Goal: Task Accomplishment & Management: Use online tool/utility

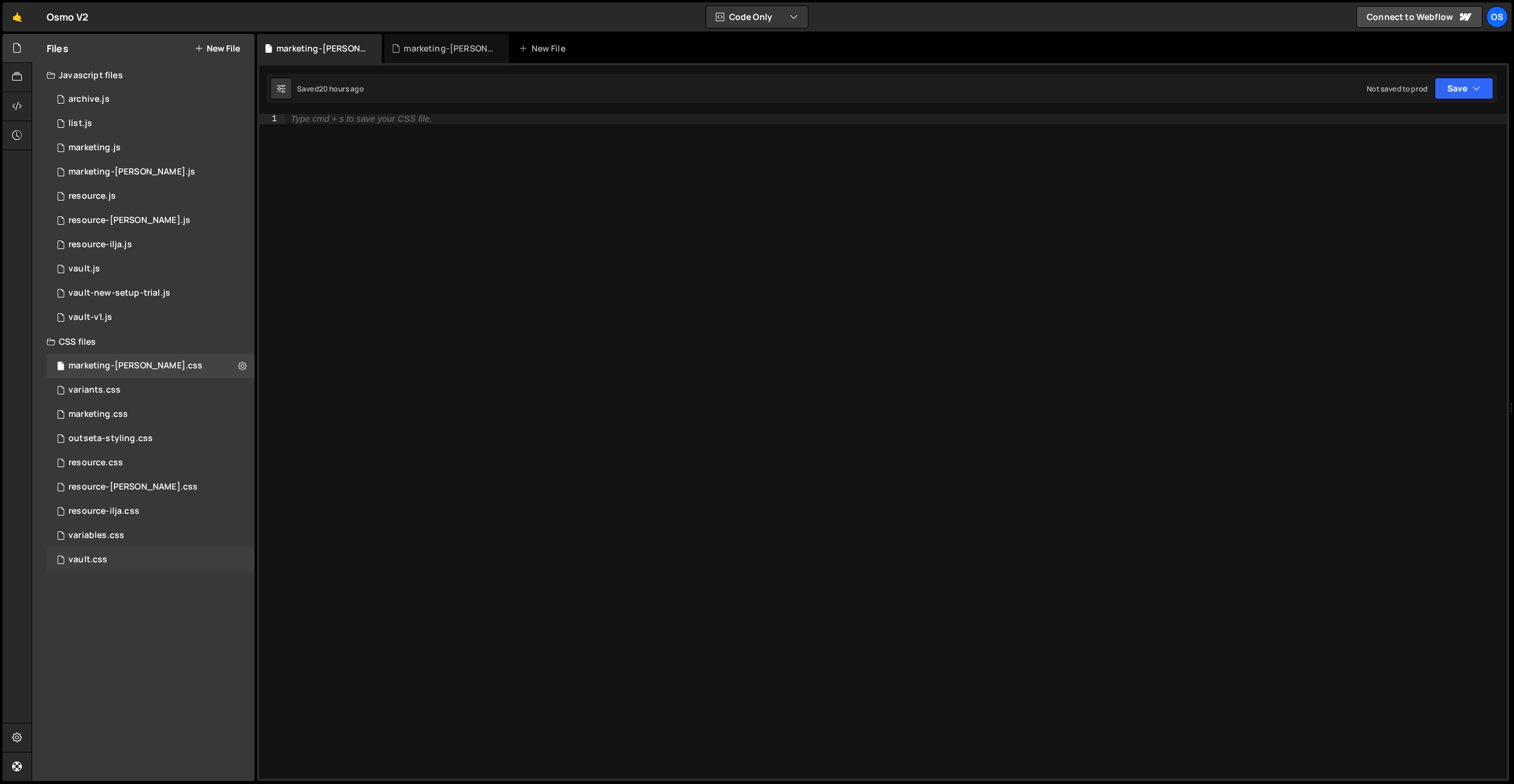
drag, startPoint x: 120, startPoint y: 558, endPoint x: 141, endPoint y: 552, distance: 21.8
click at [120, 558] on div "vault.css 0" at bounding box center [151, 560] width 208 height 24
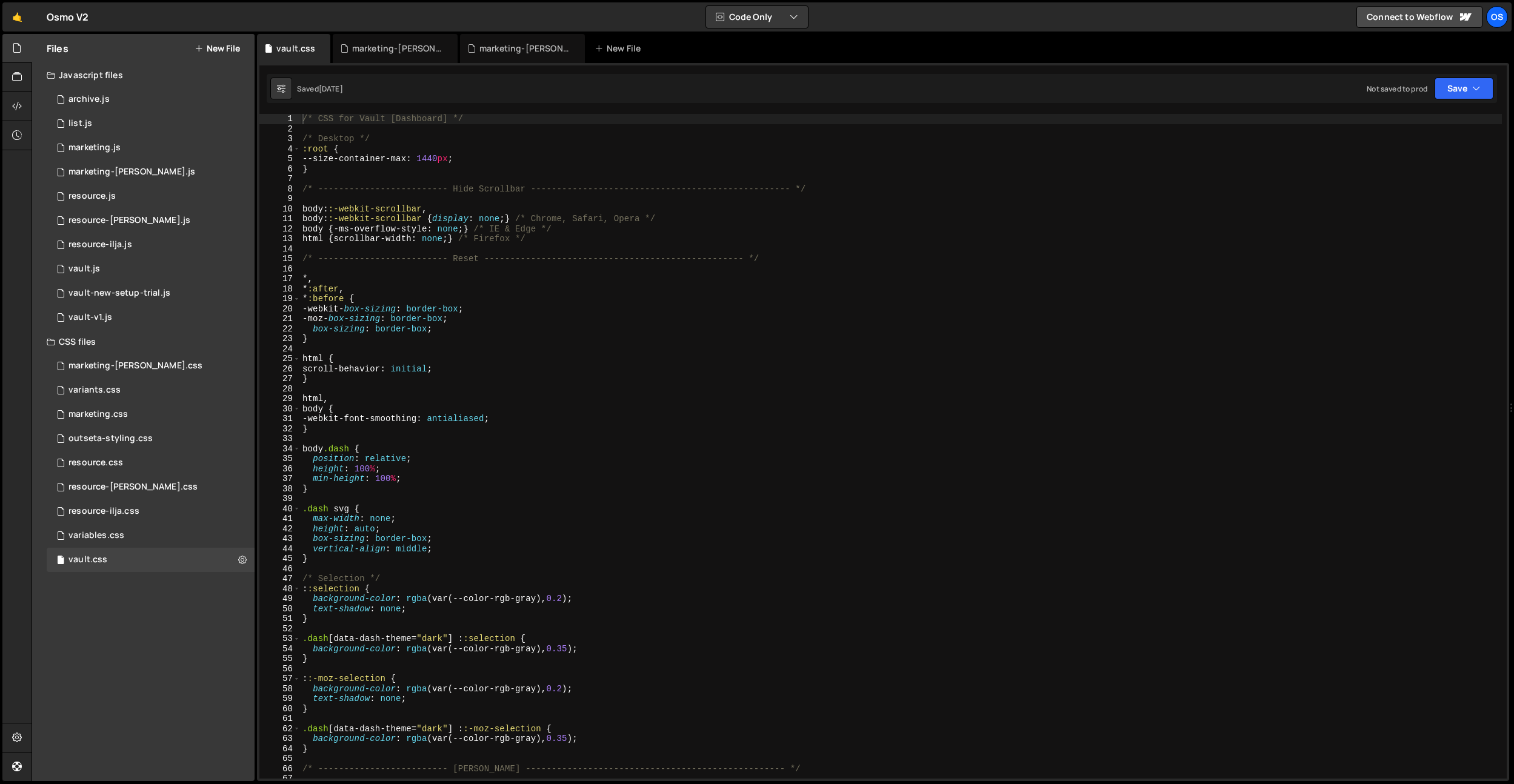
type textarea "-moz-box-sizing: border-box;"
click at [626, 322] on div "/* CSS for Vault [Dashboard] */ /* Desktop */ :root { --size-container-max : 14…" at bounding box center [901, 456] width 1202 height 685
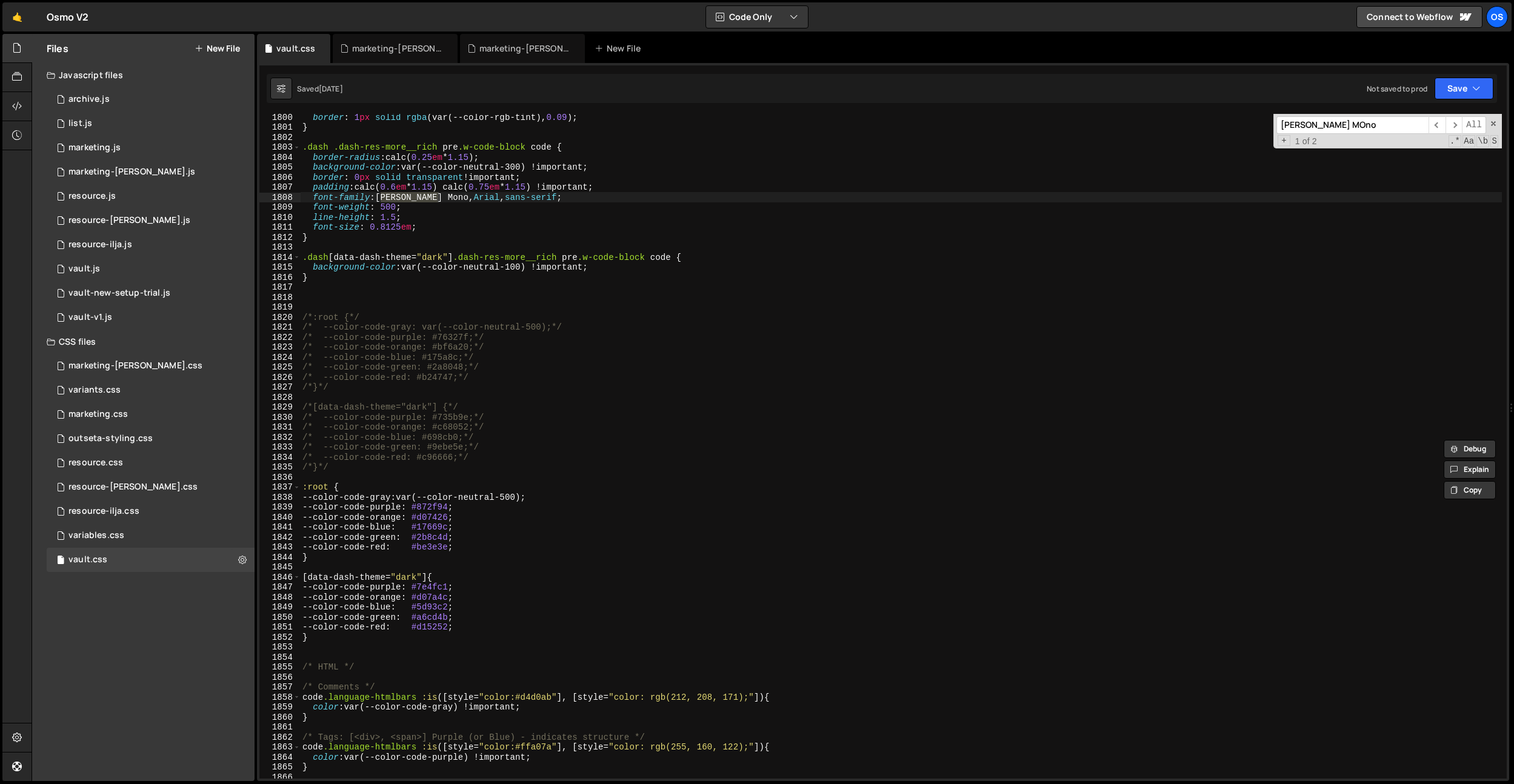
scroll to position [12448, 0]
type input "[PERSON_NAME] MOno"
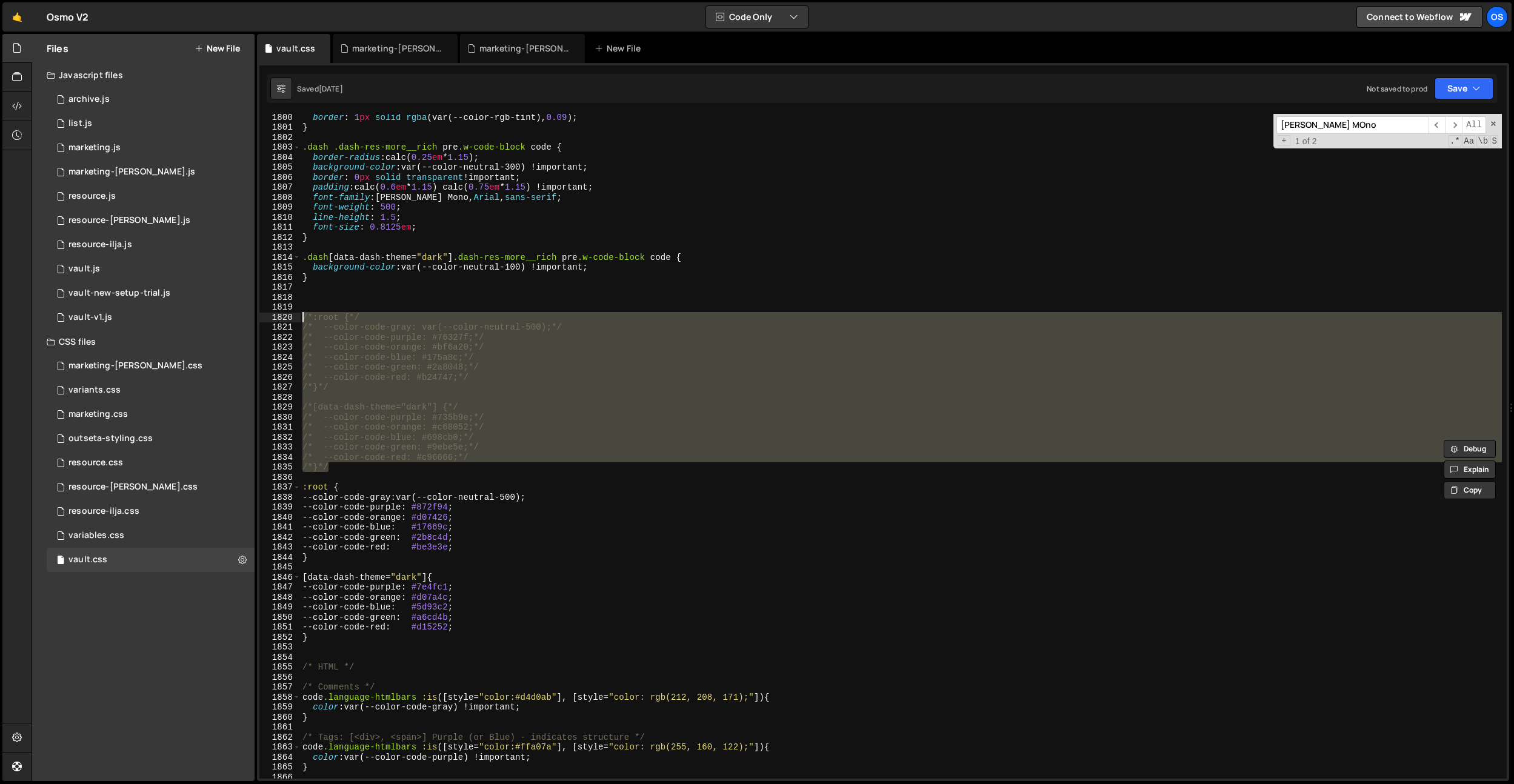
drag, startPoint x: 339, startPoint y: 468, endPoint x: 285, endPoint y: 319, distance: 158.5
click at [285, 319] on div "/*}*/ 1800 1801 1802 1803 1804 1805 1806 1807 1808 1809 1810 1811 1812 1813 181…" at bounding box center [883, 446] width 1247 height 665
type textarea "/*:root {*/ /* --color-code-gray: var(--color-neutral-500);*/"
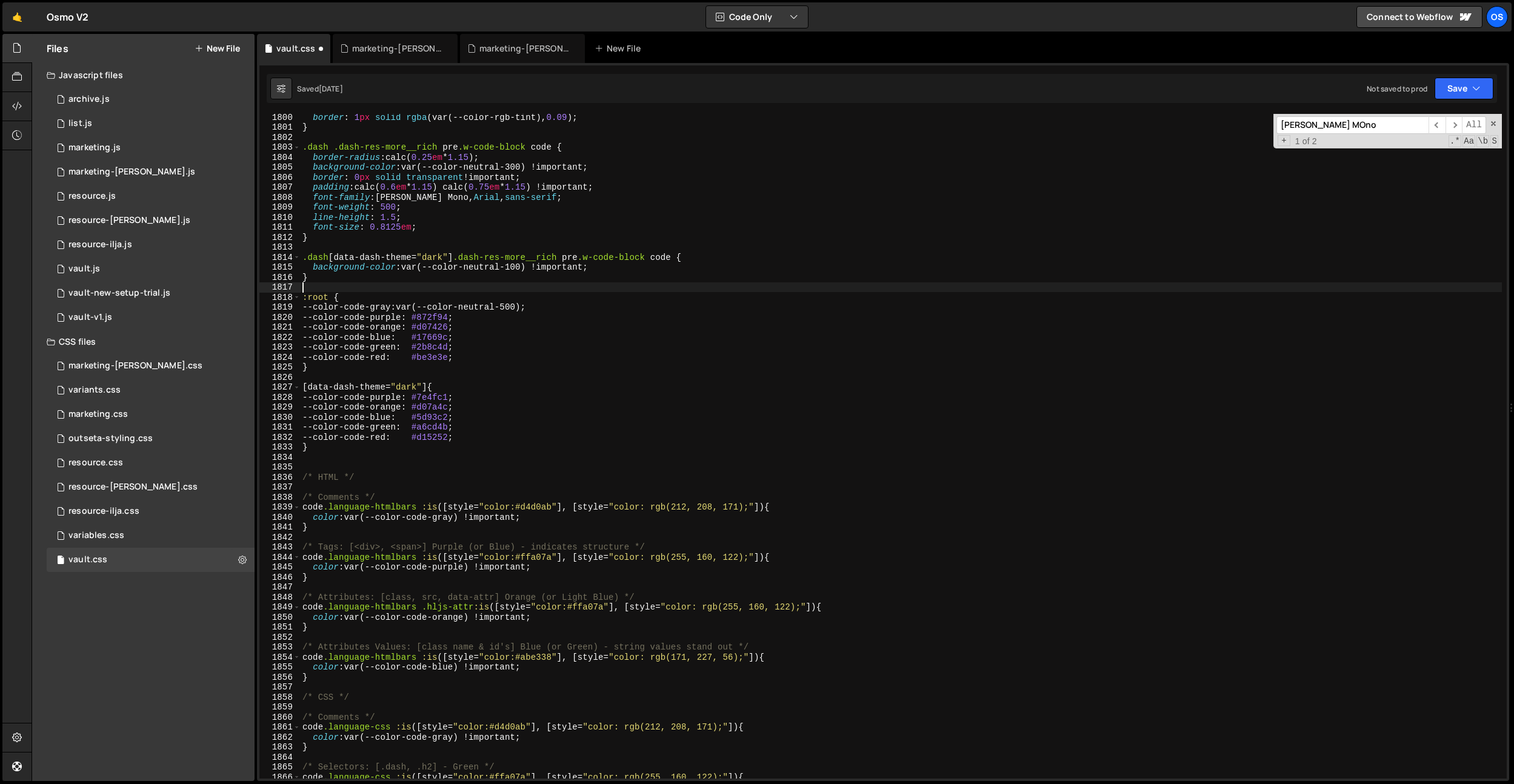
click at [535, 301] on div "border : 1 px solid rgba (var(--color-rgb-tint), 0.09 ) ; } .dash .dash-res-mor…" at bounding box center [901, 454] width 1202 height 685
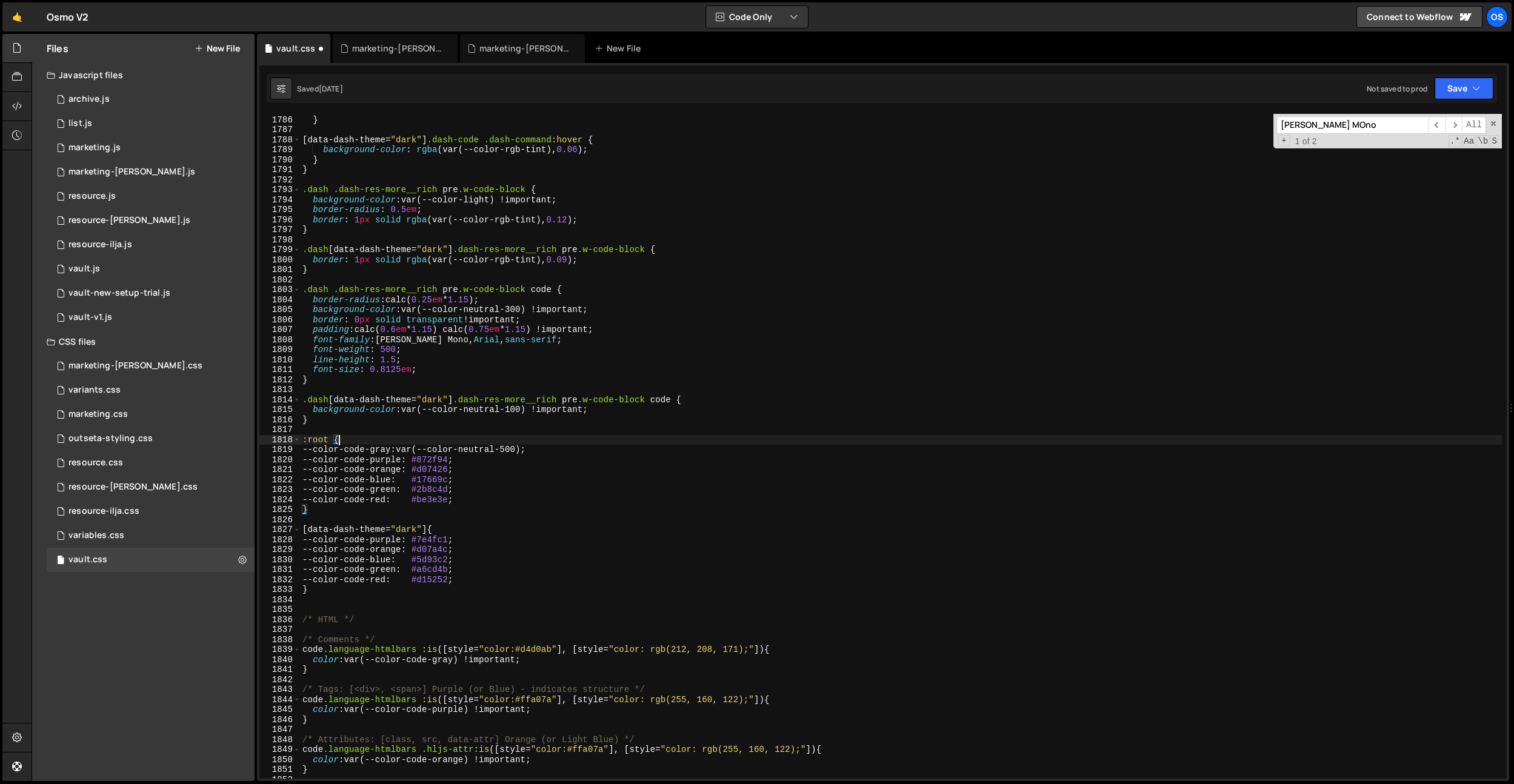
scroll to position [12431, 0]
click at [424, 382] on div "color : rgba (var(--color-rgb-tint), 0.6 ) ; } [ data-dash-theme = " dark " ] .…" at bounding box center [901, 447] width 1202 height 685
type textarea "}"
paste input ".dash-code__content-rich"
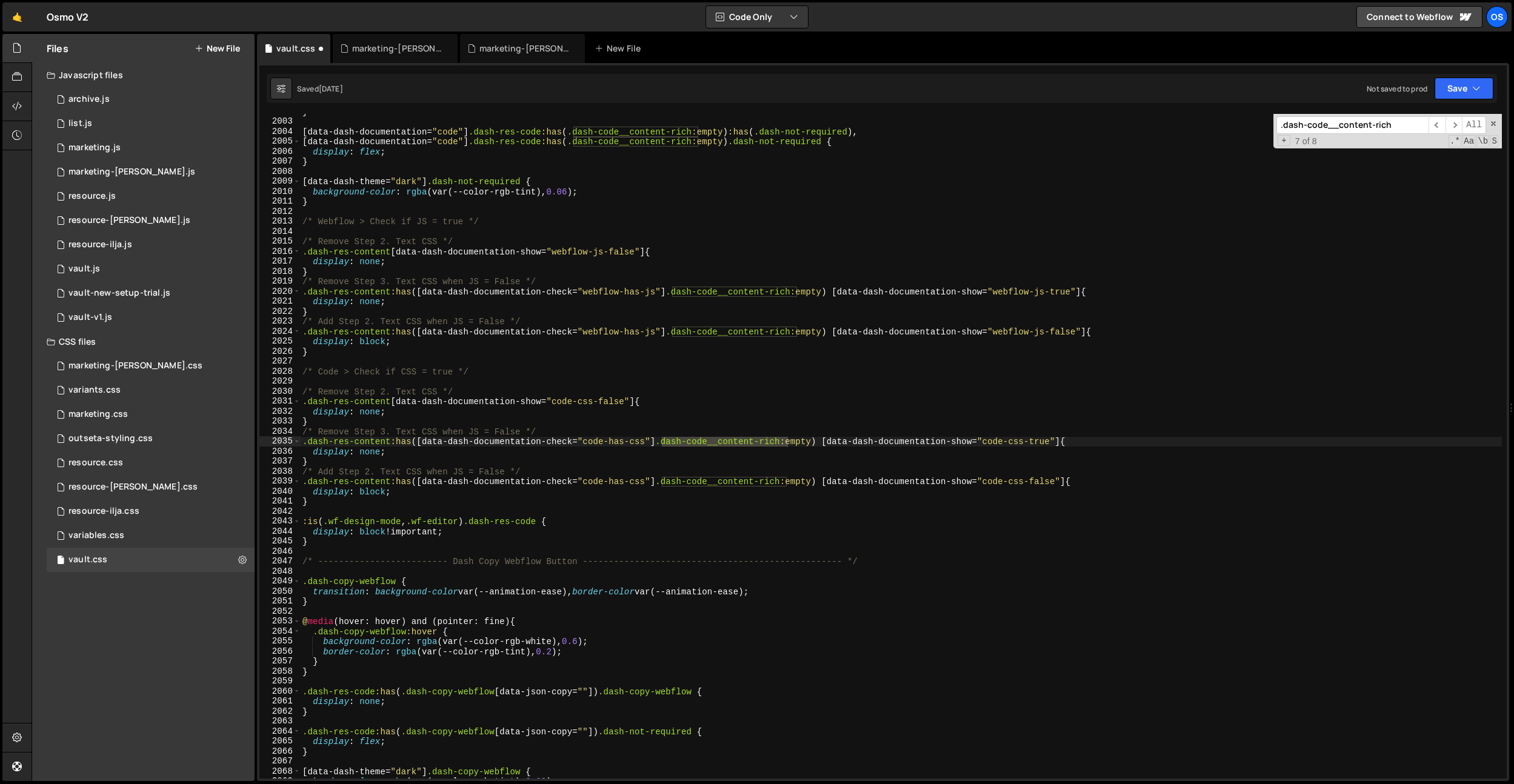
scroll to position [13942, 0]
click at [1286, 126] on input ".dash-code__content-rich" at bounding box center [1352, 125] width 152 height 18
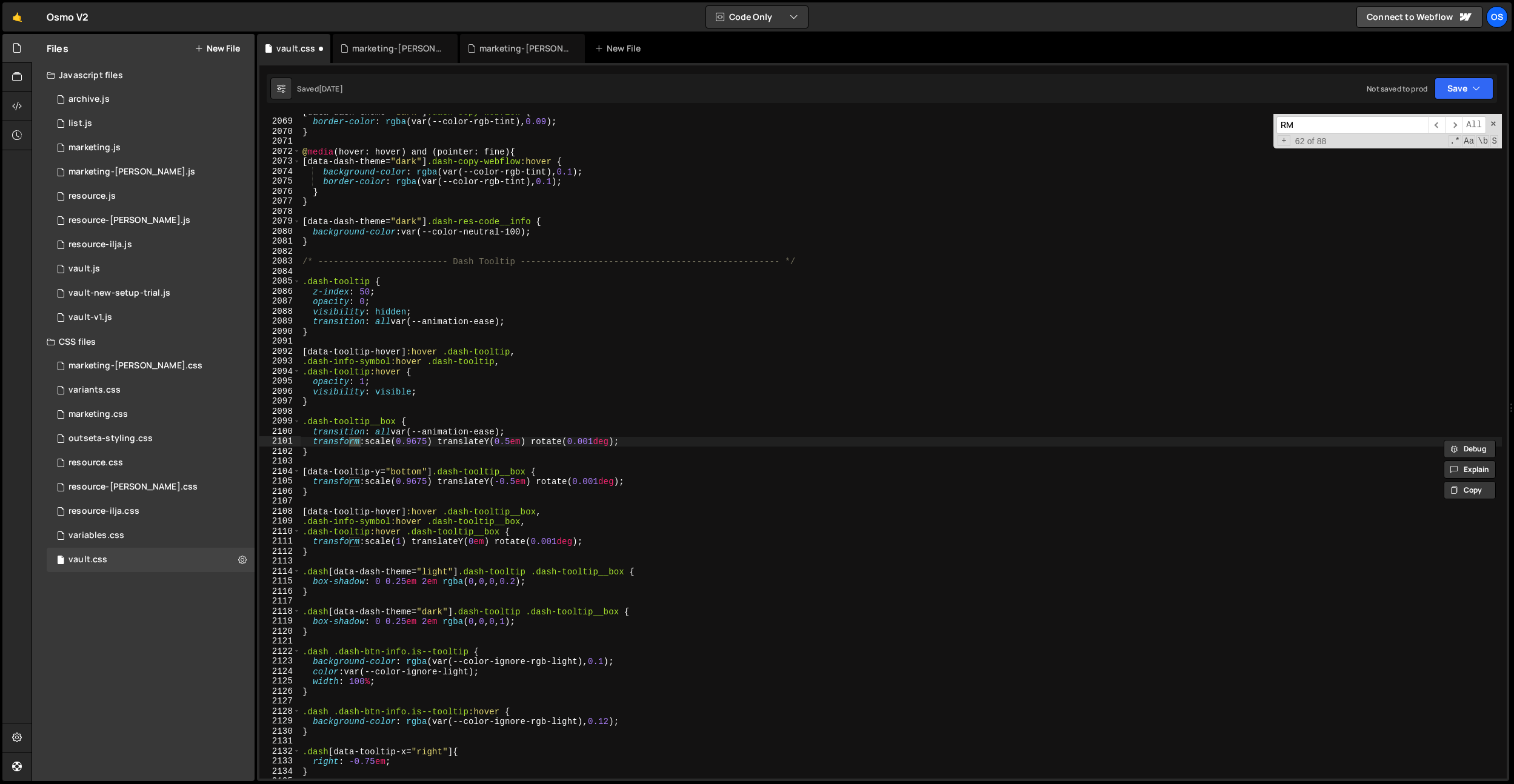
scroll to position [16422, 0]
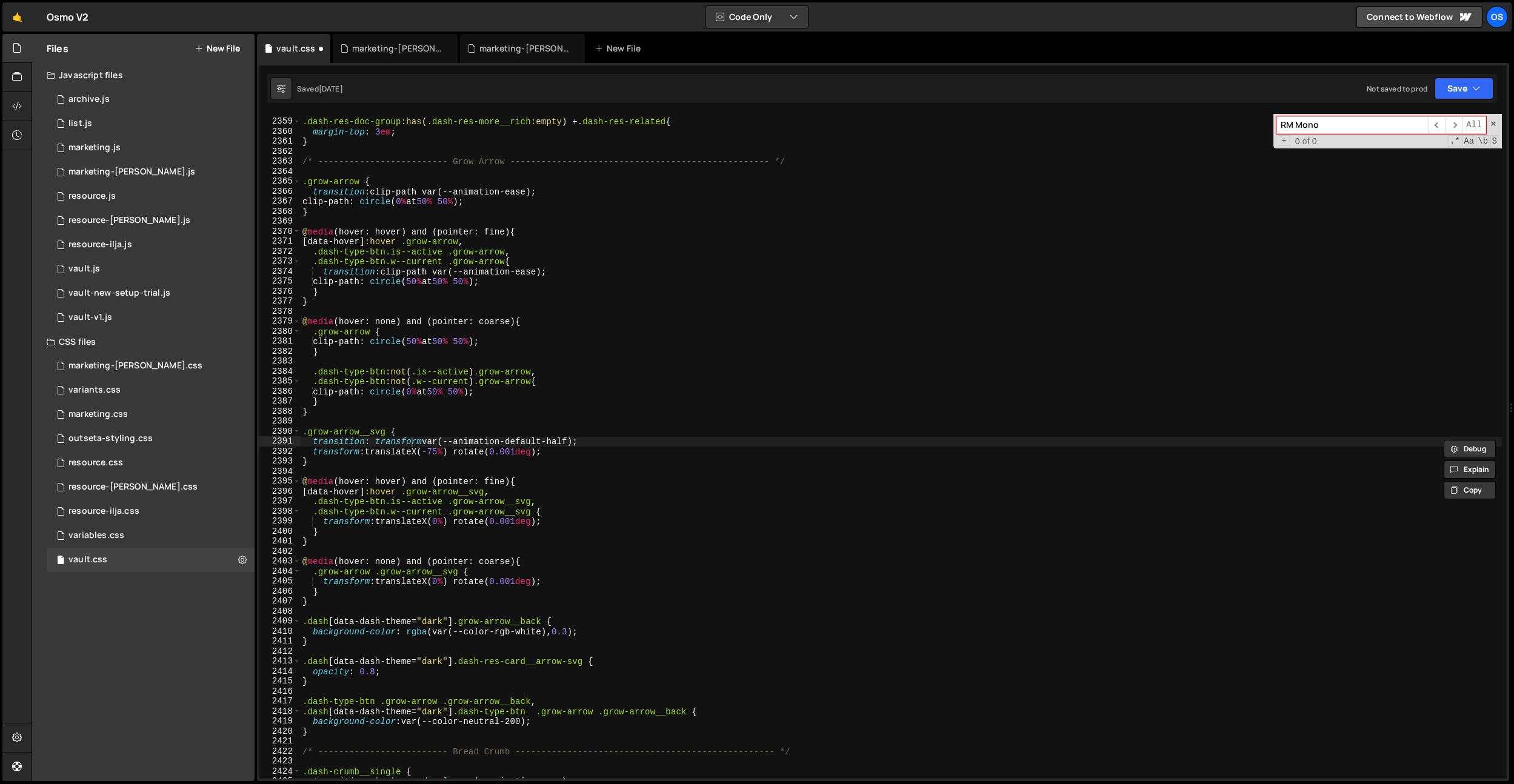
type input "RM Mono"
type textarea ".dash-type-btn:not(.is--active) .grow-arrow,"
click at [849, 373] on div ".dash-res-doc-group :has ( .dash-res-more__rich :empty ) + .dash-res-related { …" at bounding box center [901, 449] width 1202 height 685
paste input "dash-code__content-rich"
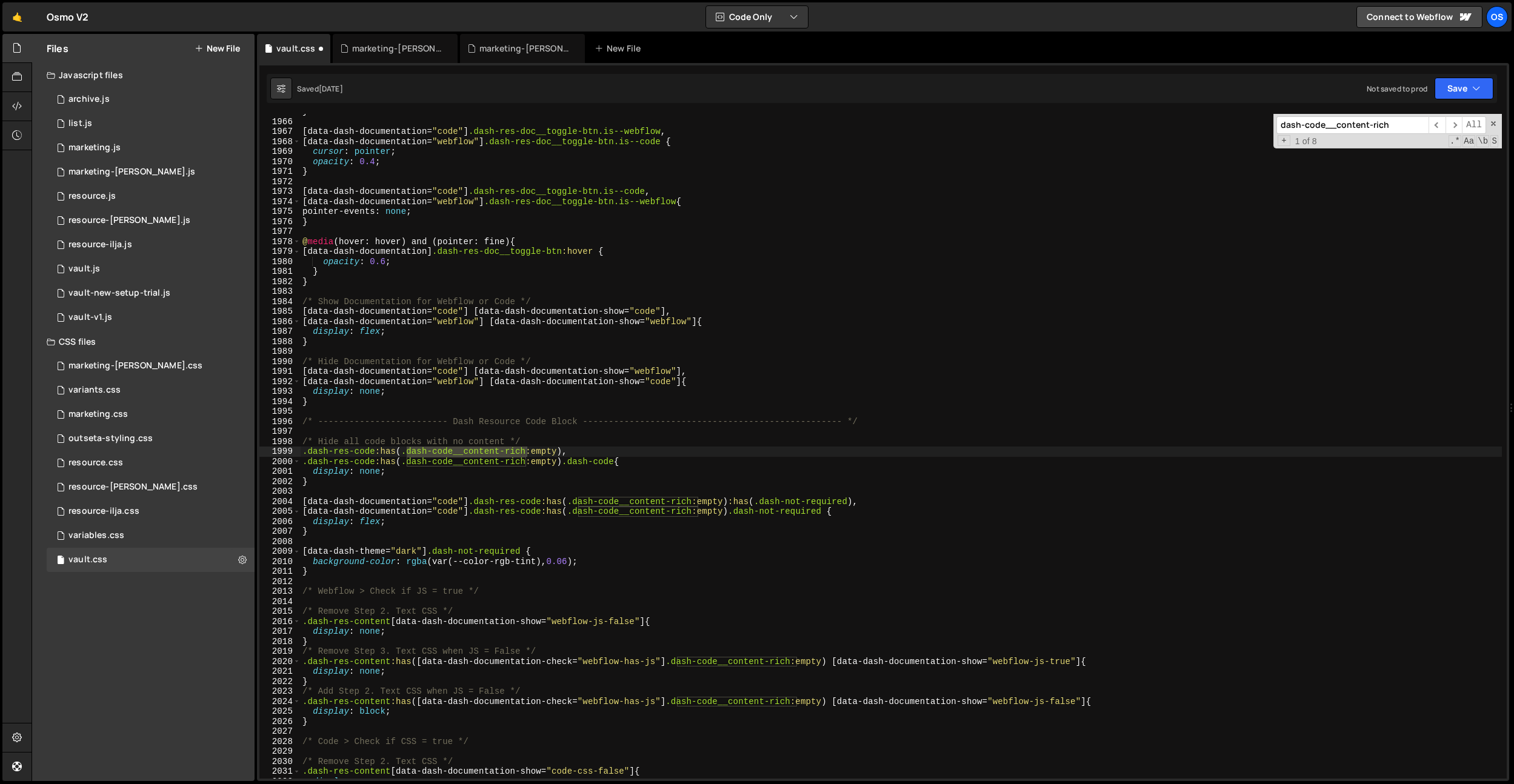
scroll to position [13684, 0]
type input "dash-code__content-rich"
type textarea "[data-dash-documentation="webflow"] [data-dash-documentation-show="webflow"]{"
click at [565, 316] on div "} [ data-dash-documentation = " code " ] .dash-res-doc__toggle-btn.is--webflow …" at bounding box center [901, 449] width 1202 height 685
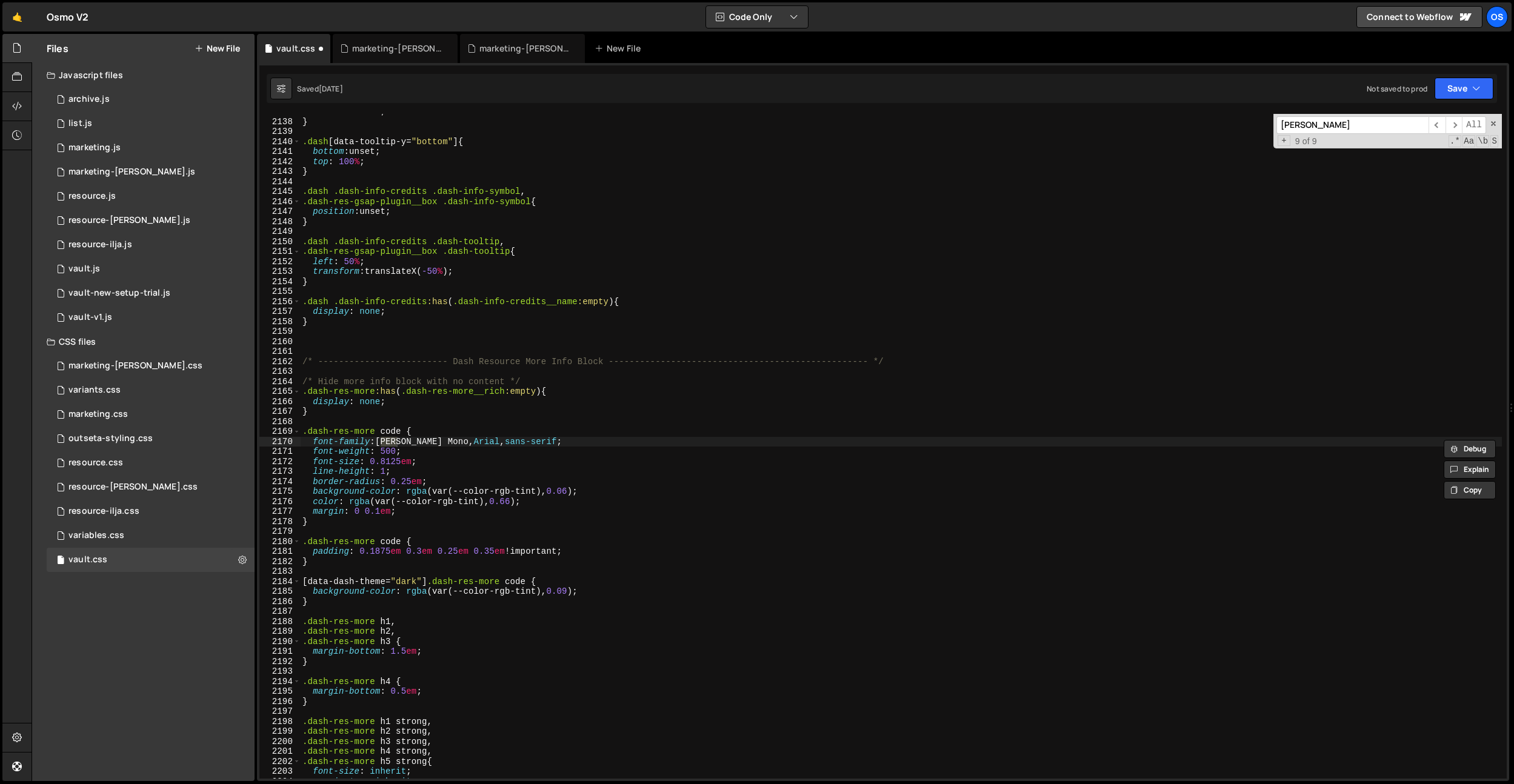
scroll to position [14882, 0]
type input "[PERSON_NAME]-"
drag, startPoint x: 413, startPoint y: 462, endPoint x: 373, endPoint y: 462, distance: 40.0
click at [373, 462] on div "left : -0.75 em ; } .dash [ data-tooltip-y = " bottom " ] { bottom : unset ; to…" at bounding box center [901, 449] width 1202 height 685
click at [385, 469] on div "left : -0.75 em ; } .dash [ data-tooltip-y = " bottom " ] { bottom : unset ; to…" at bounding box center [901, 449] width 1202 height 685
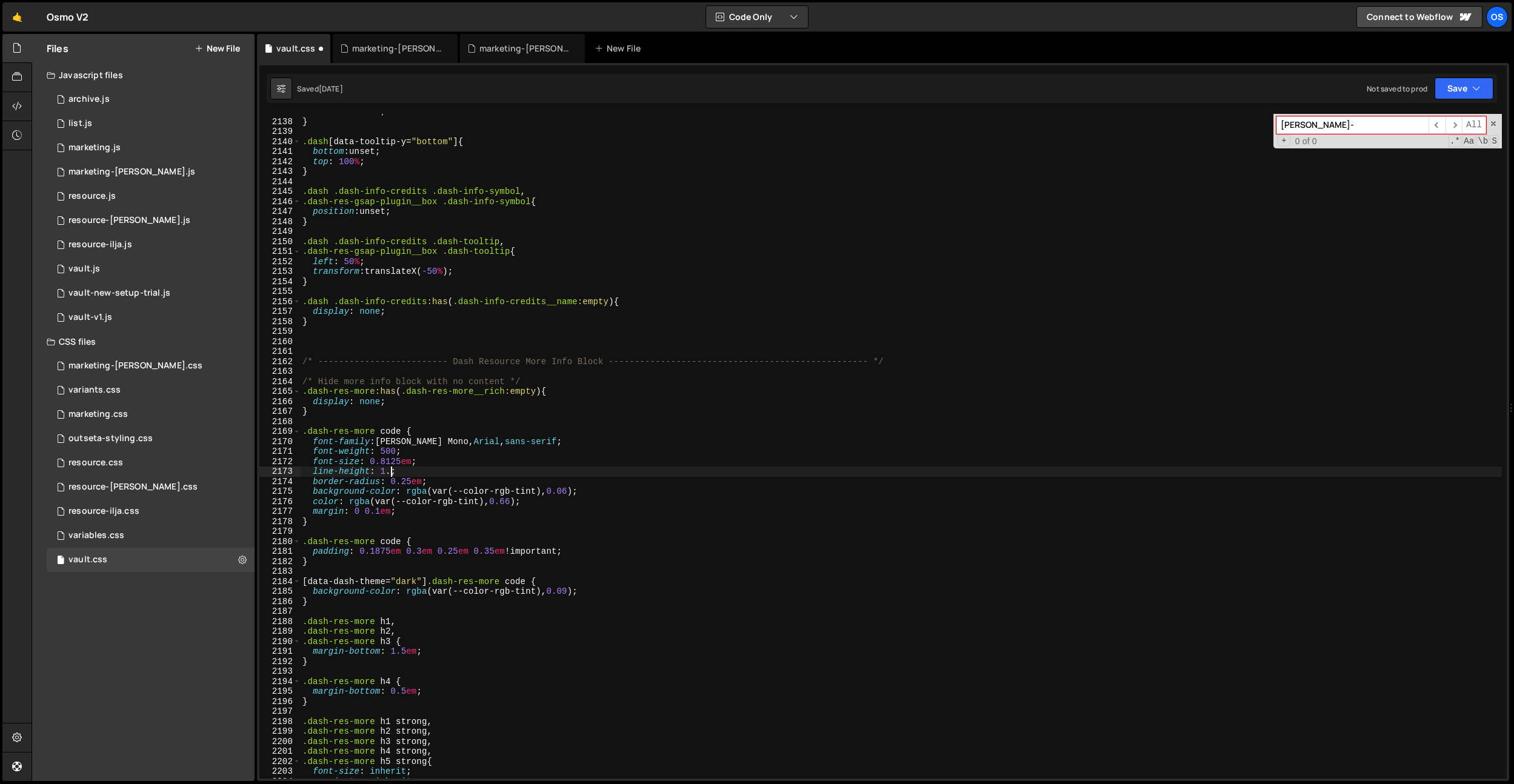
scroll to position [0, 6]
click at [405, 381] on div "left : -0.75 em ; } .dash [ data-tooltip-y = " bottom " ] { bottom : unset ; to…" at bounding box center [901, 449] width 1202 height 685
type textarea "/* Hide more info block with no content */"
click at [355, 370] on div "left : -0.75 em ; } .dash [ data-tooltip-y = " bottom " ] { bottom : unset ; to…" at bounding box center [901, 449] width 1202 height 685
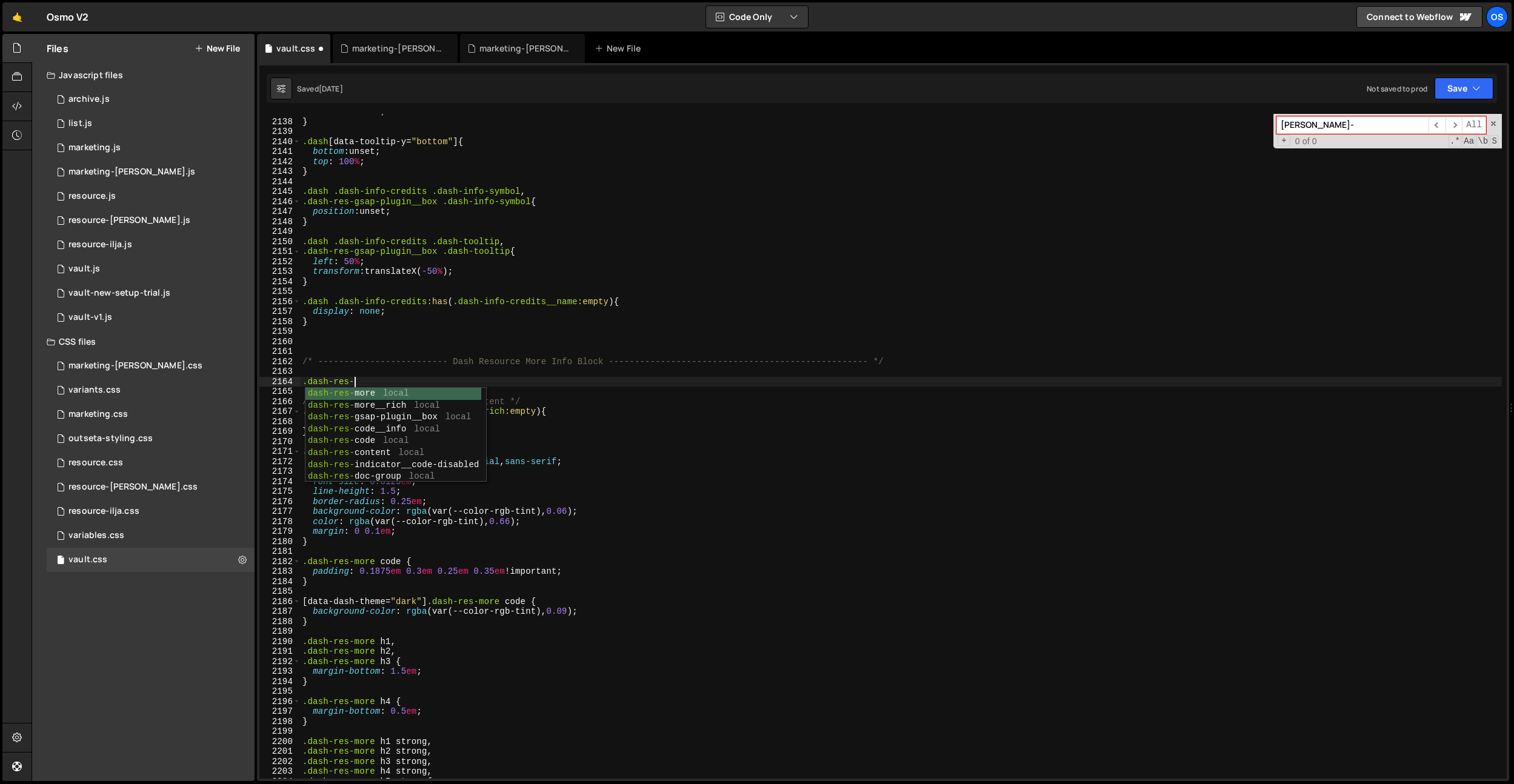
scroll to position [0, 2]
type textarea ".dash-res-doc-group {}"
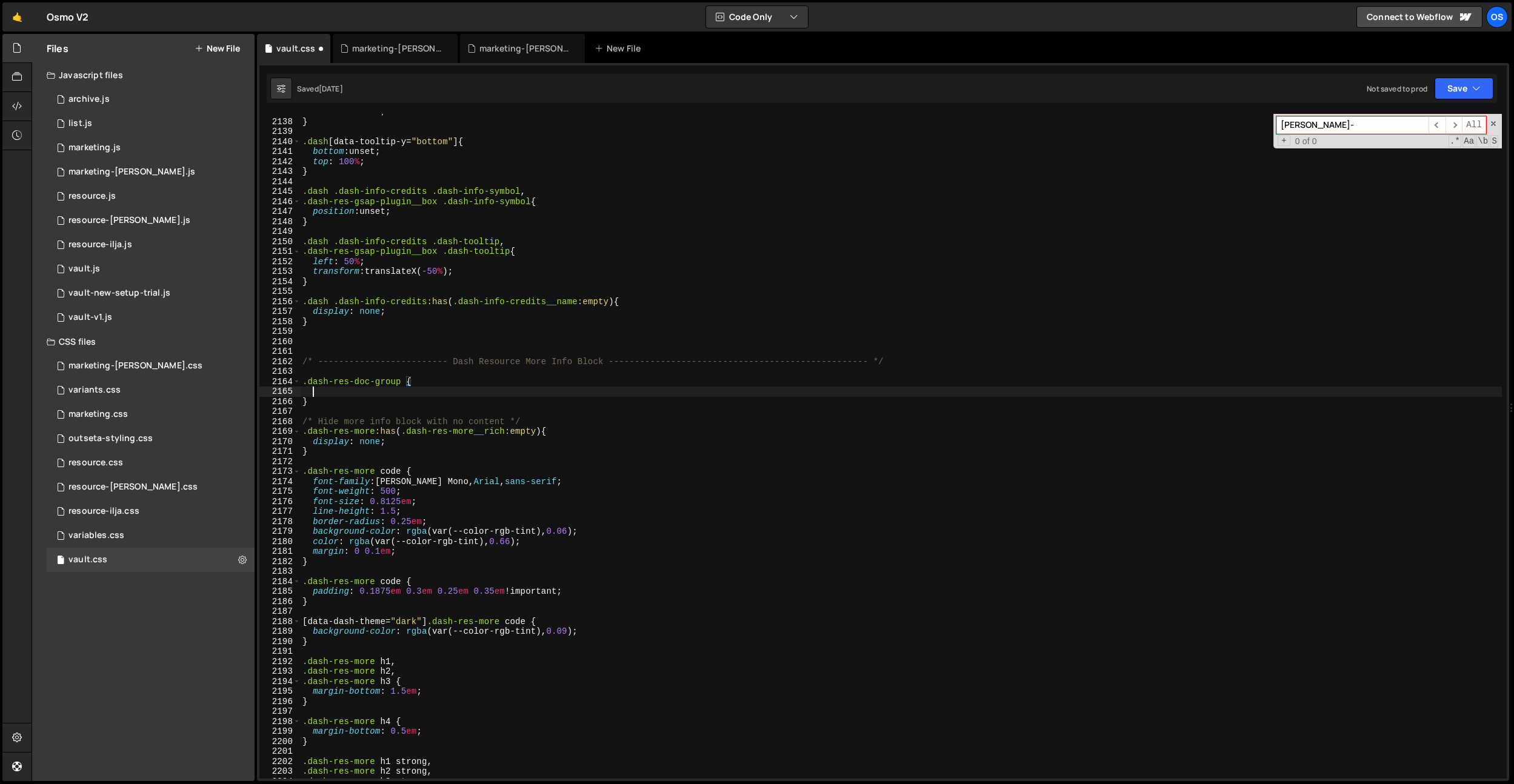
scroll to position [0, 0]
paste textarea "code, kbd, pre, samp"
type textarea "code, kbd, pre, samp"
click at [405, 379] on div "left : -0.75 em ; } .dash [ data-tooltip-y = " bottom " ] { bottom : unset ; to…" at bounding box center [901, 449] width 1202 height 685
type textarea ".dash-res-doc-group code {"
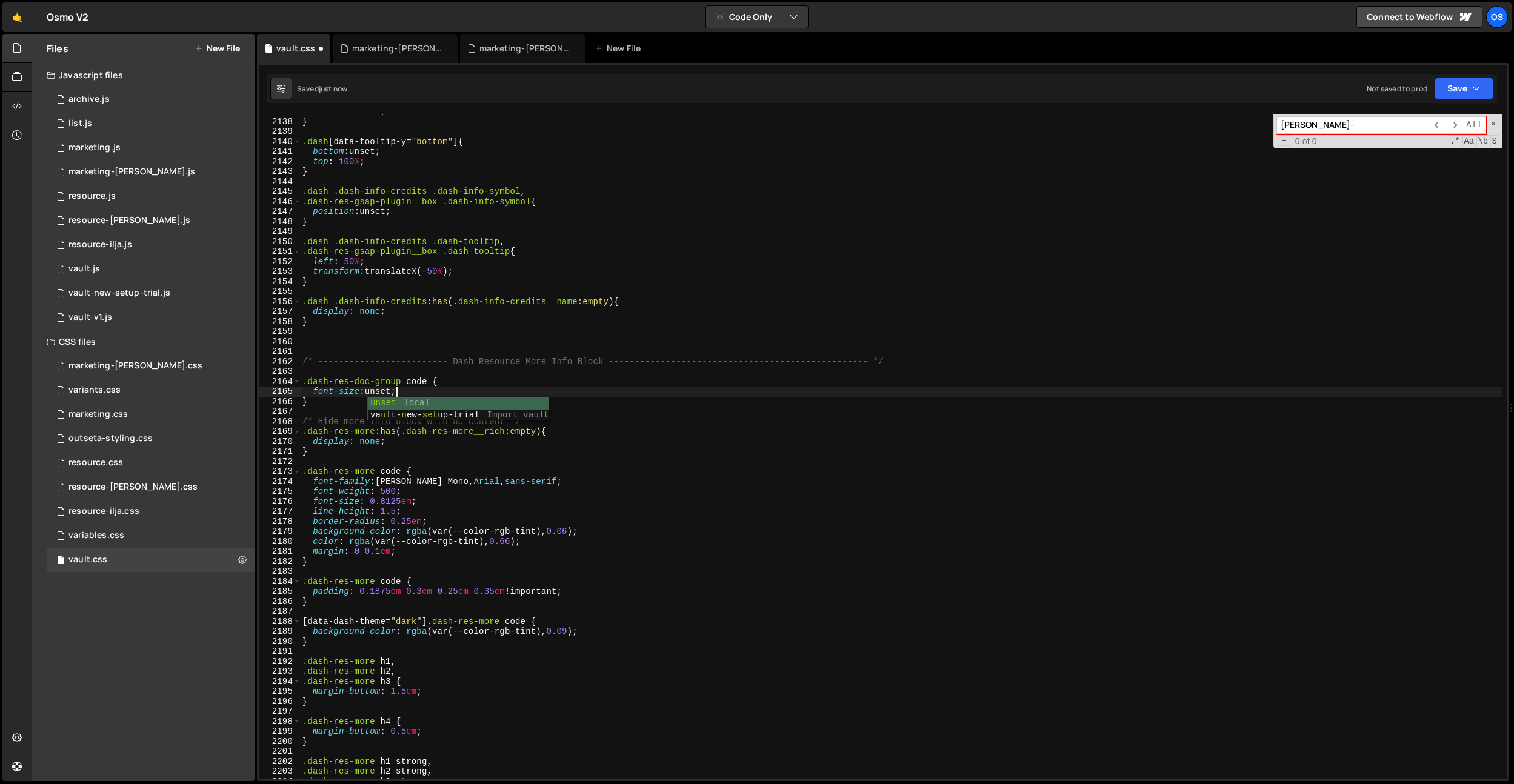
scroll to position [0, 6]
click at [505, 324] on div "left : -0.75 em ; } .dash [ data-tooltip-y = " bottom " ] { bottom : unset ; to…" at bounding box center [901, 449] width 1202 height 685
drag, startPoint x: 426, startPoint y: 502, endPoint x: 317, endPoint y: 499, distance: 109.0
click at [313, 503] on div "left : -0.75 em ; } .dash [ data-tooltip-y = " bottom " ] { bottom : unset ; to…" at bounding box center [901, 449] width 1202 height 685
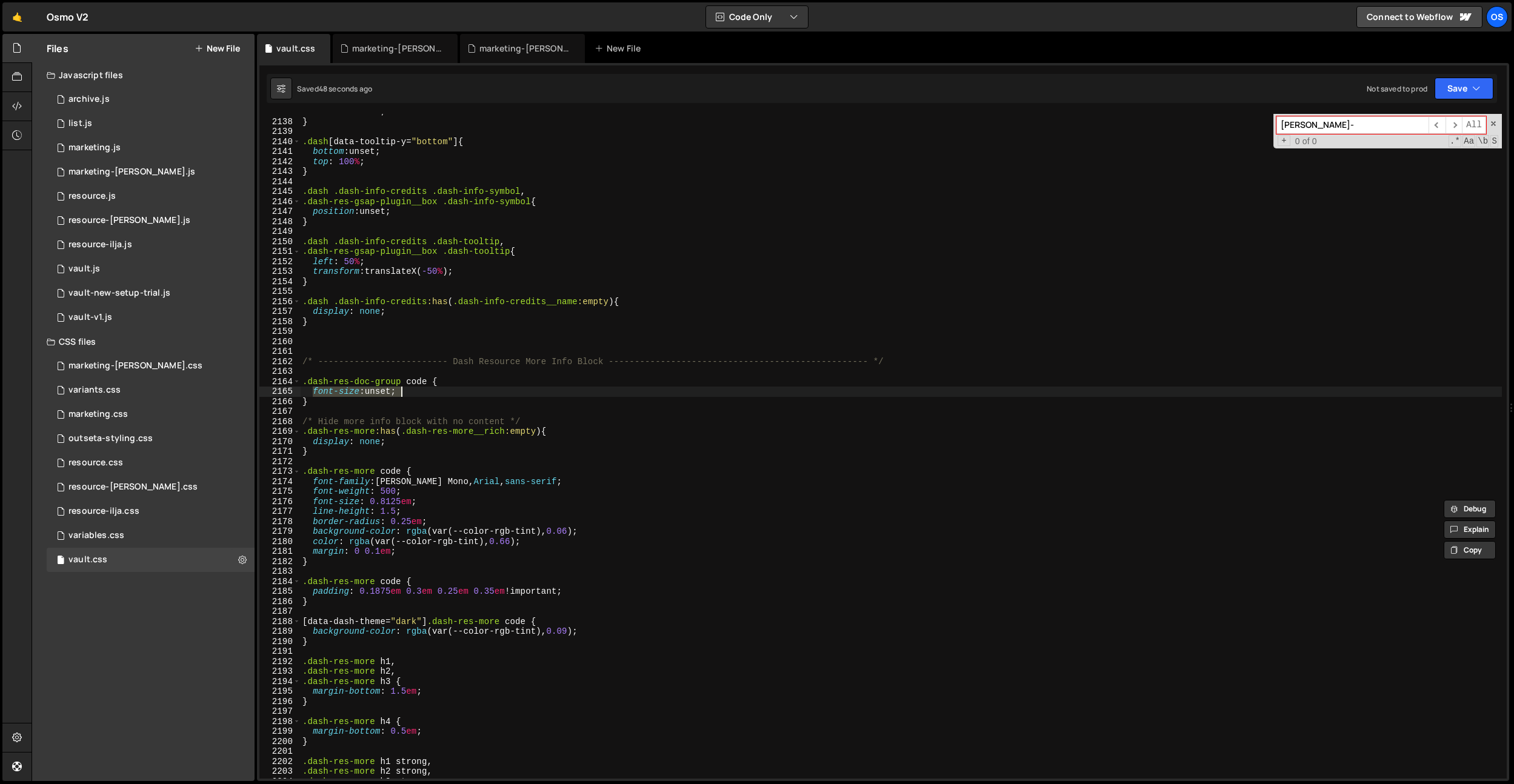
drag, startPoint x: 313, startPoint y: 390, endPoint x: 486, endPoint y: 396, distance: 173.1
click at [486, 396] on div "left : -0.75 em ; } .dash [ data-tooltip-y = " bottom " ] { bottom : unset ; to…" at bounding box center [901, 449] width 1202 height 685
paste textarea "0.8125em"
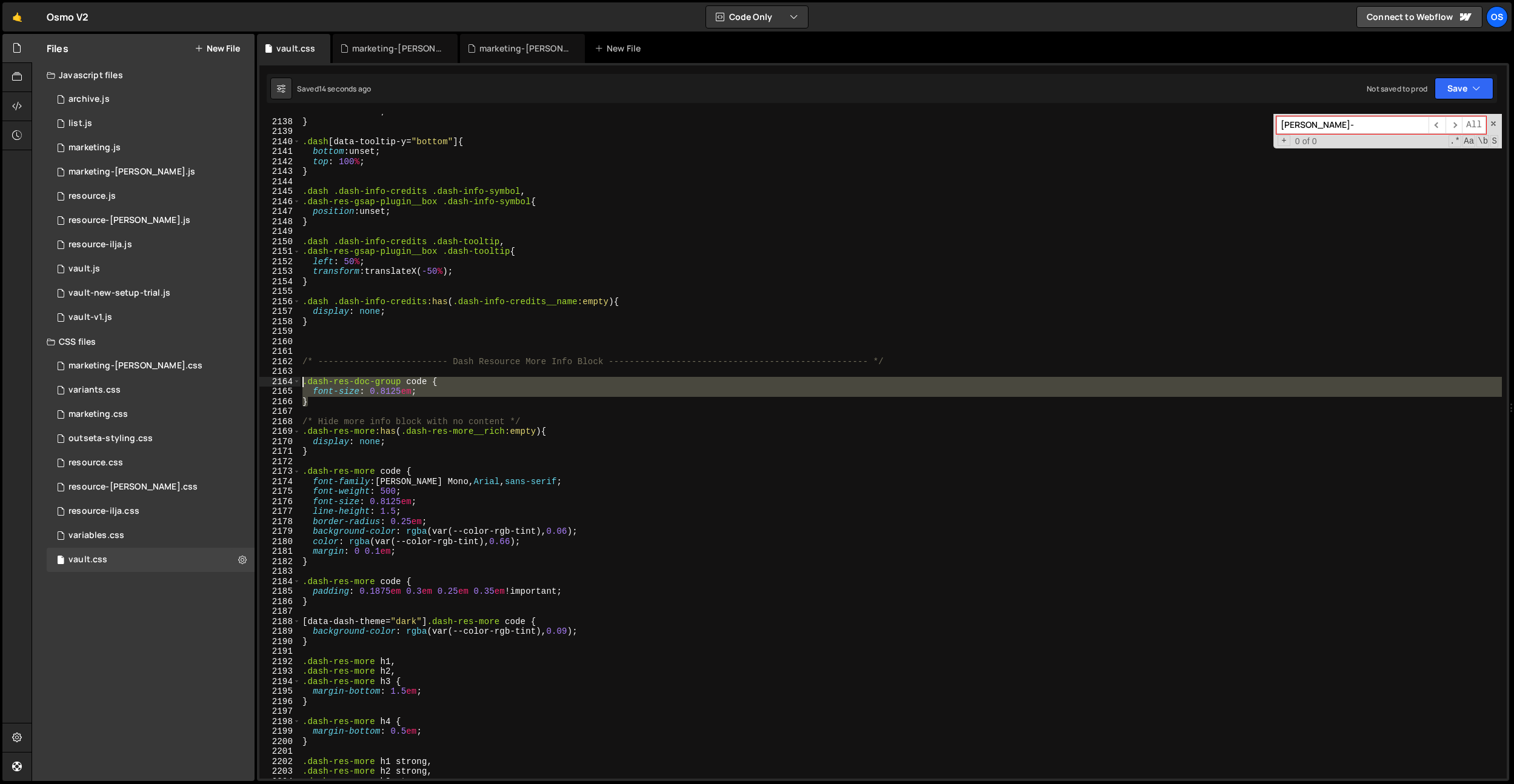
drag, startPoint x: 350, startPoint y: 400, endPoint x: 286, endPoint y: 378, distance: 67.7
click at [286, 378] on div "font-size: 0.8125em; 2137 2138 2139 2140 2141 2142 2143 2144 2145 2146 2147 214…" at bounding box center [883, 446] width 1247 height 665
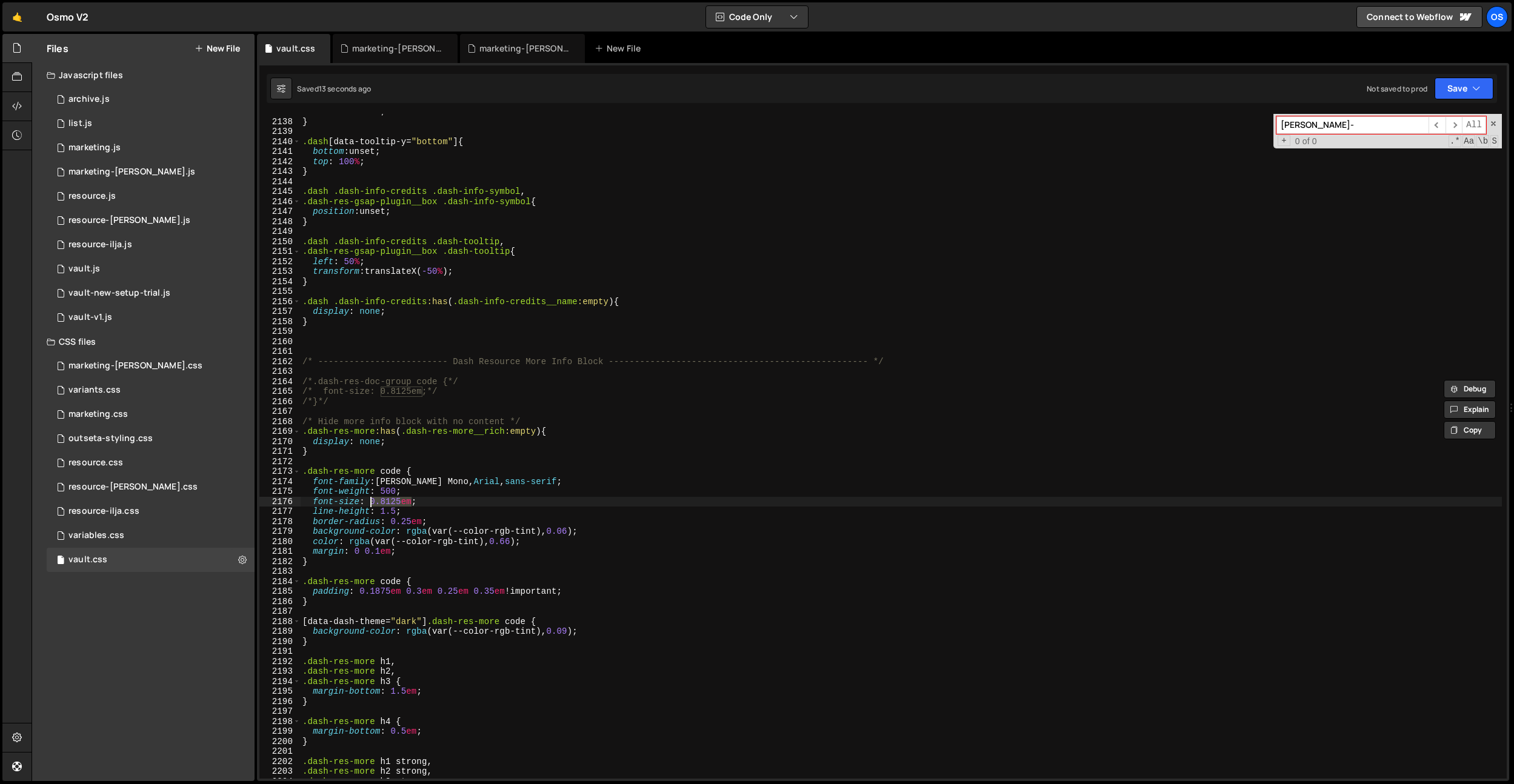
drag, startPoint x: 411, startPoint y: 500, endPoint x: 373, endPoint y: 503, distance: 38.1
click at [373, 503] on div "left : -0.75 em ; } .dash [ data-tooltip-y = " bottom " ] { bottom : unset ; to…" at bounding box center [901, 449] width 1202 height 685
click at [360, 397] on div "left : -0.75 em ; } .dash [ data-tooltip-y = " bottom " ] { bottom : unset ; to…" at bounding box center [901, 449] width 1202 height 685
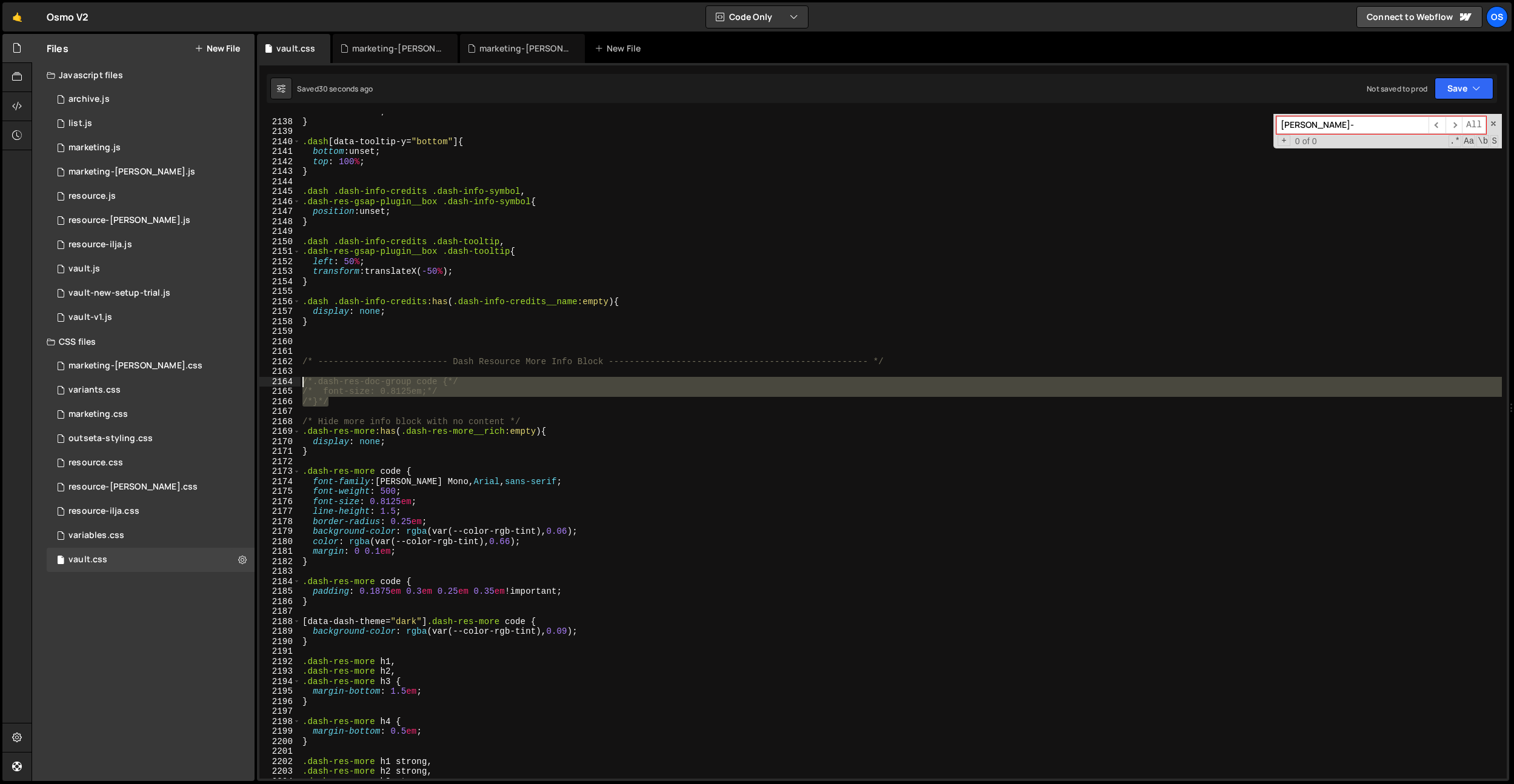
drag, startPoint x: 357, startPoint y: 399, endPoint x: 301, endPoint y: 384, distance: 58.0
click at [301, 384] on div "left : -0.75 em ; } .dash [ data-tooltip-y = " bottom " ] { bottom : unset ; to…" at bounding box center [901, 449] width 1202 height 685
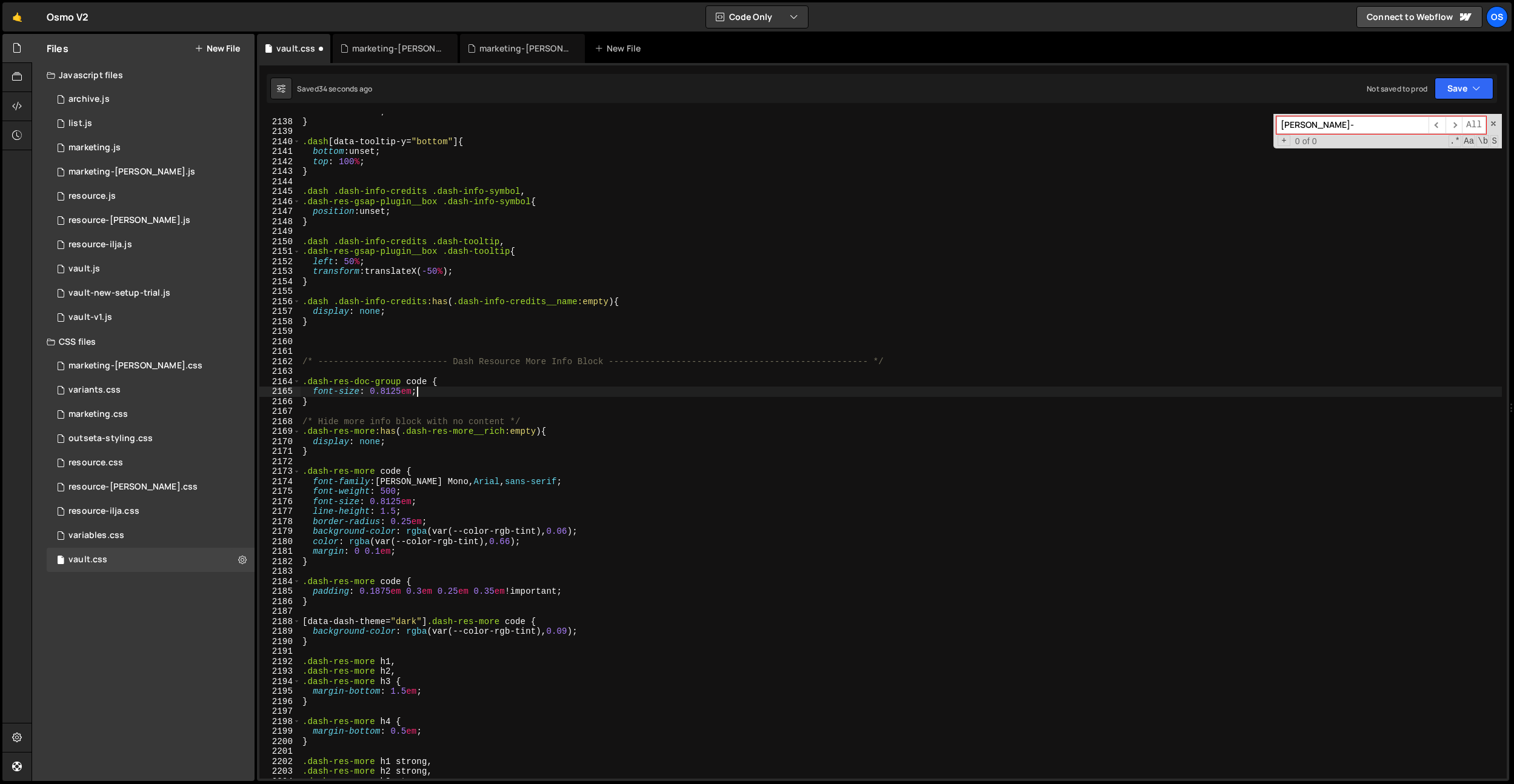
click at [452, 392] on div "left : -0.75 em ; } .dash [ data-tooltip-y = " bottom " ] { bottom : unset ; to…" at bounding box center [901, 449] width 1202 height 685
drag, startPoint x: 456, startPoint y: 392, endPoint x: 373, endPoint y: 393, distance: 83.0
click at [373, 393] on div "left : -0.75 em ; } .dash [ data-tooltip-y = " bottom " ] { bottom : unset ; to…" at bounding box center [901, 449] width 1202 height 685
click at [630, 385] on div "left : -0.75 em ; } .dash [ data-tooltip-y = " bottom " ] { bottom : unset ; to…" at bounding box center [901, 449] width 1202 height 685
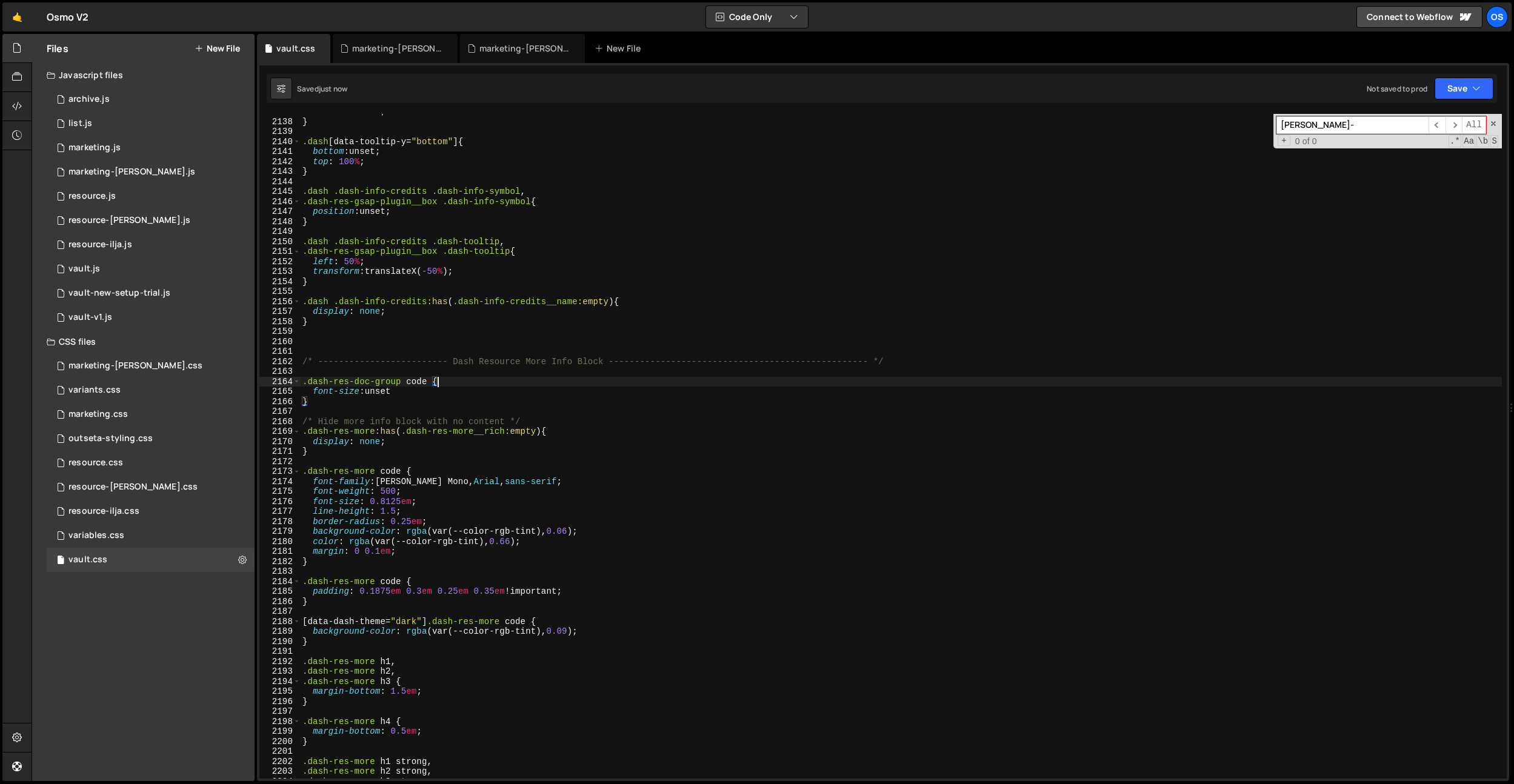
click at [458, 396] on div "left : -0.75 em ; } .dash [ data-tooltip-y = " bottom " ] { bottom : unset ; to…" at bounding box center [901, 449] width 1202 height 685
click at [461, 236] on div "left : -0.75 em ; } .dash [ data-tooltip-y = " bottom " ] { bottom : unset ; to…" at bounding box center [901, 449] width 1202 height 685
type textarea ".dash .dash-info-credits .dash-tooltip,"
paste input ".dash pre"
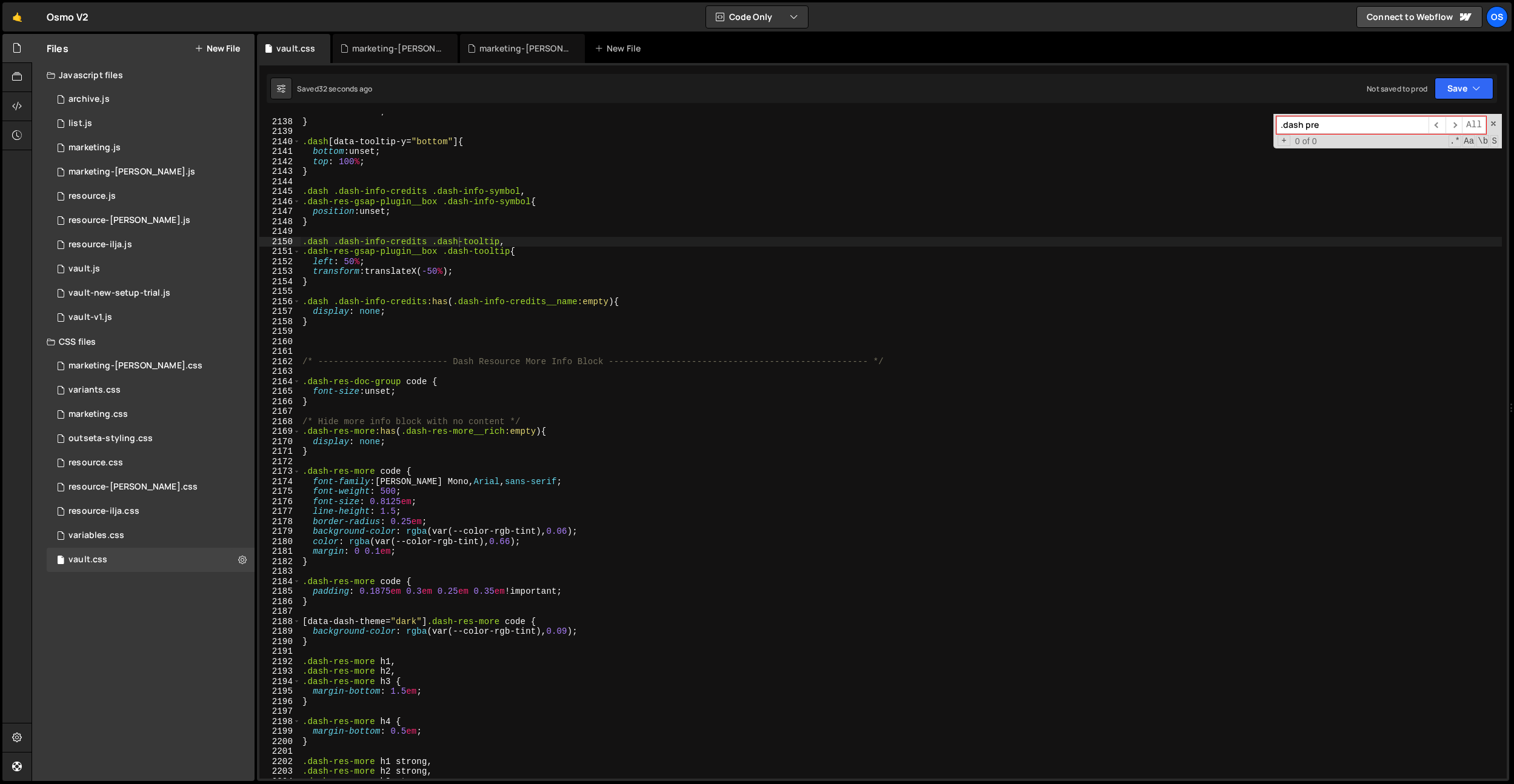
scroll to position [12045, 0]
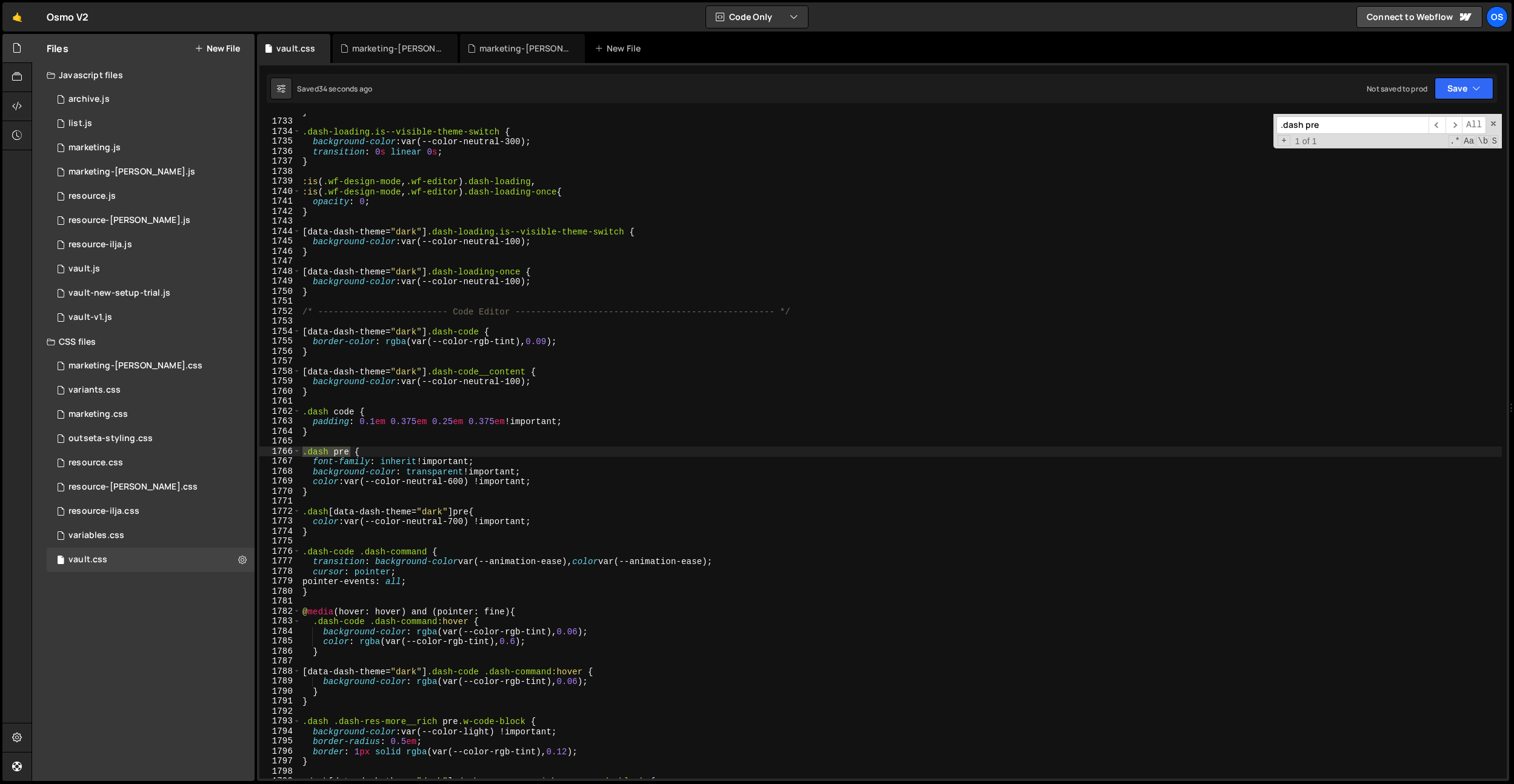
type input ".dash pre"
click at [461, 480] on div "} .dash-loading.is--visible-theme-switch { background-color : var(--color-neutr…" at bounding box center [901, 449] width 1202 height 685
click at [613, 205] on div "} .dash-loading.is--visible-theme-switch { background-color : var(--color-neutr…" at bounding box center [901, 449] width 1202 height 685
click at [521, 647] on div "} .dash-loading.is--visible-theme-switch { background-color : var(--color-neutr…" at bounding box center [901, 449] width 1202 height 685
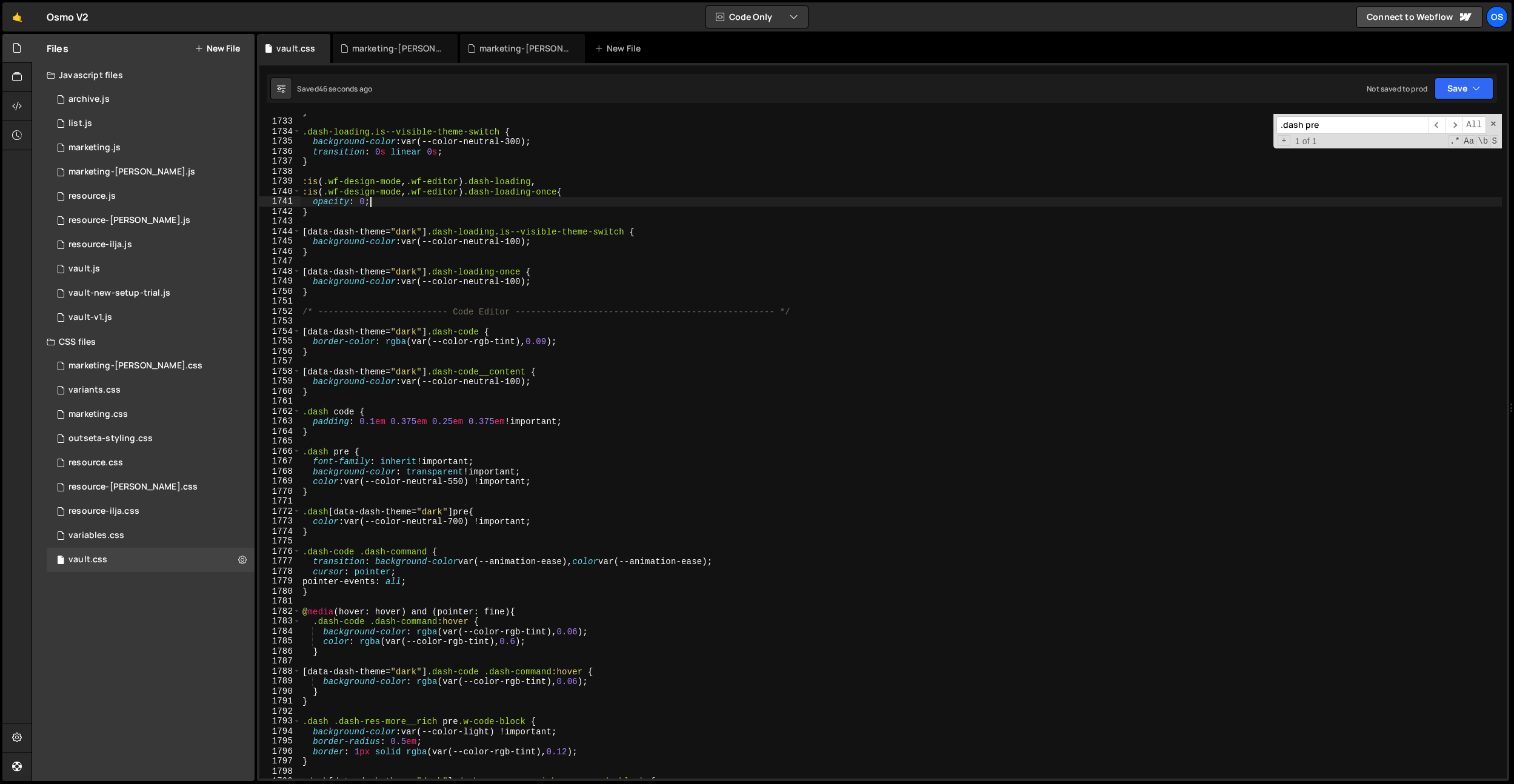
scroll to position [0, 1]
click at [566, 675] on div "} .dash-loading.is--visible-theme-switch { background-color : var(--color-neutr…" at bounding box center [901, 449] width 1202 height 685
click at [481, 530] on div "} .dash-loading.is--visible-theme-switch { background-color : var(--color-neutr…" at bounding box center [901, 449] width 1202 height 685
click at [465, 485] on div "} .dash-loading.is--visible-theme-switch { background-color : var(--color-neutr…" at bounding box center [901, 449] width 1202 height 685
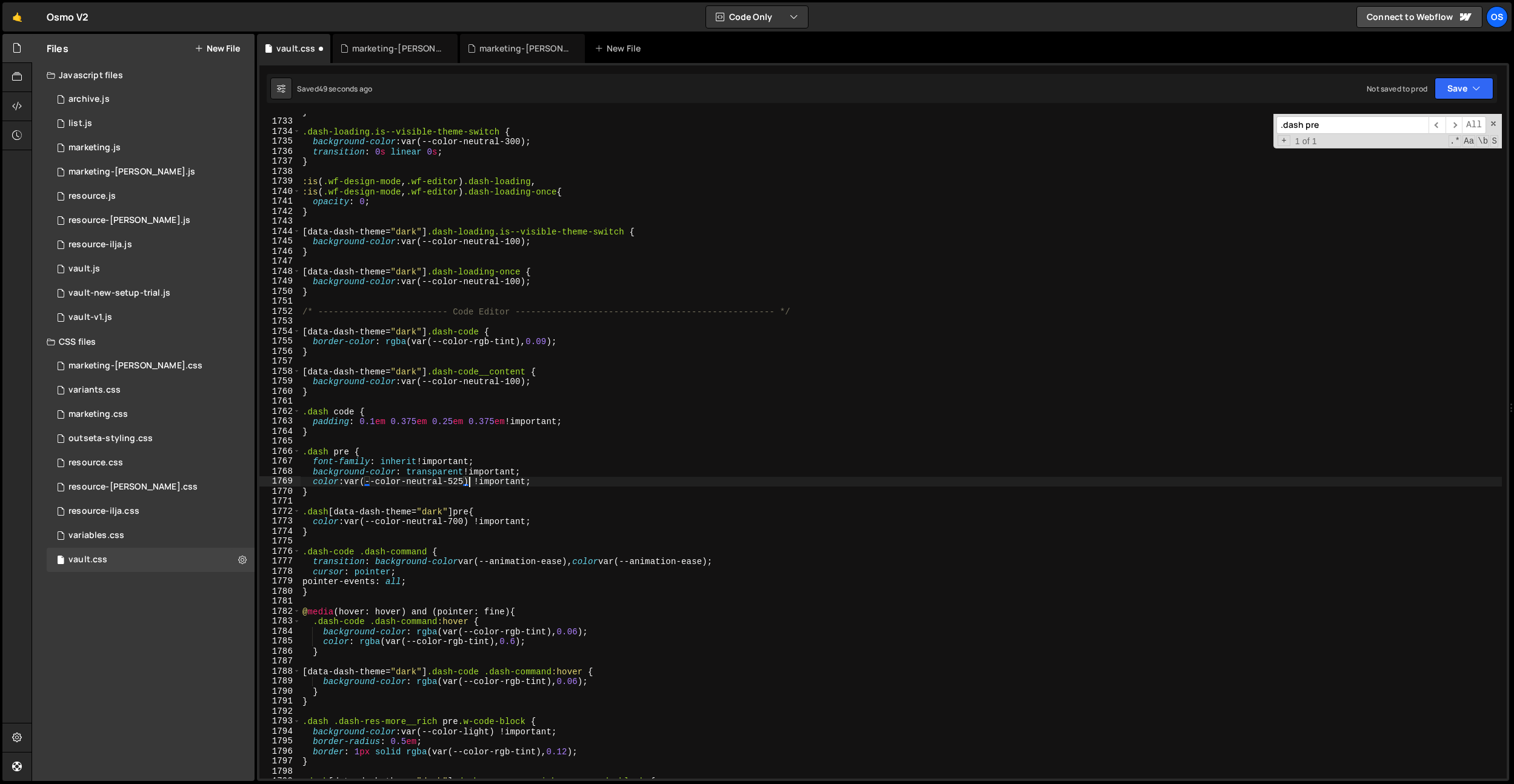
scroll to position [0, 12]
click at [459, 520] on div "} .dash-loading.is--visible-theme-switch { background-color : var(--color-neutr…" at bounding box center [901, 449] width 1202 height 685
click at [518, 181] on div "} .dash-loading.is--visible-theme-switch { background-color : var(--color-neutr…" at bounding box center [901, 449] width 1202 height 685
type textarea ":is(.wf-design-mode, .wf-editor) .dash-loading,"
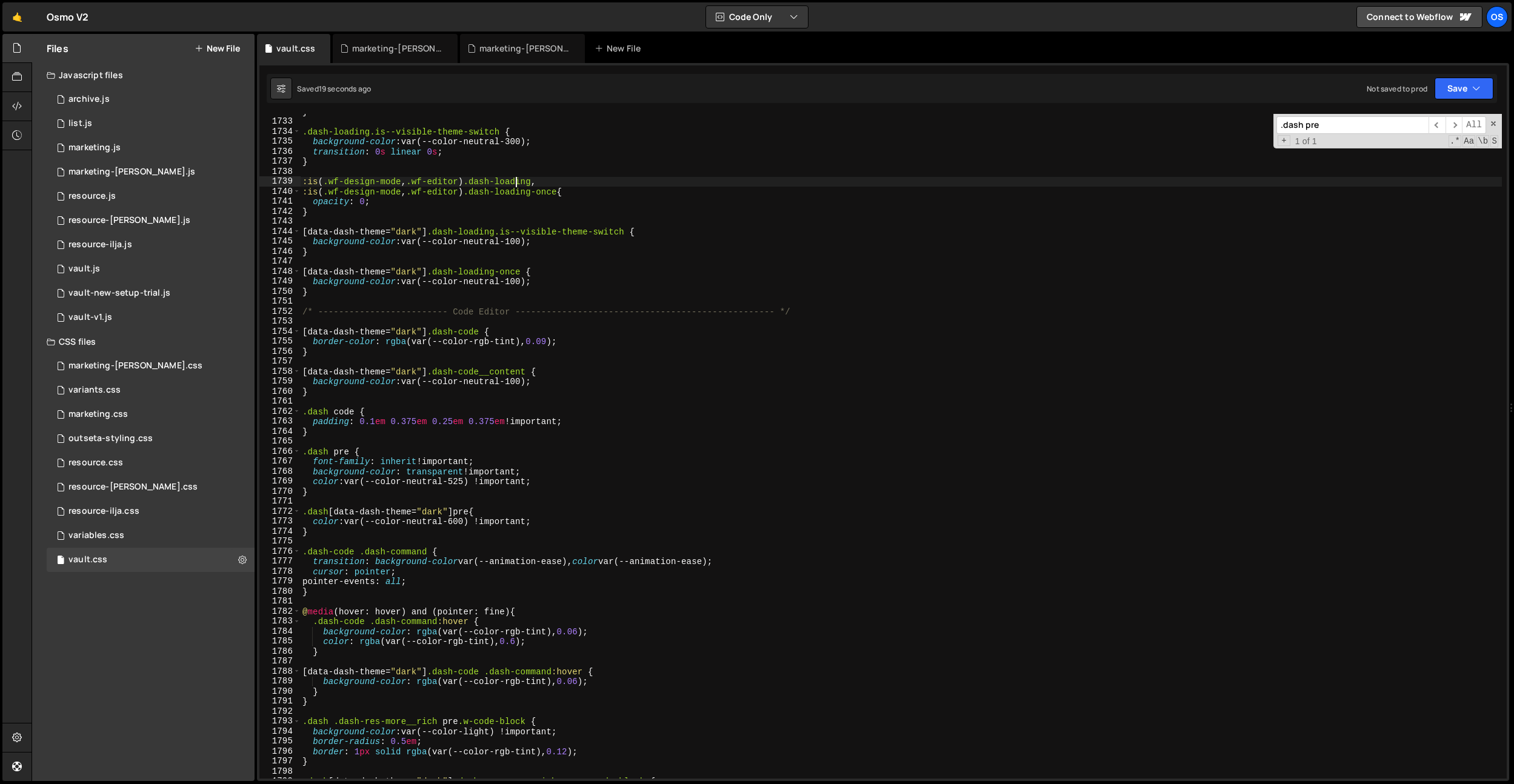
paste input "-res-more p"
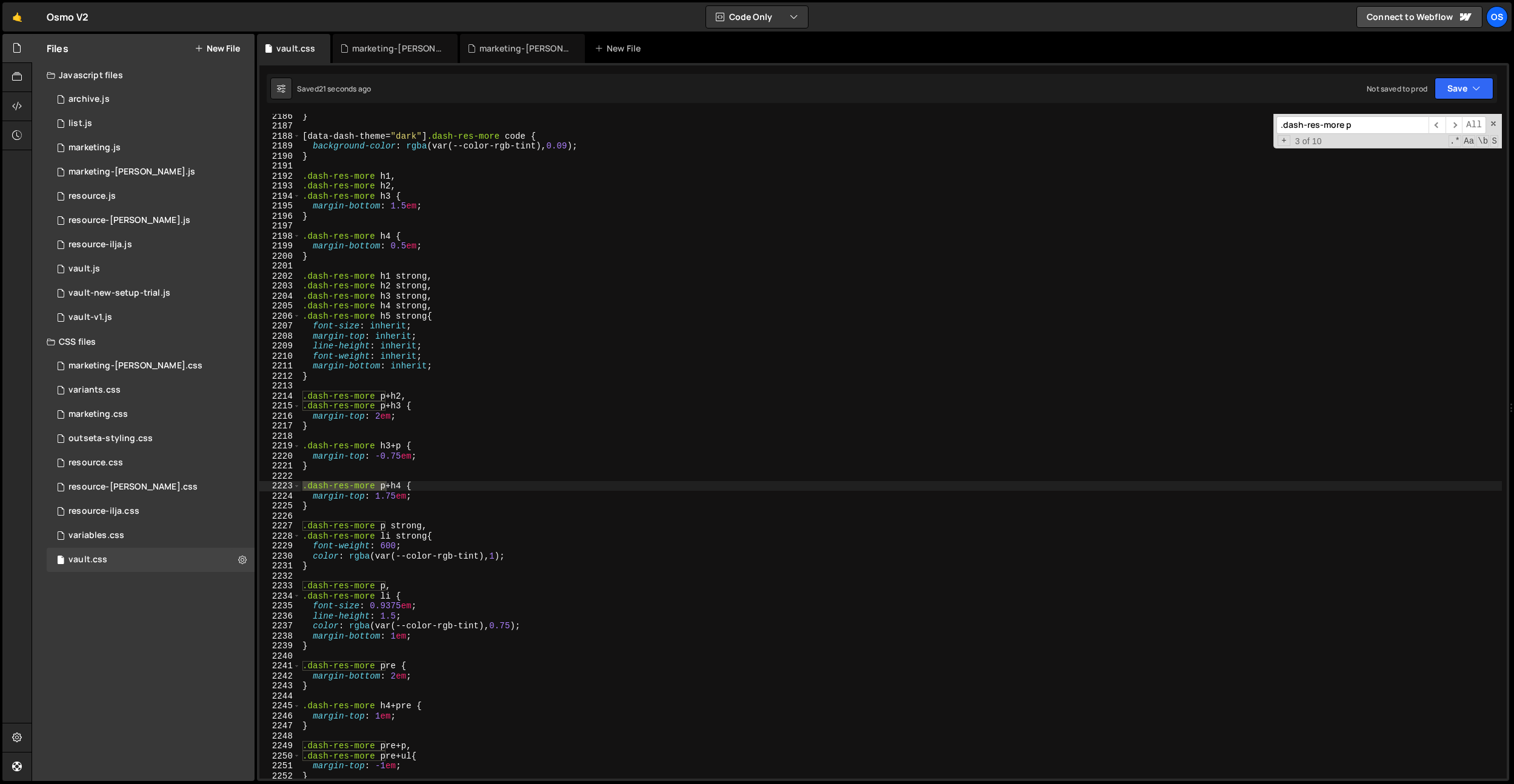
scroll to position [15256, 0]
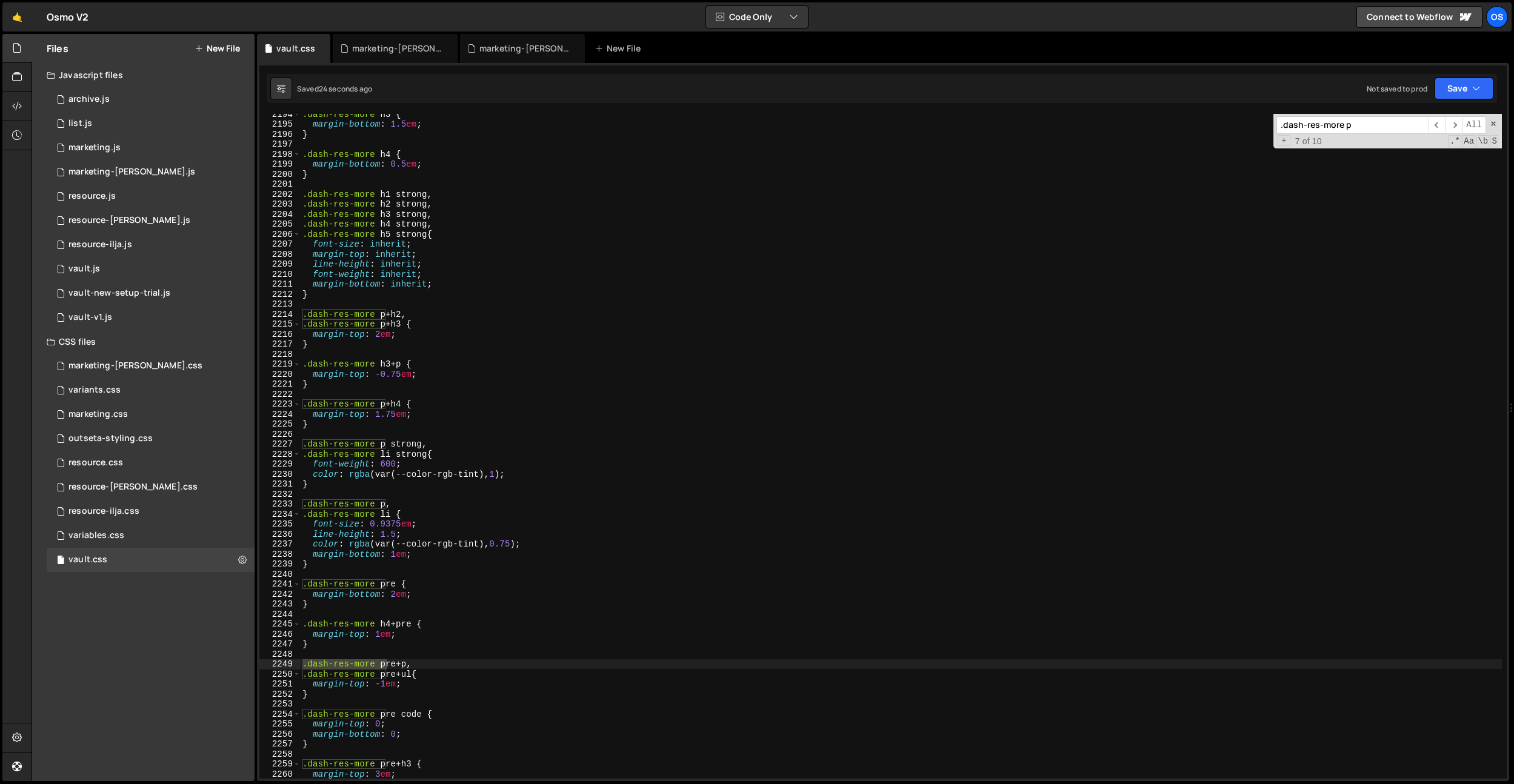
type input ".dash-res-more p"
drag, startPoint x: 534, startPoint y: 542, endPoint x: 292, endPoint y: 546, distance: 242.0
click at [292, 546] on div "color: rgba(var(--color-rgb-tint), 0.75); 2194 2195 2196 2197 2198 2199 2200 22…" at bounding box center [883, 446] width 1247 height 665
click at [564, 518] on div ".dash-res-more h3 { margin-bottom : 1.5 em ; } .dash-res-more h4 { margin-botto…" at bounding box center [901, 451] width 1202 height 685
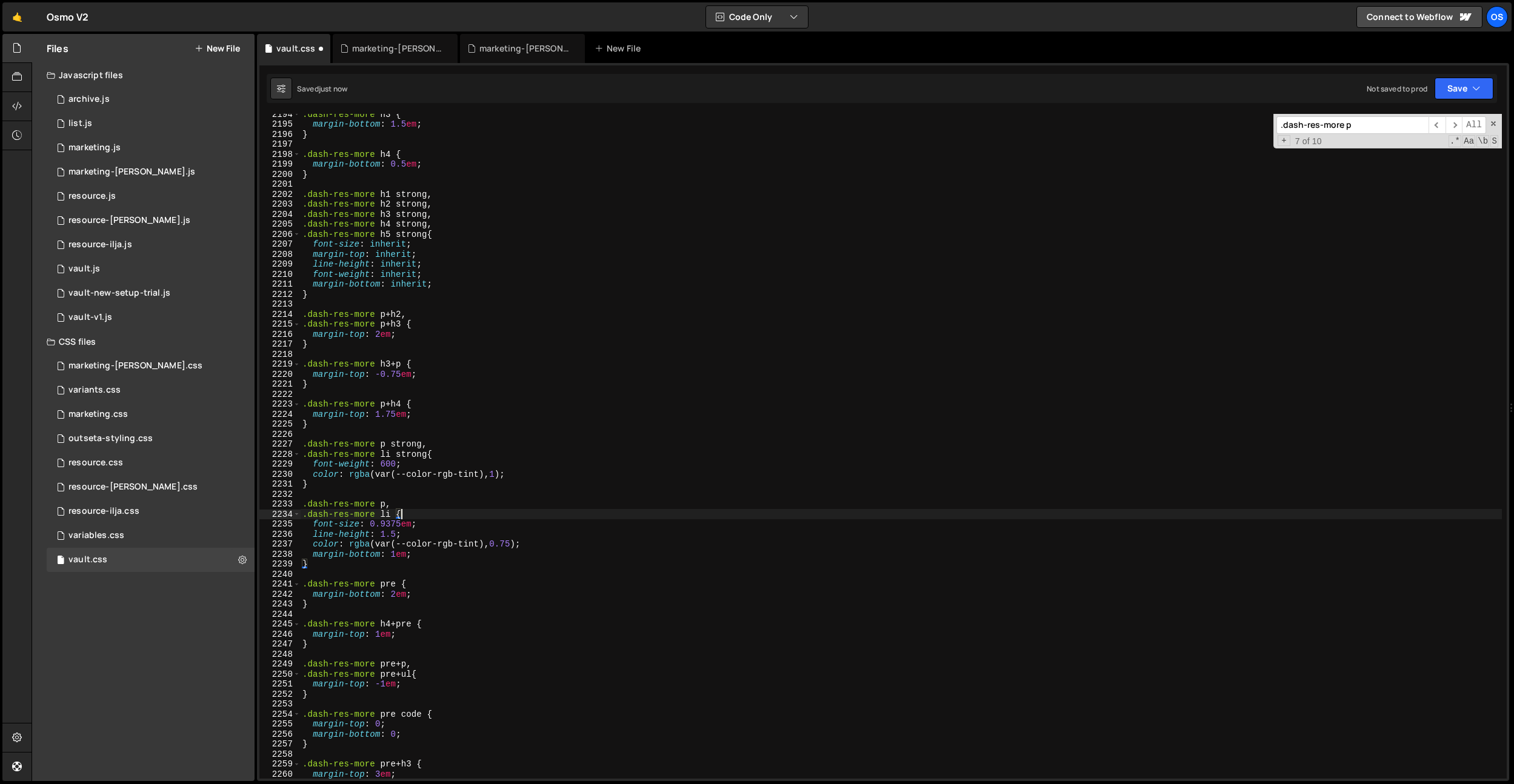
click at [515, 540] on div ".dash-res-more h3 { margin-bottom : 1.5 em ; } .dash-res-more h4 { margin-botto…" at bounding box center [901, 451] width 1202 height 685
click at [686, 282] on div ".dash-res-more h3 { margin-bottom : 1.5 em ; } .dash-res-more h4 { margin-botto…" at bounding box center [901, 451] width 1202 height 685
type textarea "margin-bottom: inherit;"
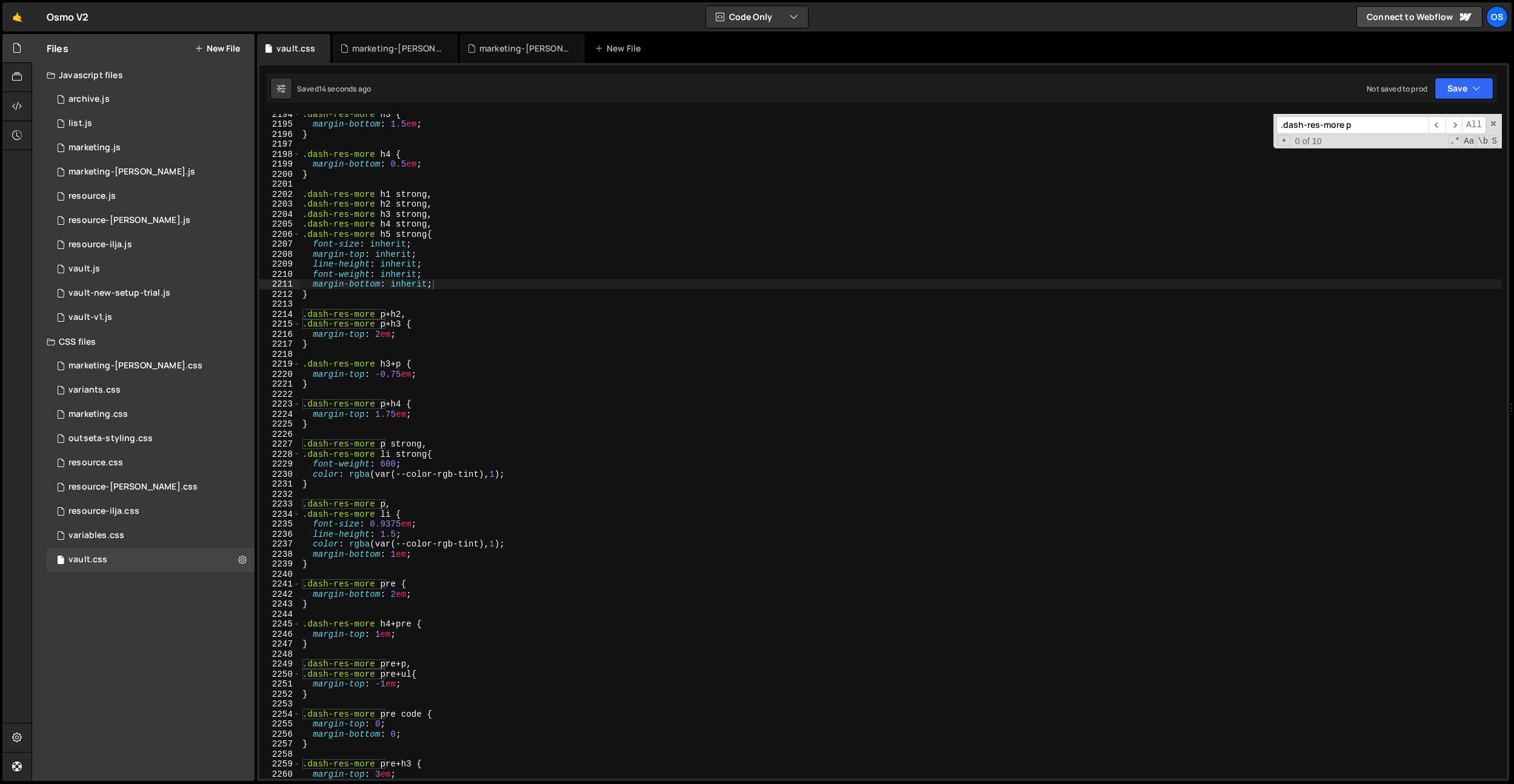
paste input "[data-dash-theme="dark"] .dash-res-more code"
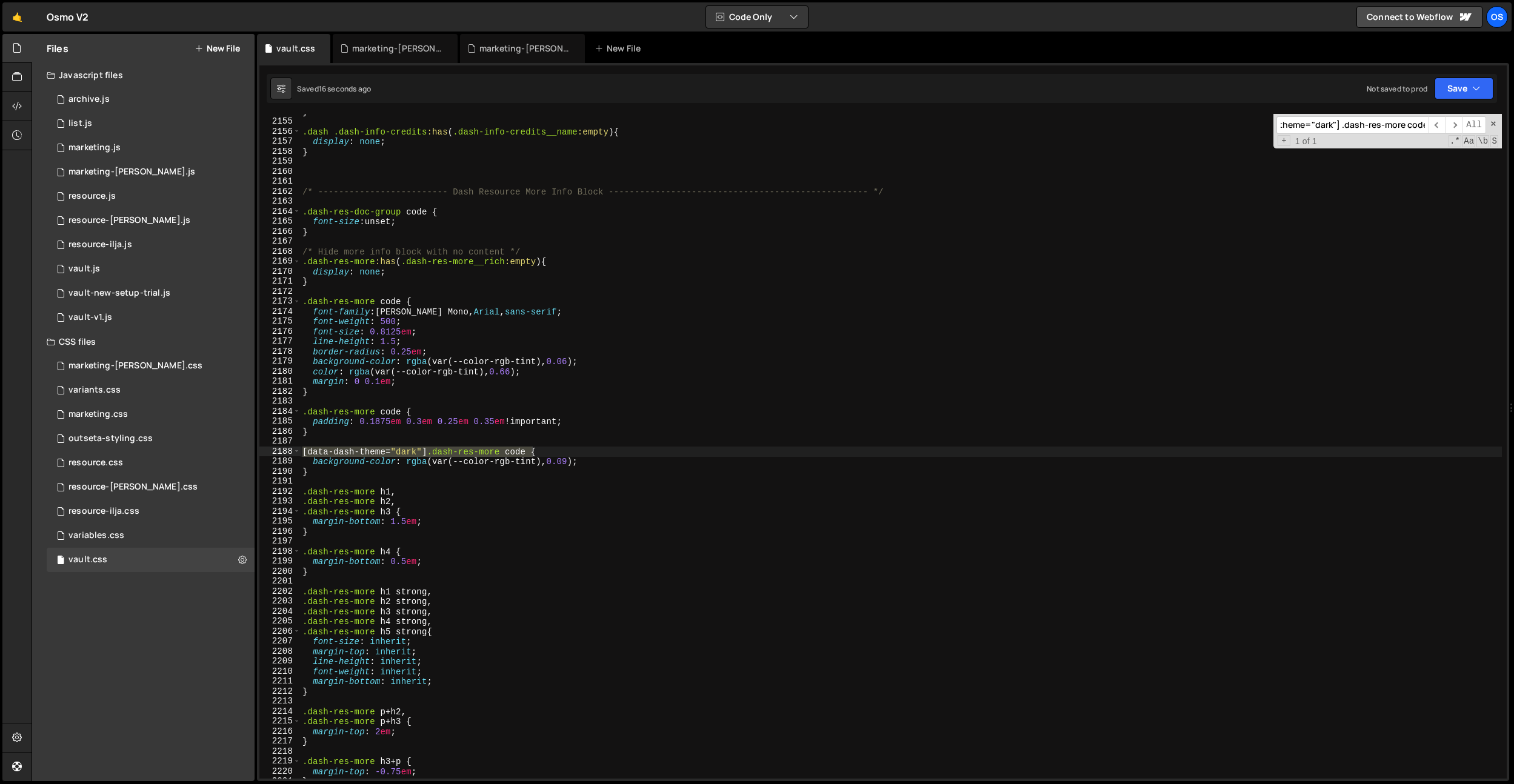
type input "[data-dash-theme="dark"] .dash-res-more code"
click at [735, 393] on div "} .dash .dash-info-credits :has ( .dash-info-credits__name :empty ) { display :…" at bounding box center [901, 449] width 1202 height 685
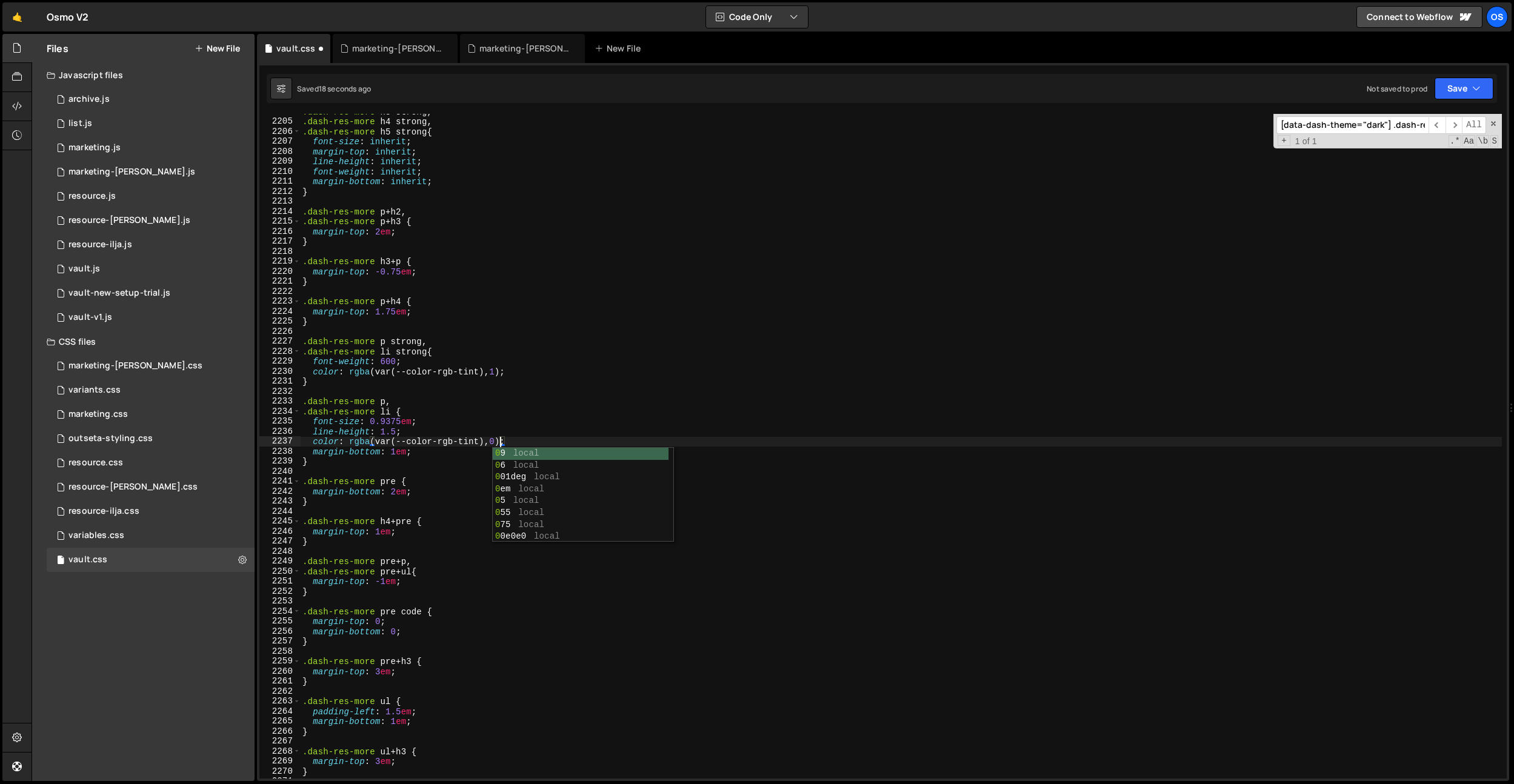
scroll to position [0, 14]
click at [578, 365] on div ".dash-res-more h3 strong , .dash-res-more h4 strong , .dash-res-more h5 strong …" at bounding box center [901, 449] width 1202 height 685
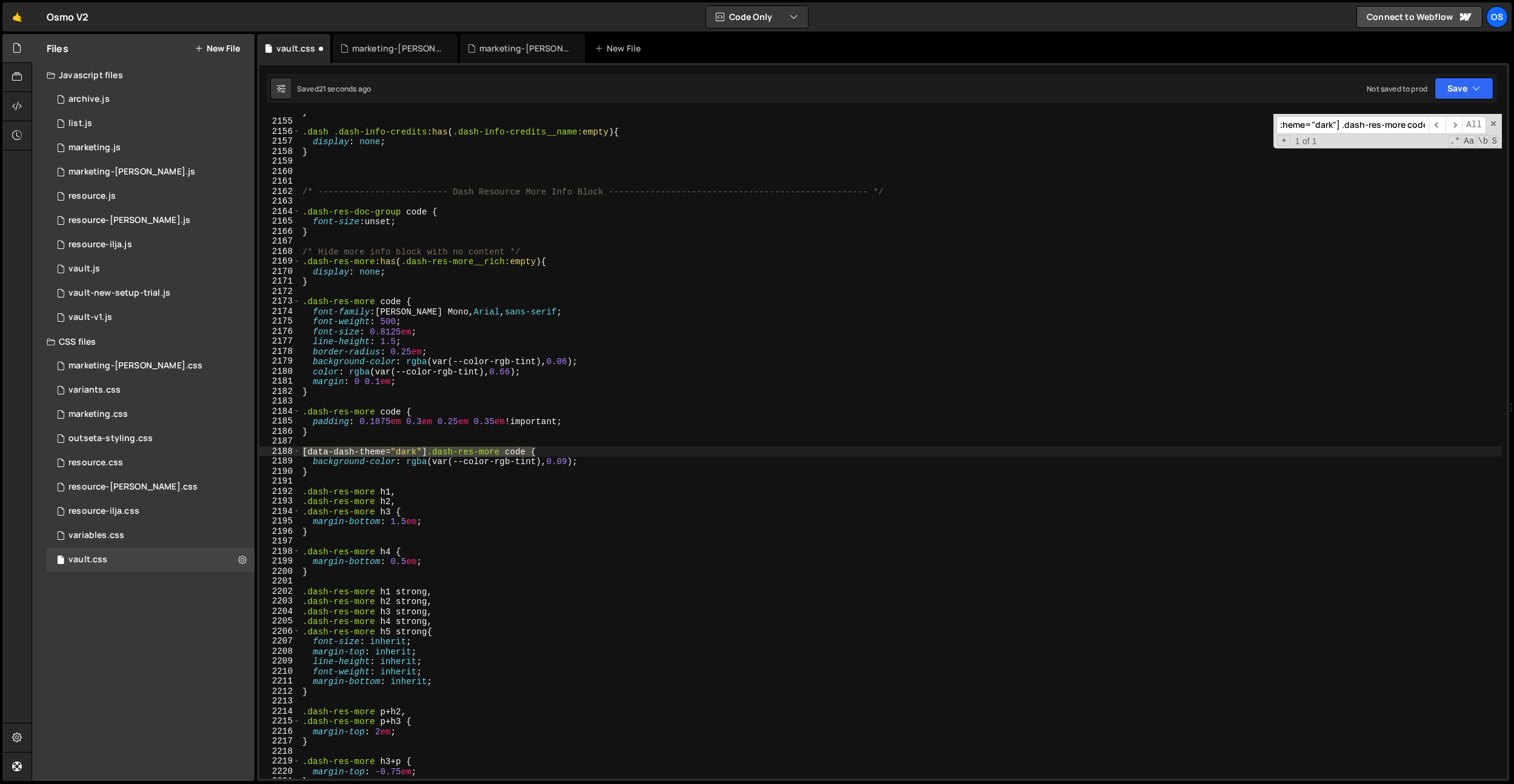
scroll to position [14979, 0]
click at [592, 434] on div "} .dash .dash-info-credits :has ( .dash-info-credits__name :empty ) { display :…" at bounding box center [901, 449] width 1202 height 685
click at [572, 460] on div "} .dash .dash-info-credits :has ( .dash-info-credits__name :empty ) { display :…" at bounding box center [901, 449] width 1202 height 685
click at [513, 373] on div "} .dash .dash-info-credits :has ( .dash-info-credits__name :empty ) { display :…" at bounding box center [901, 449] width 1202 height 685
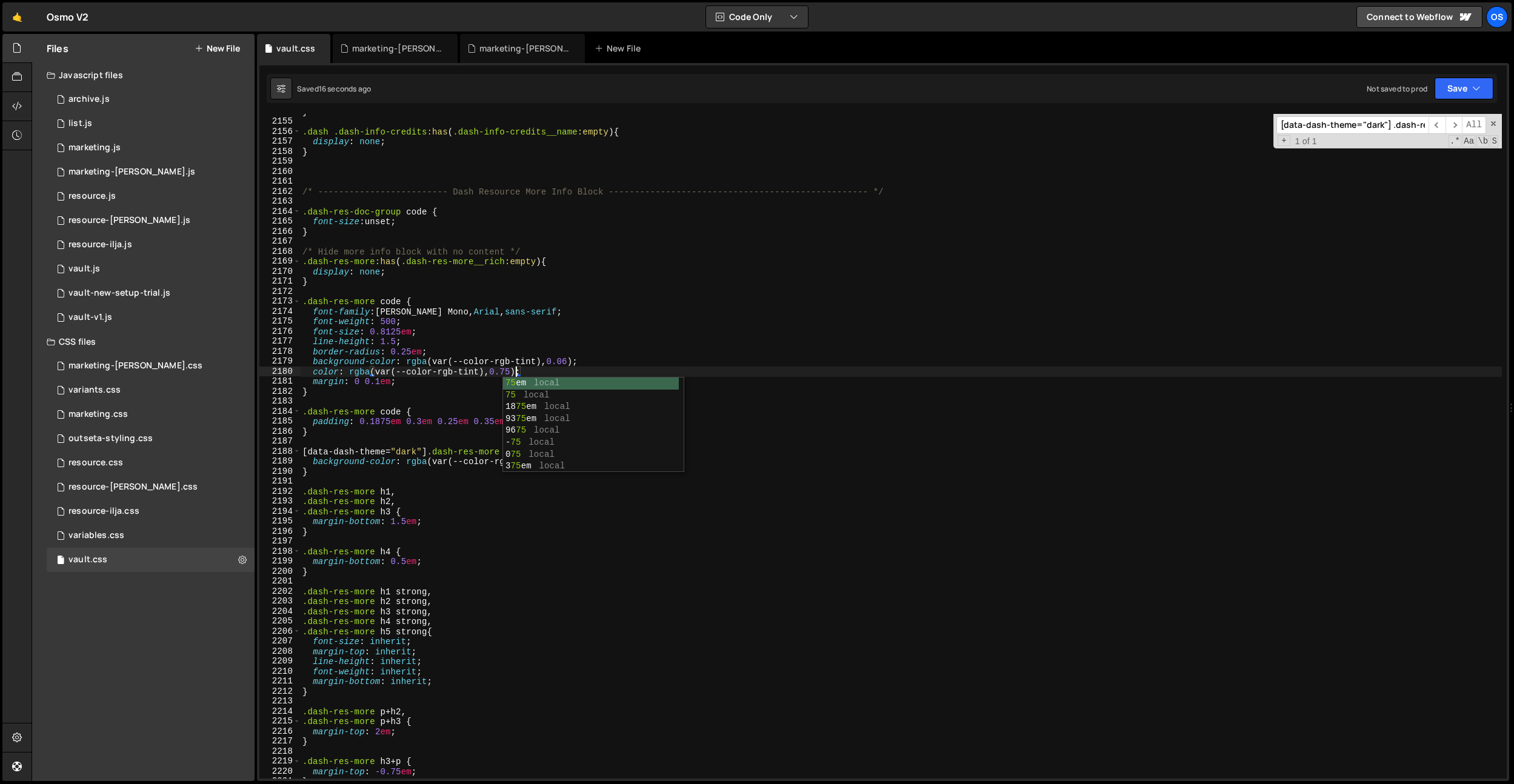
scroll to position [0, 14]
drag, startPoint x: 539, startPoint y: 372, endPoint x: 312, endPoint y: 372, distance: 227.0
click at [312, 372] on div "} .dash .dash-info-credits :has ( .dash-info-credits__name :empty ) { display :…" at bounding box center [901, 449] width 1202 height 685
click at [616, 466] on div "} .dash .dash-info-credits :has ( .dash-info-credits__name :empty ) { display :…" at bounding box center [901, 449] width 1202 height 685
type textarea "background-color: rgba(var(--color-rgb-tint), 0.09);"
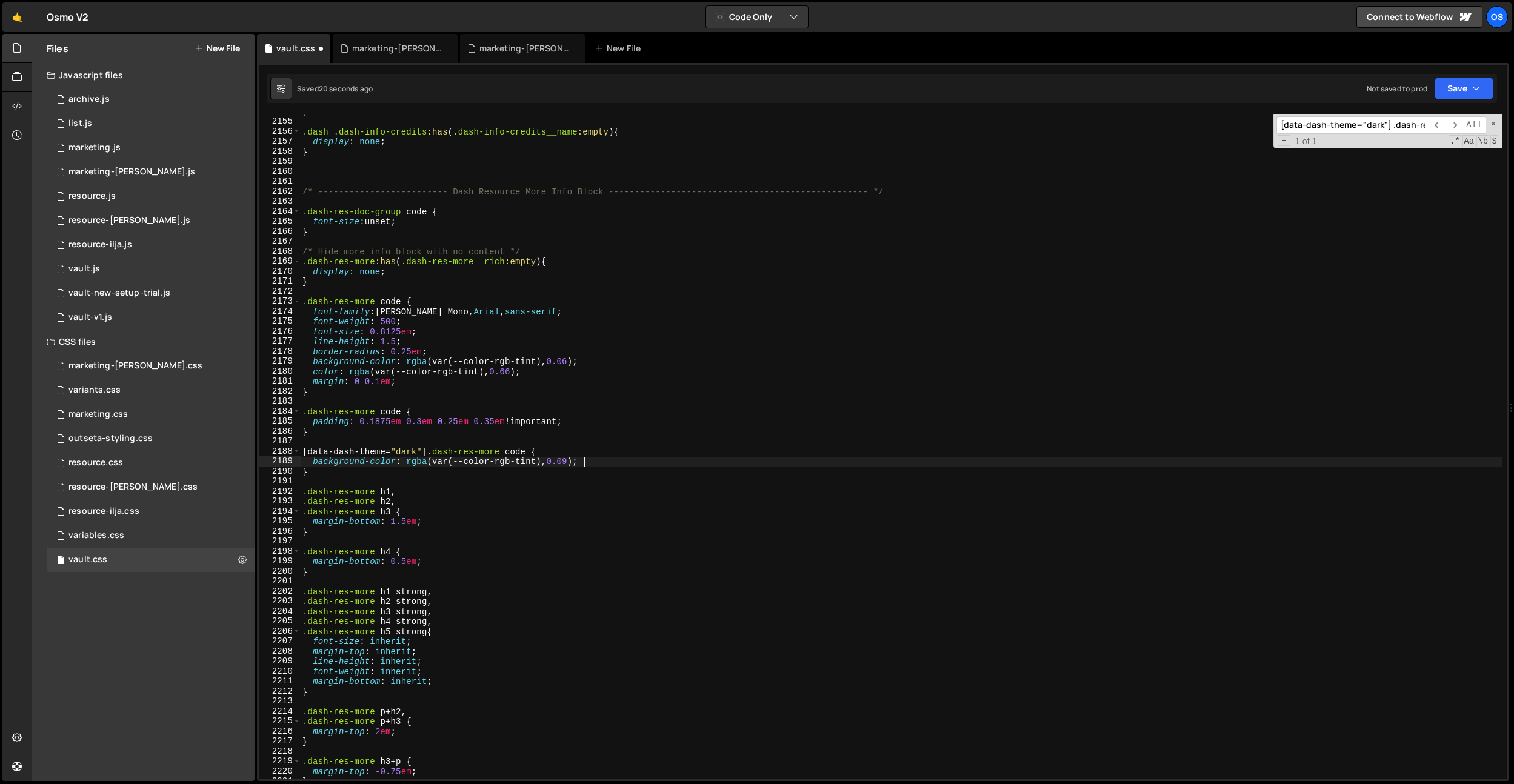
scroll to position [0, 0]
paste textarea "color: rgba(var(--color-rgb-tint), 0.66);"
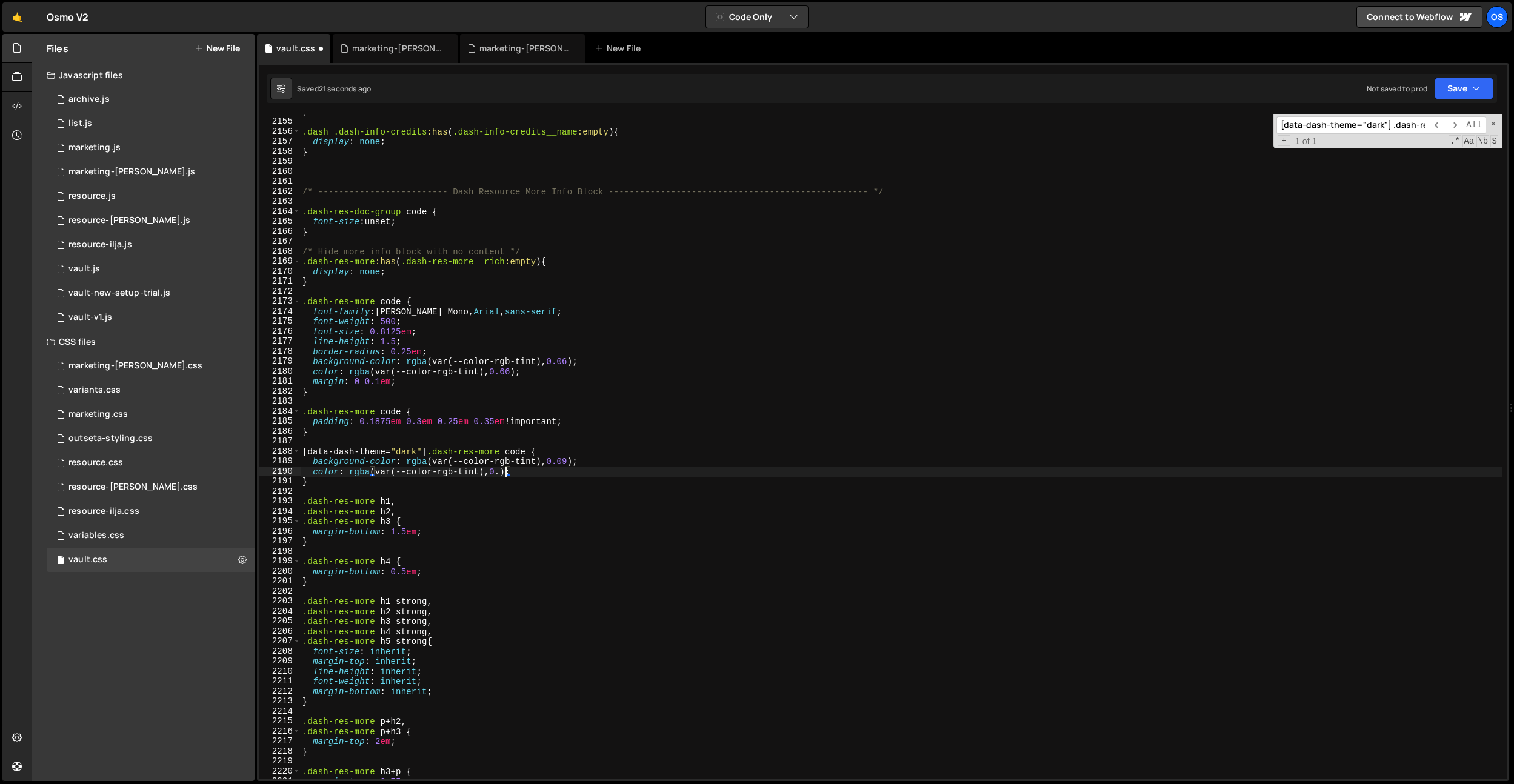
scroll to position [0, 14]
click at [467, 472] on div "} .dash .dash-info-credits :has ( .dash-info-credits__name :empty ) { display :…" at bounding box center [901, 449] width 1202 height 685
click at [466, 471] on div "} .dash .dash-info-credits :has ( .dash-info-credits__name :empty ) { display :…" at bounding box center [901, 449] width 1202 height 685
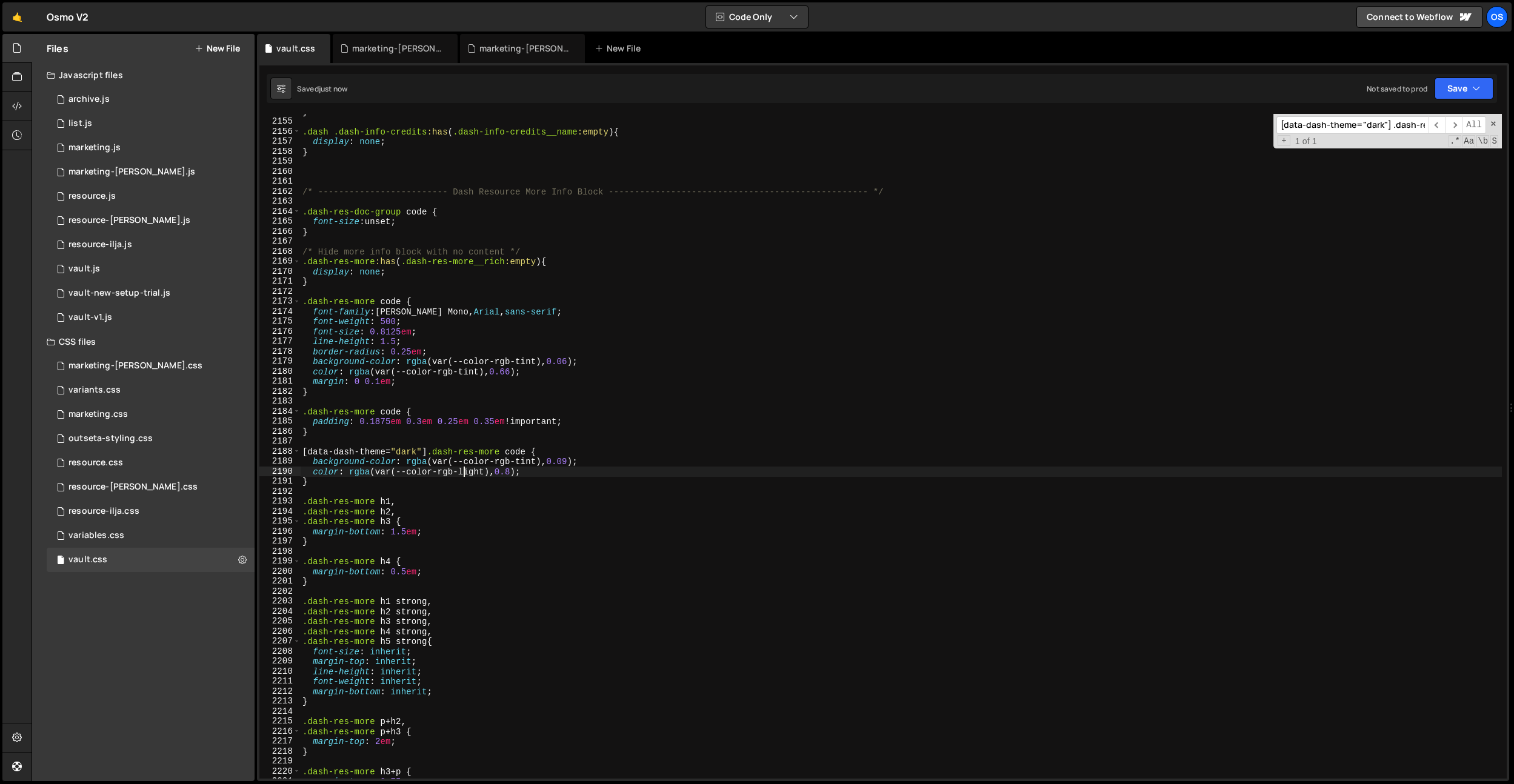
click at [466, 471] on div "} .dash .dash-info-credits :has ( .dash-info-credits__name :empty ) { display :…" at bounding box center [901, 449] width 1202 height 685
drag, startPoint x: 546, startPoint y: 363, endPoint x: 507, endPoint y: 465, distance: 109.2
click at [546, 363] on div "} .dash .dash-info-credits :has ( .dash-info-credits__name :empty ) { display :…" at bounding box center [901, 449] width 1202 height 685
click at [507, 464] on div "} .dash .dash-info-credits :has ( .dash-info-credits__name :empty ) { display :…" at bounding box center [901, 449] width 1202 height 685
click at [534, 461] on div "} .dash .dash-info-credits :has ( .dash-info-credits__name :empty ) { display :…" at bounding box center [901, 449] width 1202 height 685
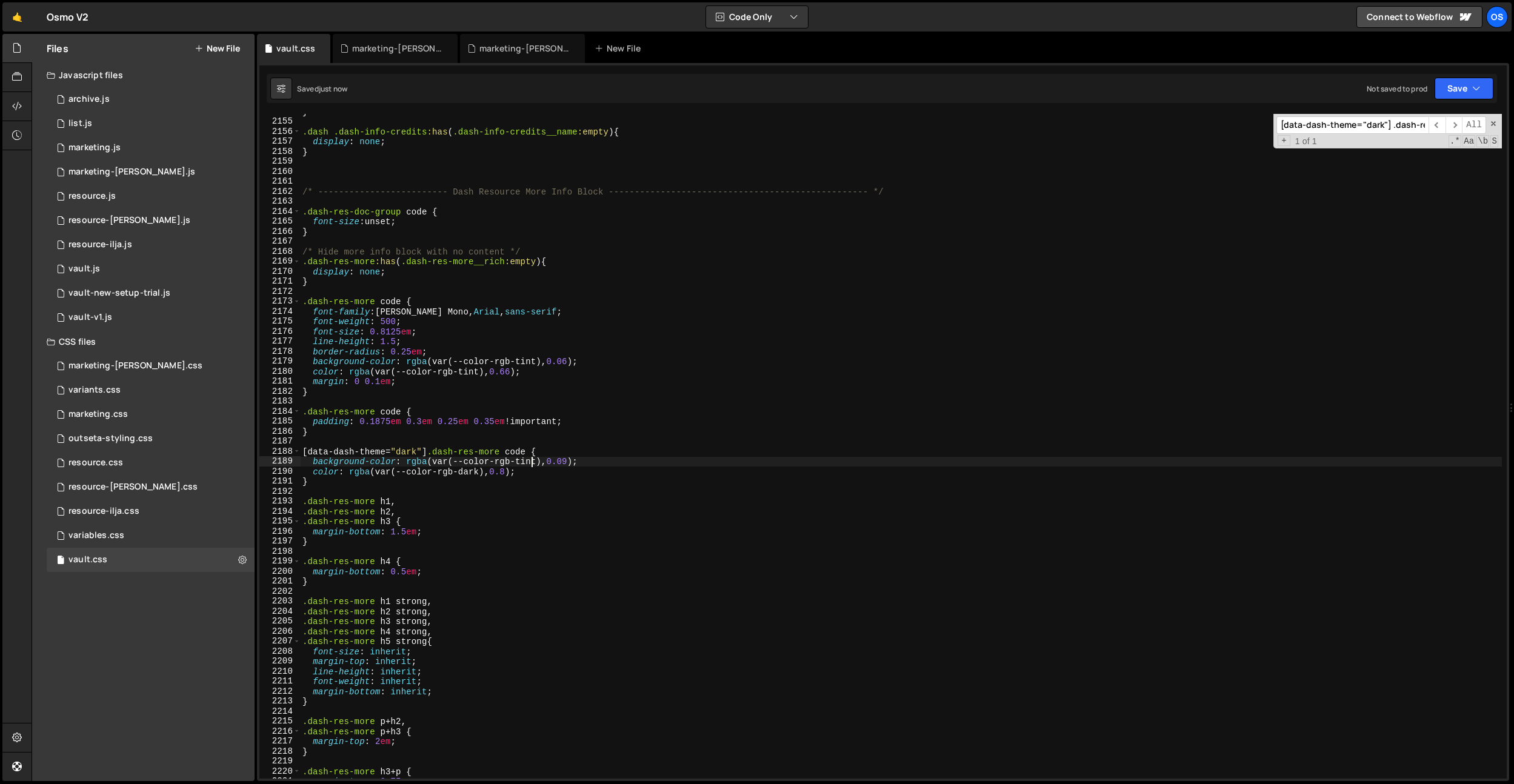
click at [534, 461] on div "} .dash .dash-info-credits :has ( .dash-info-credits__name :empty ) { display :…" at bounding box center [901, 449] width 1202 height 685
type textarea "background-color: rgba(var(--color-rgb-dark), 0.09);"
drag, startPoint x: 519, startPoint y: 398, endPoint x: 535, endPoint y: 446, distance: 50.6
click at [519, 398] on div "} .dash .dash-info-credits :has ( .dash-info-credits__name :empty ) { display :…" at bounding box center [901, 449] width 1202 height 685
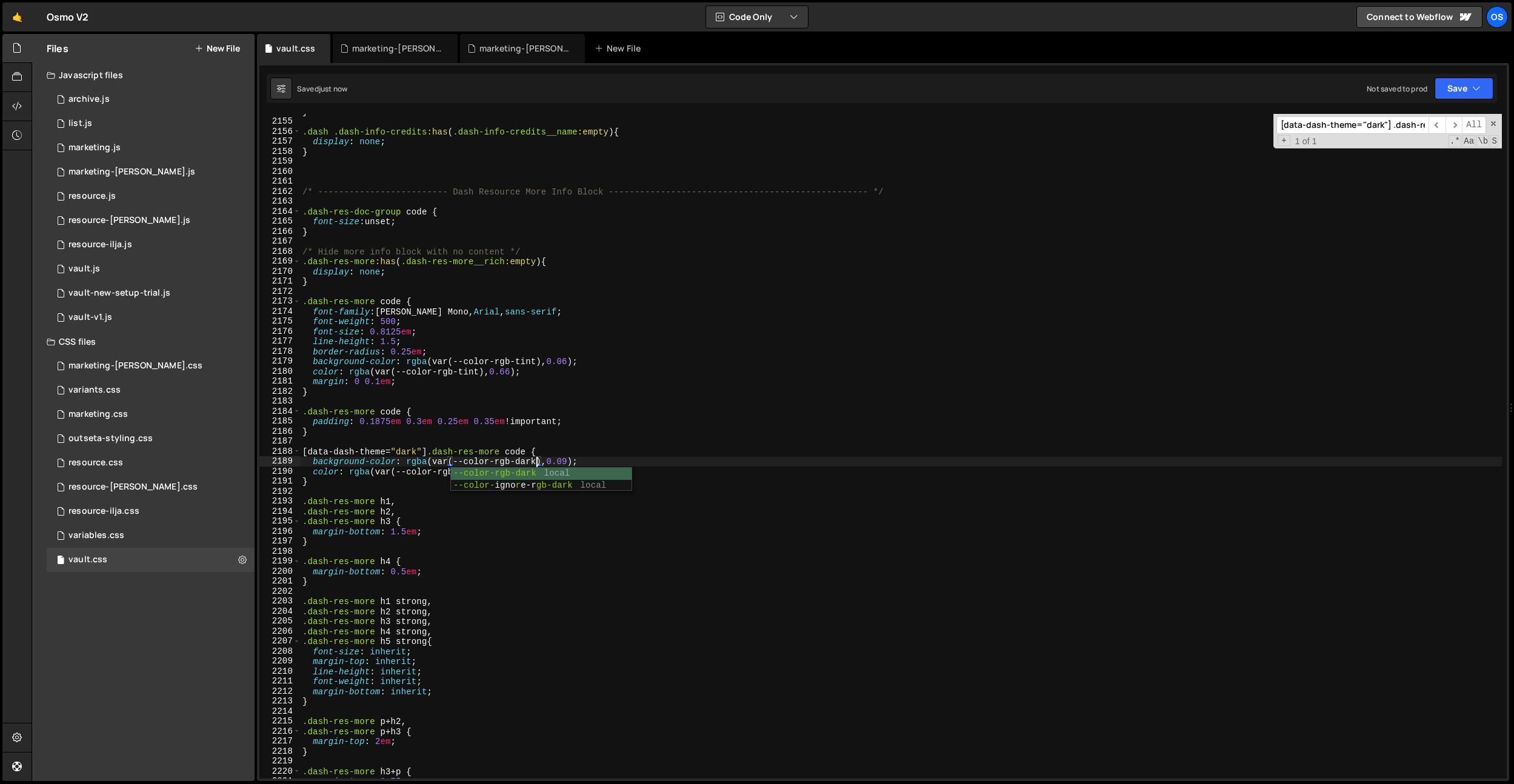
scroll to position [0, 0]
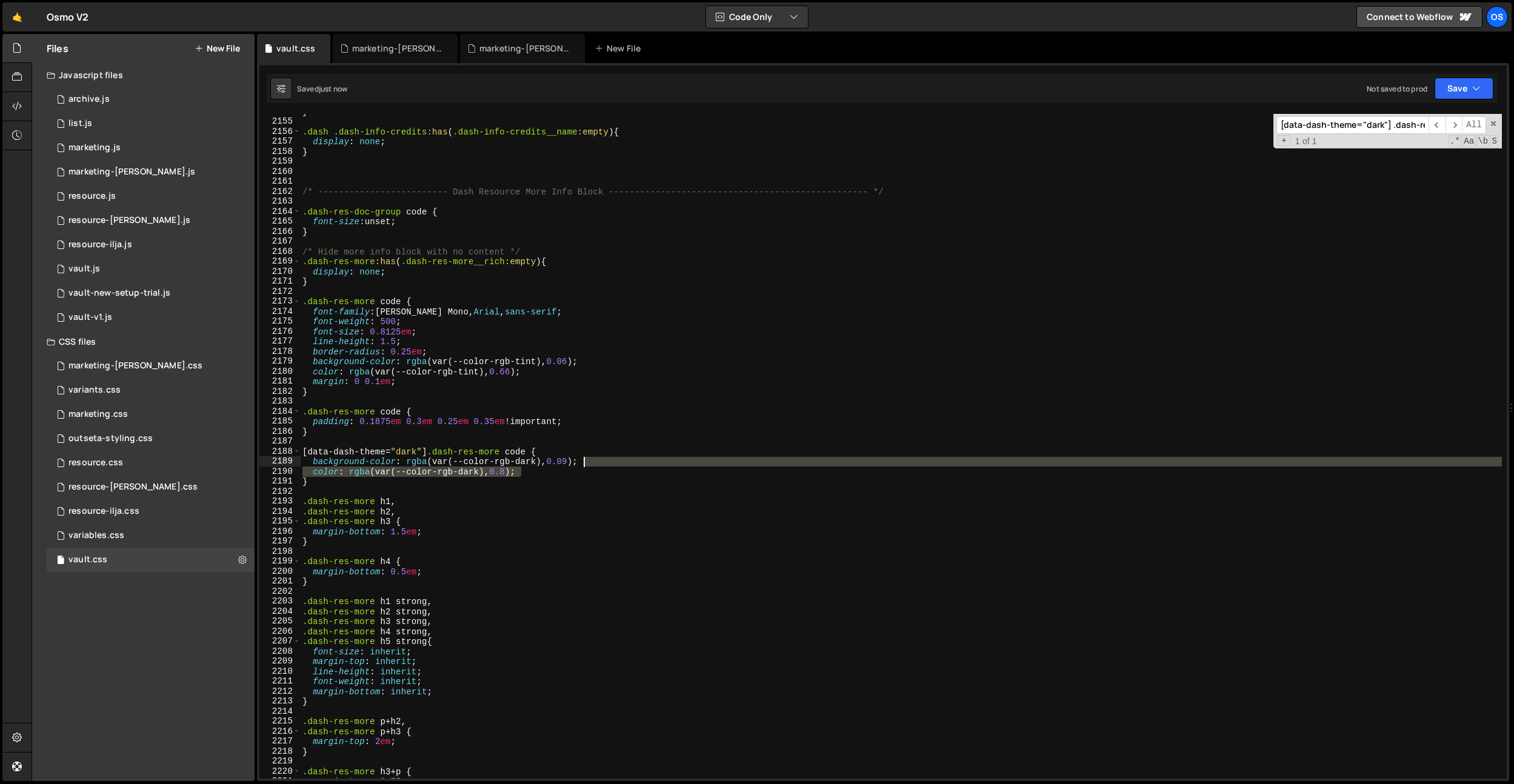
drag, startPoint x: 527, startPoint y: 469, endPoint x: 589, endPoint y: 464, distance: 62.2
click at [589, 464] on div "} .dash .dash-info-credits :has ( .dash-info-credits__name :empty ) { display :…" at bounding box center [901, 449] width 1202 height 685
click at [521, 470] on div "} .dash .dash-info-credits :has ( .dash-info-credits__name :empty ) { display :…" at bounding box center [901, 446] width 1202 height 665
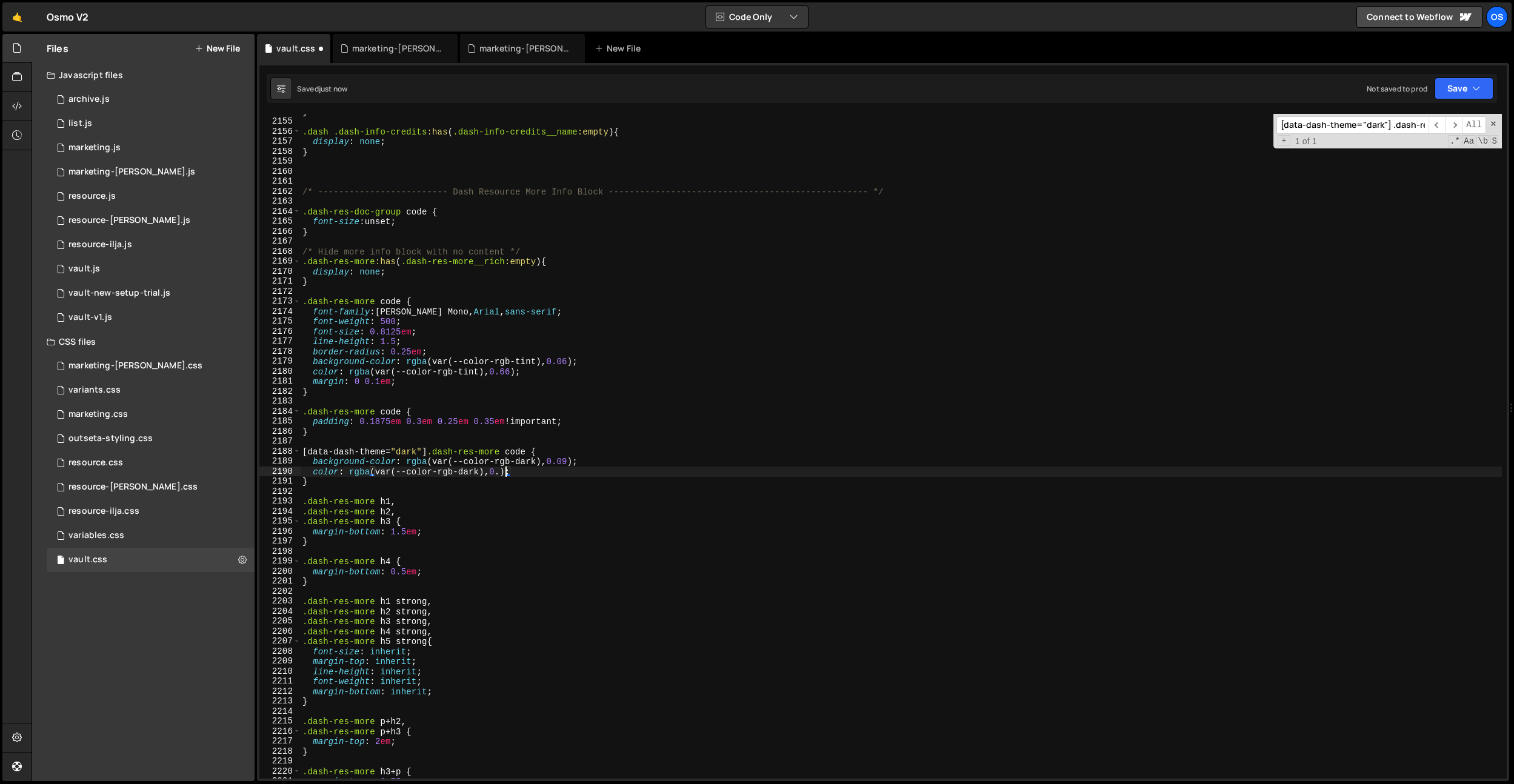
scroll to position [0, 15]
drag, startPoint x: 397, startPoint y: 334, endPoint x: 445, endPoint y: 362, distance: 55.6
click at [397, 334] on div "} .dash .dash-info-credits :has ( .dash-info-credits__name :empty ) { display :…" at bounding box center [901, 449] width 1202 height 685
type textarea "font-size: 0.8125em;"
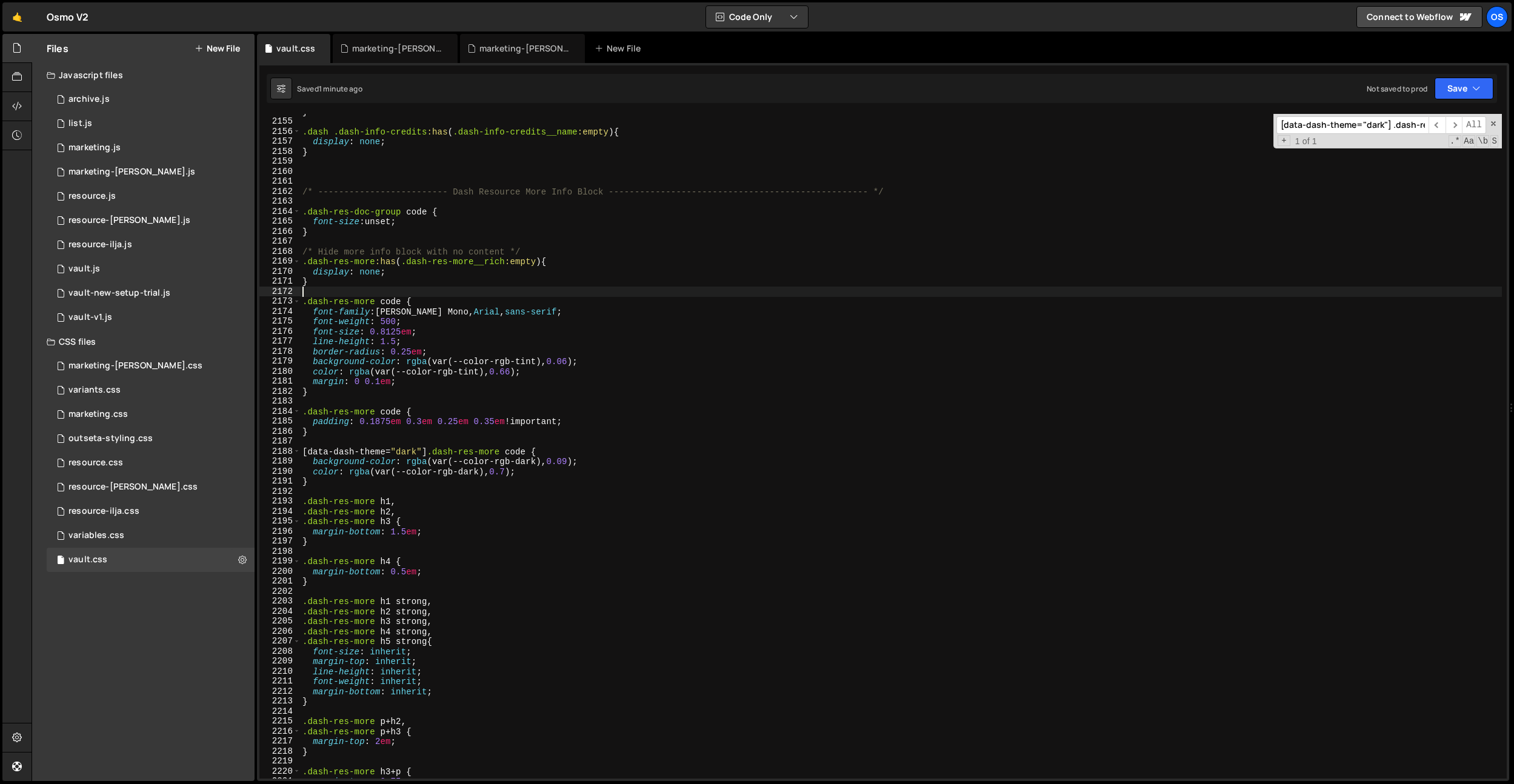
drag, startPoint x: 550, startPoint y: 296, endPoint x: 537, endPoint y: 298, distance: 13.2
click at [550, 296] on div "} .dash .dash-info-credits :has ( .dash-info-credits__name :empty ) { display :…" at bounding box center [901, 449] width 1202 height 685
drag, startPoint x: 413, startPoint y: 334, endPoint x: 383, endPoint y: 334, distance: 30.0
click at [383, 334] on div "} .dash .dash-info-credits :has ( .dash-info-credits__name :empty ) { display :…" at bounding box center [901, 449] width 1202 height 685
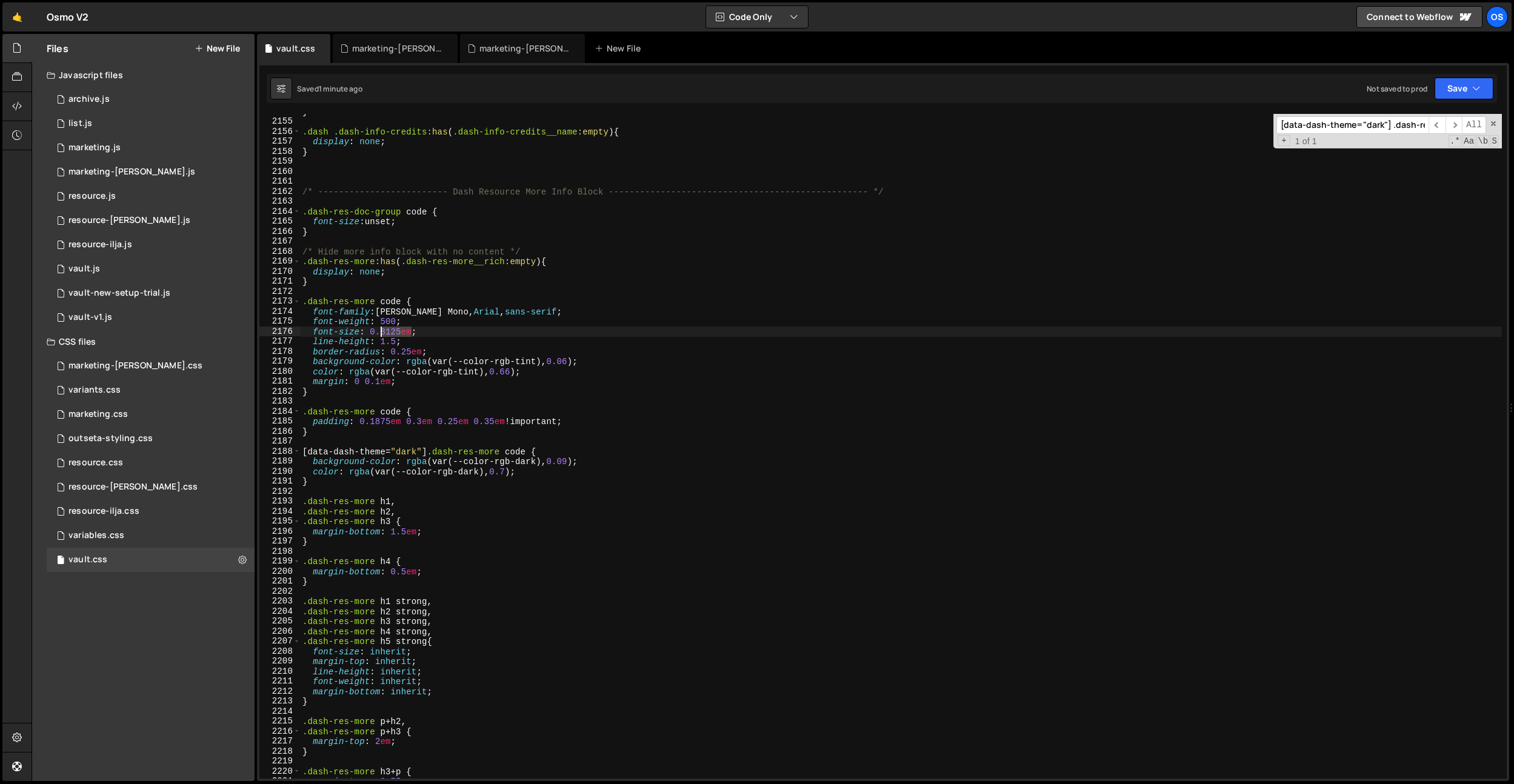
paste textarea "0,875"
click at [394, 333] on div "} .dash .dash-info-credits :has ( .dash-info-credits__name :empty ) { display :…" at bounding box center [901, 446] width 1202 height 665
drag, startPoint x: 405, startPoint y: 330, endPoint x: 371, endPoint y: 331, distance: 34.0
click at [371, 331] on div "} .dash .dash-info-credits :has ( .dash-info-credits__name :empty ) { display :…" at bounding box center [901, 449] width 1202 height 685
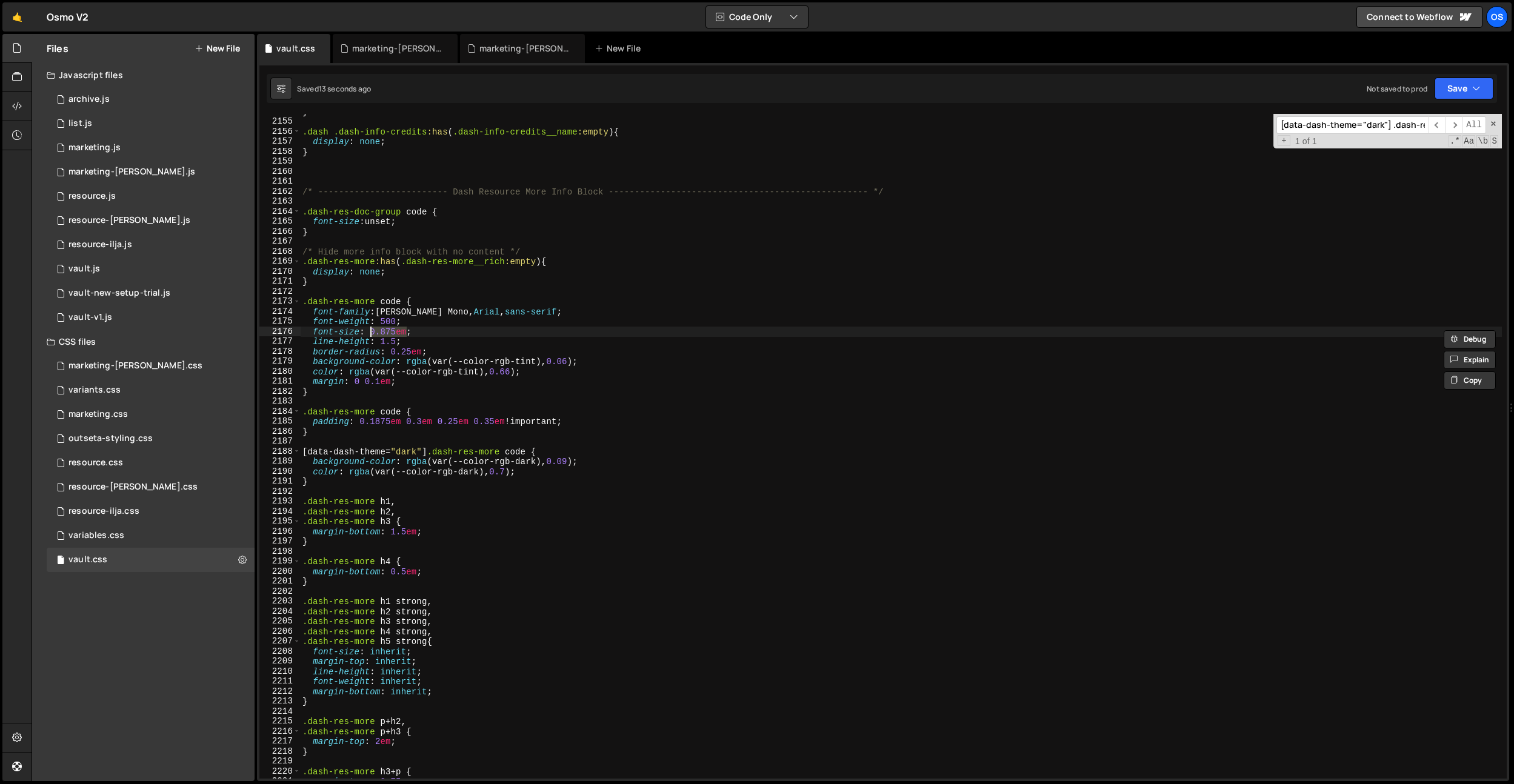
click at [404, 339] on div "} .dash .dash-info-credits :has ( .dash-info-credits__name :empty ) { display :…" at bounding box center [901, 449] width 1202 height 685
drag, startPoint x: 406, startPoint y: 333, endPoint x: 523, endPoint y: 319, distance: 117.8
click at [371, 333] on div "} .dash .dash-info-credits :has ( .dash-info-credits__name :empty ) { display :…" at bounding box center [901, 449] width 1202 height 685
type textarea "font-size: 0.875em;"
click at [1360, 121] on input "[data-dash-theme="dark"] .dash-res-more code" at bounding box center [1352, 125] width 152 height 18
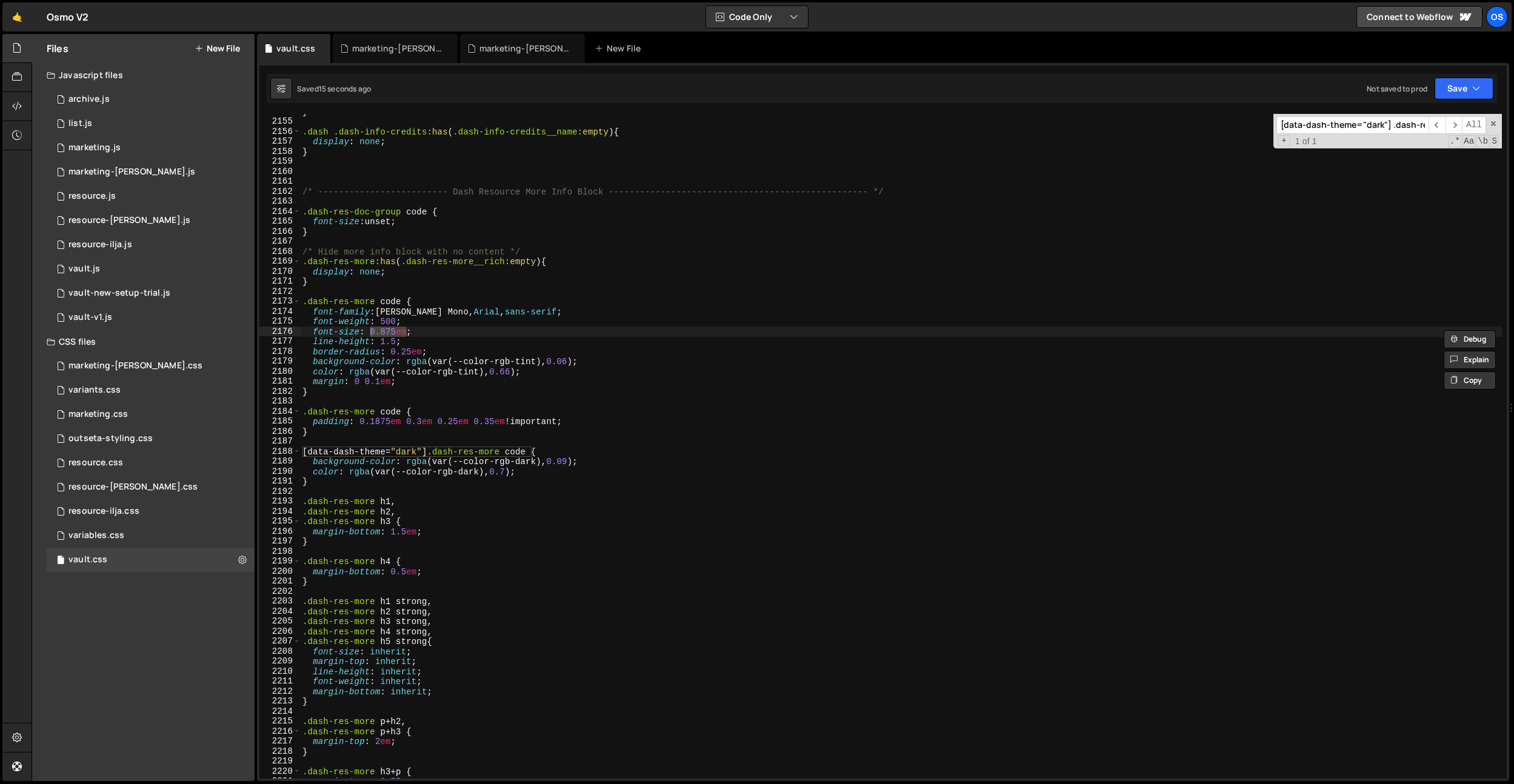
type input "9"
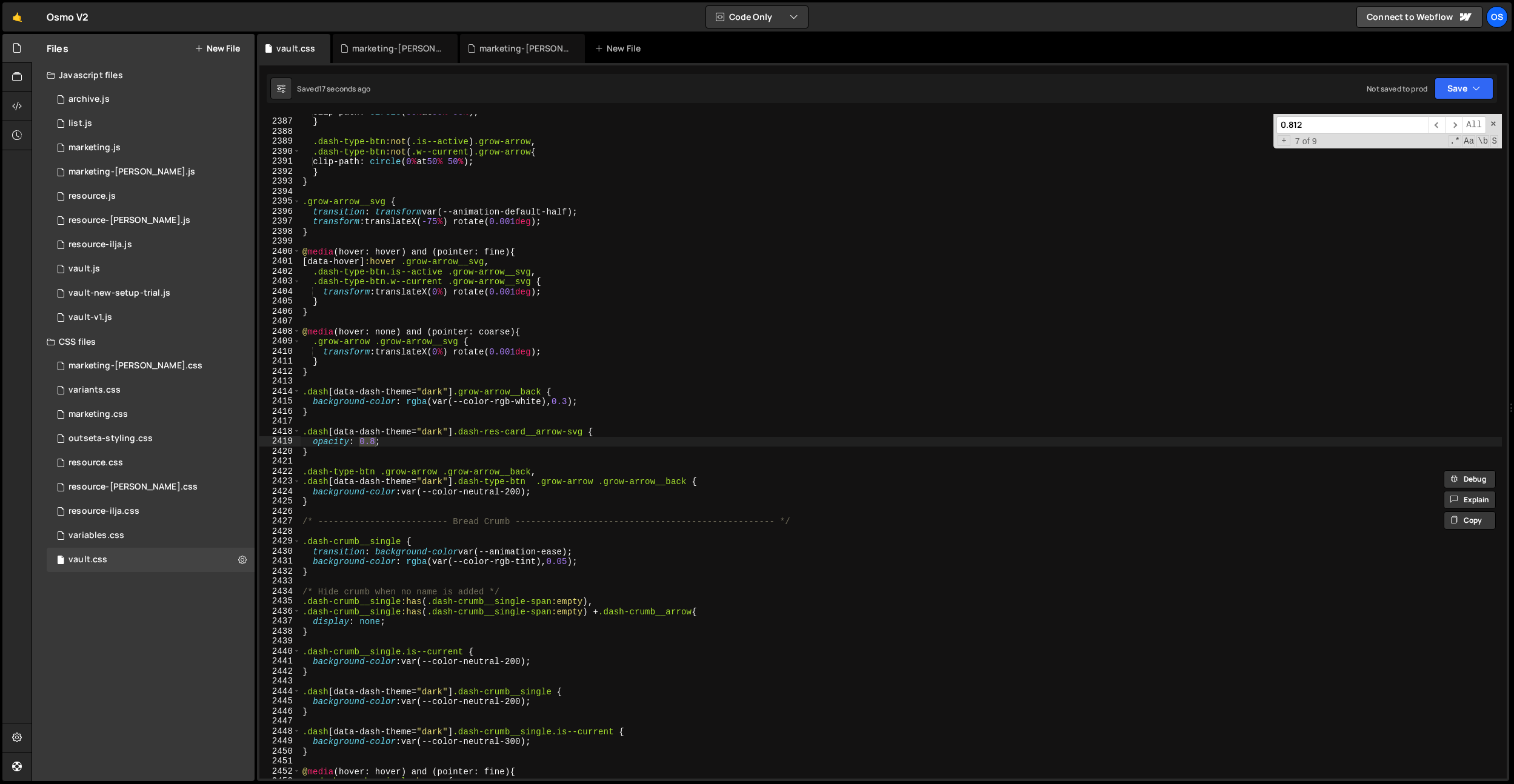
scroll to position [12353, 0]
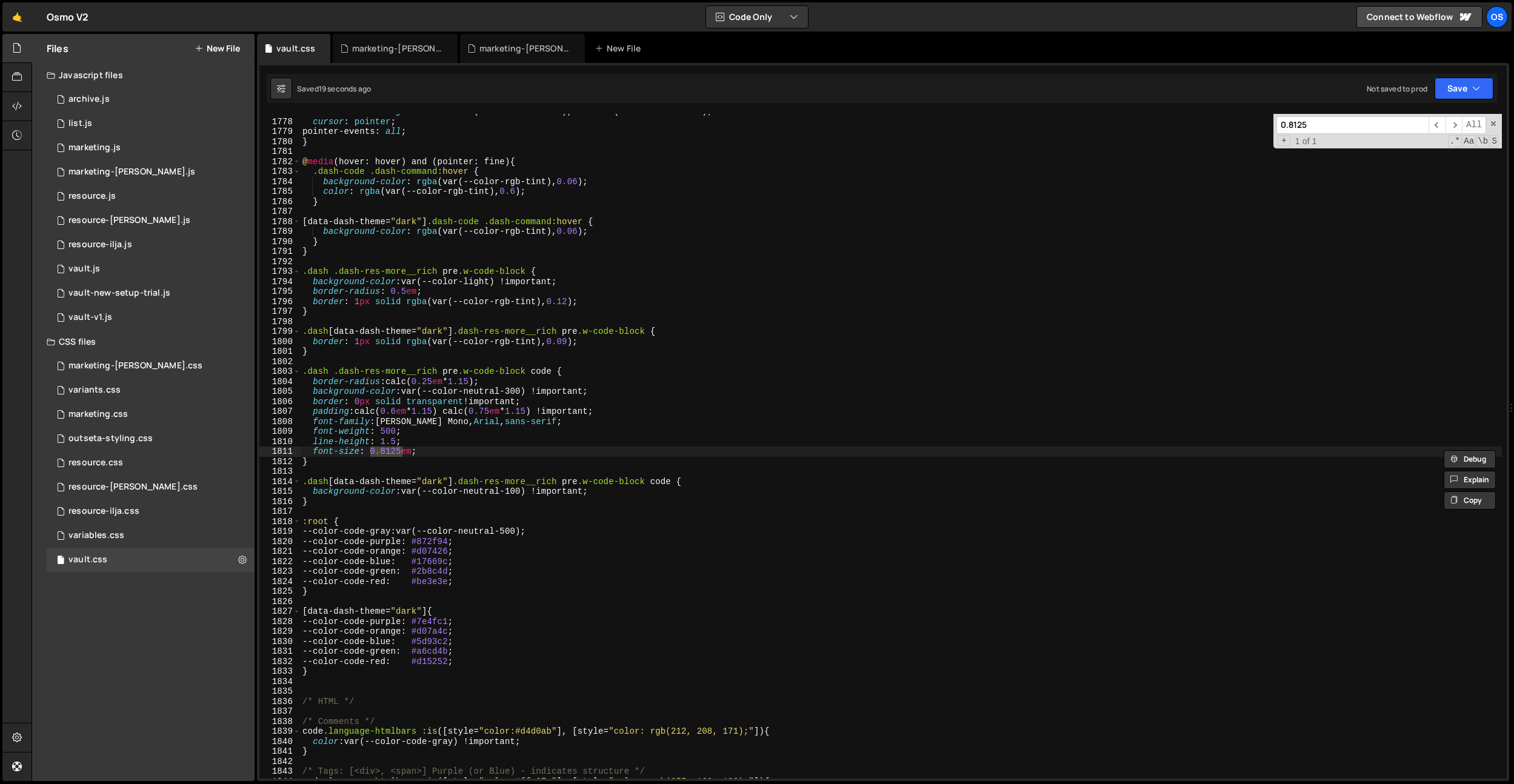
type input "0.8125"
click at [644, 409] on div "transition : background-color var(--animation-ease), color var(--animation-ease…" at bounding box center [901, 449] width 1202 height 685
drag, startPoint x: 400, startPoint y: 453, endPoint x: 372, endPoint y: 454, distance: 28.0
click at [372, 454] on div "transition : background-color var(--animation-ease), color var(--animation-ease…" at bounding box center [901, 449] width 1202 height 685
paste textarea "75em"
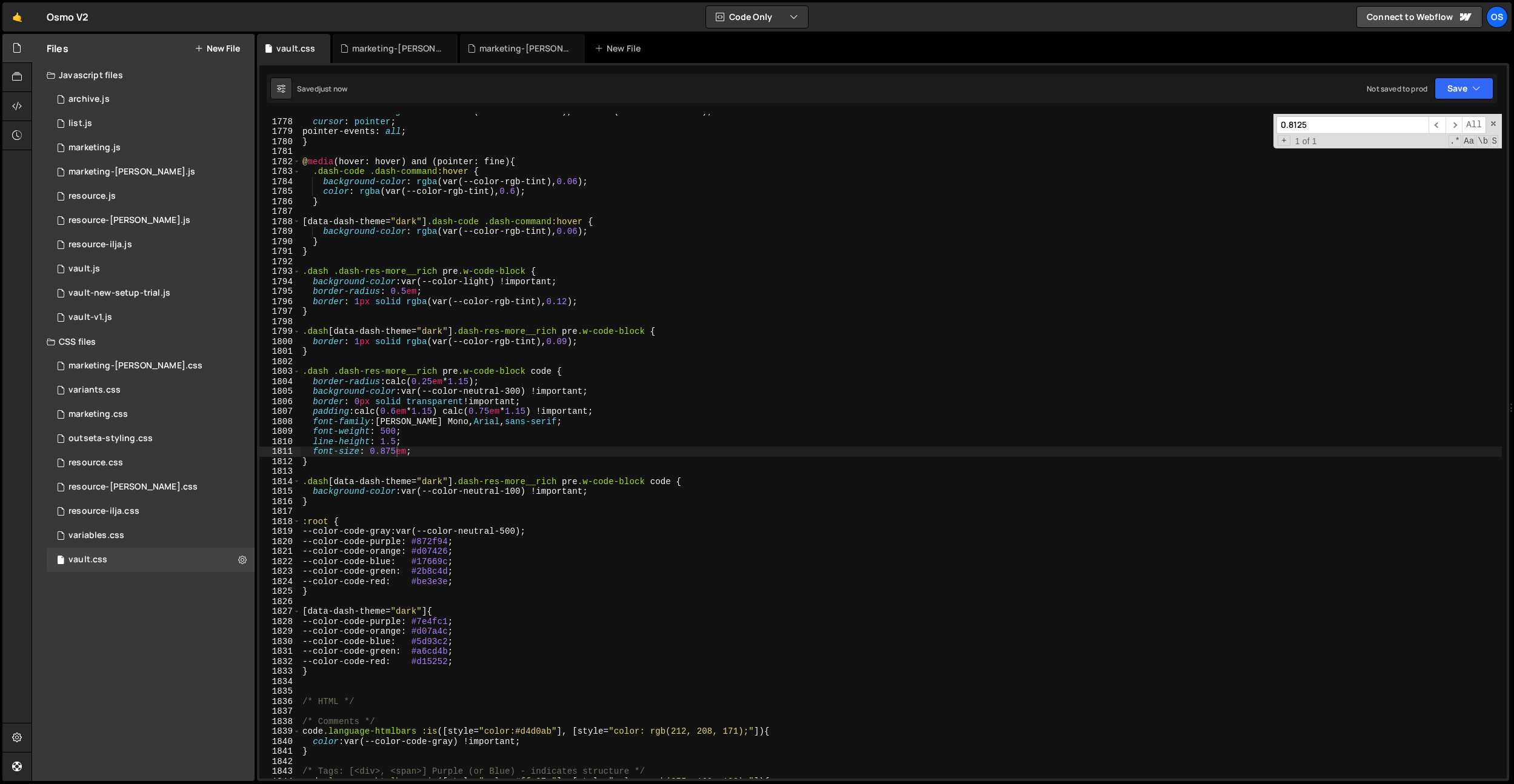
click at [1371, 118] on input "0.8125" at bounding box center [1352, 125] width 152 height 18
drag, startPoint x: 536, startPoint y: 419, endPoint x: 486, endPoint y: 421, distance: 50.0
click at [486, 421] on div "transition : background-color var(--animation-ease), color var(--animation-ease…" at bounding box center [901, 449] width 1202 height 685
drag, startPoint x: 438, startPoint y: 422, endPoint x: 403, endPoint y: 418, distance: 35.2
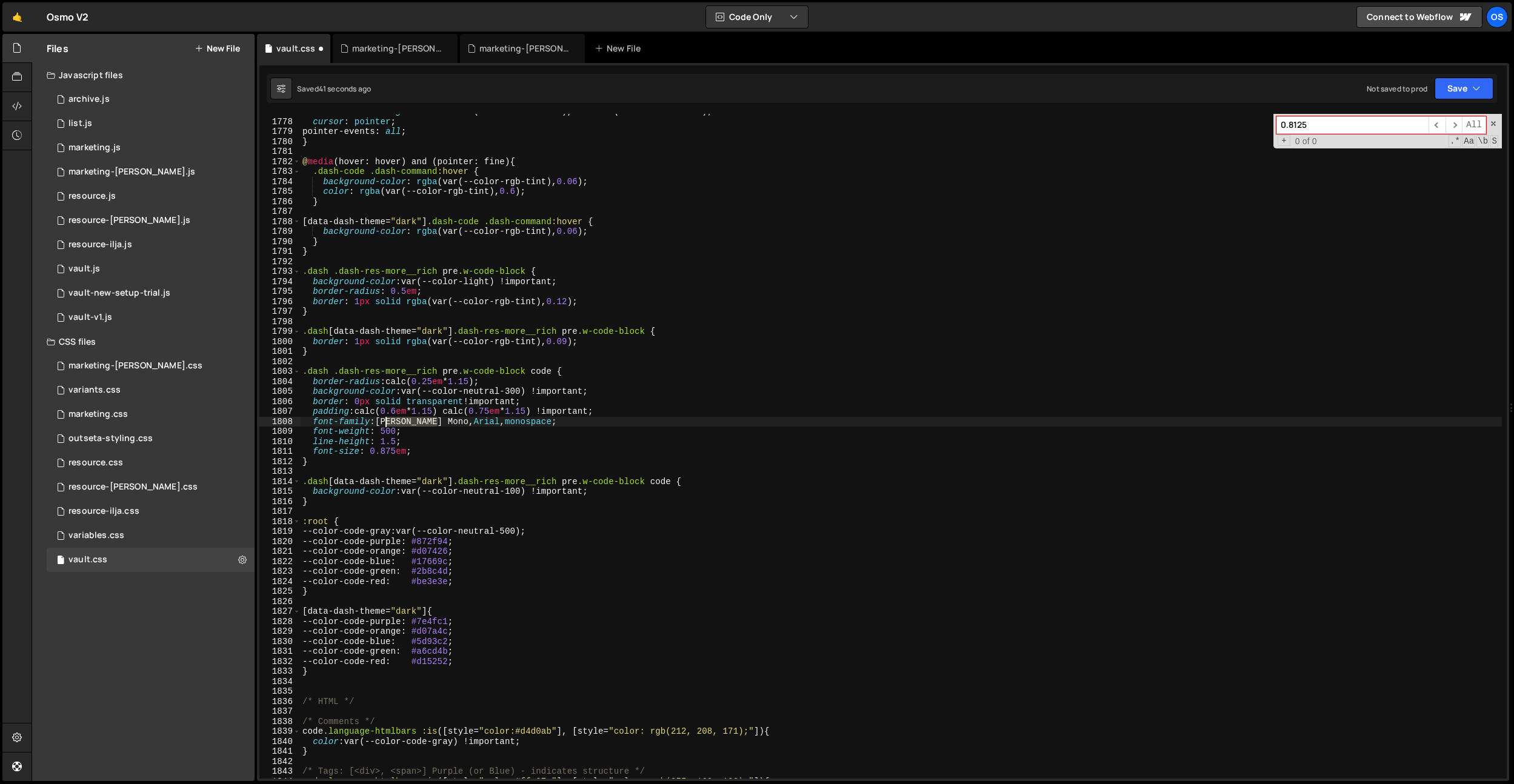
click at [384, 422] on div "transition : background-color var(--animation-ease), color var(--animation-ease…" at bounding box center [901, 449] width 1202 height 685
click at [371, 421] on div "transition : background-color var(--animation-ease), color var(--animation-ease…" at bounding box center [901, 449] width 1202 height 685
drag, startPoint x: 382, startPoint y: 422, endPoint x: 477, endPoint y: 420, distance: 95.0
click at [475, 419] on div "transition : background-color var(--animation-ease), color var(--animation-ease…" at bounding box center [901, 449] width 1202 height 685
click at [477, 420] on div "transition : background-color var(--animation-ease), color var(--animation-ease…" at bounding box center [901, 446] width 1202 height 665
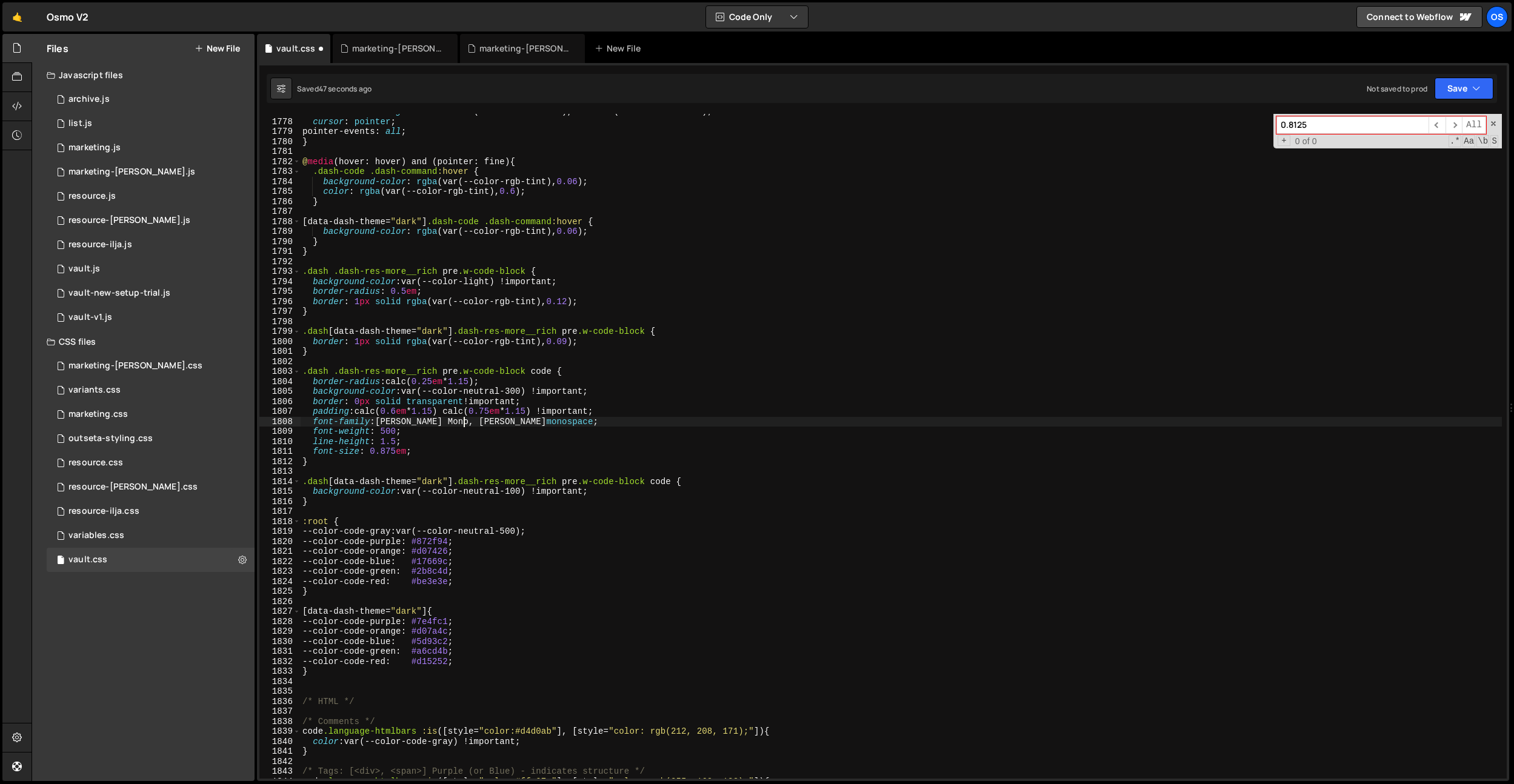
scroll to position [0, 14]
type textarea "font-family: [PERSON_NAME] Mono, monospace;"
drag, startPoint x: 442, startPoint y: 422, endPoint x: 381, endPoint y: 422, distance: 61.0
click at [381, 422] on div "transition : background-color var(--animation-ease), color var(--animation-ease…" at bounding box center [901, 449] width 1202 height 685
click at [379, 423] on div "transition : background-color var(--animation-ease), color var(--animation-ease…" at bounding box center [901, 446] width 1202 height 665
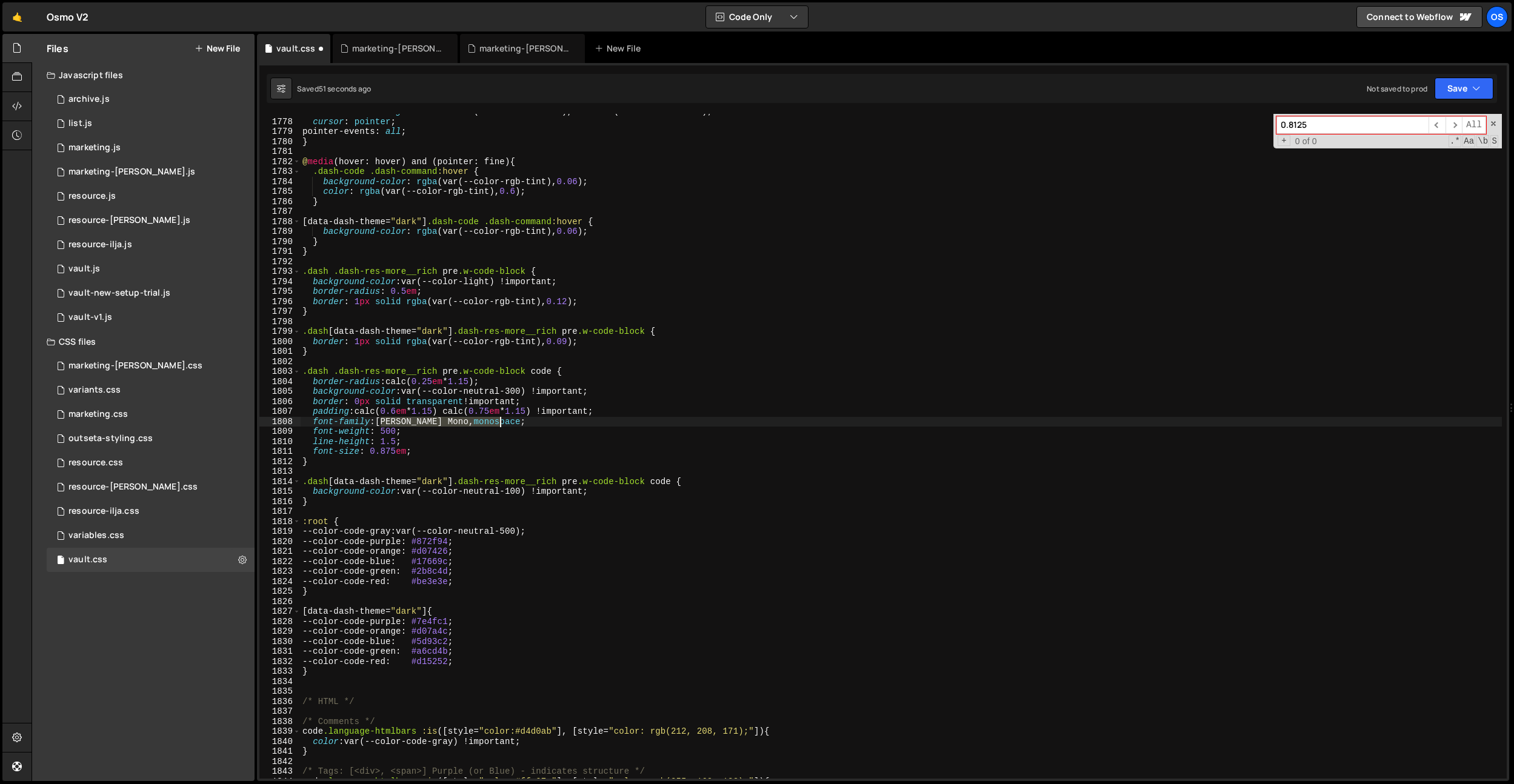
drag, startPoint x: 379, startPoint y: 422, endPoint x: 549, endPoint y: 422, distance: 170.0
click at [549, 422] on div "transition : background-color var(--animation-ease), color var(--animation-ease…" at bounding box center [901, 449] width 1202 height 685
click at [430, 426] on div "transition : background-color var(--animation-ease), color var(--animation-ease…" at bounding box center [901, 449] width 1202 height 685
drag, startPoint x: 436, startPoint y: 422, endPoint x: 382, endPoint y: 423, distance: 54.0
click at [382, 423] on div "transition : background-color var(--animation-ease), color var(--animation-ease…" at bounding box center [901, 449] width 1202 height 685
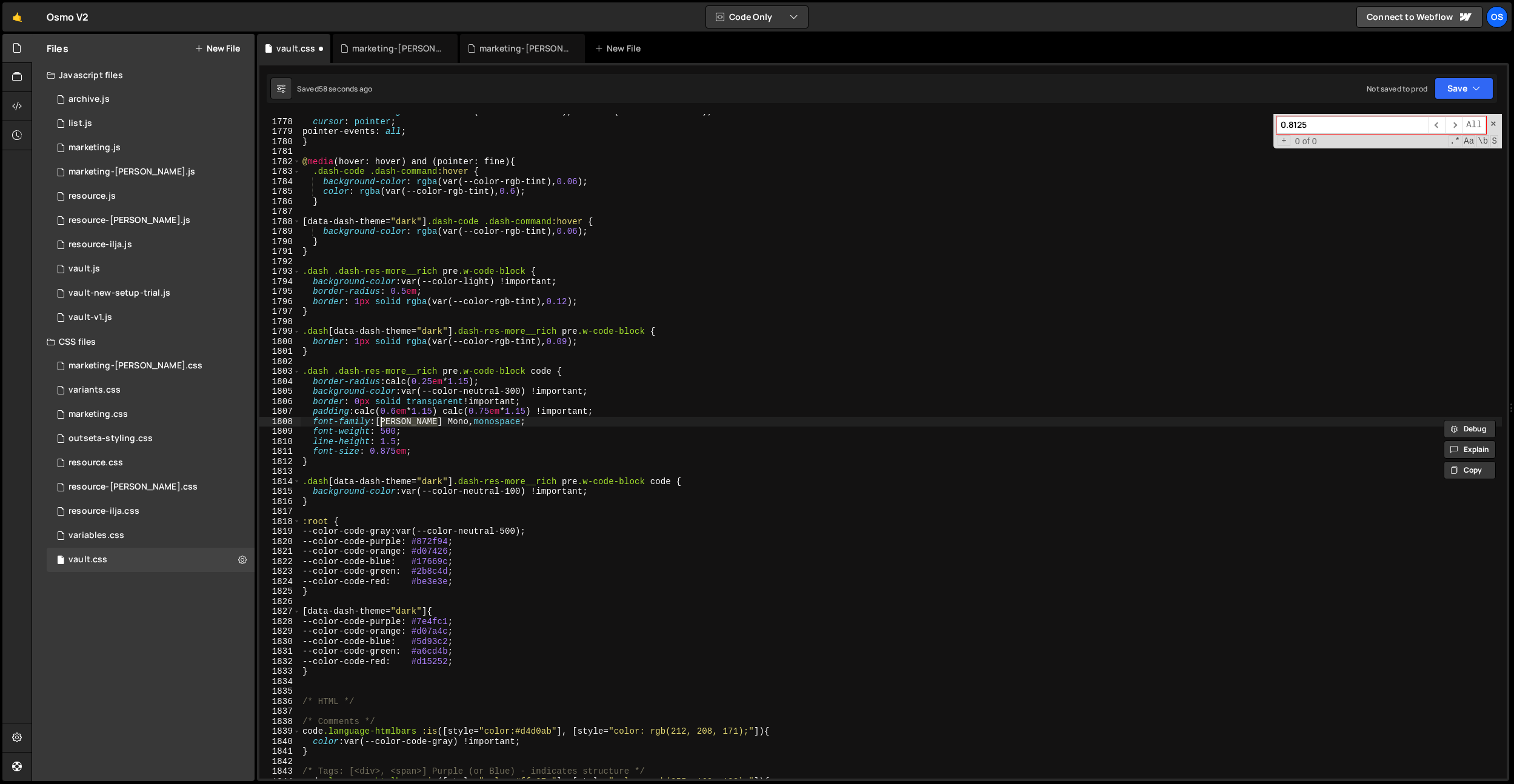
click at [1316, 122] on input "0.8125" at bounding box center [1352, 125] width 152 height 18
paste input "[PERSON_NAME] Mono"
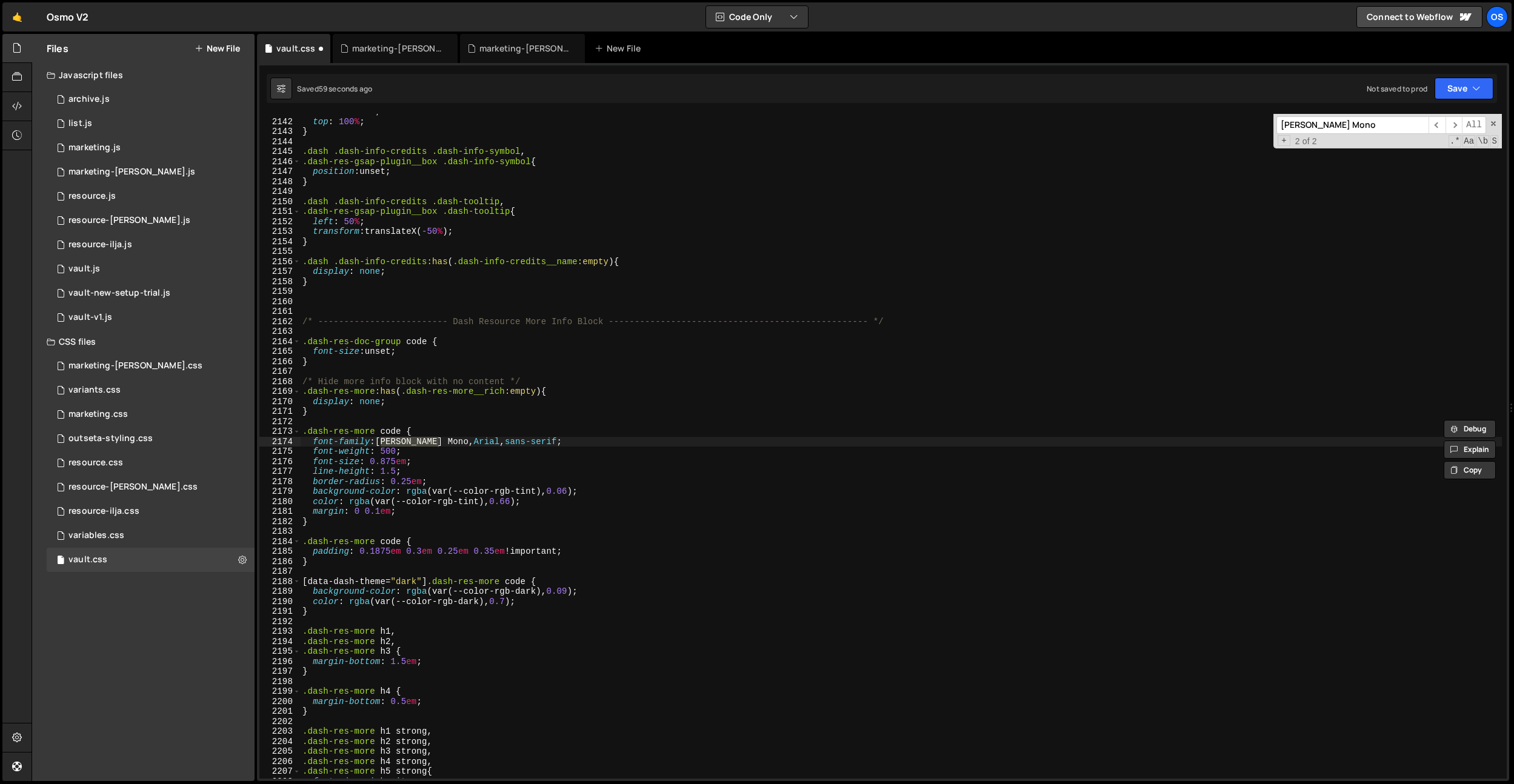
type input "[PERSON_NAME] Mono"
drag, startPoint x: 447, startPoint y: 443, endPoint x: 537, endPoint y: 440, distance: 90.0
click at [537, 440] on div "bottom : unset ; top : 100 % ; } .dash .dash-info-credits .dash-info-symbol , .…" at bounding box center [901, 449] width 1202 height 685
click at [1368, 130] on input "[PERSON_NAME] Mono" at bounding box center [1352, 125] width 152 height 18
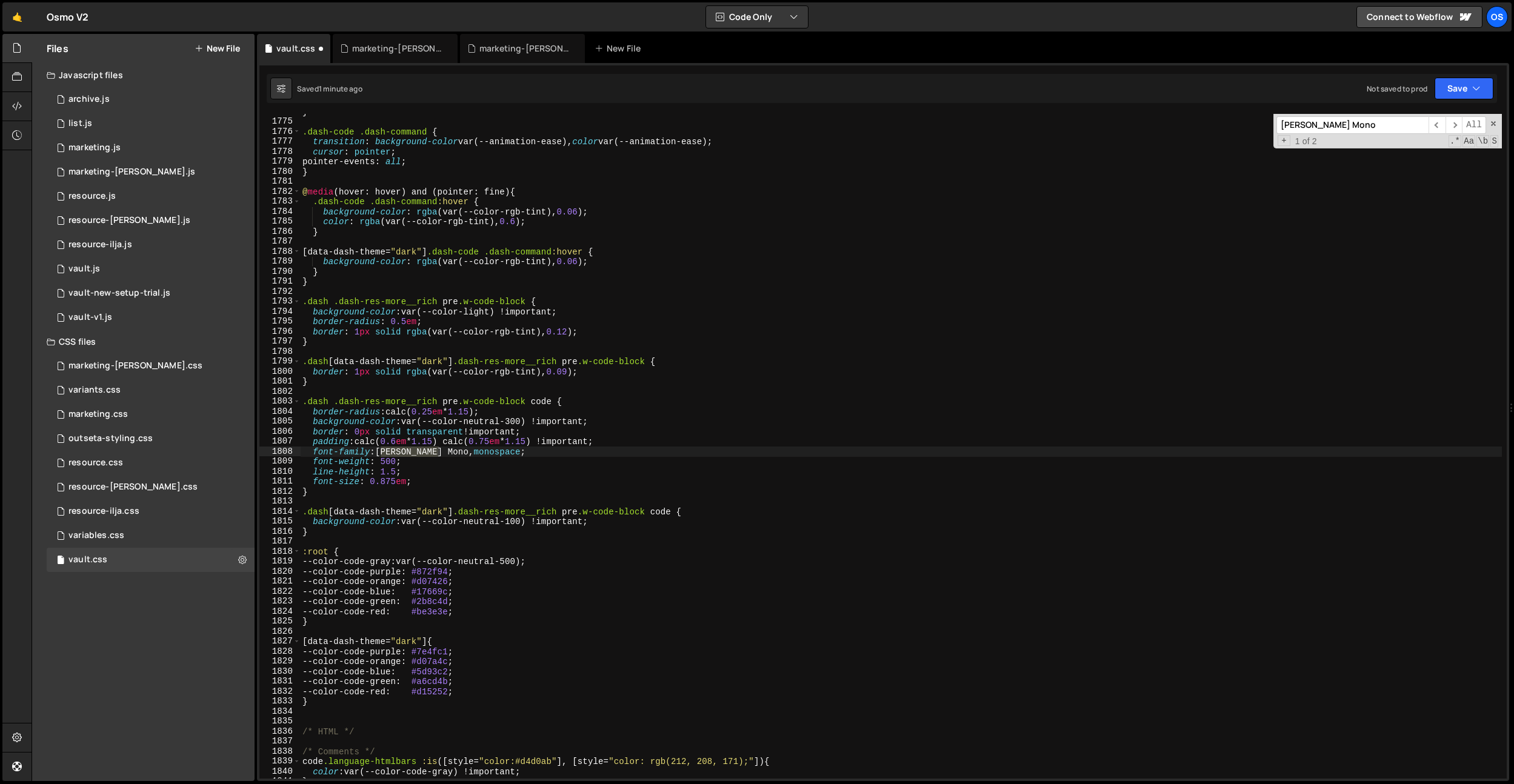
scroll to position [12332, 0]
type textarea "font-size: 0.875em;"
drag, startPoint x: 397, startPoint y: 483, endPoint x: 990, endPoint y: 278, distance: 627.4
click at [372, 483] on div "} .dash-code .dash-command { transition : background-color var(--animation-ease…" at bounding box center [901, 449] width 1202 height 685
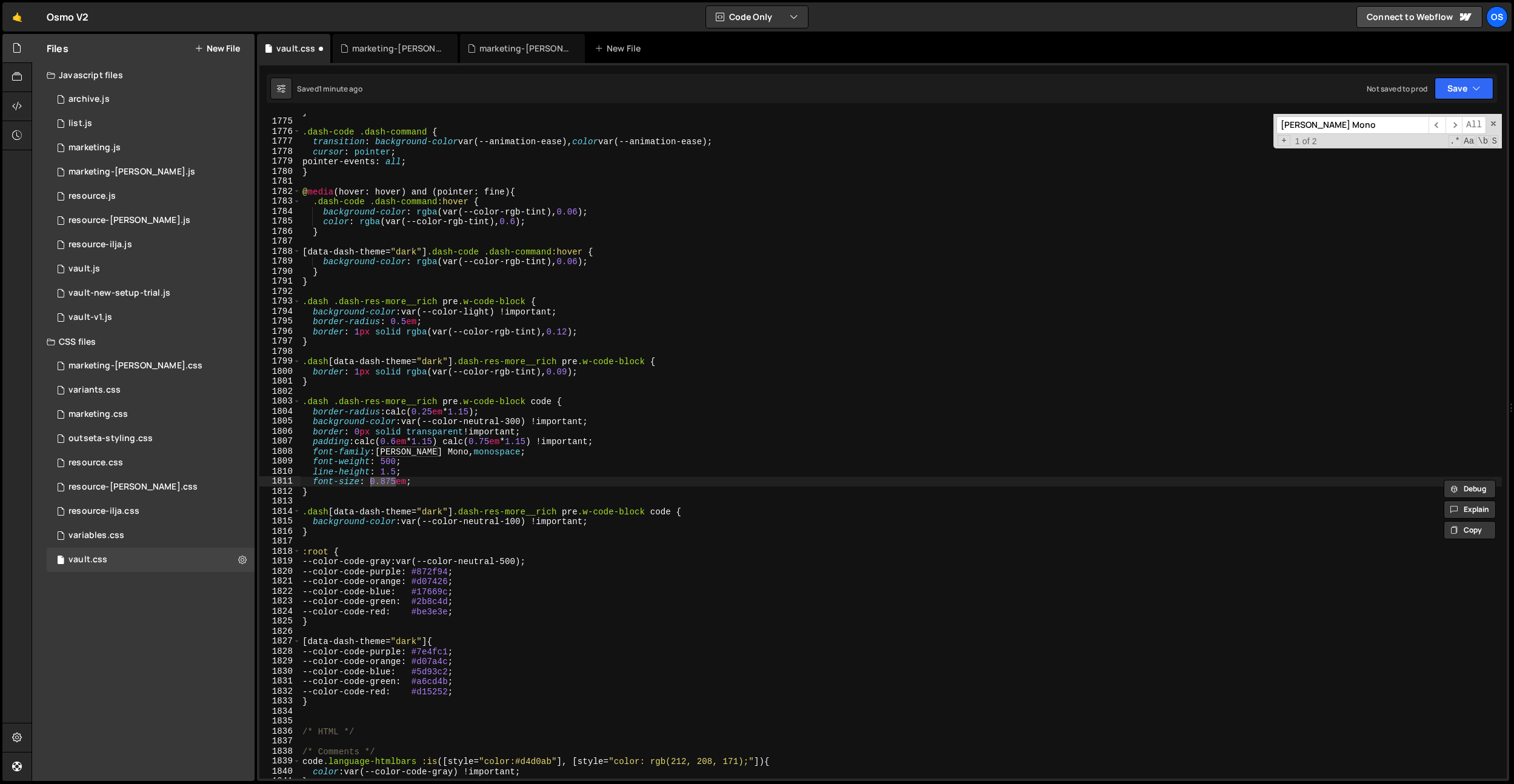
click at [1317, 137] on span "1 of 2" at bounding box center [1306, 141] width 31 height 10
type input "0.8125em"
click at [734, 371] on div "} .dash-code .dash-command { transition : background-color var(--animation-ease…" at bounding box center [901, 449] width 1202 height 685
click at [418, 381] on div "} .dash-code .dash-command { transition : background-color var(--animation-ease…" at bounding box center [901, 449] width 1202 height 685
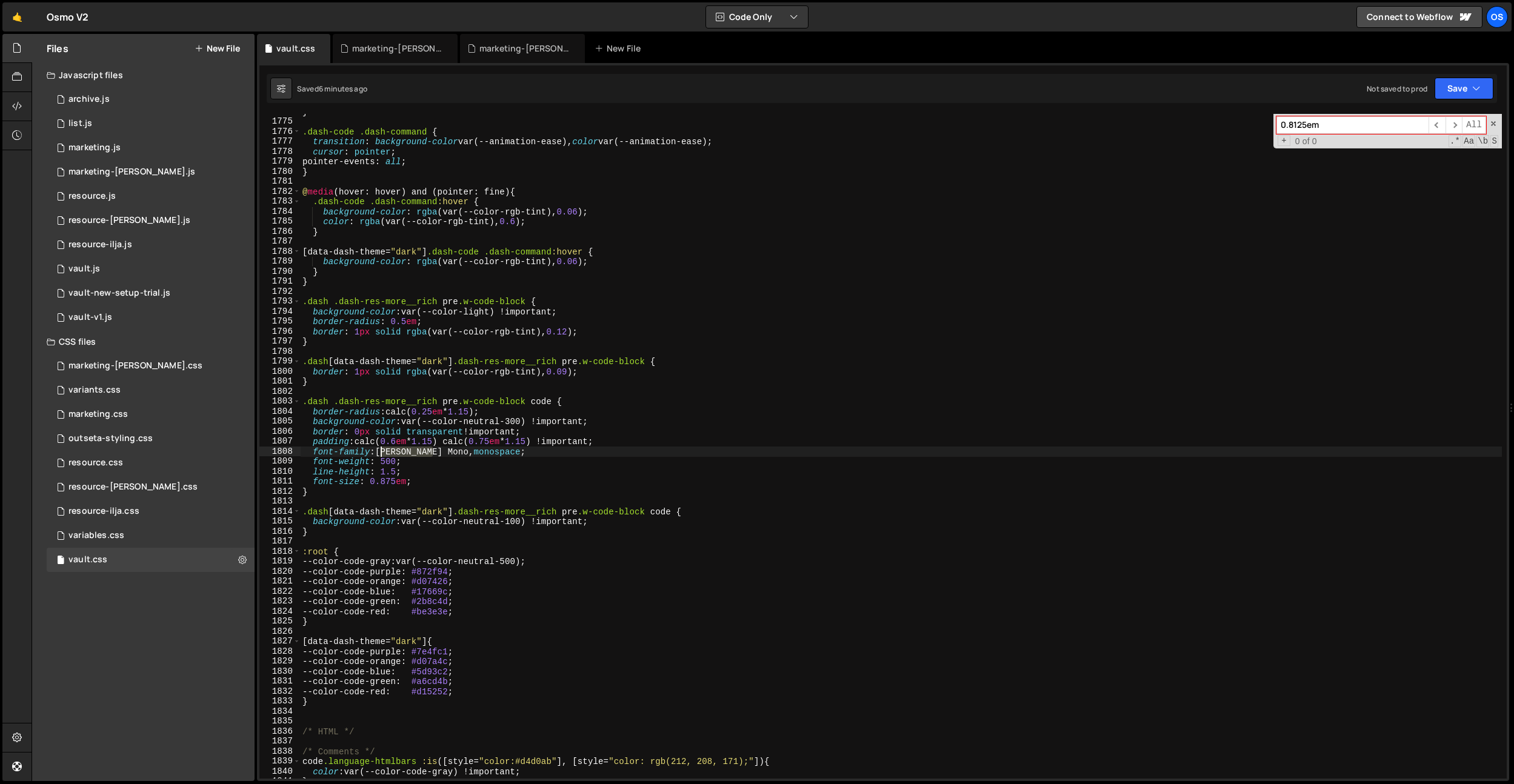
drag, startPoint x: 435, startPoint y: 454, endPoint x: 379, endPoint y: 451, distance: 56.1
click at [379, 451] on div "} .dash-code .dash-command { transition : background-color var(--animation-ease…" at bounding box center [901, 449] width 1202 height 685
type textarea "font-family: [PERSON_NAME] Mono, monospace;"
click at [95, 155] on div "0 marketing.js 0" at bounding box center [151, 148] width 208 height 24
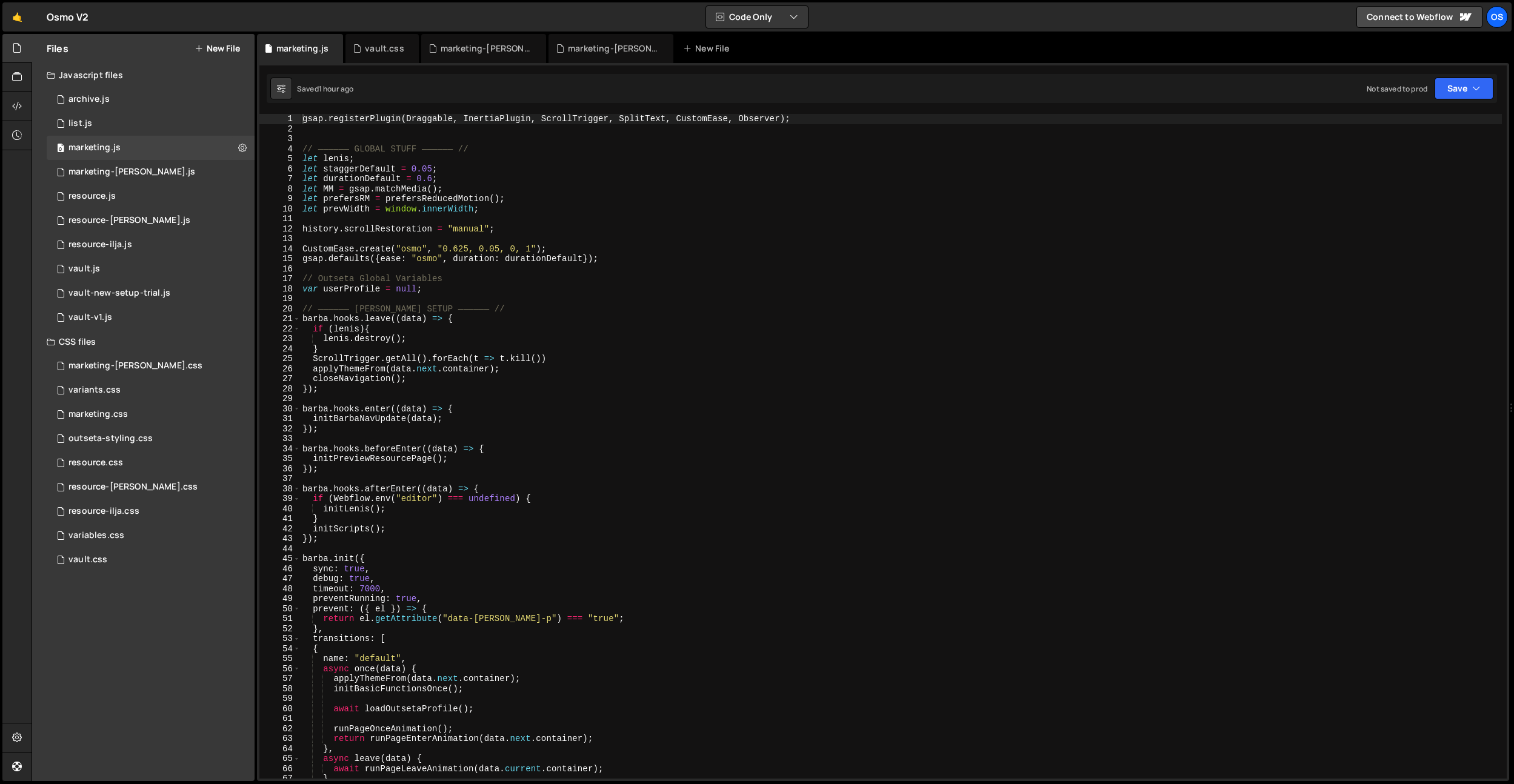
type textarea "ScrollTrigger.getAll().forEach(t => t.kill())"
click at [502, 355] on div "gsap . registerPlugin ( Draggable , InertiaPlugin , ScrollTrigger , SplitText ,…" at bounding box center [901, 456] width 1202 height 685
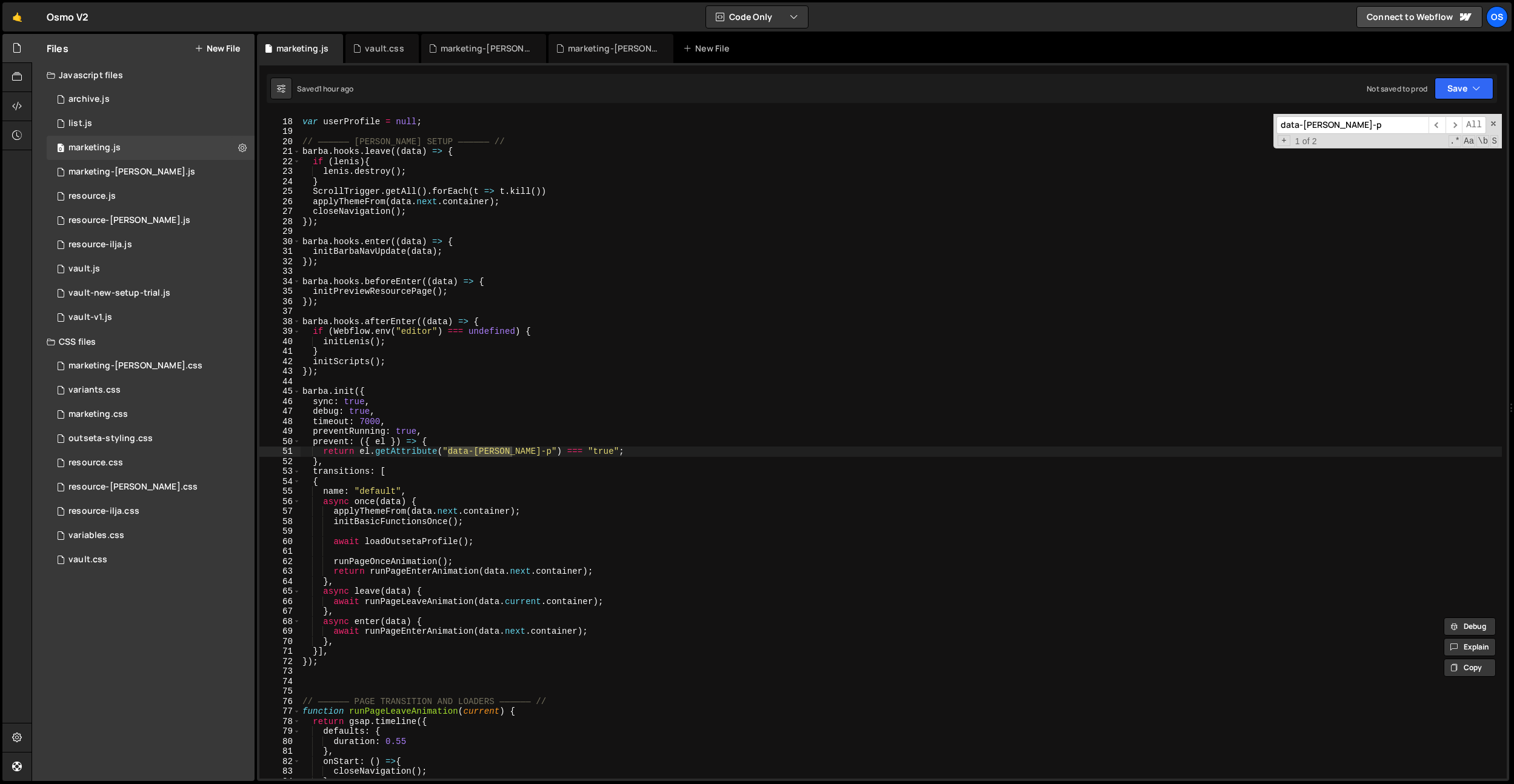
scroll to position [122, 0]
type input "data-[PERSON_NAME]-p"
drag, startPoint x: 474, startPoint y: 440, endPoint x: 474, endPoint y: 449, distance: 9.0
click at [470, 442] on div "// Outseta Global Variables var userProfile = null ; // —————— [PERSON_NAME] SE…" at bounding box center [901, 449] width 1202 height 685
drag, startPoint x: 505, startPoint y: 451, endPoint x: 512, endPoint y: 504, distance: 53.5
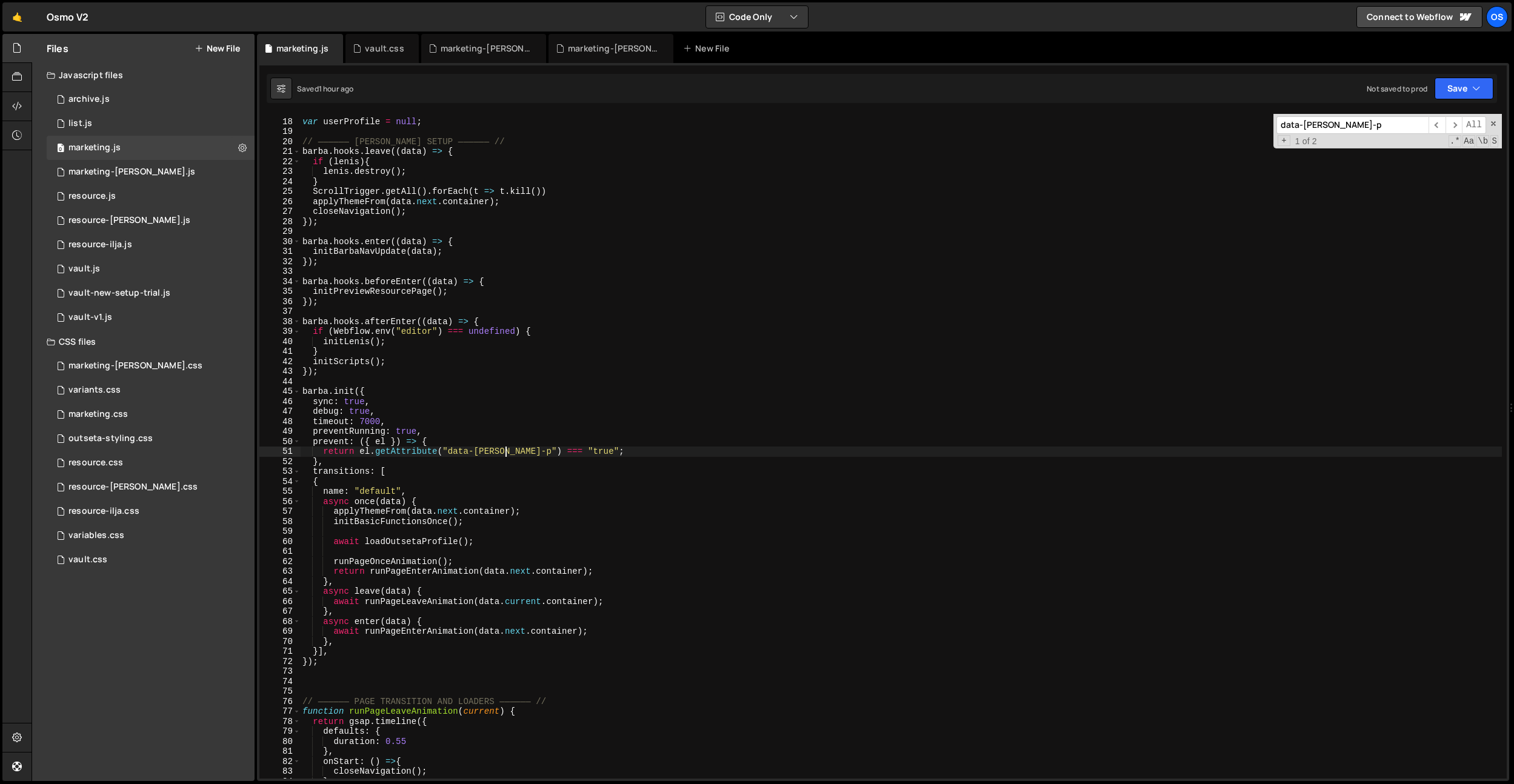
click at [507, 454] on div "// Outseta Global Variables var userProfile = null ; // —————— [PERSON_NAME] SE…" at bounding box center [901, 449] width 1202 height 685
click at [534, 434] on div "// Outseta Global Variables var userProfile = null ; // —————— [PERSON_NAME] SE…" at bounding box center [901, 449] width 1202 height 685
drag, startPoint x: 472, startPoint y: 454, endPoint x: 443, endPoint y: 457, distance: 29.2
click at [469, 454] on div "// Outseta Global Variables var userProfile = null ; // —————— [PERSON_NAME] SE…" at bounding box center [901, 449] width 1202 height 685
drag, startPoint x: 385, startPoint y: 453, endPoint x: 570, endPoint y: 451, distance: 185.0
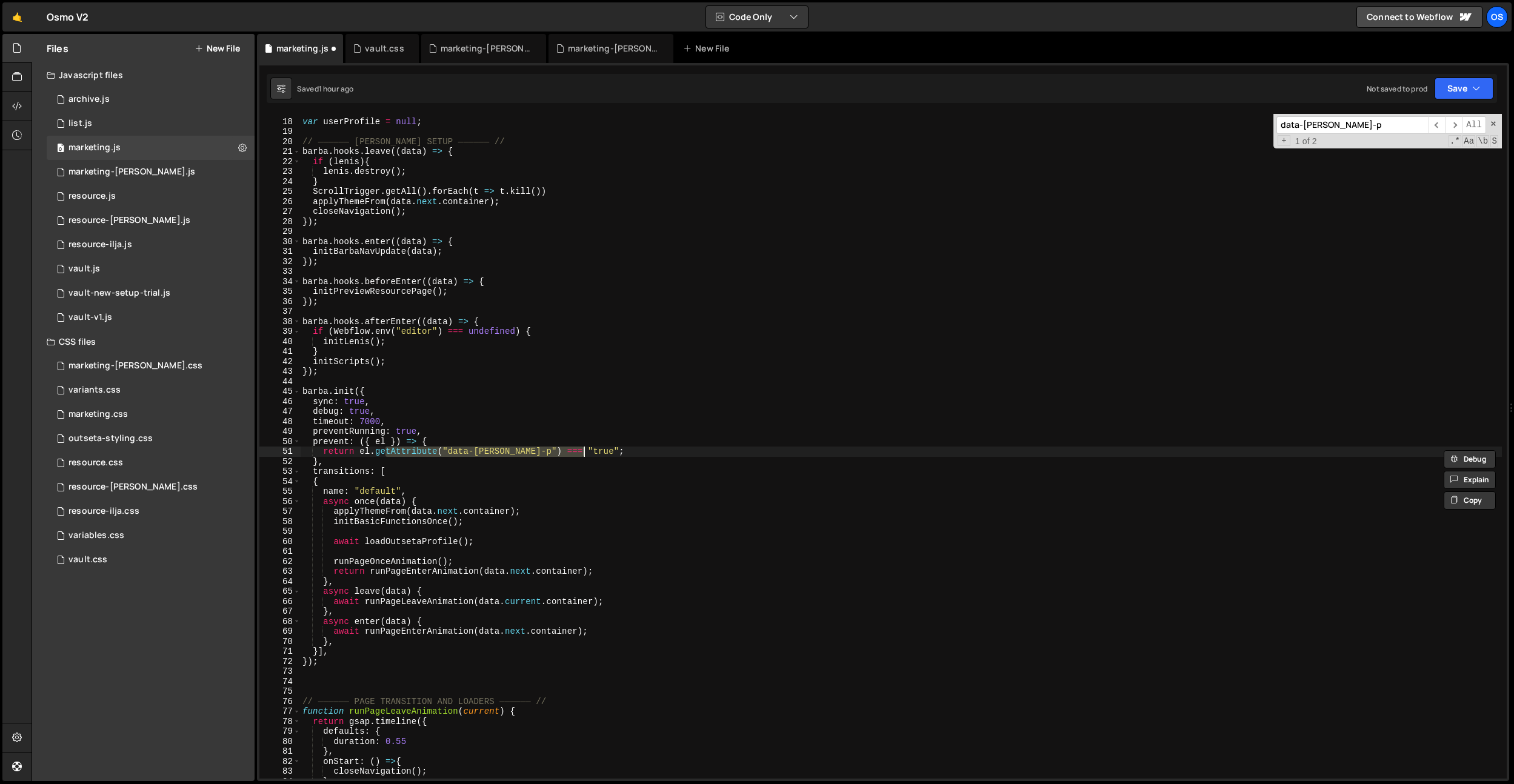
click at [592, 447] on div "// Outseta Global Variables var userProfile = null ; // —————— [PERSON_NAME] SE…" at bounding box center [901, 449] width 1202 height 685
click at [565, 452] on div "// Outseta Global Variables var userProfile = null ; // —————— [PERSON_NAME] SE…" at bounding box center [901, 446] width 1202 height 665
click at [565, 452] on div "// Outseta Global Variables var userProfile = null ; // —————— [PERSON_NAME] SE…" at bounding box center [901, 449] width 1202 height 685
click at [526, 419] on div "// Outseta Global Variables var userProfile = null ; // —————— [PERSON_NAME] SE…" at bounding box center [901, 449] width 1202 height 685
drag, startPoint x: 450, startPoint y: 454, endPoint x: 572, endPoint y: 594, distance: 185.7
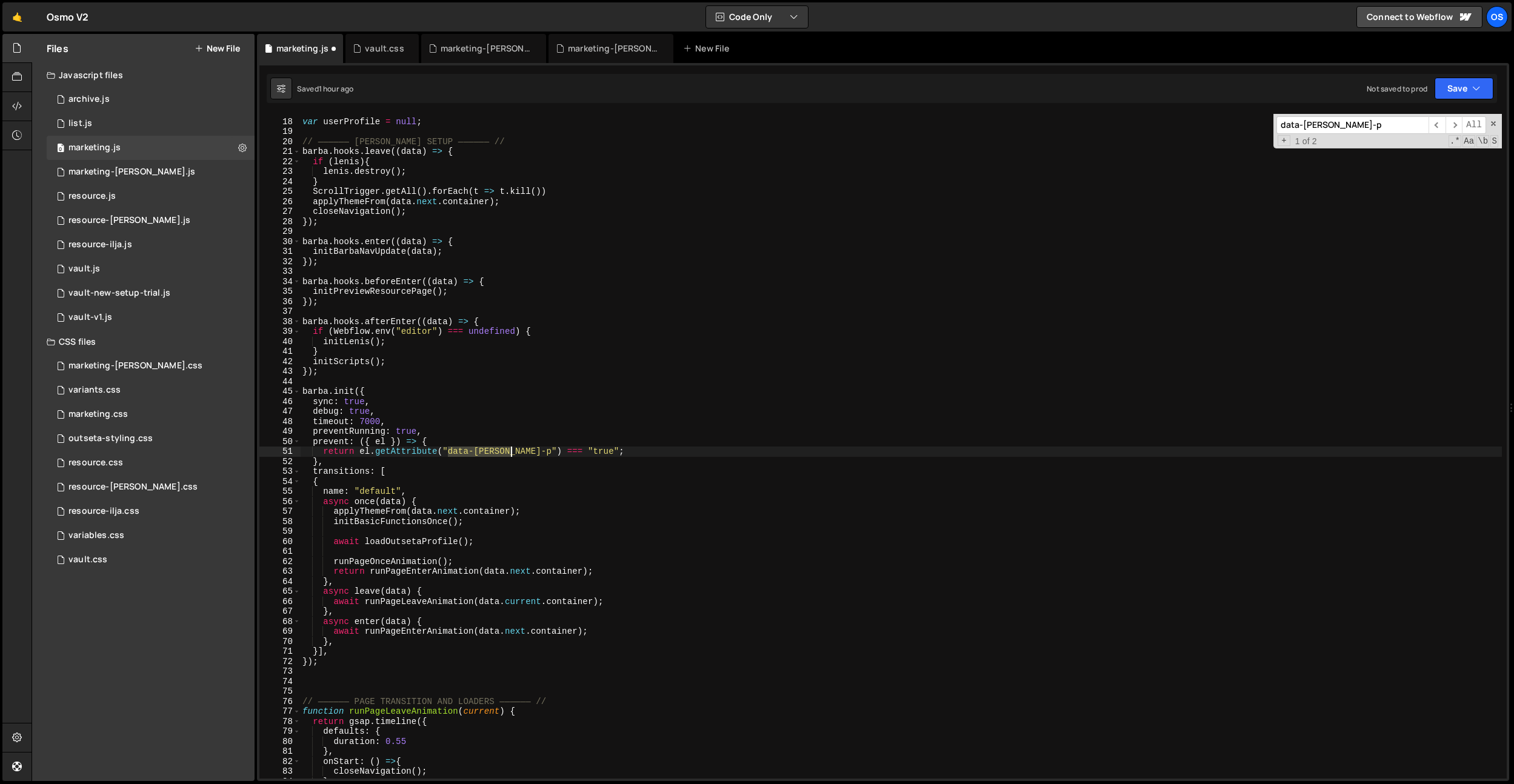
click at [510, 453] on div "// Outseta Global Variables var userProfile = null ; // —————— [PERSON_NAME] SE…" at bounding box center [901, 449] width 1202 height 685
click at [553, 448] on div "// Outseta Global Variables var userProfile = null ; // —————— [PERSON_NAME] SE…" at bounding box center [901, 449] width 1202 height 685
click at [491, 490] on div "// Outseta Global Variables var userProfile = null ; // —————— [PERSON_NAME] SE…" at bounding box center [901, 449] width 1202 height 685
drag, startPoint x: 499, startPoint y: 451, endPoint x: 513, endPoint y: 454, distance: 14.3
click at [513, 454] on div "// Outseta Global Variables var userProfile = null ; // —————— [PERSON_NAME] SE…" at bounding box center [901, 449] width 1202 height 685
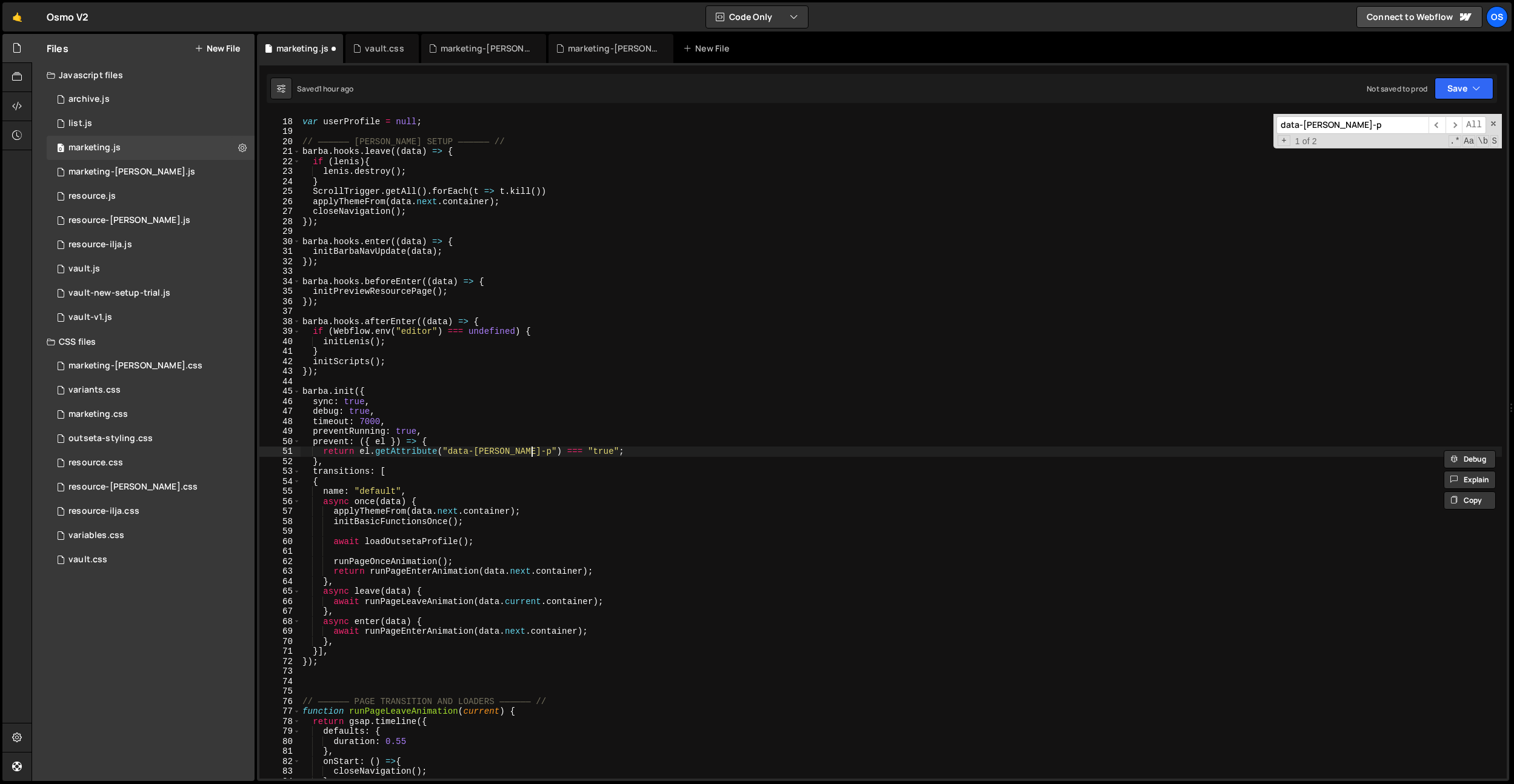
drag, startPoint x: 529, startPoint y: 451, endPoint x: 549, endPoint y: 448, distance: 20.2
click at [529, 451] on div "// Outseta Global Variables var userProfile = null ; // —————— [PERSON_NAME] SE…" at bounding box center [901, 449] width 1202 height 685
click at [549, 448] on div "// Outseta Global Variables var userProfile = null ; // —————— [PERSON_NAME] SE…" at bounding box center [901, 449] width 1202 height 685
click at [475, 452] on div "// Outseta Global Variables var userProfile = null ; // —————— [PERSON_NAME] SE…" at bounding box center [901, 449] width 1202 height 685
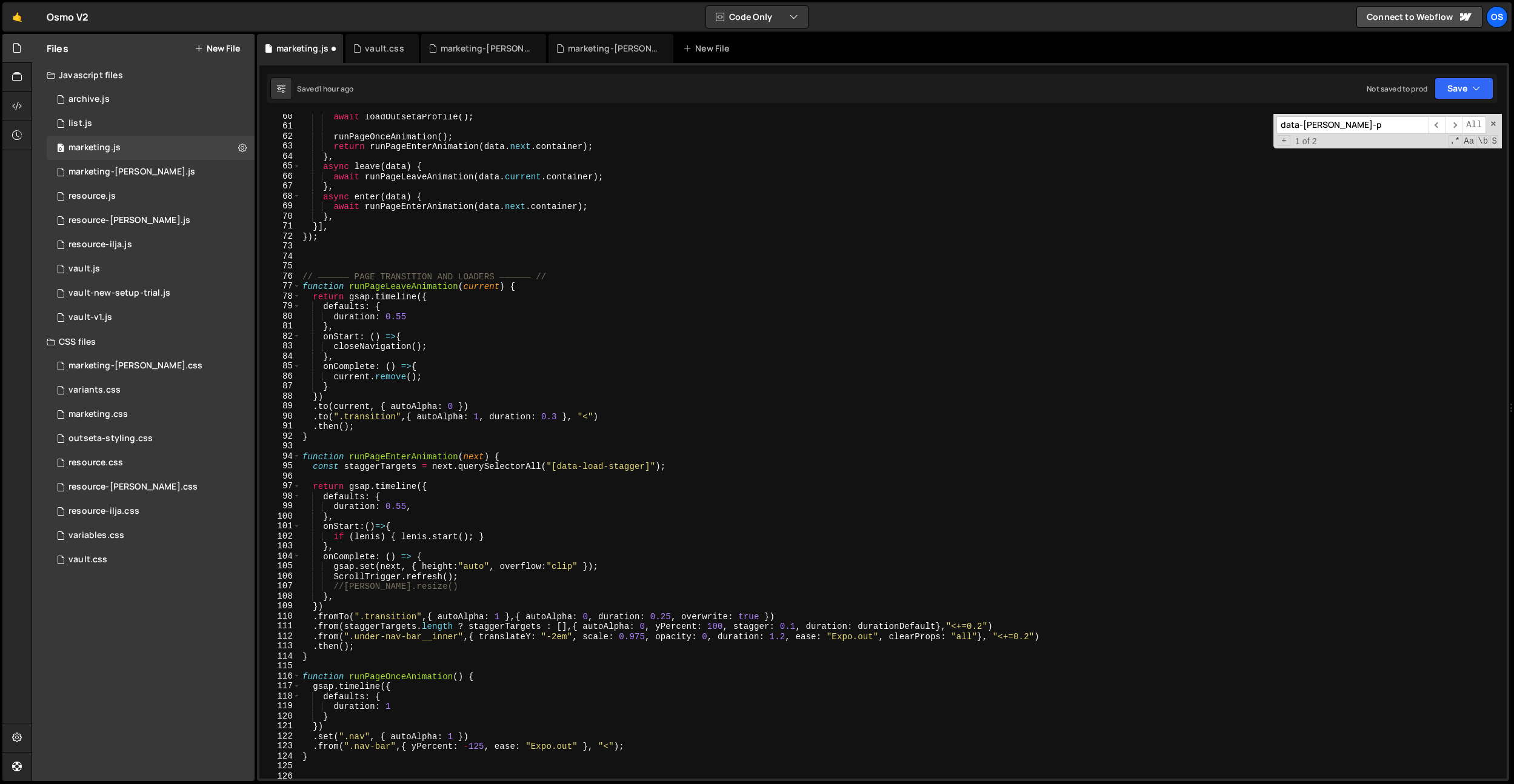
scroll to position [431, 0]
drag, startPoint x: 523, startPoint y: 335, endPoint x: 459, endPoint y: 478, distance: 156.7
click at [523, 335] on div "await loadOutsetaProfile ( ) ; runPageOnceAnimation ( ) ; return runPageEnterAn…" at bounding box center [901, 454] width 1202 height 685
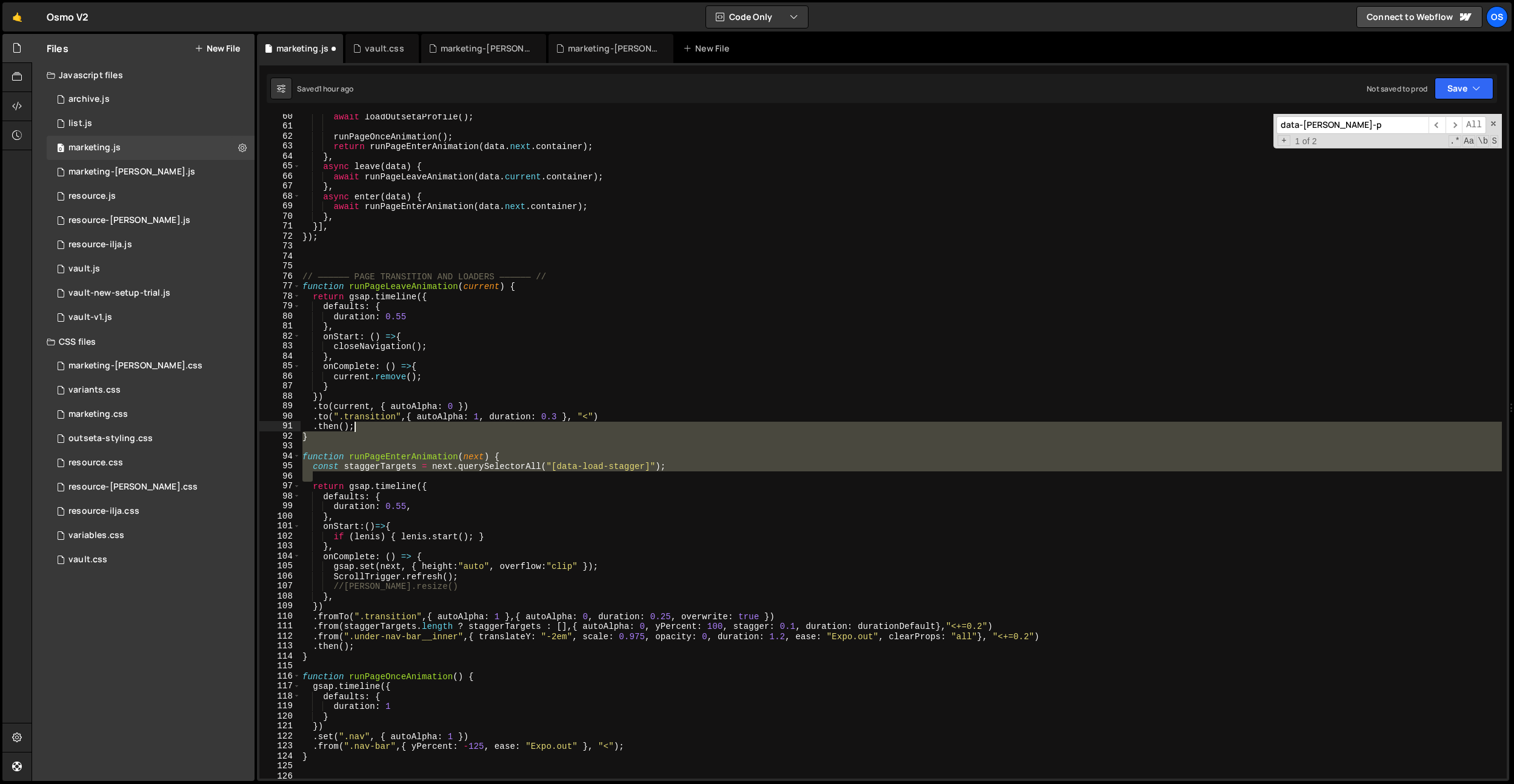
drag, startPoint x: 452, startPoint y: 481, endPoint x: 526, endPoint y: 363, distance: 139.3
click at [370, 427] on div "await loadOutsetaProfile ( ) ; runPageOnceAnimation ( ) ; return runPageEnterAn…" at bounding box center [901, 454] width 1202 height 685
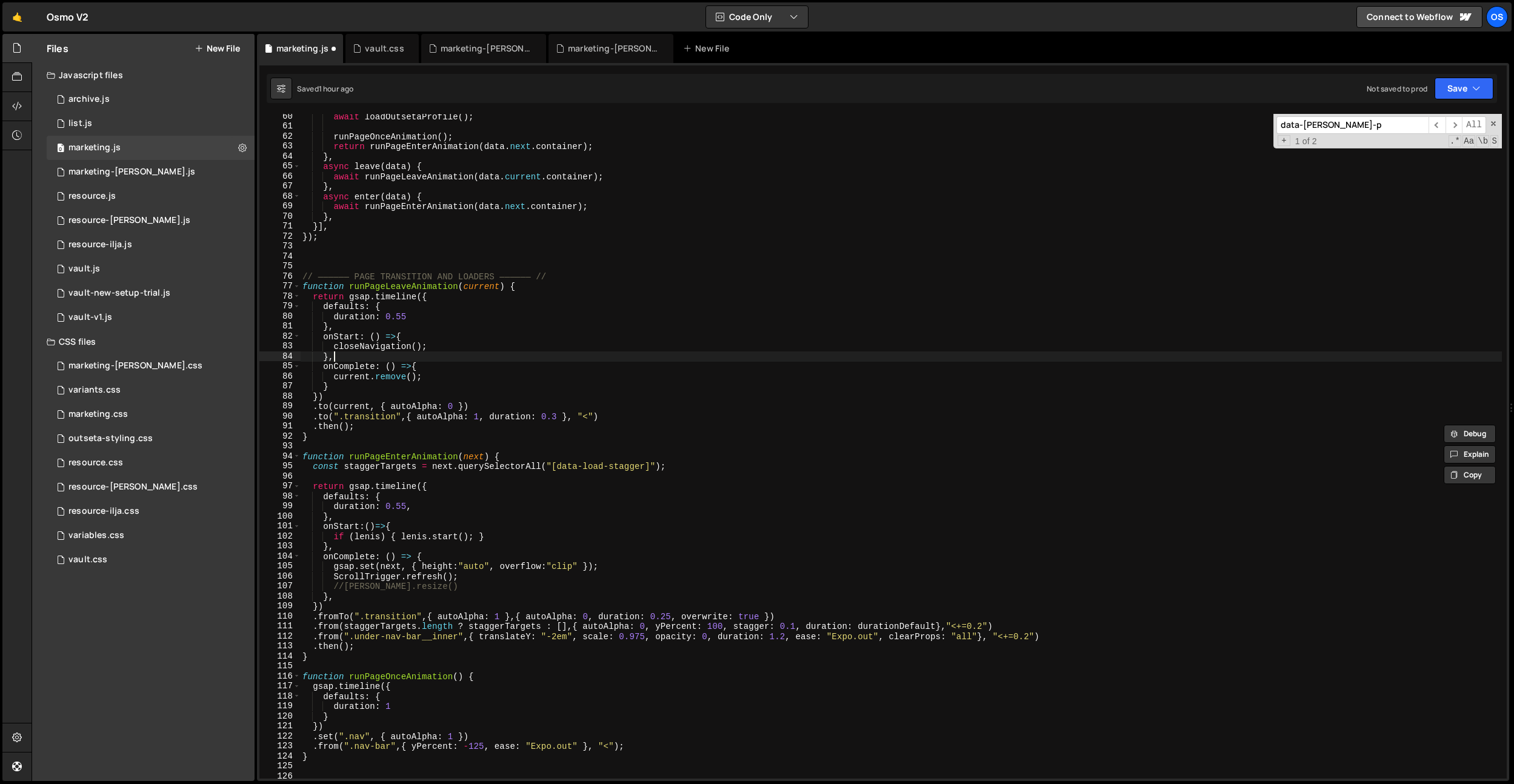
click at [532, 360] on div "await loadOutsetaProfile ( ) ; runPageOnceAnimation ( ) ; return runPageEnterAn…" at bounding box center [901, 454] width 1202 height 685
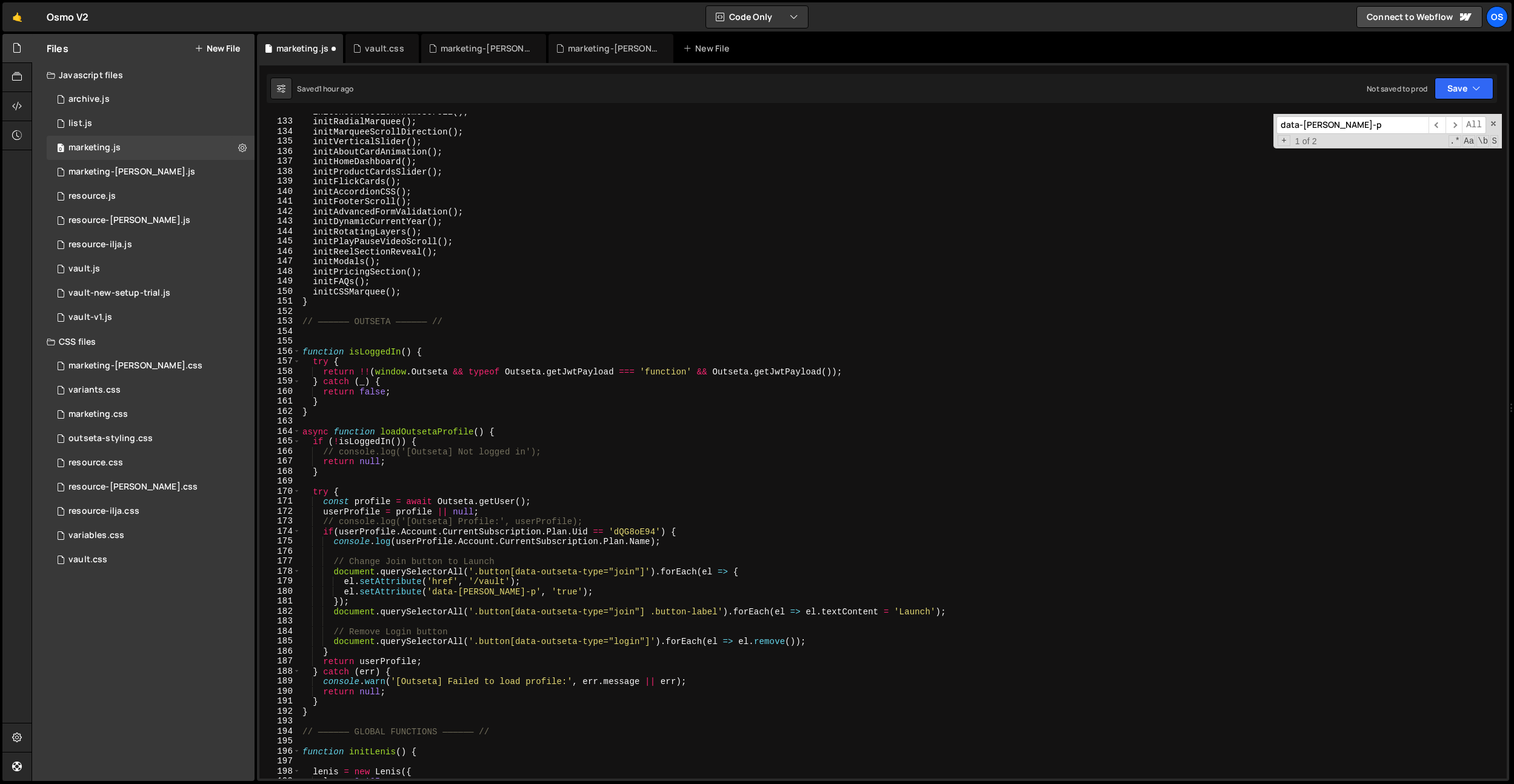
scroll to position [959, 0]
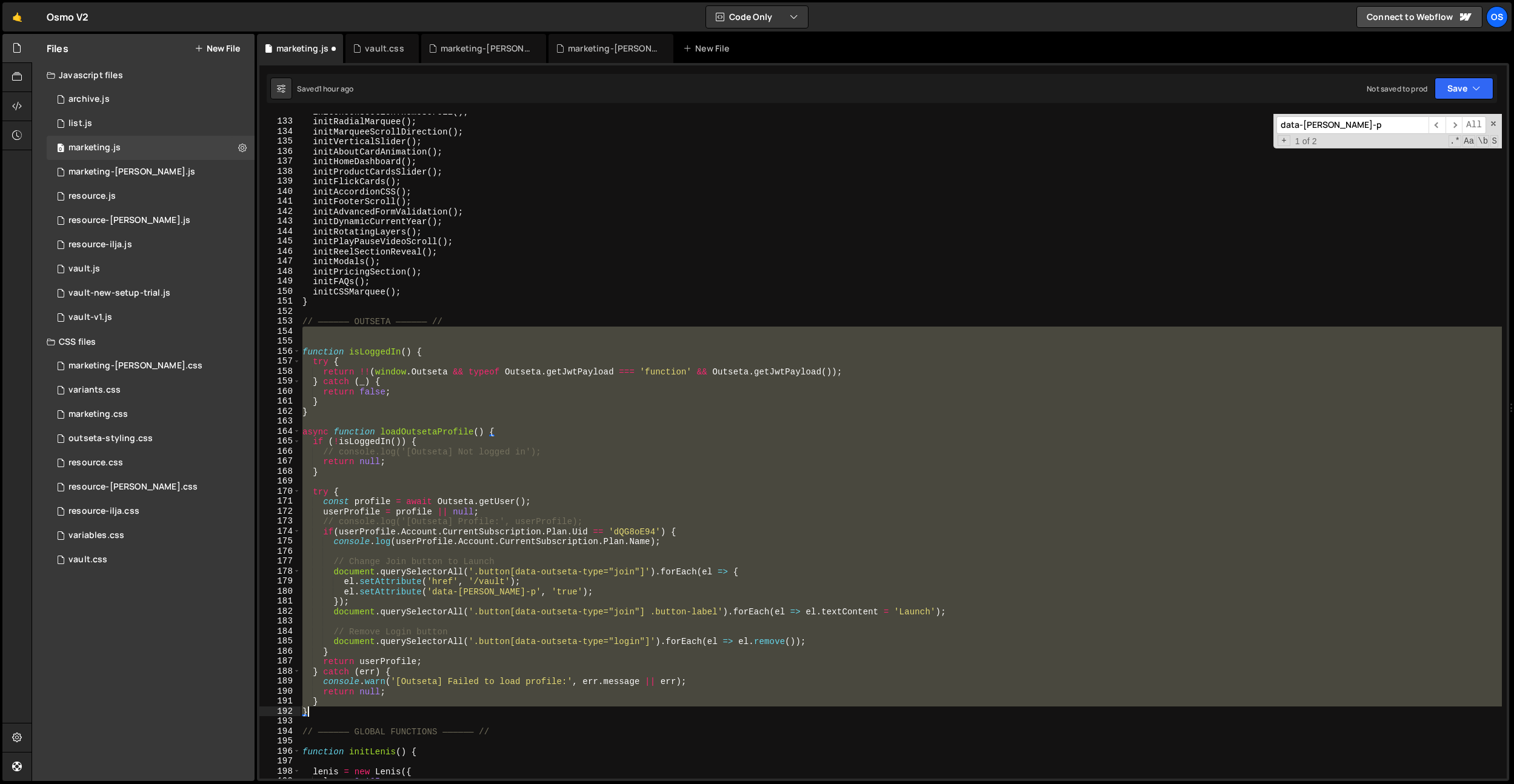
drag, startPoint x: 313, startPoint y: 328, endPoint x: 545, endPoint y: 647, distance: 394.4
click at [522, 710] on div "initCheckSectionThemeScroll ( ) ; initRadialMarquee ( ) ; initMarqueeScrollDire…" at bounding box center [901, 449] width 1202 height 685
type textarea "} }"
click at [574, 555] on div "initCheckSectionThemeScroll ( ) ; initRadialMarquee ( ) ; initMarqueeScrollDire…" at bounding box center [901, 446] width 1202 height 665
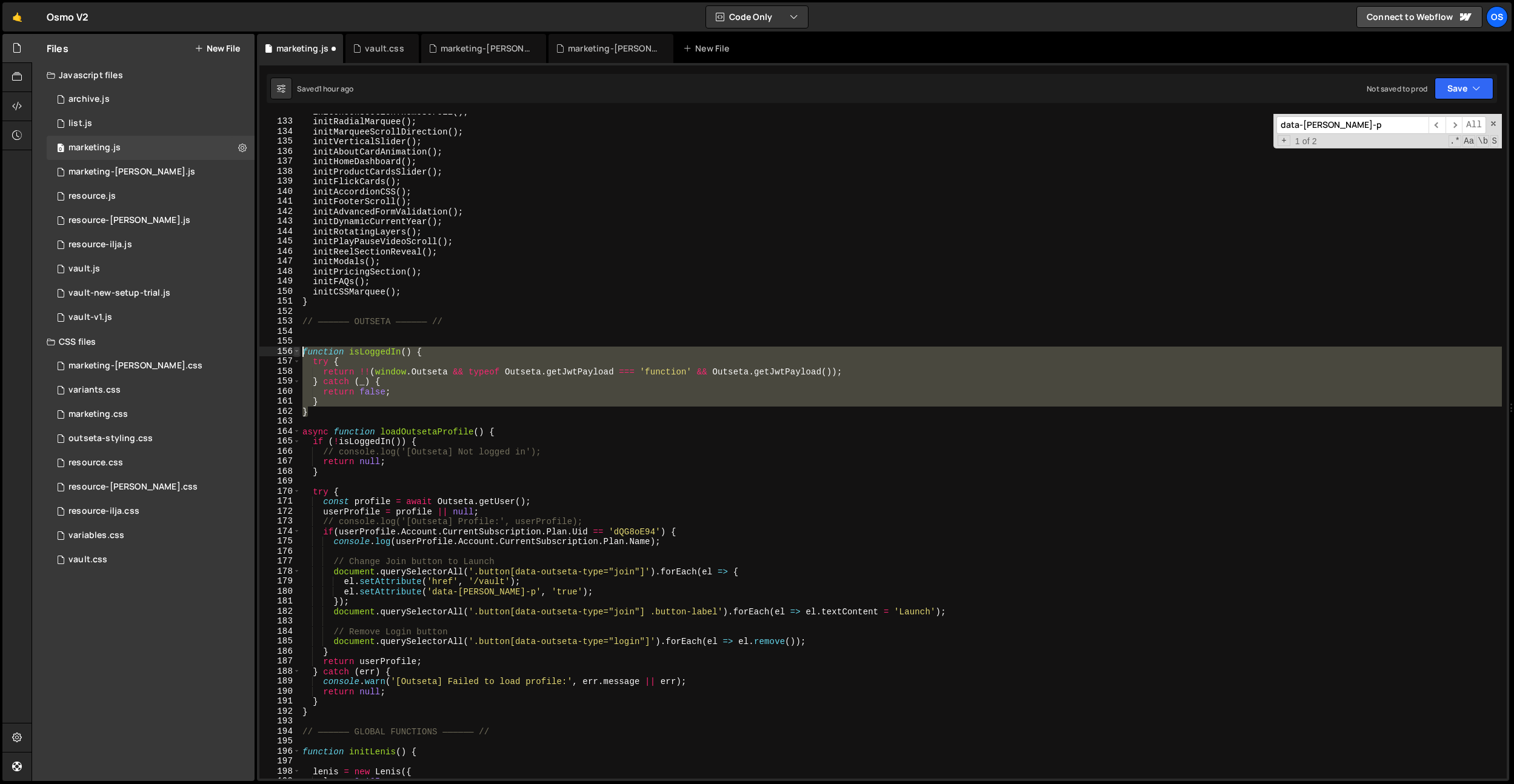
drag, startPoint x: 332, startPoint y: 412, endPoint x: 295, endPoint y: 355, distance: 68.0
click at [295, 355] on div "132 133 134 135 136 137 138 139 140 141 142 143 144 145 146 147 148 149 150 151…" at bounding box center [883, 446] width 1247 height 665
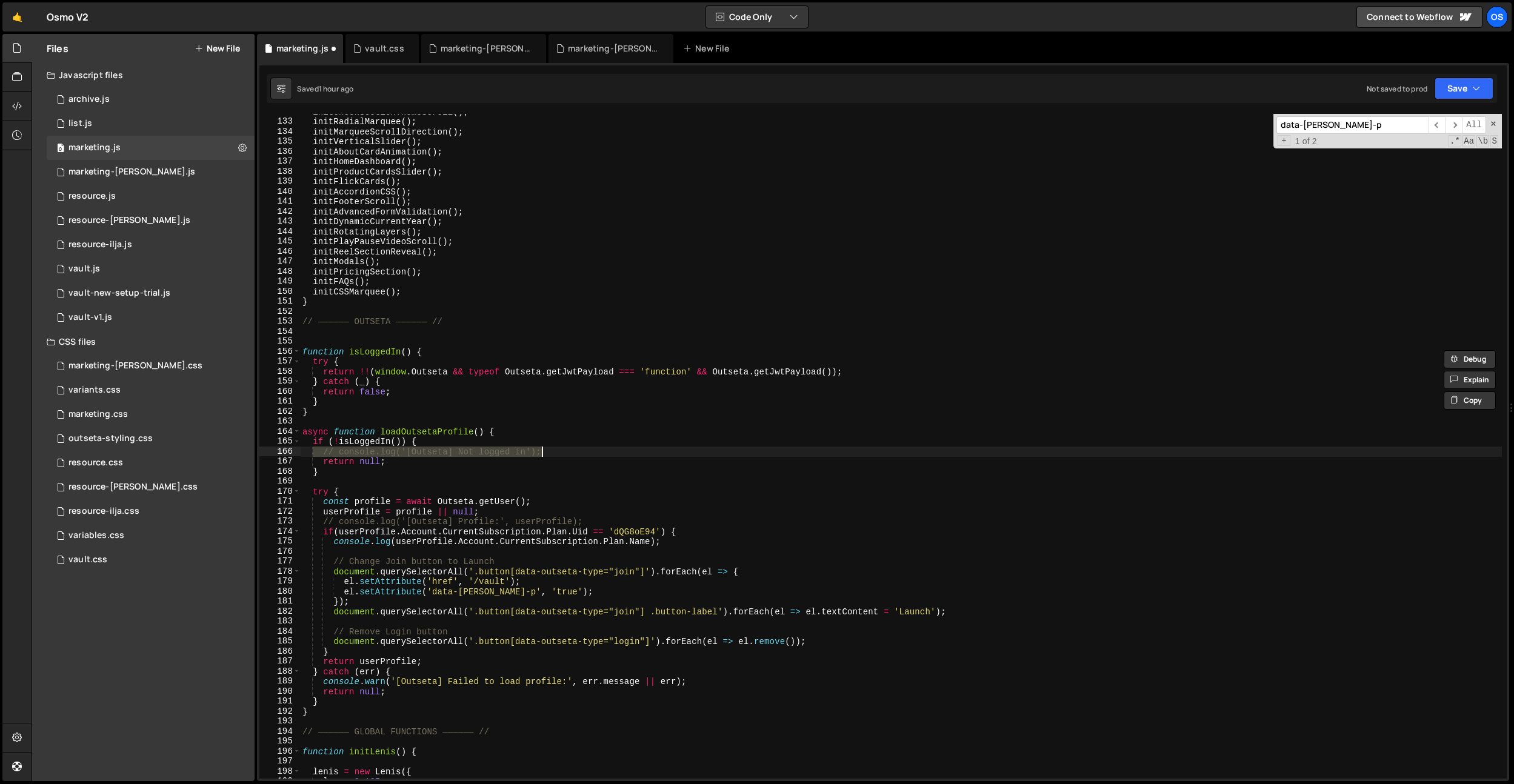
drag, startPoint x: 313, startPoint y: 453, endPoint x: 625, endPoint y: 449, distance: 312.0
click at [625, 449] on div "initCheckSectionThemeScroll ( ) ; initRadialMarquee ( ) ; initMarqueeScrollDire…" at bounding box center [901, 449] width 1202 height 685
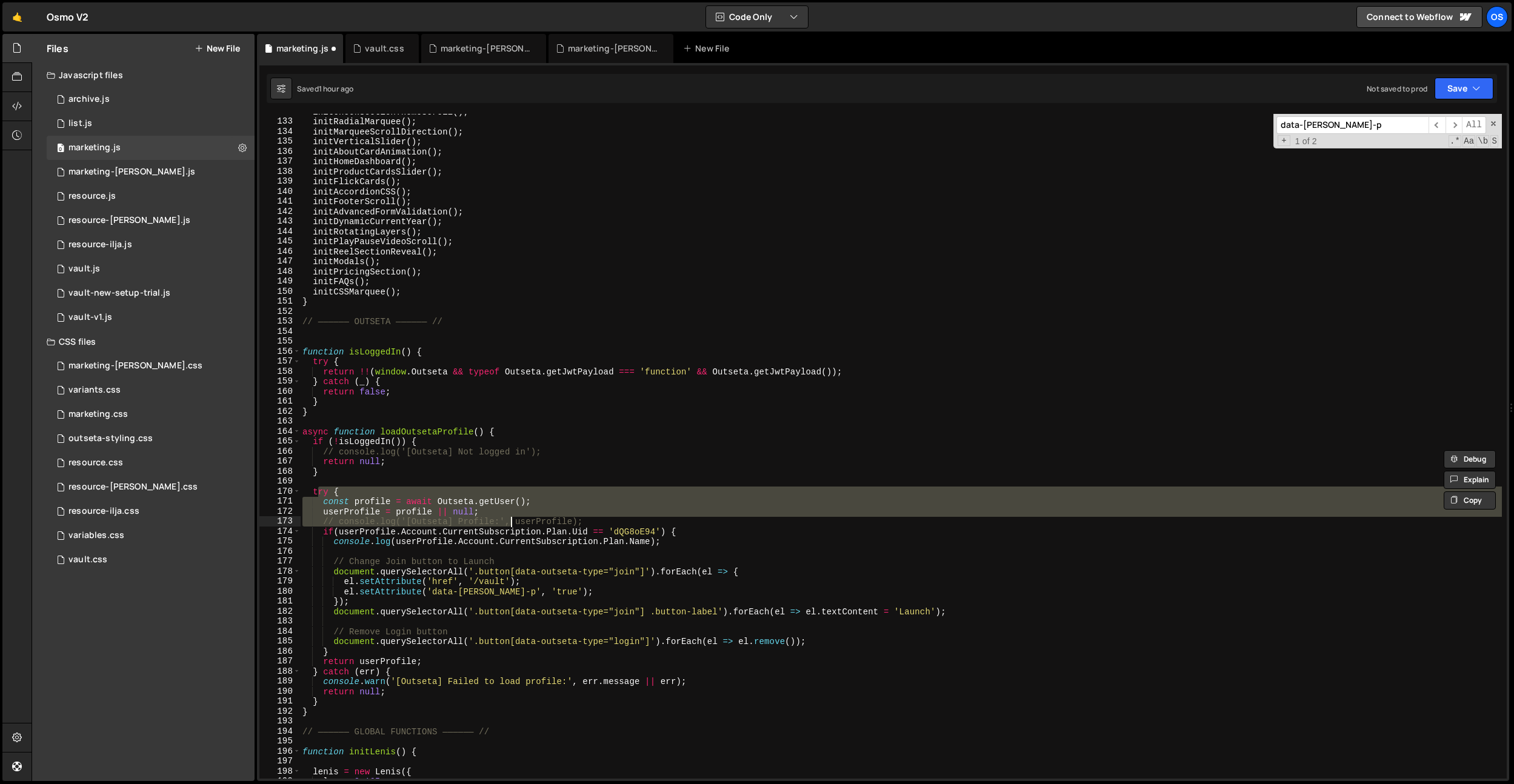
drag, startPoint x: 400, startPoint y: 499, endPoint x: 614, endPoint y: 512, distance: 214.4
click at [520, 523] on div "initCheckSectionThemeScroll ( ) ; initRadialMarquee ( ) ; initMarqueeScrollDire…" at bounding box center [901, 449] width 1202 height 685
click at [614, 512] on div "initCheckSectionThemeScroll ( ) ; initRadialMarquee ( ) ; initMarqueeScrollDire…" at bounding box center [901, 446] width 1202 height 665
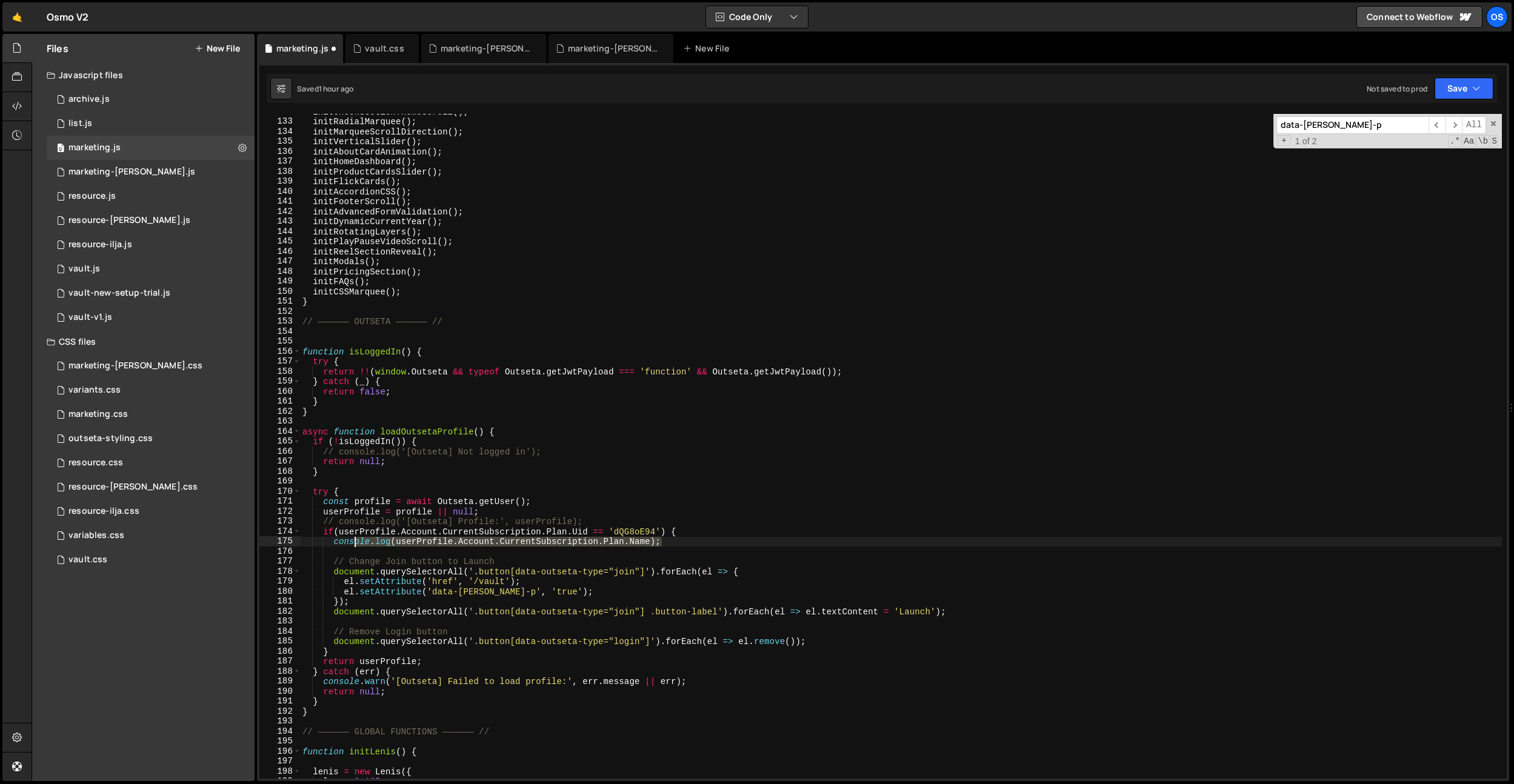
drag, startPoint x: 672, startPoint y: 540, endPoint x: 461, endPoint y: 547, distance: 211.1
click at [370, 543] on div "initCheckSectionThemeScroll ( ) ; initRadialMarquee ( ) ; initMarqueeScrollDire…" at bounding box center [901, 449] width 1202 height 685
click at [637, 529] on div "initCheckSectionThemeScroll ( ) ; initRadialMarquee ( ) ; initMarqueeScrollDire…" at bounding box center [901, 449] width 1202 height 685
click at [689, 529] on div "initCheckSectionThemeScroll ( ) ; initRadialMarquee ( ) ; initMarqueeScrollDire…" at bounding box center [901, 449] width 1202 height 685
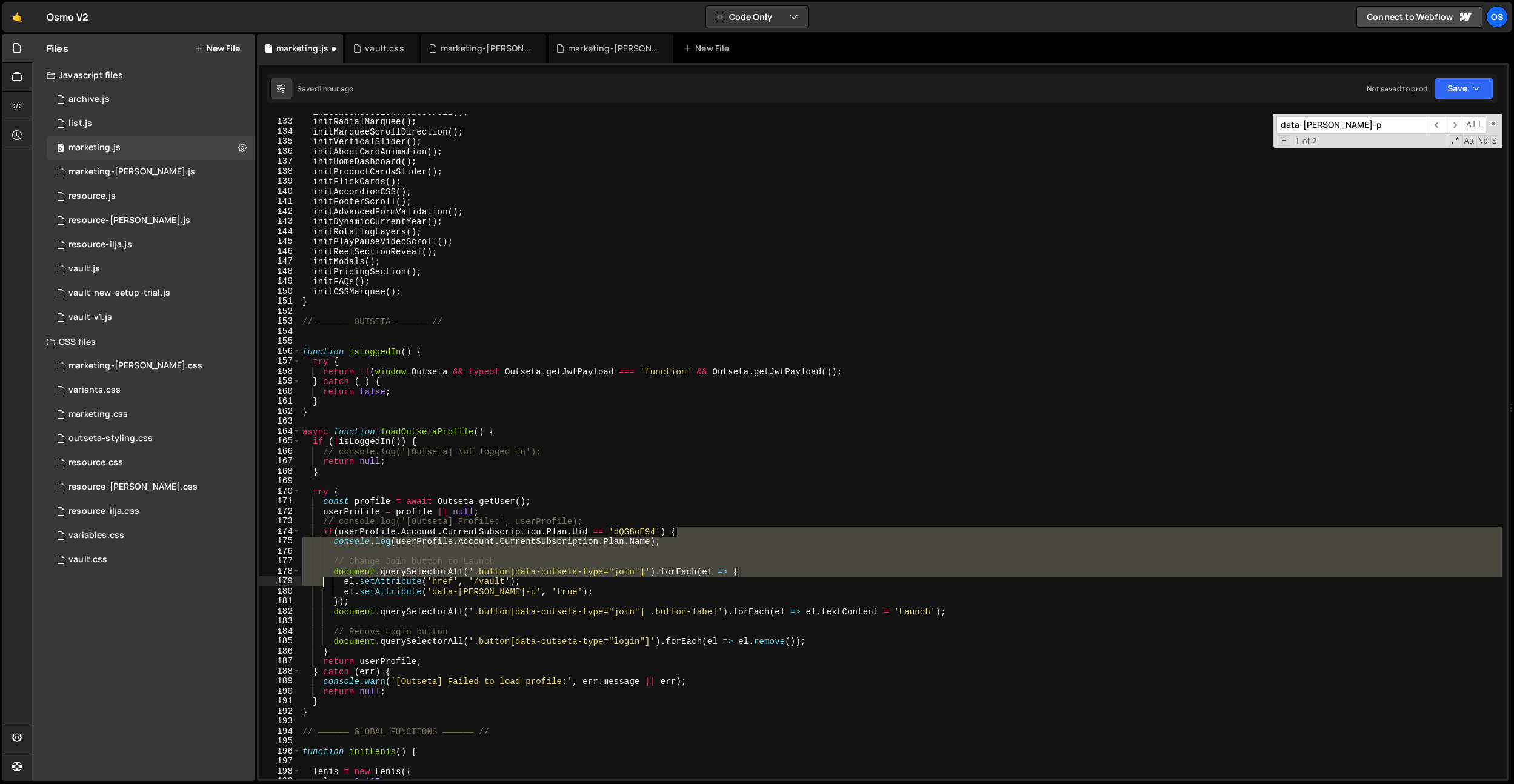
drag, startPoint x: 694, startPoint y: 529, endPoint x: 342, endPoint y: 624, distance: 364.6
click at [342, 624] on div "initCheckSectionThemeScroll ( ) ; initRadialMarquee ( ) ; initMarqueeScrollDire…" at bounding box center [901, 449] width 1202 height 685
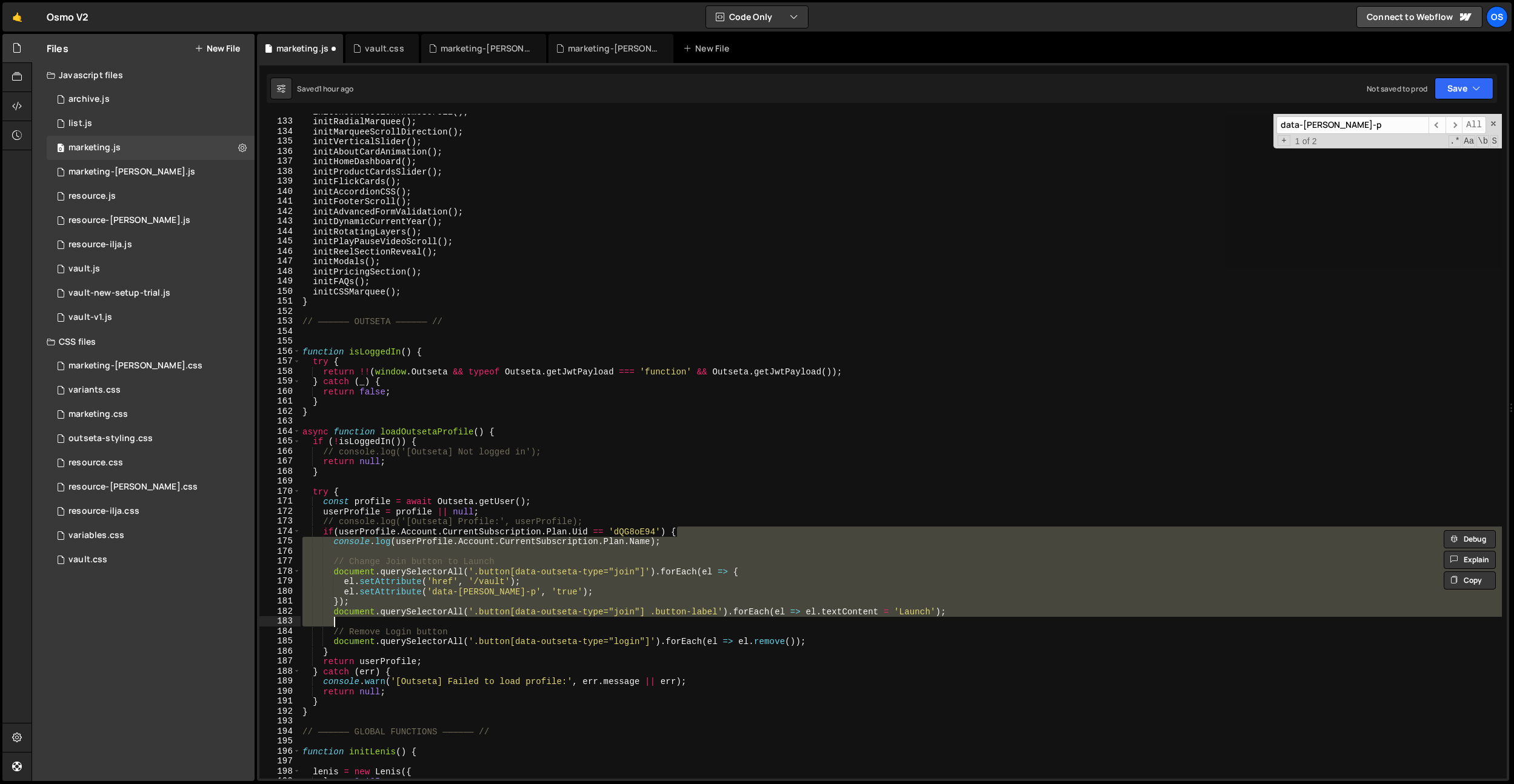
drag, startPoint x: 364, startPoint y: 577, endPoint x: 355, endPoint y: 575, distance: 9.2
click at [364, 577] on div "initCheckSectionThemeScroll ( ) ; initRadialMarquee ( ) ; initMarqueeScrollDire…" at bounding box center [901, 446] width 1202 height 665
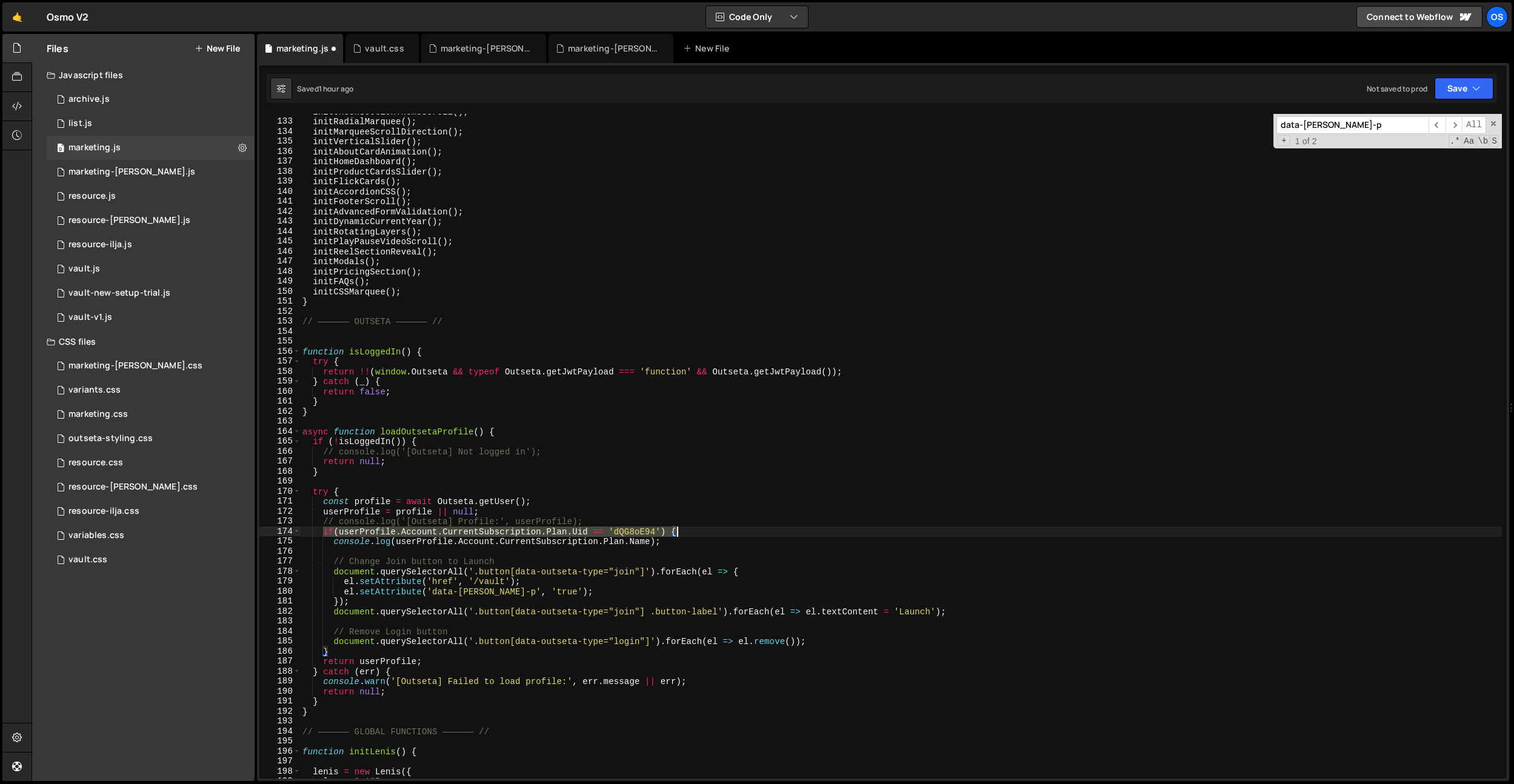
drag, startPoint x: 369, startPoint y: 530, endPoint x: 474, endPoint y: 649, distance: 158.7
click at [729, 534] on div "initCheckSectionThemeScroll ( ) ; initRadialMarquee ( ) ; initMarqueeScrollDire…" at bounding box center [901, 449] width 1202 height 685
click at [392, 652] on div "initCheckSectionThemeScroll ( ) ; initRadialMarquee ( ) ; initMarqueeScrollDire…" at bounding box center [901, 449] width 1202 height 685
click at [622, 532] on div "initCheckSectionThemeScroll ( ) ; initRadialMarquee ( ) ; initMarqueeScrollDire…" at bounding box center [901, 449] width 1202 height 685
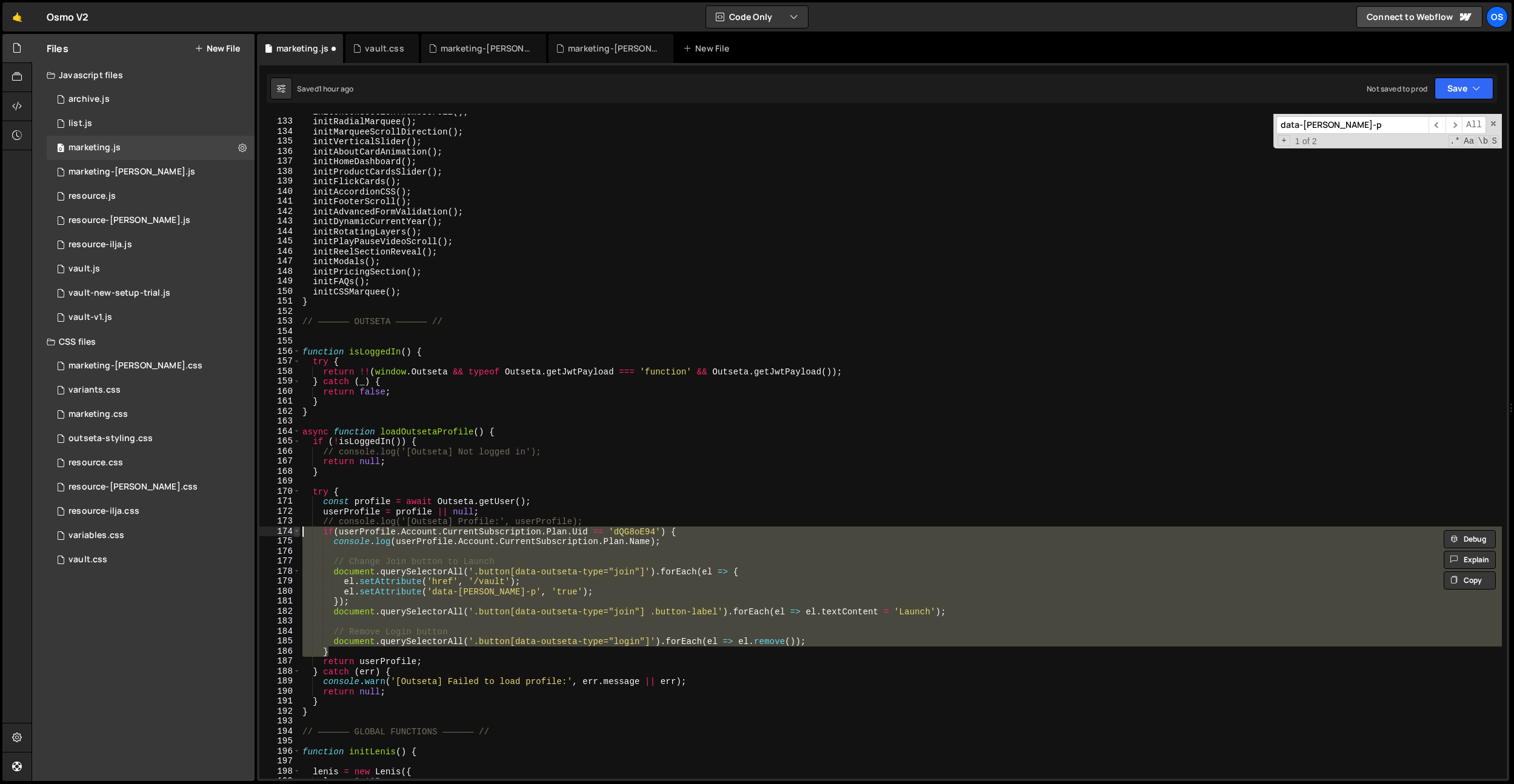
drag, startPoint x: 360, startPoint y: 651, endPoint x: 298, endPoint y: 527, distance: 138.6
click at [298, 527] on div "if(userProfile.Account.CurrentSubscription.Plan.Uid == 'dQG8oE94') { 132 133 13…" at bounding box center [883, 446] width 1247 height 665
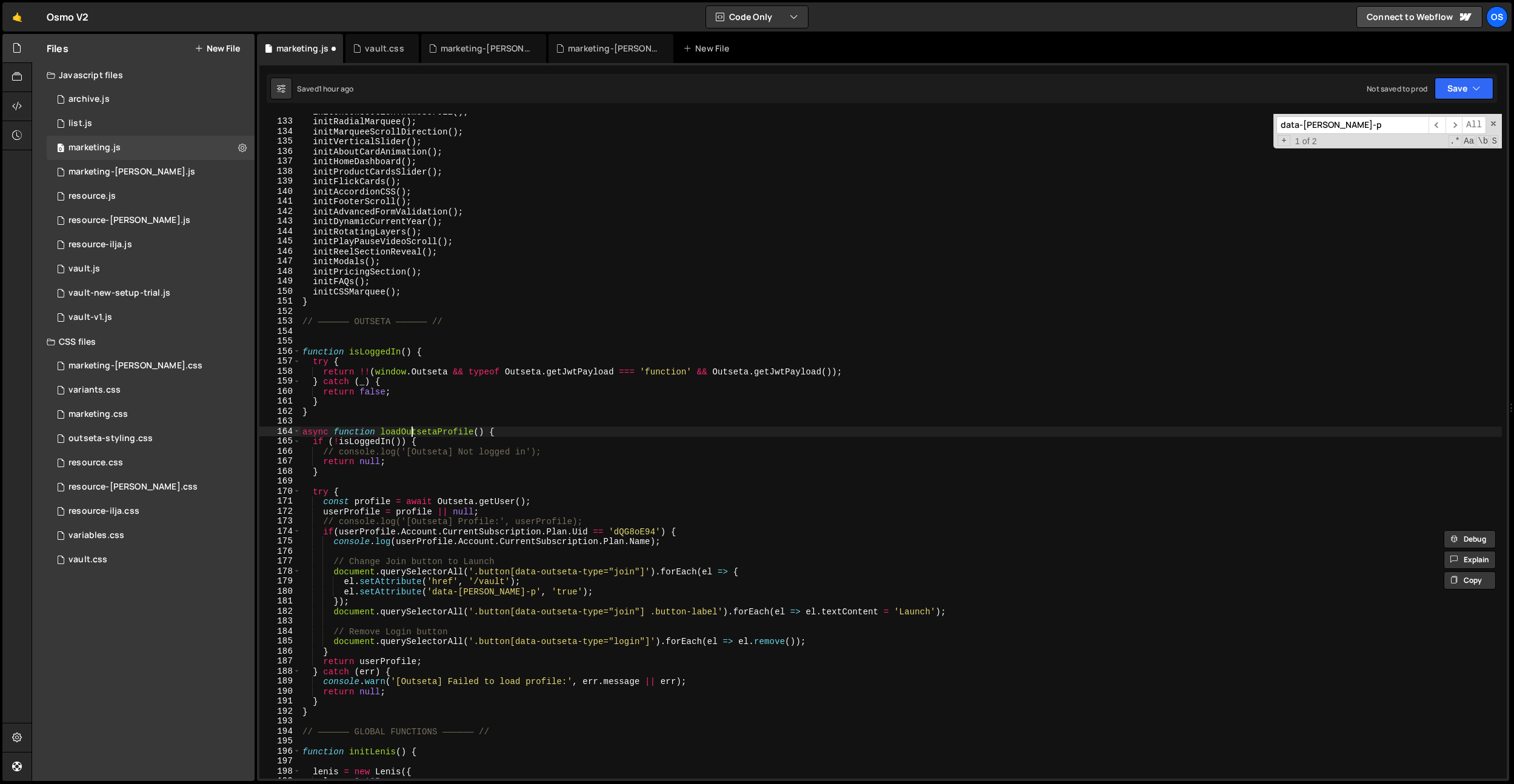
click at [413, 434] on div "initCheckSectionThemeScroll ( ) ; initRadialMarquee ( ) ; initMarqueeScrollDire…" at bounding box center [901, 449] width 1202 height 685
click at [418, 431] on div "initCheckSectionThemeScroll ( ) ; initRadialMarquee ( ) ; initMarqueeScrollDire…" at bounding box center [901, 446] width 1202 height 665
click at [418, 431] on div "initCheckSectionThemeScroll ( ) ; initRadialMarquee ( ) ; initMarqueeScrollDire…" at bounding box center [901, 449] width 1202 height 685
click at [475, 414] on div "initCheckSectionThemeScroll ( ) ; initRadialMarquee ( ) ; initMarqueeScrollDire…" at bounding box center [901, 449] width 1202 height 685
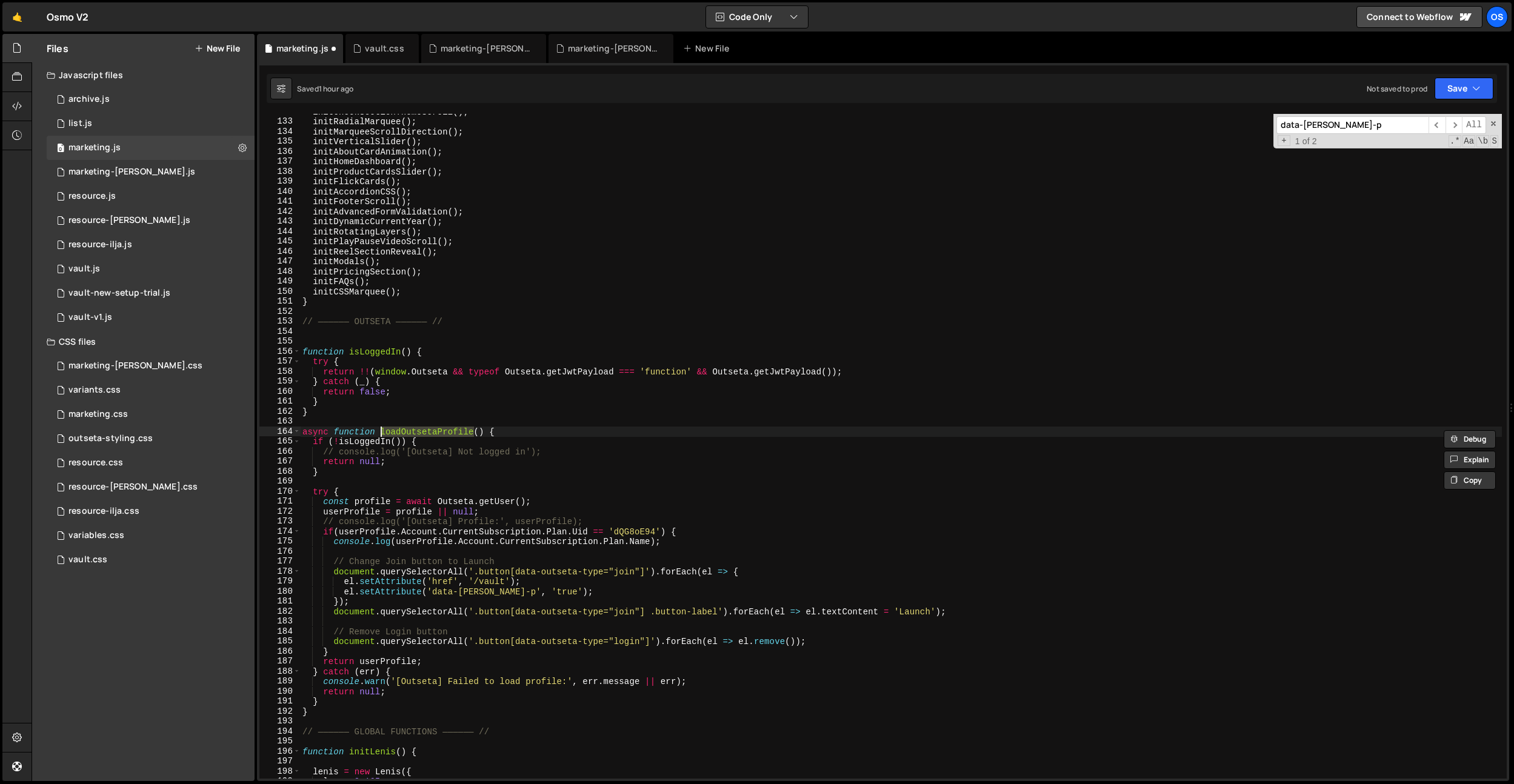
type textarea "}"
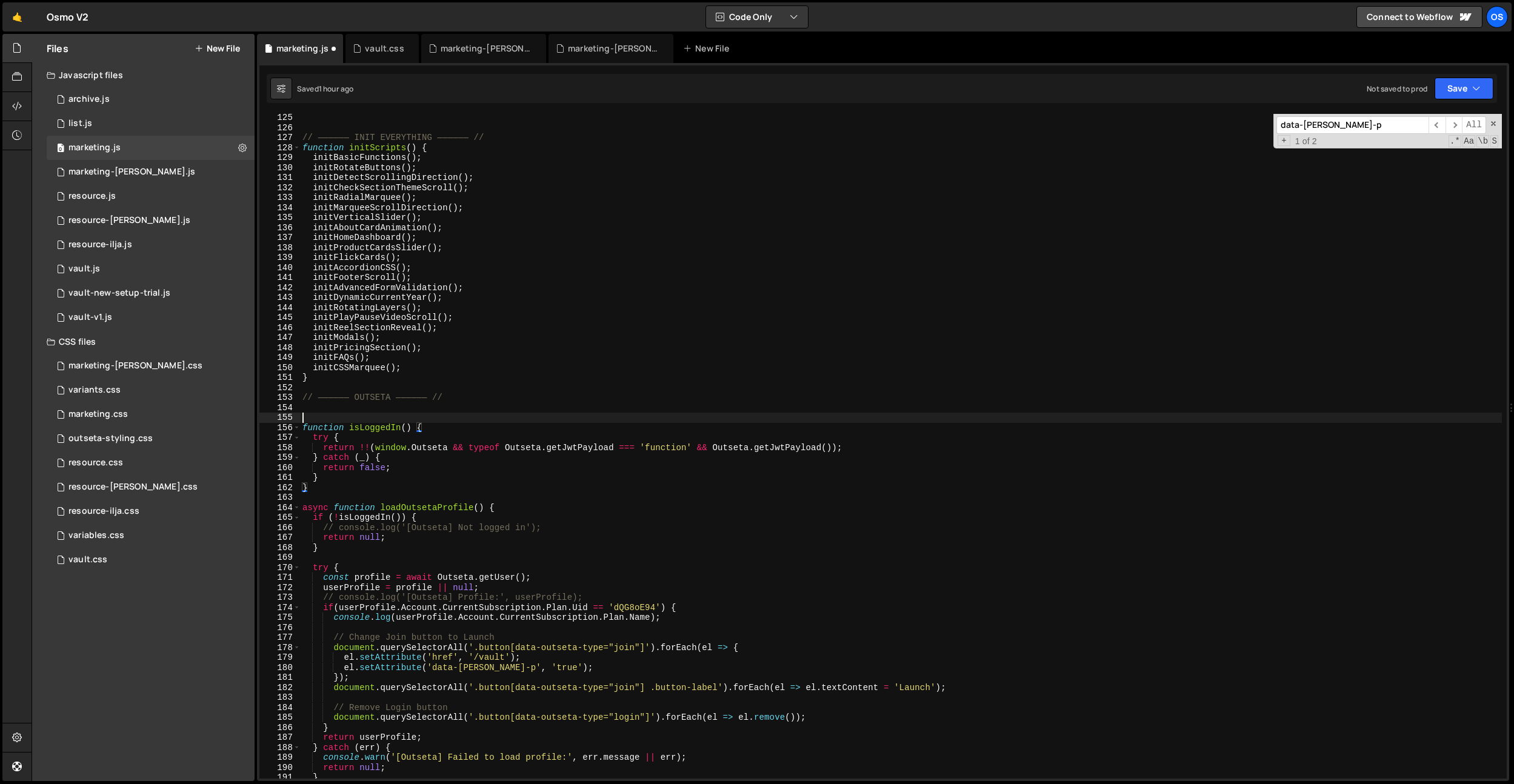
click at [475, 416] on div "// —————— INIT EVERYTHING —————— // function initScripts ( ) { initBasicFunctio…" at bounding box center [901, 455] width 1202 height 685
paste input "loadOutsetaProfile"
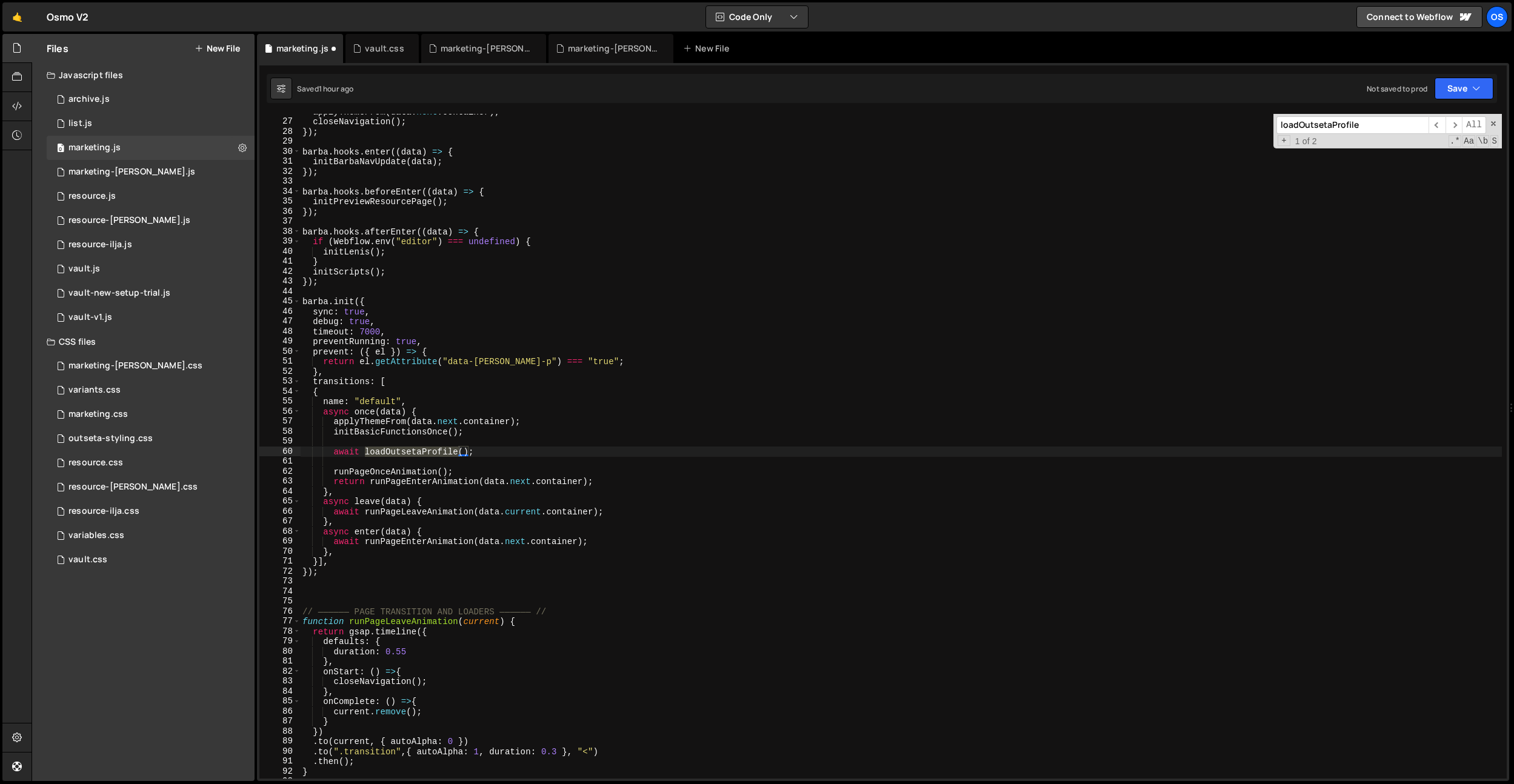
type input "loadOutsetaProfile"
type textarea "await loadOutsetaProfile();"
click at [415, 448] on div "applyThemeFrom ( data . next . container ) ; closeNavigation ( ) ; }) ; [PERSON…" at bounding box center [901, 446] width 1202 height 665
click at [415, 448] on div "applyThemeFrom ( data . next . container ) ; closeNavigation ( ) ; }) ; [PERSON…" at bounding box center [901, 449] width 1202 height 685
drag, startPoint x: 494, startPoint y: 447, endPoint x: 382, endPoint y: 447, distance: 112.0
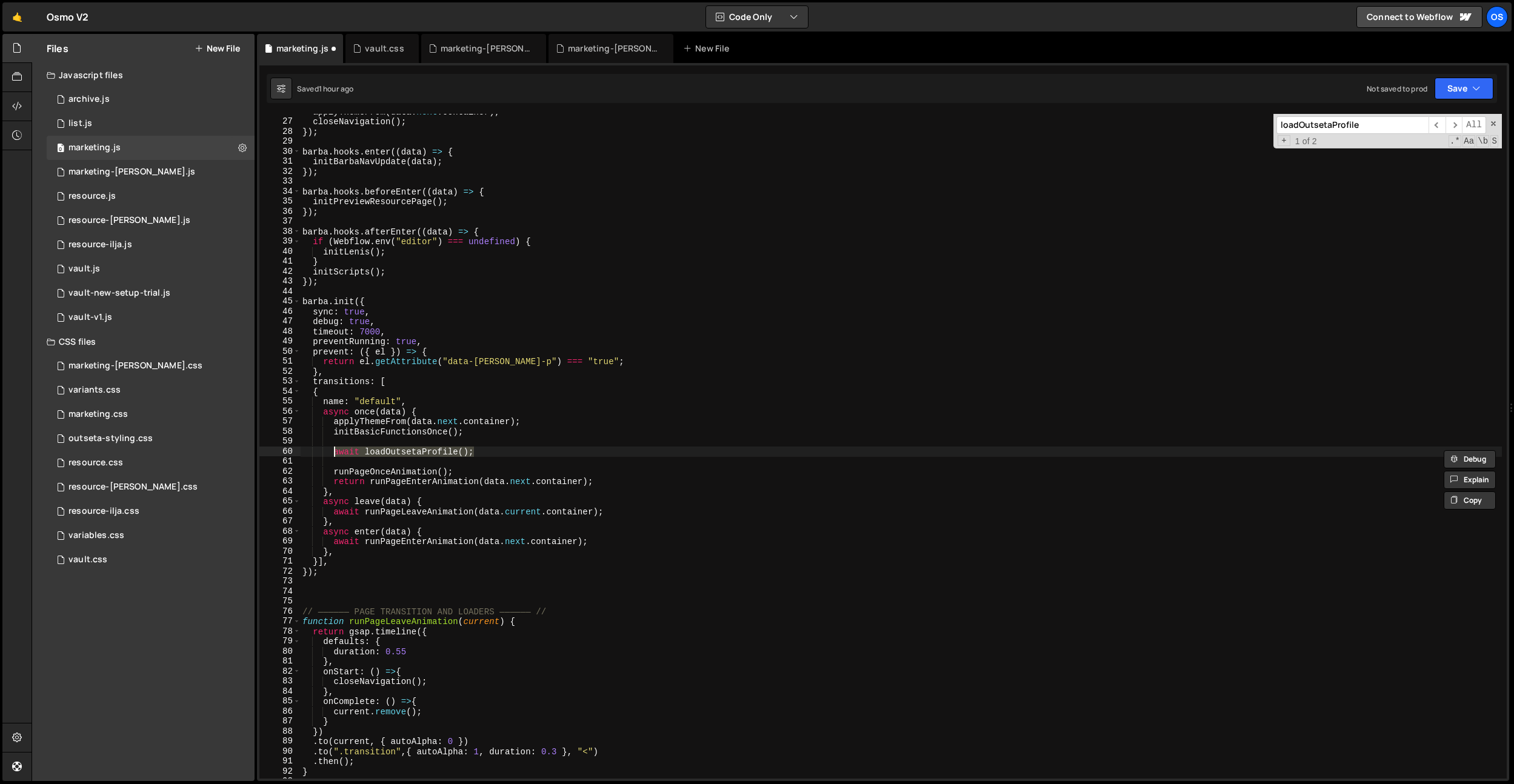
click at [333, 451] on div "applyThemeFrom ( data . next . container ) ; closeNavigation ( ) ; }) ; [PERSON…" at bounding box center [901, 449] width 1202 height 685
click at [382, 447] on div "applyThemeFrom ( data . next . container ) ; closeNavigation ( ) ; }) ; [PERSON…" at bounding box center [901, 446] width 1202 height 665
click at [382, 447] on div "applyThemeFrom ( data . next . container ) ; closeNavigation ( ) ; }) ; [PERSON…" at bounding box center [901, 449] width 1202 height 685
click at [887, 288] on div "applyThemeFrom ( data . next . container ) ; closeNavigation ( ) ; }) ; [PERSON…" at bounding box center [901, 449] width 1202 height 685
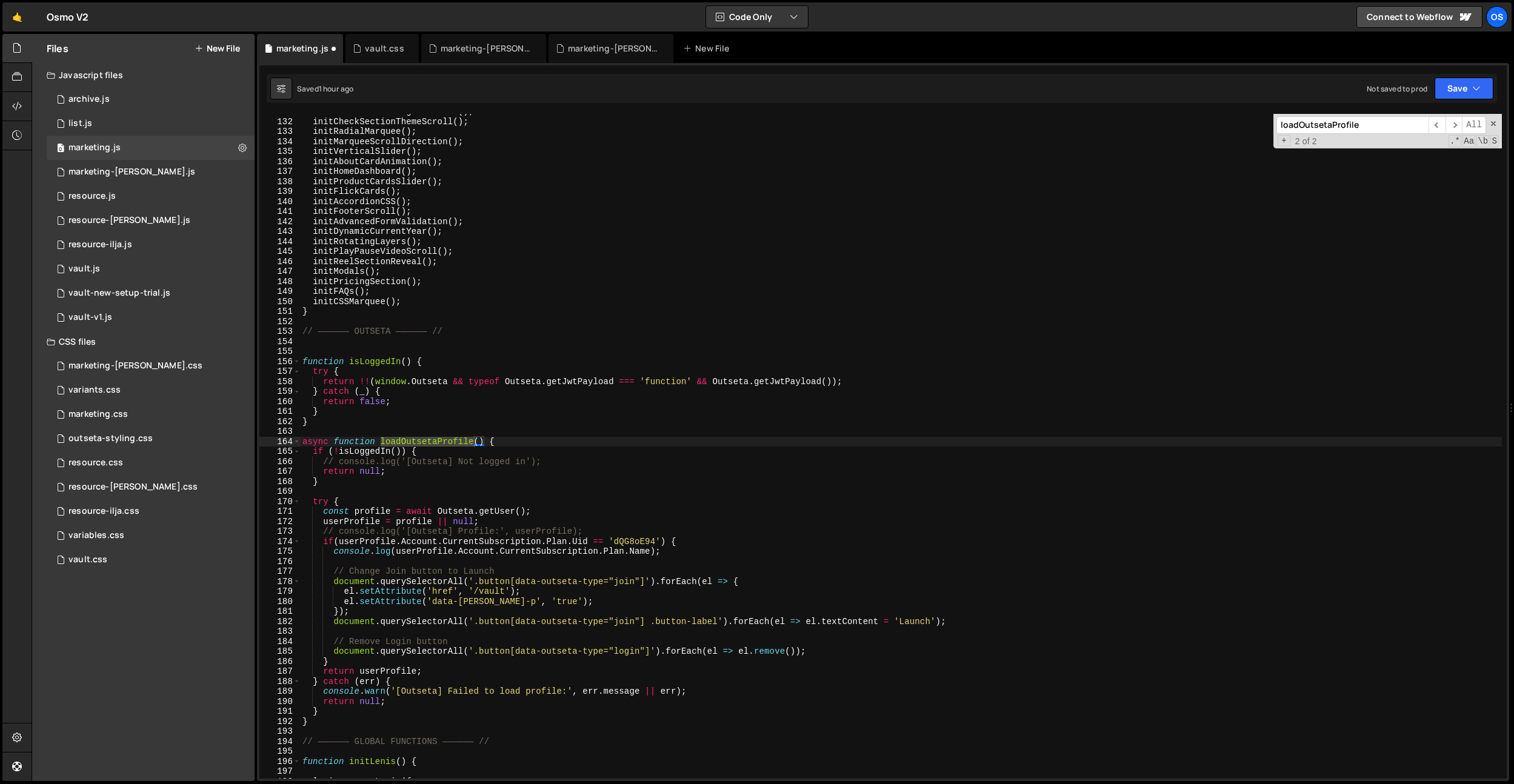
click at [344, 621] on div "initDetectScrollingDirection ( ) ; initCheckSectionThemeScroll ( ) ; initRadial…" at bounding box center [901, 449] width 1202 height 685
click at [478, 587] on div "initDetectScrollingDirection ( ) ; initCheckSectionThemeScroll ( ) ; initRadial…" at bounding box center [901, 449] width 1202 height 685
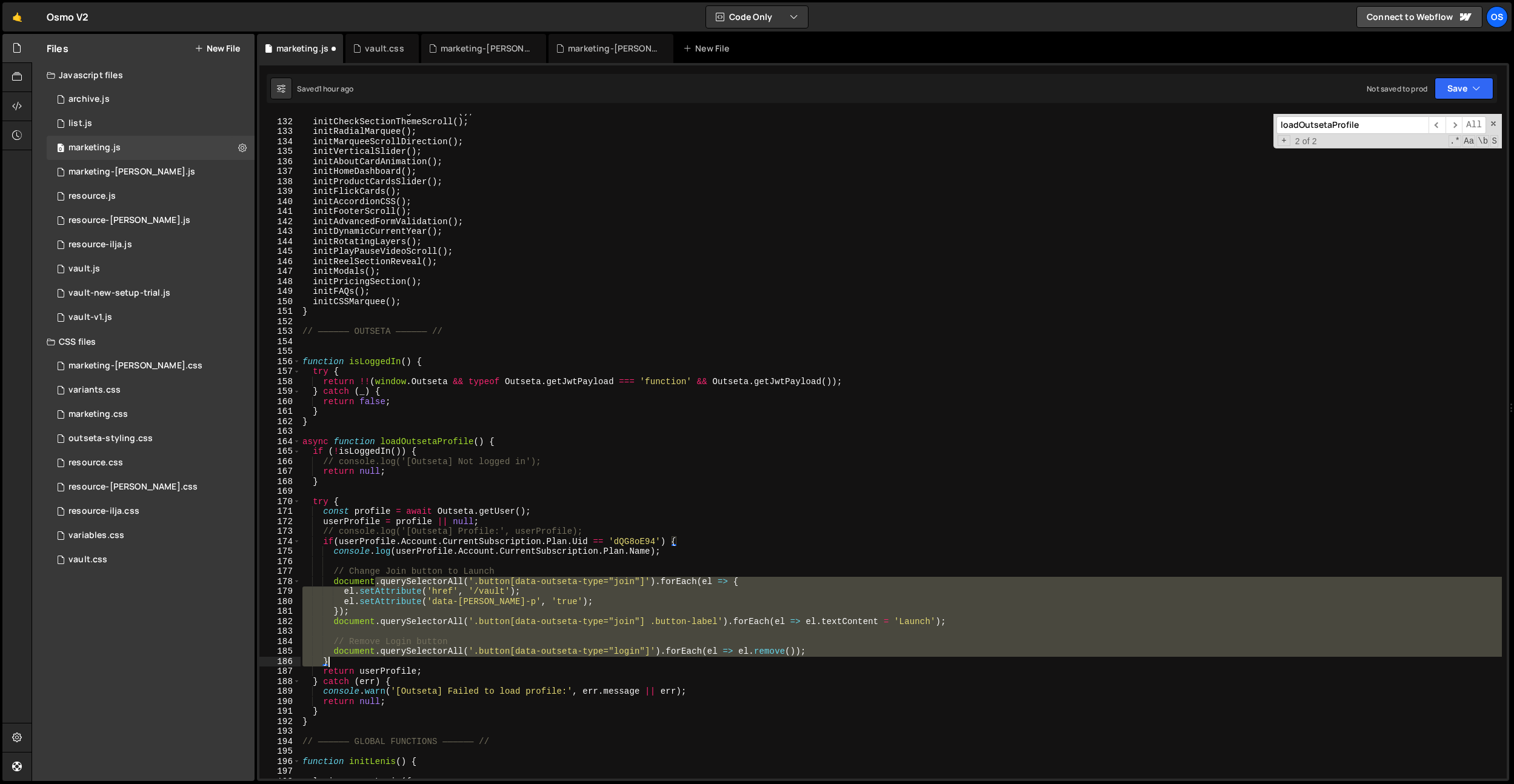
drag, startPoint x: 376, startPoint y: 583, endPoint x: 826, endPoint y: 657, distance: 456.0
click at [826, 657] on div "initDetectScrollingDirection ( ) ; initCheckSectionThemeScroll ( ) ; initRadial…" at bounding box center [901, 449] width 1202 height 685
click at [830, 651] on div "initDetectScrollingDirection ( ) ; initCheckSectionThemeScroll ( ) ; initRadial…" at bounding box center [901, 446] width 1202 height 665
click at [831, 651] on div "initDetectScrollingDirection ( ) ; initCheckSectionThemeScroll ( ) ; initRadial…" at bounding box center [901, 449] width 1202 height 685
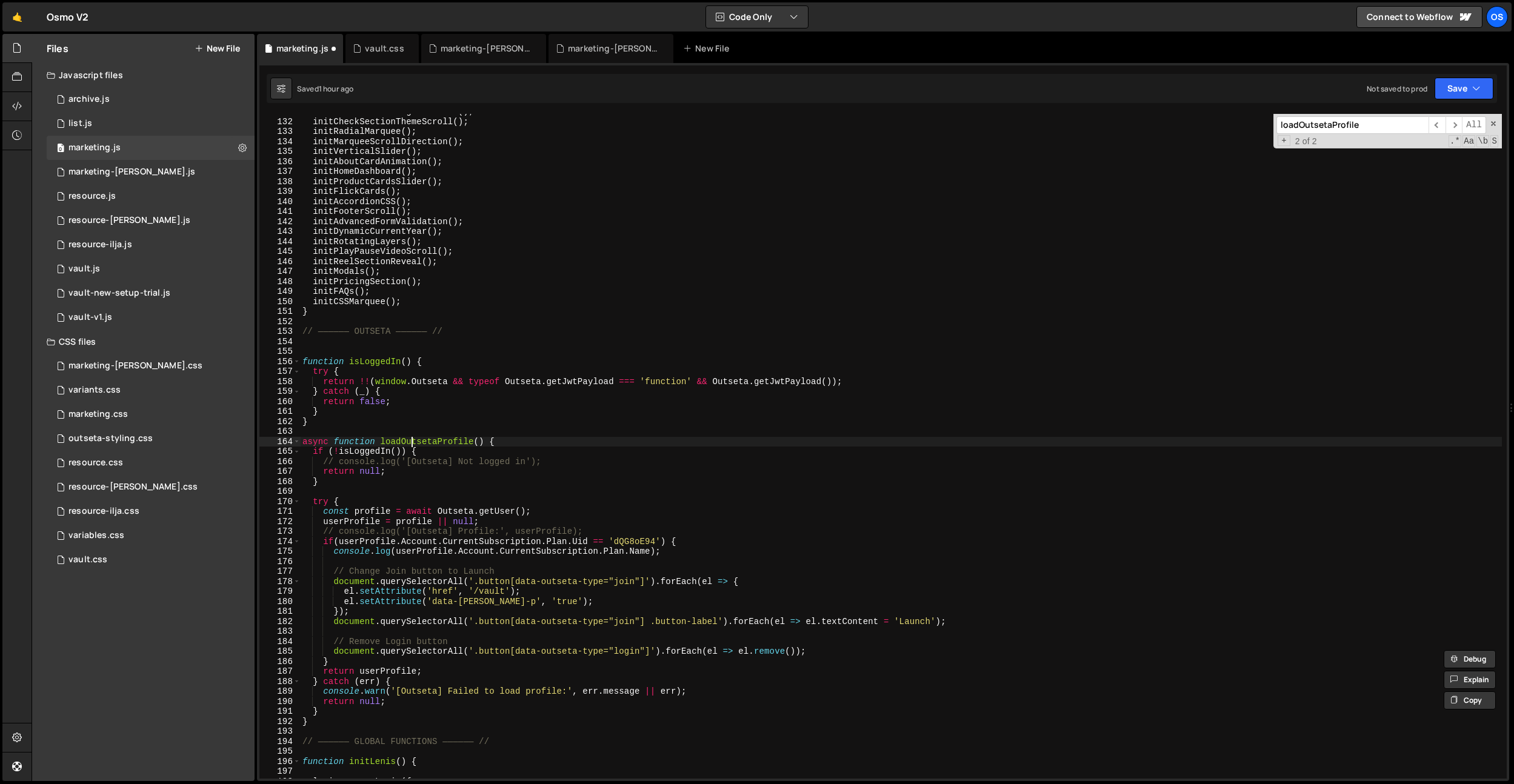
click at [410, 440] on div "initDetectScrollingDirection ( ) ; initCheckSectionThemeScroll ( ) ; initRadial…" at bounding box center [901, 449] width 1202 height 685
drag, startPoint x: 410, startPoint y: 440, endPoint x: 424, endPoint y: 451, distance: 17.8
click at [410, 440] on div "initDetectScrollingDirection ( ) ; initCheckSectionThemeScroll ( ) ; initRadial…" at bounding box center [901, 449] width 1202 height 685
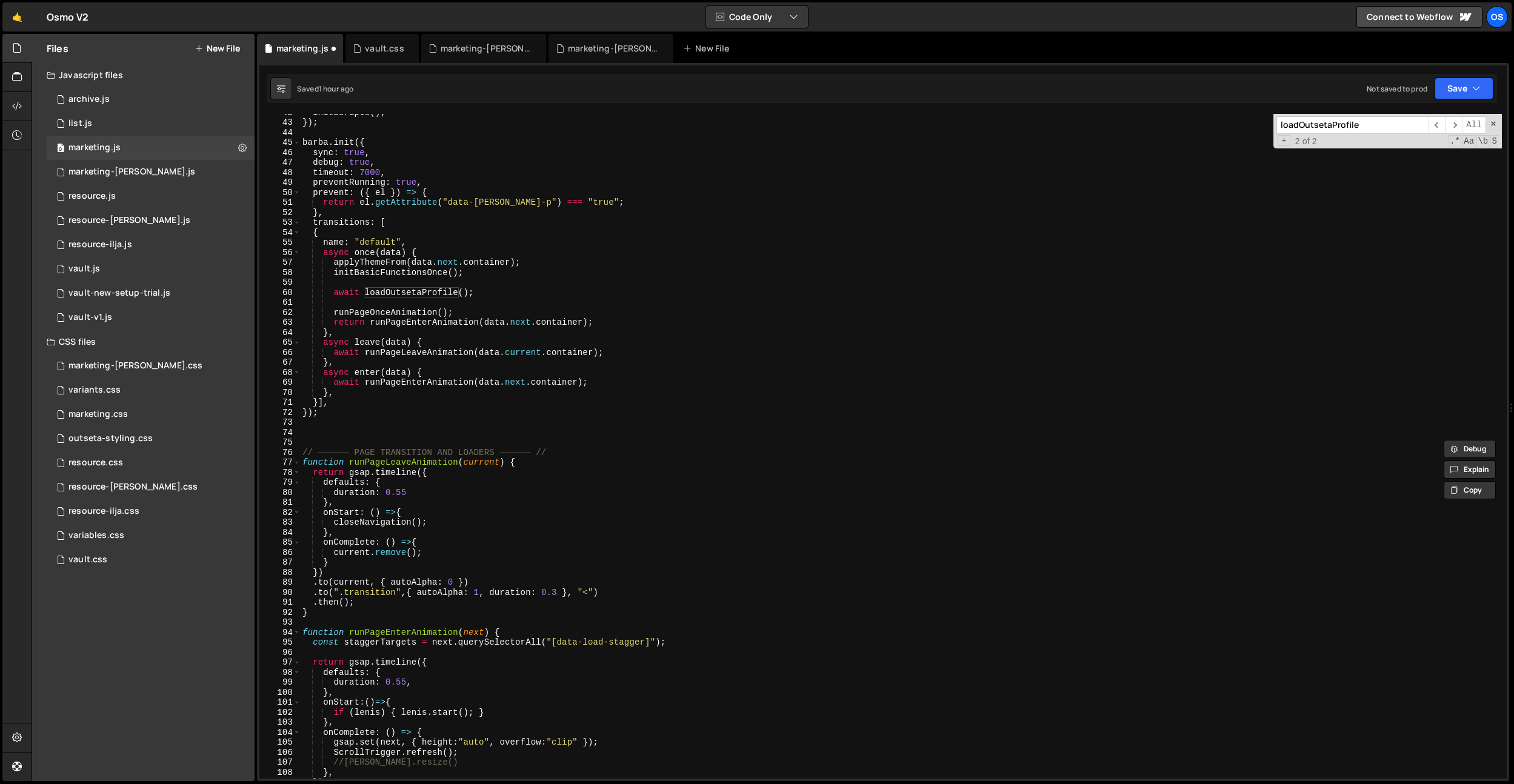
scroll to position [303, 0]
drag, startPoint x: 331, startPoint y: 291, endPoint x: 594, endPoint y: 297, distance: 263.1
click at [594, 297] on div "initScripts ( ) ; }) ; [PERSON_NAME] . init ({ sync : true , debug : true , tim…" at bounding box center [901, 449] width 1202 height 685
click at [340, 253] on div "initScripts ( ) ; }) ; [PERSON_NAME] . init ({ sync : true , debug : true , tim…" at bounding box center [901, 449] width 1202 height 685
type textarea "async once(data) {"
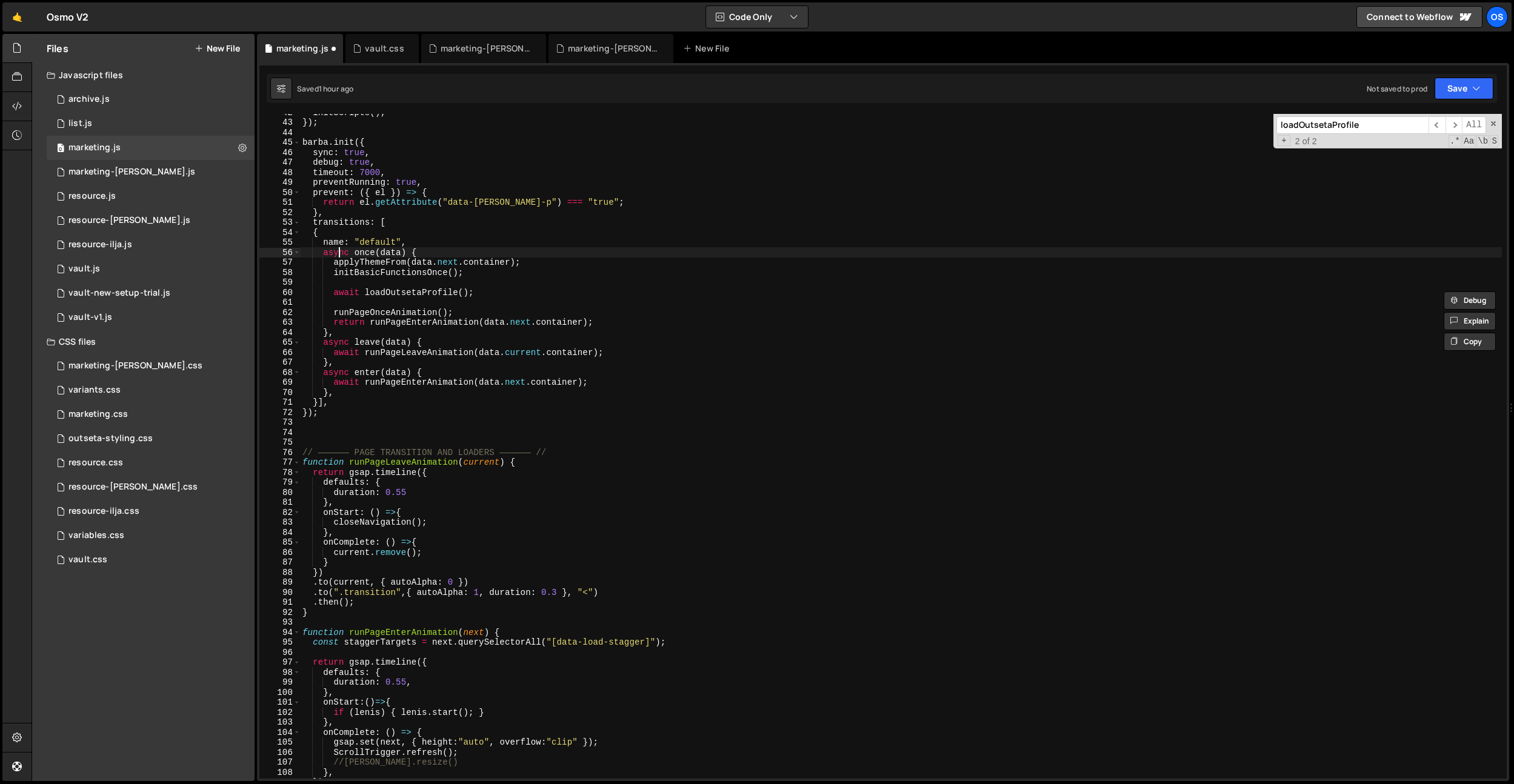
click at [340, 253] on div "initScripts ( ) ; }) ; [PERSON_NAME] . init ({ sync : true , debug : true , tim…" at bounding box center [901, 449] width 1202 height 685
drag, startPoint x: 341, startPoint y: 286, endPoint x: 326, endPoint y: 259, distance: 30.9
click at [341, 286] on div "initScripts ( ) ; }) ; [PERSON_NAME] . init ({ sync : true , debug : true , tim…" at bounding box center [901, 449] width 1202 height 685
click at [330, 248] on div "initScripts ( ) ; }) ; [PERSON_NAME] . init ({ sync : true , debug : true , tim…" at bounding box center [901, 449] width 1202 height 685
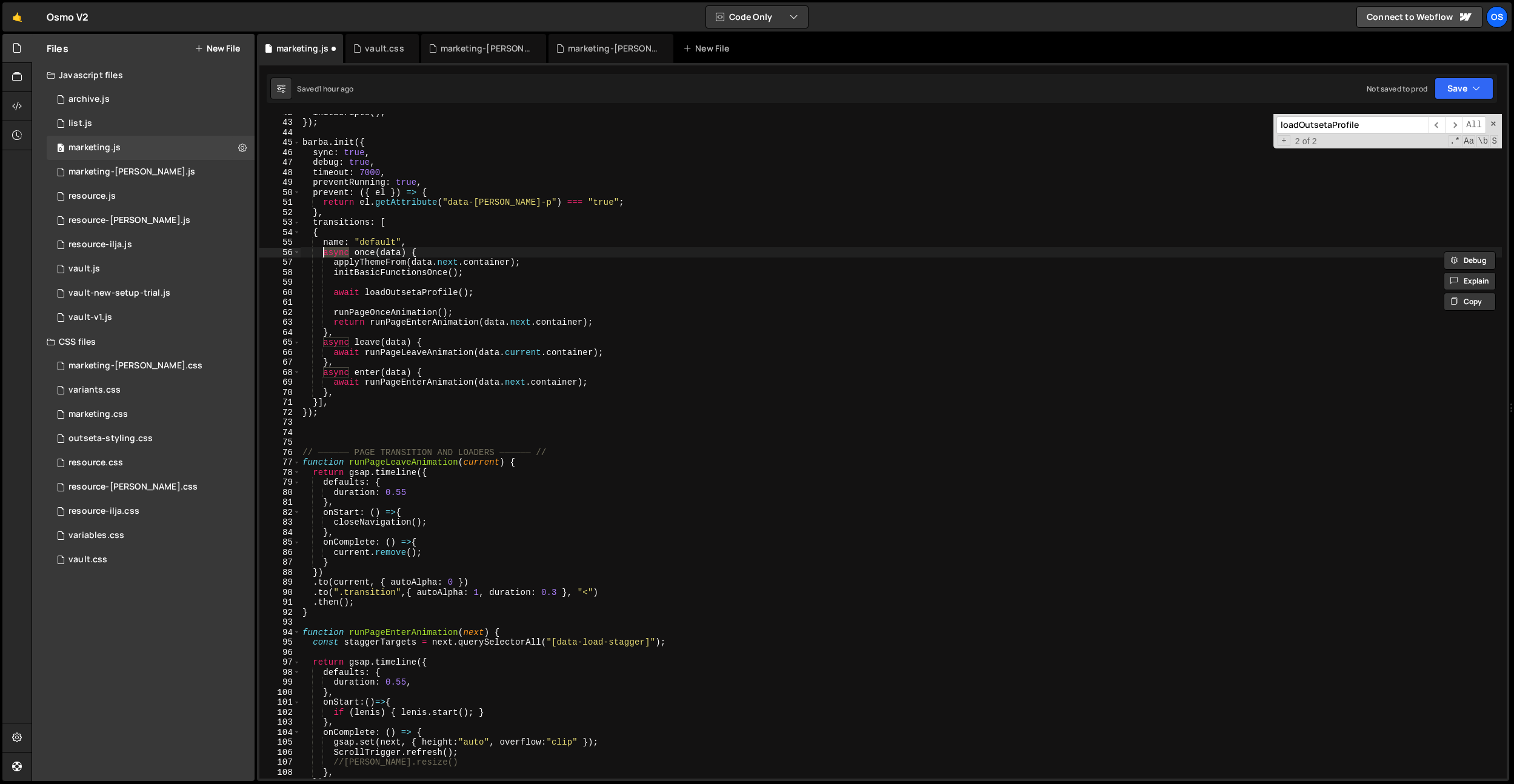
click at [339, 292] on div "initScripts ( ) ; }) ; [PERSON_NAME] . init ({ sync : true , debug : true , tim…" at bounding box center [901, 449] width 1202 height 685
type textarea "await loadOutsetaProfile();"
click at [339, 292] on div "initScripts ( ) ; }) ; [PERSON_NAME] . init ({ sync : true , debug : true , tim…" at bounding box center [901, 449] width 1202 height 685
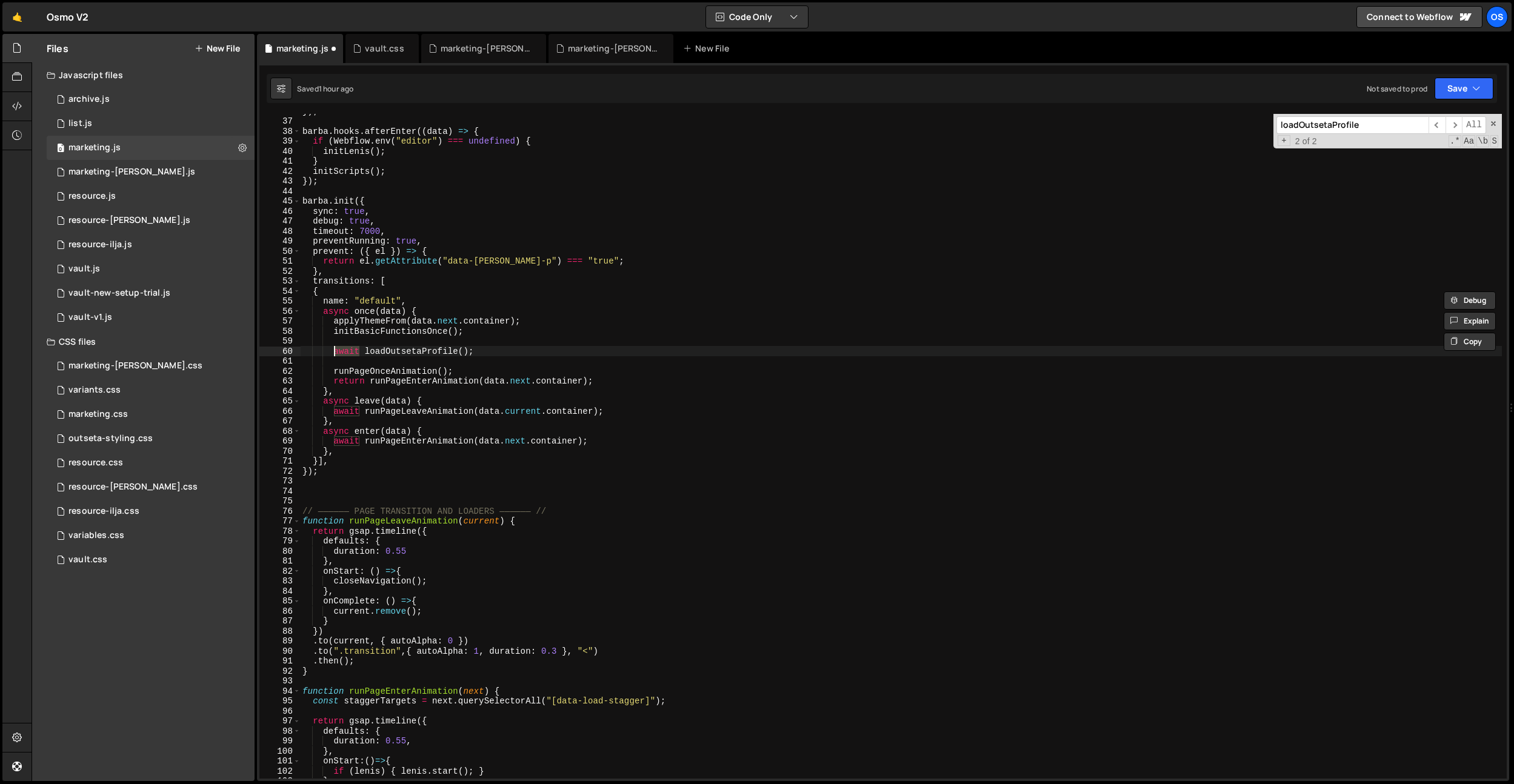
scroll to position [260, 0]
click at [482, 346] on div "}) ; [PERSON_NAME] . hooks . afterEnter (( data ) => { if ( Webflow . env ( "ed…" at bounding box center [901, 448] width 1202 height 685
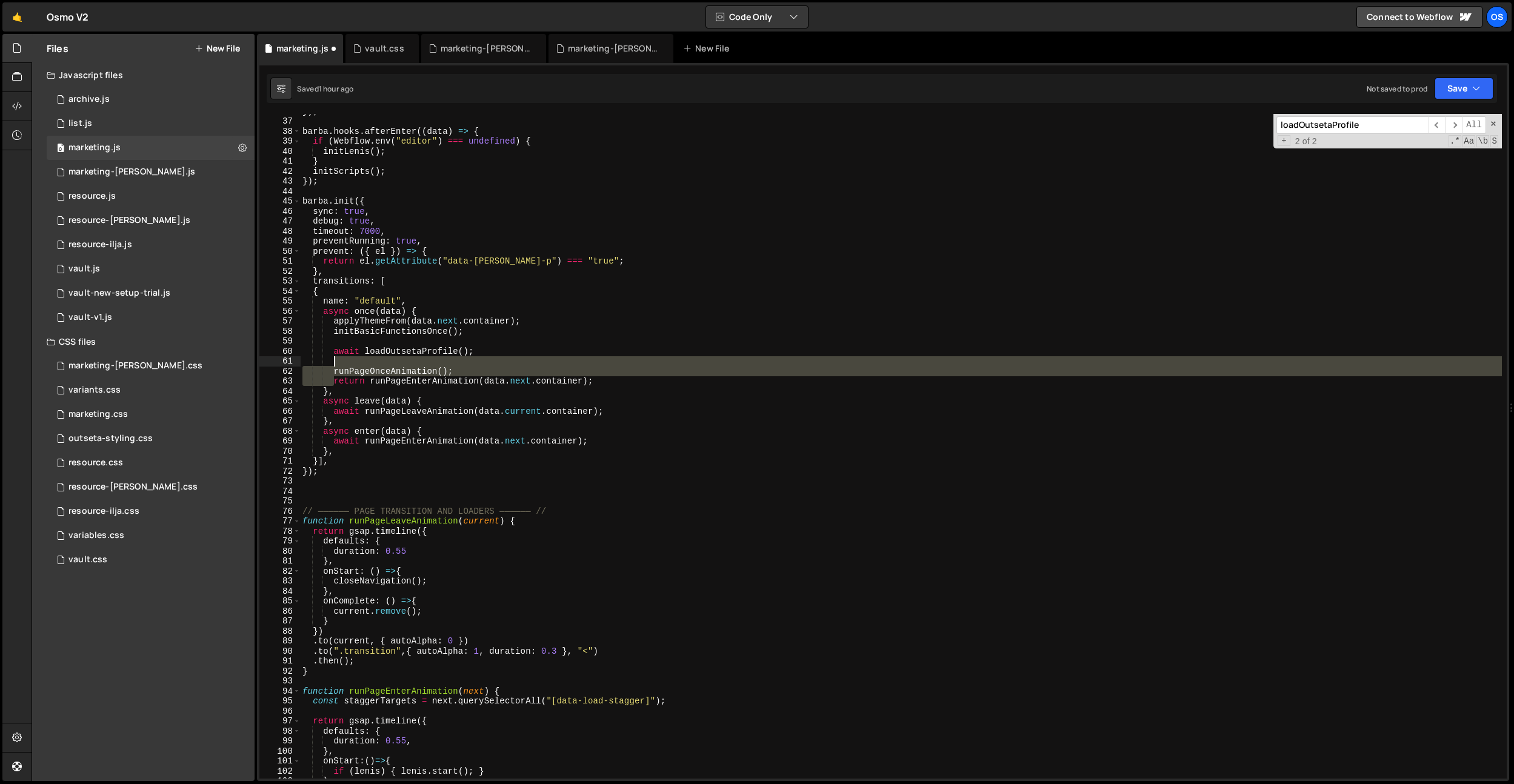
drag, startPoint x: 333, startPoint y: 385, endPoint x: 532, endPoint y: 331, distance: 206.2
click at [425, 357] on div "}) ; [PERSON_NAME] . hooks . afterEnter (( data ) => { if ( Webflow . env ( "ed…" at bounding box center [901, 448] width 1202 height 685
click at [576, 336] on div "}) ; [PERSON_NAME] . hooks . afterEnter (( data ) => { if ( Webflow . env ( "ed…" at bounding box center [901, 448] width 1202 height 685
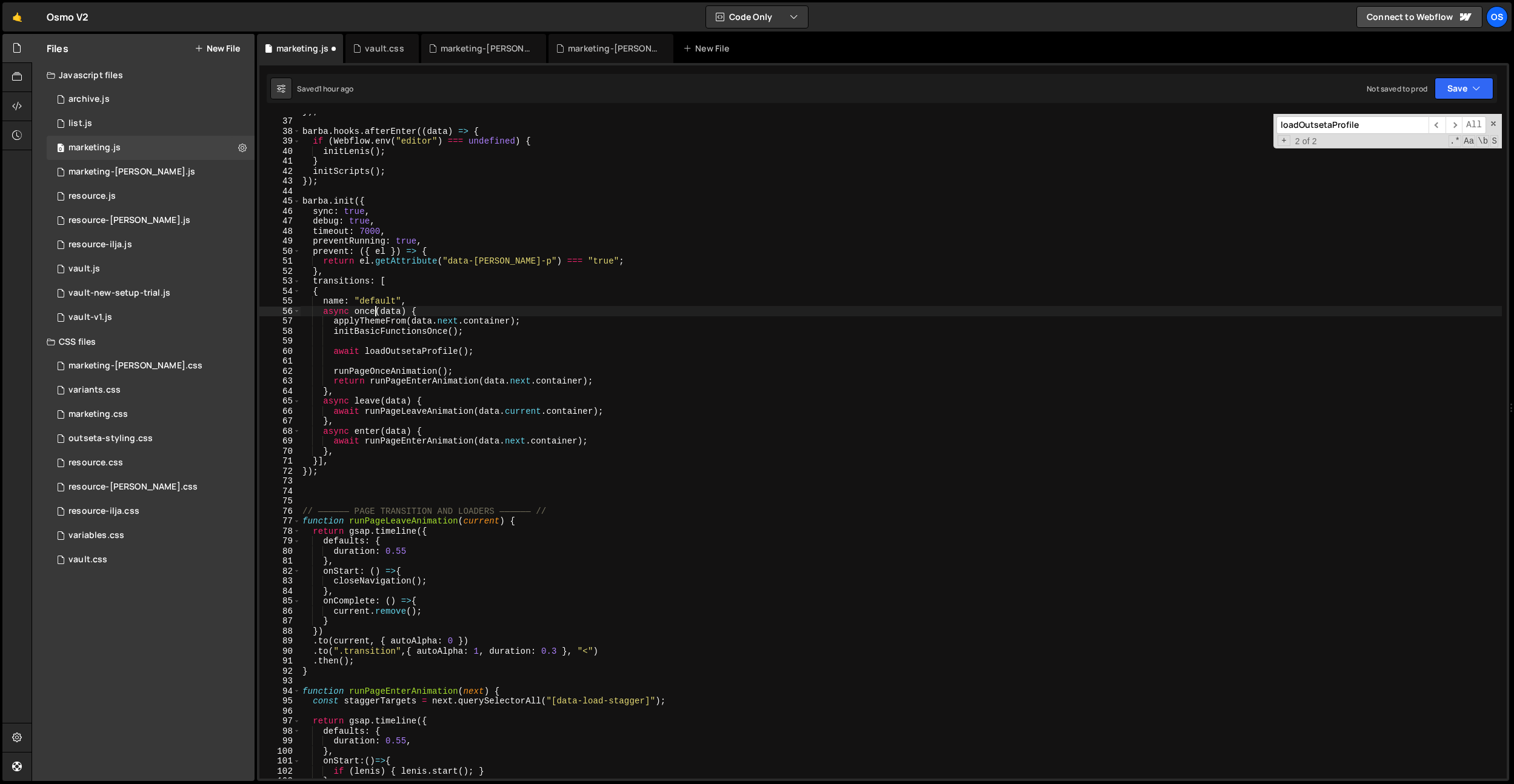
click at [376, 314] on div "}) ; [PERSON_NAME] . hooks . afterEnter (( data ) => { if ( Webflow . env ( "ed…" at bounding box center [901, 448] width 1202 height 685
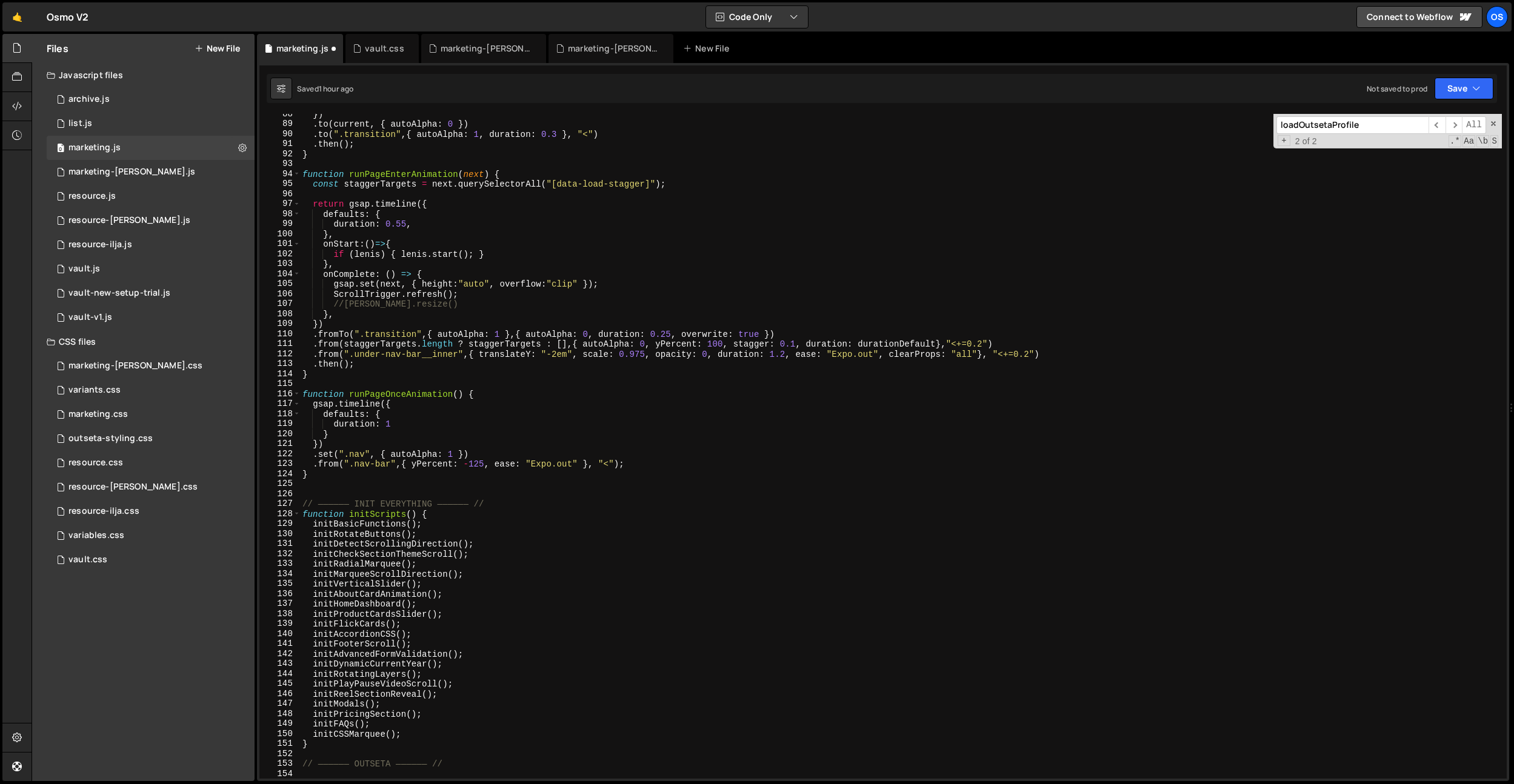
scroll to position [699, 0]
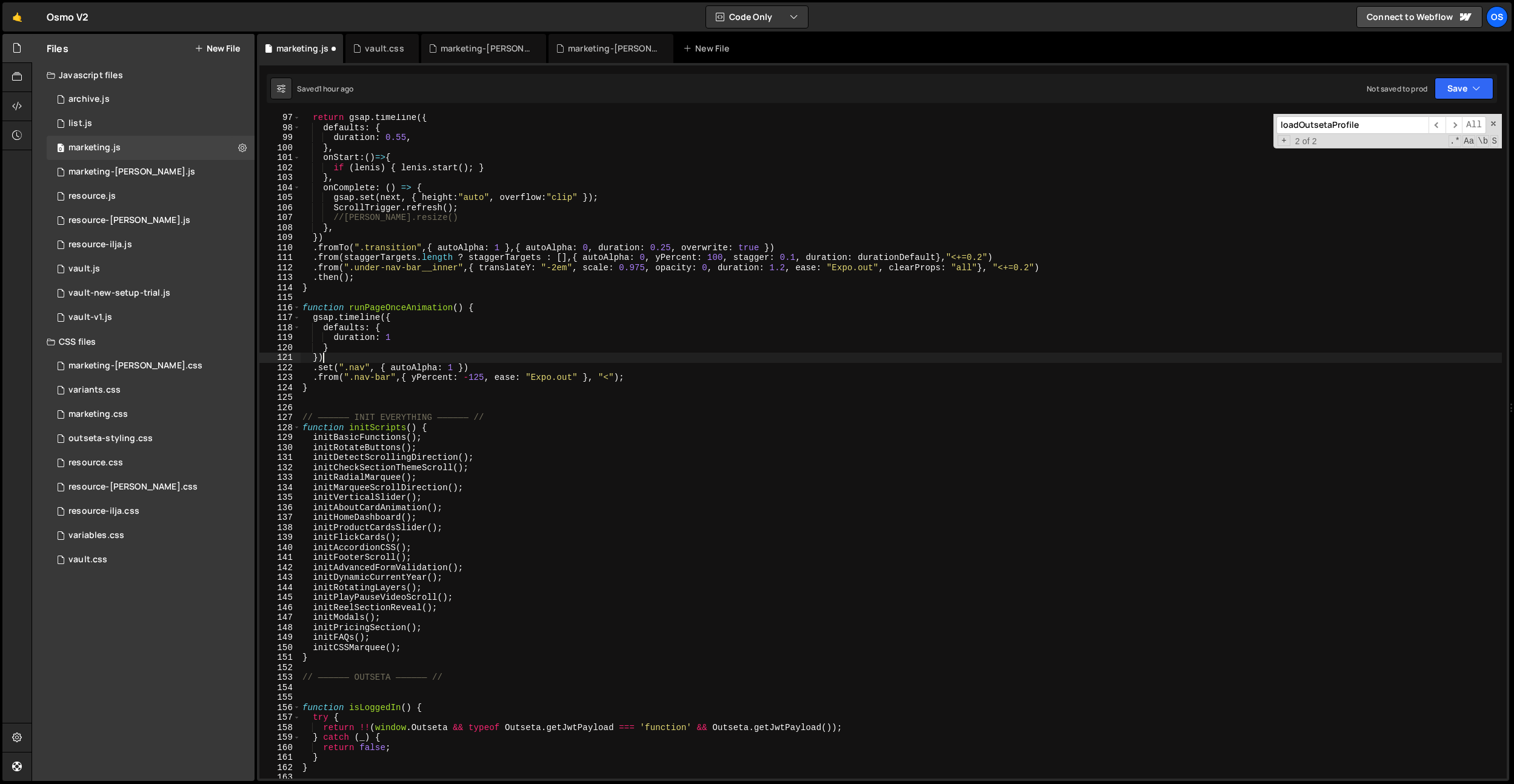
click at [482, 362] on div "return gsap . timeline ({ defaults : { duration : 0.55 , } , onStart : ( ) => {…" at bounding box center [901, 455] width 1202 height 685
type textarea "})"
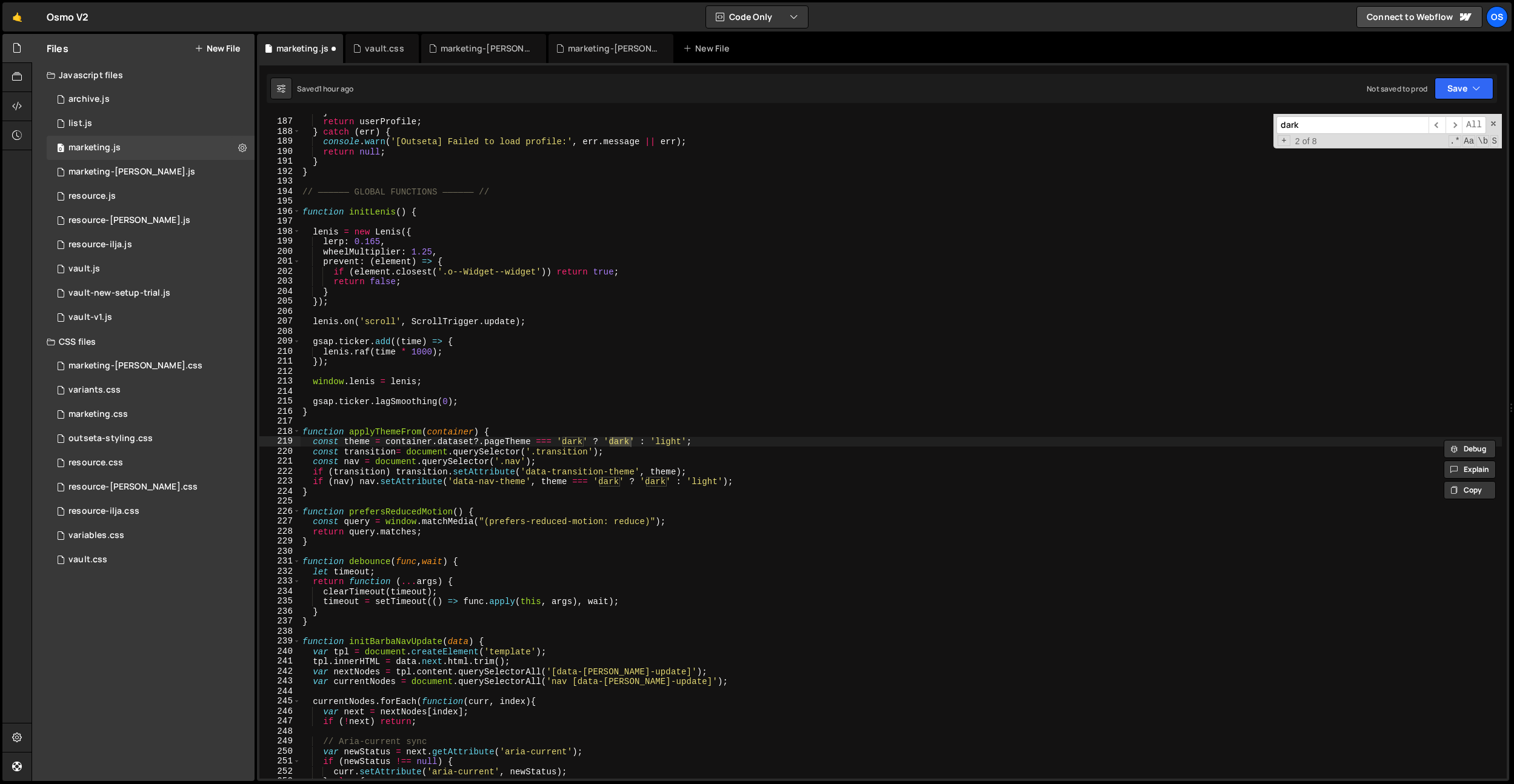
type input "dark"
drag, startPoint x: 751, startPoint y: 423, endPoint x: 625, endPoint y: 470, distance: 134.5
click at [750, 424] on div "} return userProfile ; } catch ( err ) { console . warn ( '[Outseta] Failed to …" at bounding box center [901, 449] width 1202 height 685
drag, startPoint x: 598, startPoint y: 483, endPoint x: 681, endPoint y: 479, distance: 83.1
click at [688, 480] on div "} return userProfile ; } catch ( err ) { console . warn ( '[Outseta] Failed to …" at bounding box center [901, 449] width 1202 height 685
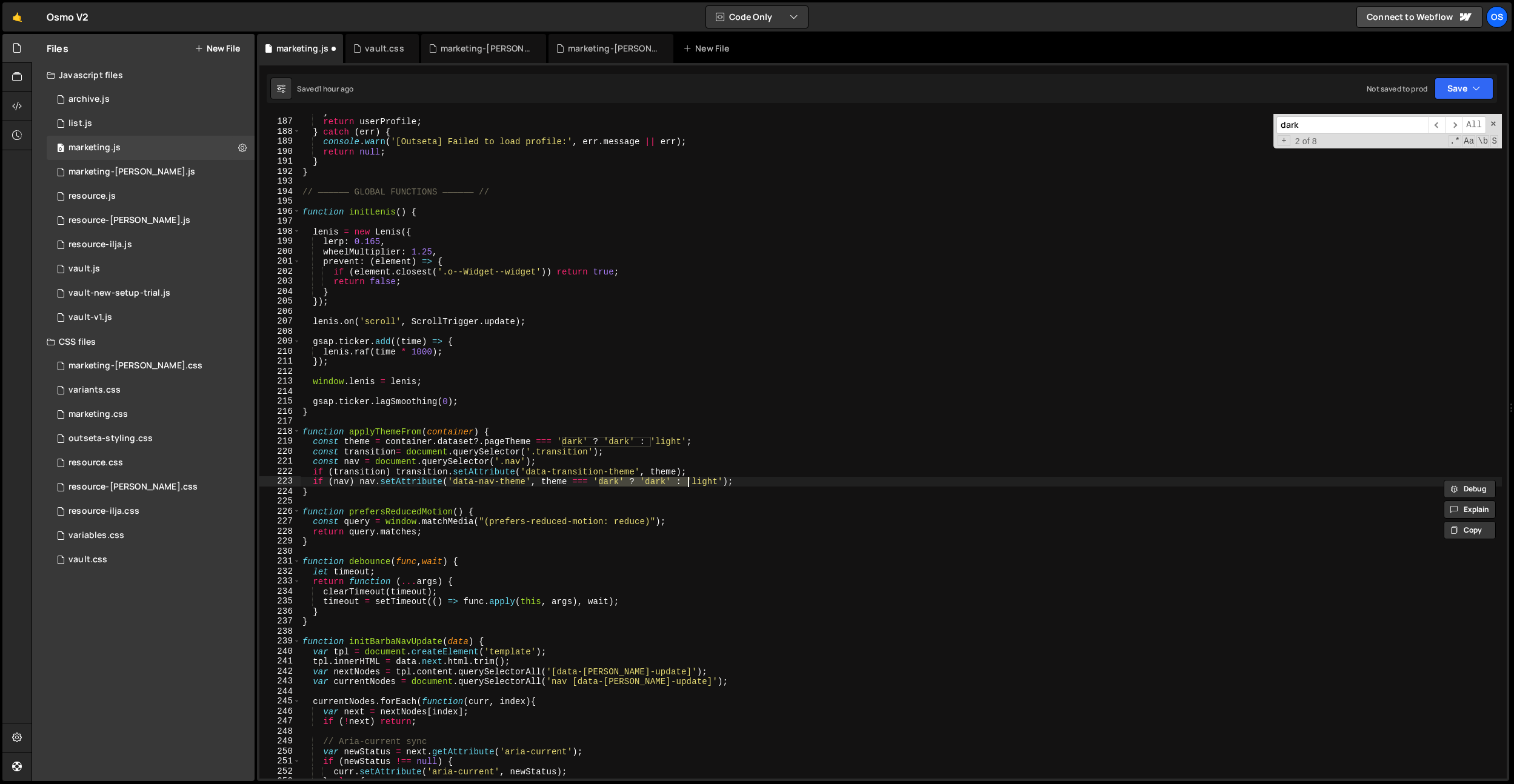
click at [563, 449] on div "} return userProfile ; } catch ( err ) { console . warn ( '[Outseta] Failed to …" at bounding box center [901, 449] width 1202 height 685
drag, startPoint x: 547, startPoint y: 440, endPoint x: 608, endPoint y: 438, distance: 61.0
click at [608, 438] on div "} return userProfile ; } catch ( err ) { console . warn ( '[Outseta] Failed to …" at bounding box center [901, 449] width 1202 height 685
click at [672, 441] on div "} return userProfile ; } catch ( err ) { console . warn ( '[Outseta] Failed to …" at bounding box center [901, 449] width 1202 height 685
click at [713, 444] on div "} return userProfile ; } catch ( err ) { console . warn ( '[Outseta] Failed to …" at bounding box center [901, 449] width 1202 height 685
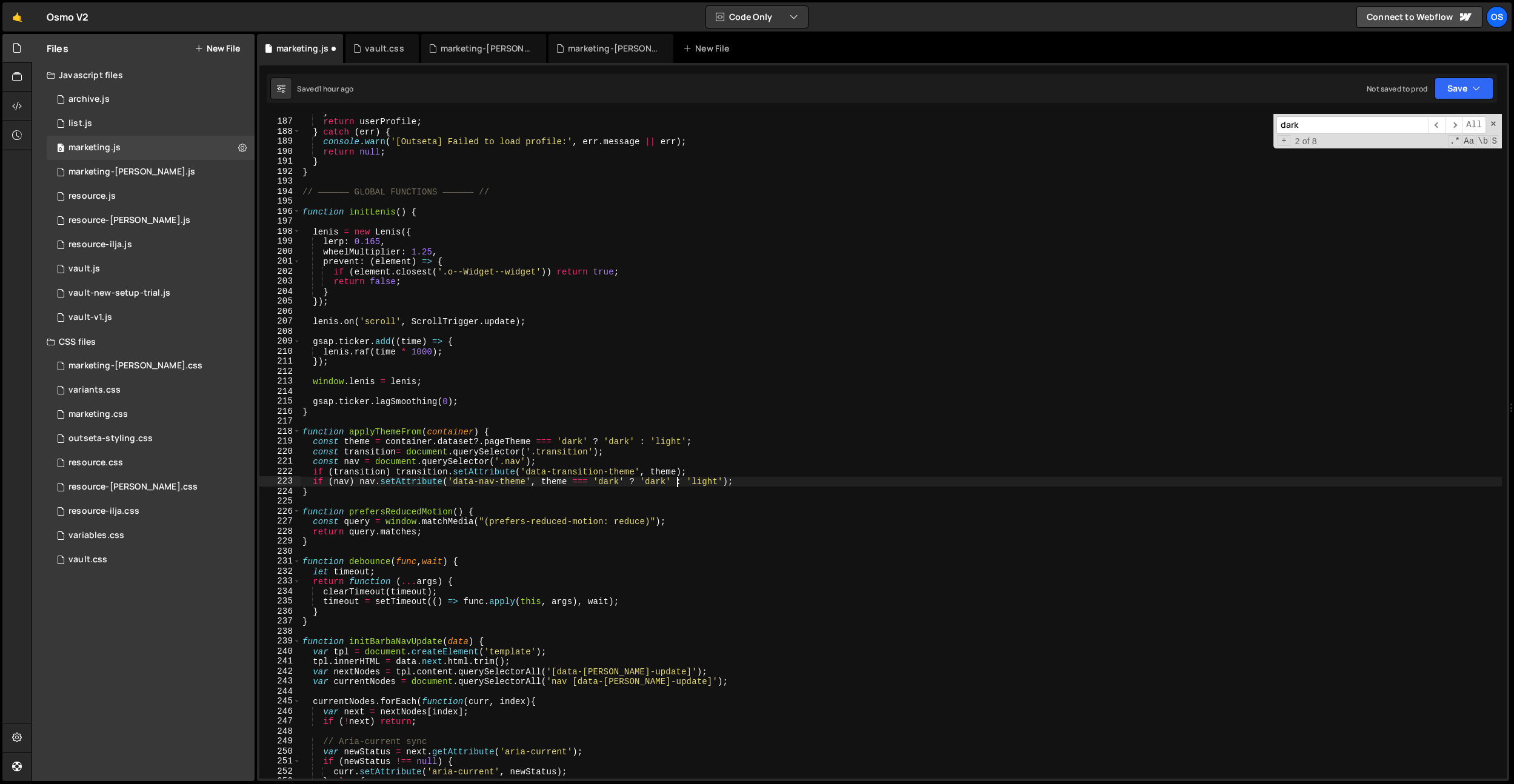
click at [672, 480] on div "} return userProfile ; } catch ( err ) { console . warn ( '[Outseta] Failed to …" at bounding box center [901, 449] width 1202 height 685
click at [630, 363] on div "} return userProfile ; } catch ( err ) { console . warn ( '[Outseta] Failed to …" at bounding box center [901, 449] width 1202 height 685
type textarea "});"
click at [630, 363] on div "} return userProfile ; } catch ( err ) { console . warn ( '[Outseta] Failed to …" at bounding box center [901, 449] width 1202 height 685
type input "});"
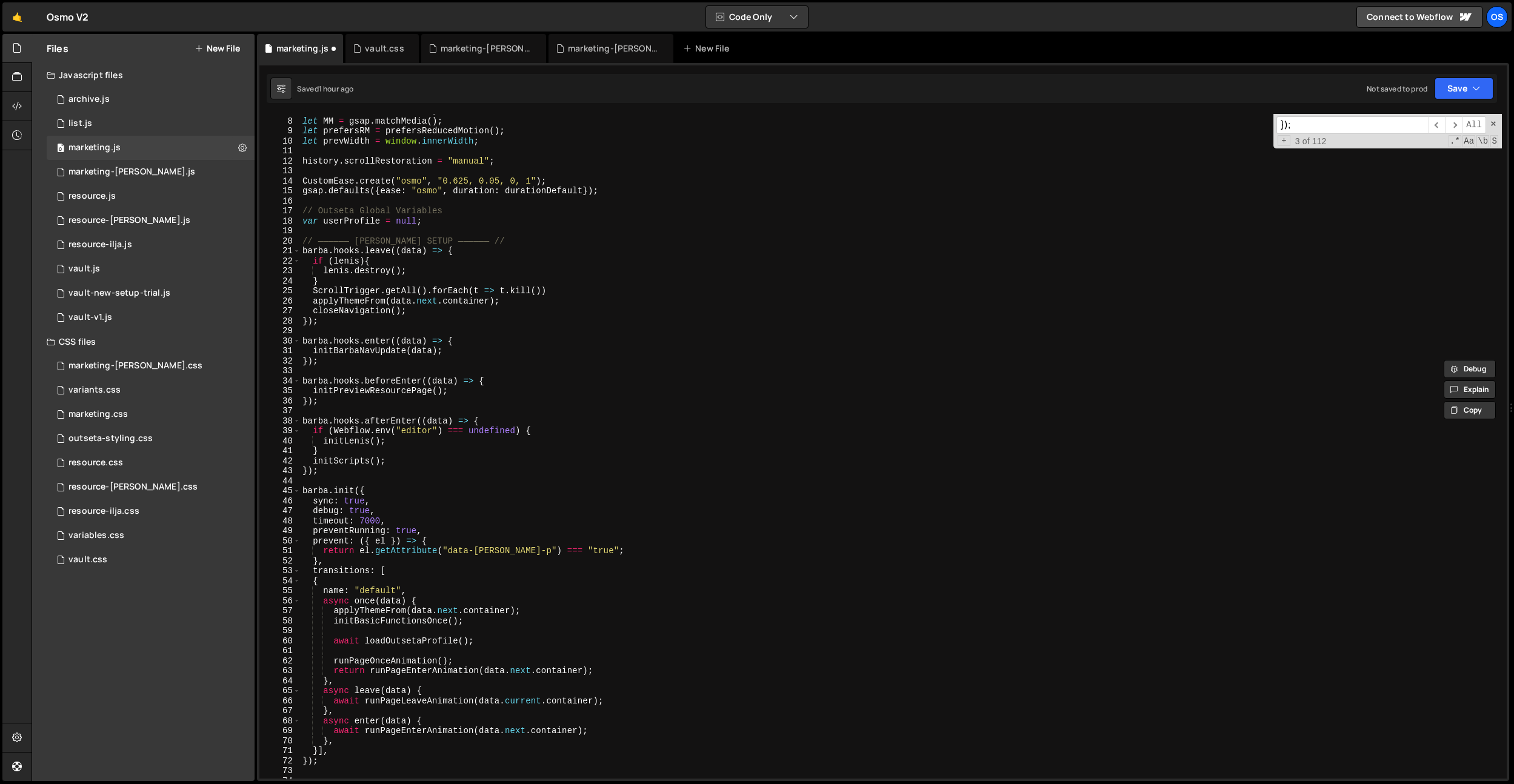
scroll to position [48, 0]
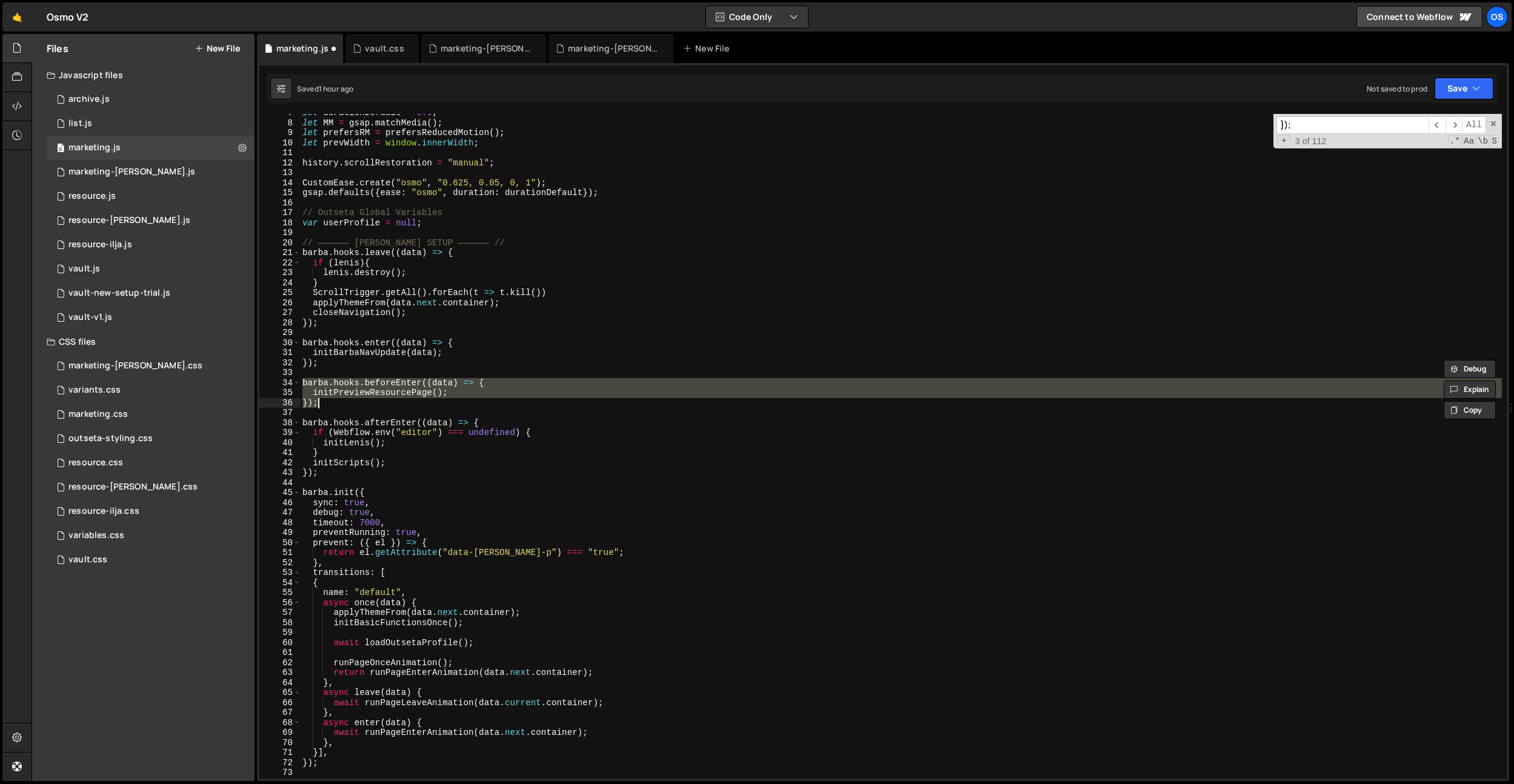
drag, startPoint x: 303, startPoint y: 381, endPoint x: 350, endPoint y: 405, distance: 52.8
click at [350, 405] on div "let durationDefault = 0.6 ; let MM = gsap . matchMedia ( ) ; let prefersRM = pr…" at bounding box center [901, 450] width 1202 height 685
click at [357, 395] on div "let durationDefault = 0.6 ; let MM = gsap . matchMedia ( ) ; let prefersRM = pr…" at bounding box center [901, 446] width 1202 height 665
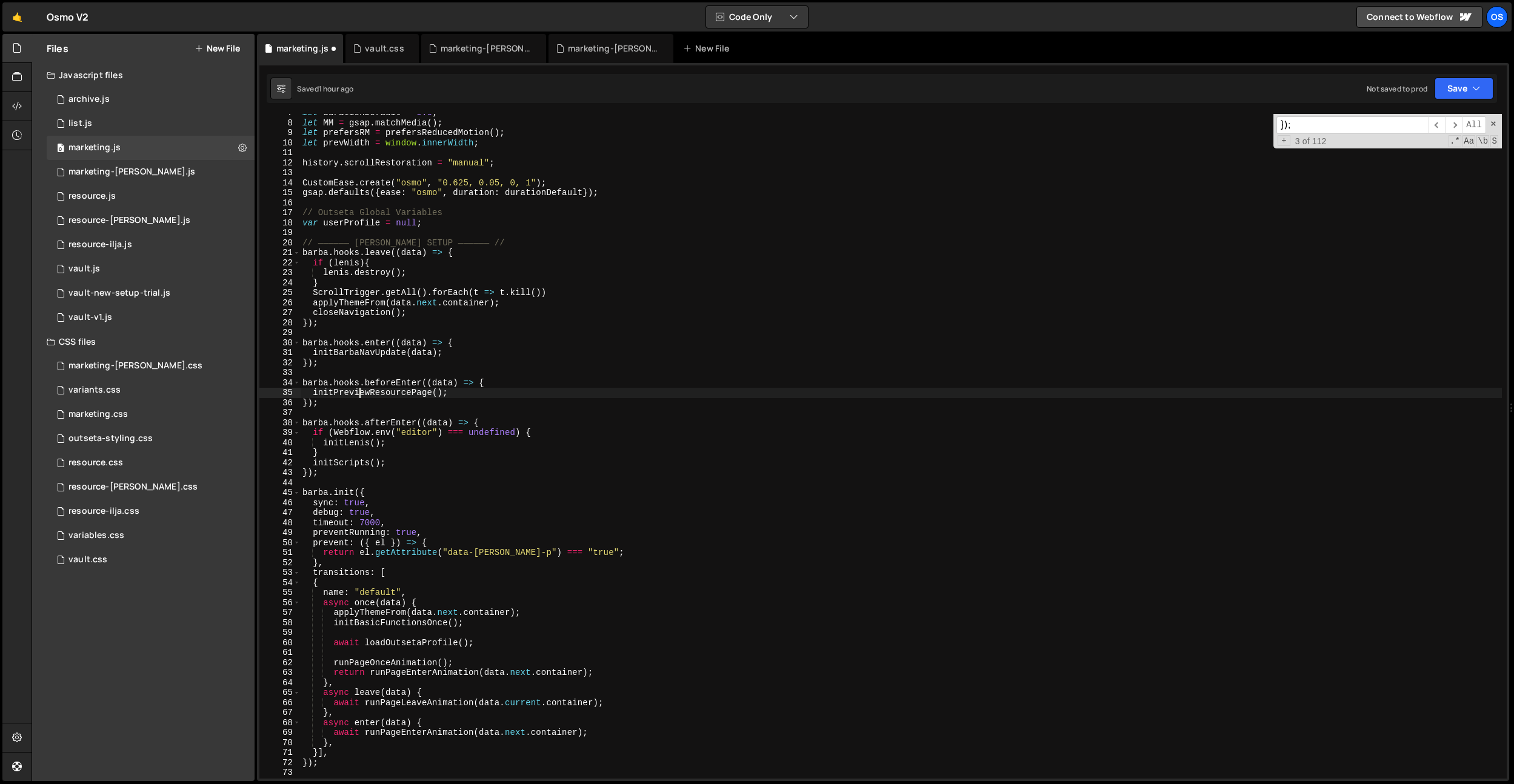
click at [357, 395] on div "let durationDefault = 0.6 ; let MM = gsap . matchMedia ( ) ; let prefersRM = pr…" at bounding box center [901, 450] width 1202 height 685
click at [382, 390] on div "let durationDefault = 0.6 ; let MM = gsap . matchMedia ( ) ; let prefersRM = pr…" at bounding box center [901, 446] width 1202 height 665
click at [382, 390] on div "let durationDefault = 0.6 ; let MM = gsap . matchMedia ( ) ; let prefersRM = pr…" at bounding box center [901, 450] width 1202 height 685
click at [532, 505] on div "let durationDefault = 0.6 ; let MM = gsap . matchMedia ( ) ; let prefersRM = pr…" at bounding box center [901, 450] width 1202 height 685
click at [407, 398] on div "let durationDefault = 0.6 ; let MM = gsap . matchMedia ( ) ; let prefersRM = pr…" at bounding box center [901, 450] width 1202 height 685
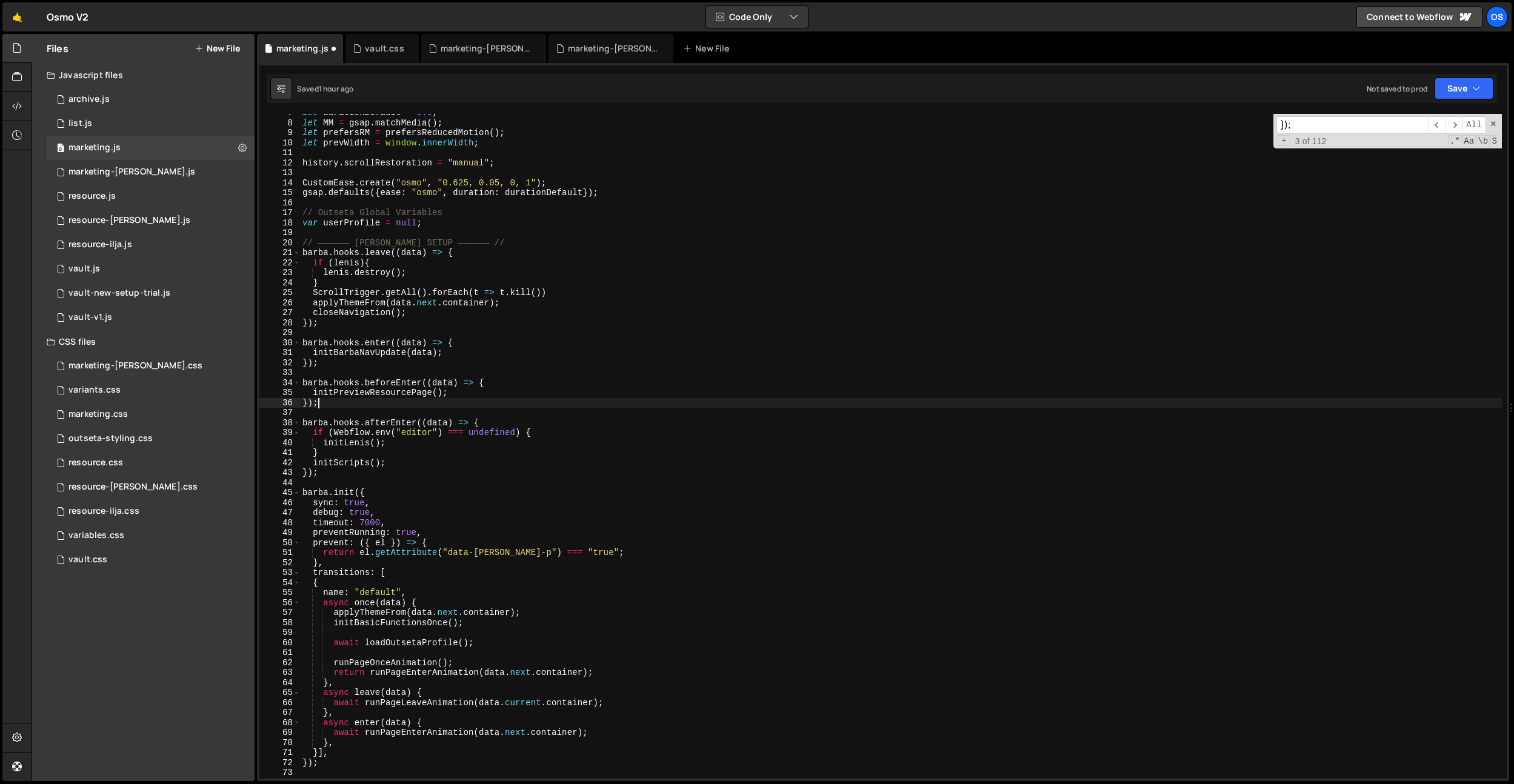
click at [407, 398] on div "let durationDefault = 0.6 ; let MM = gsap . matchMedia ( ) ; let prefersRM = pr…" at bounding box center [901, 450] width 1202 height 685
click at [407, 394] on div "let durationDefault = 0.6 ; let MM = gsap . matchMedia ( ) ; let prefersRM = pr…" at bounding box center [901, 450] width 1202 height 685
click at [539, 384] on div "let durationDefault = 0.6 ; let MM = gsap . matchMedia ( ) ; let prefersRM = pr…" at bounding box center [901, 450] width 1202 height 685
type textarea "[PERSON_NAME].hooks.beforeEnter((data) => {"
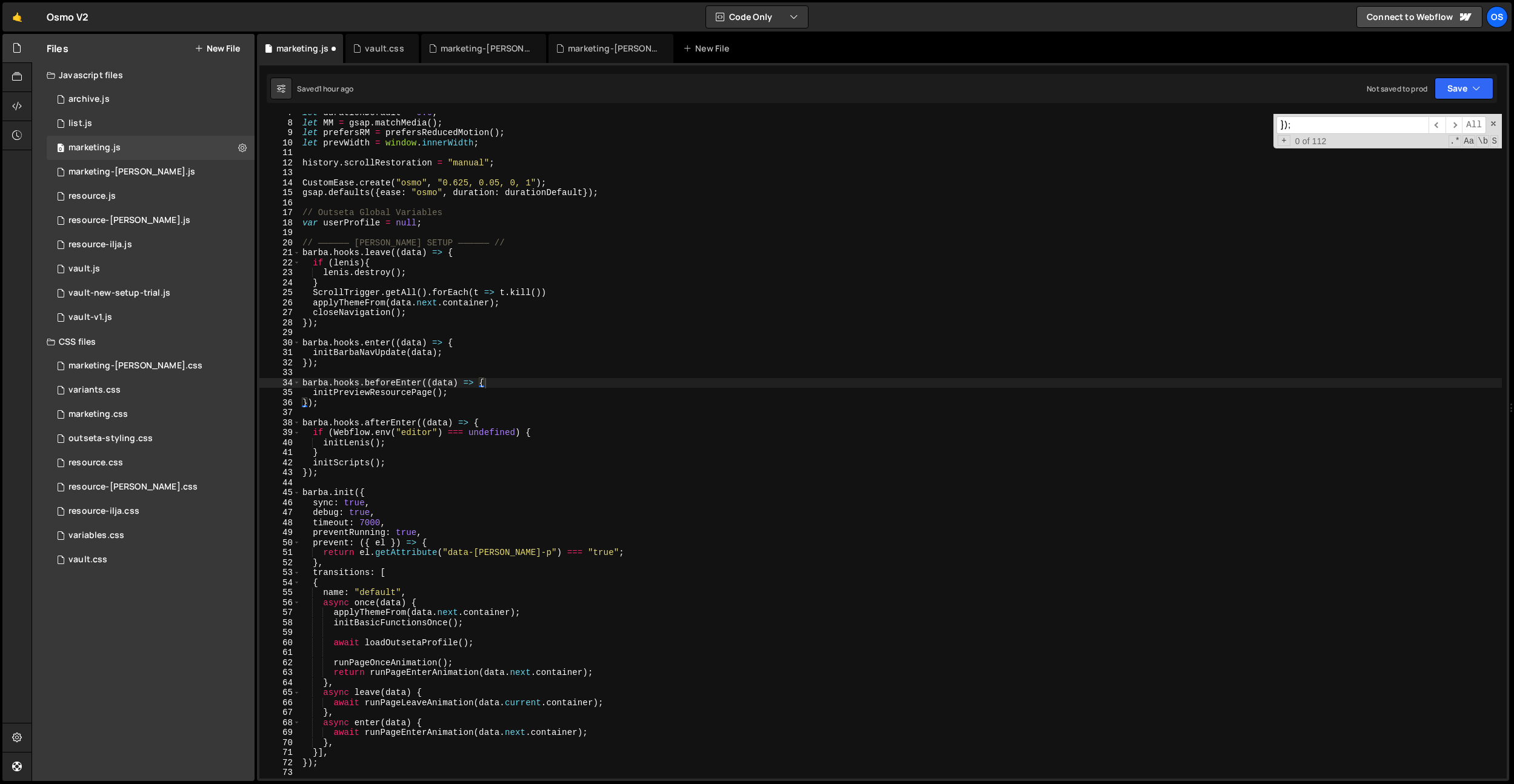
paste input "initPreviewResourcePage"
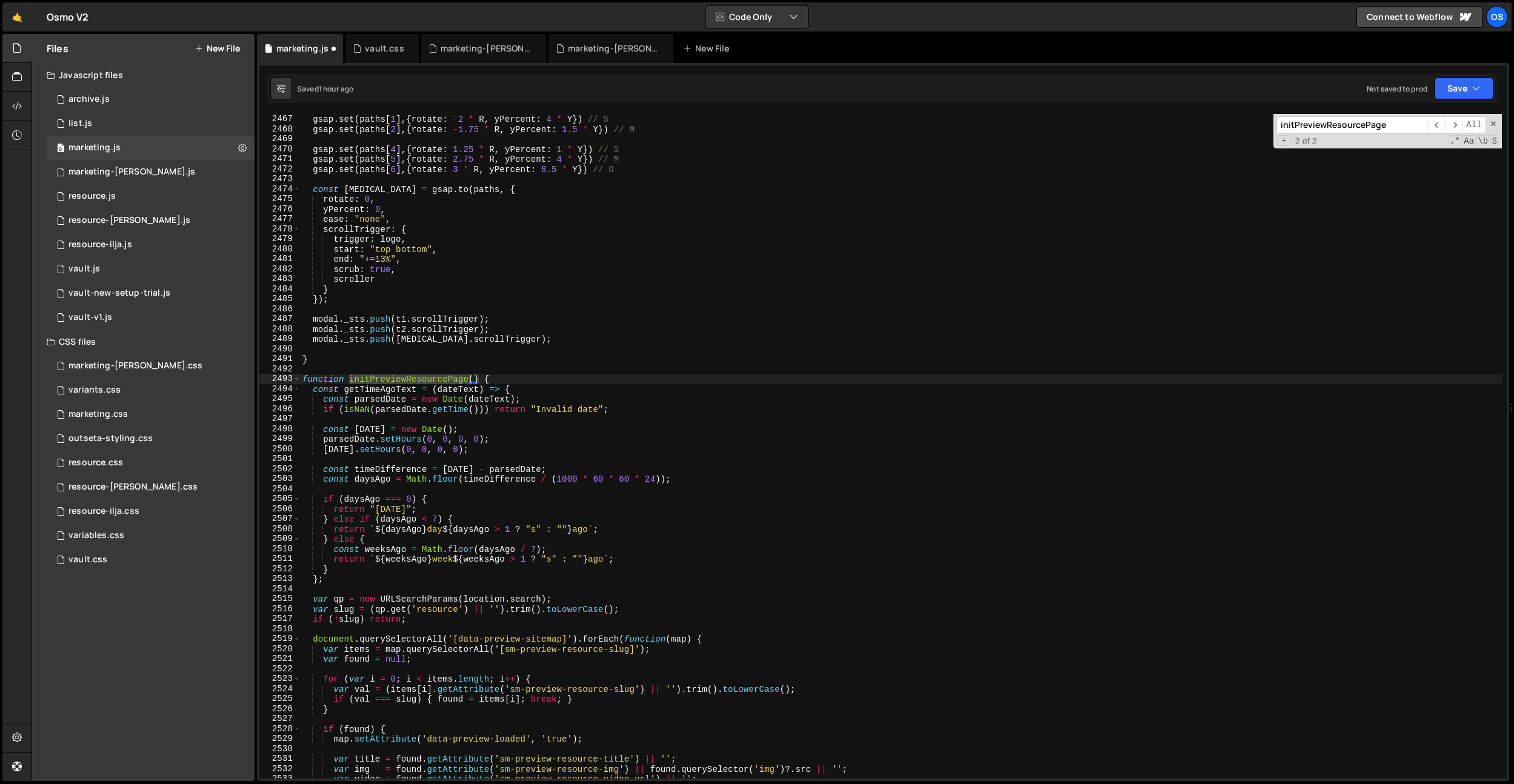
scroll to position [17943, 0]
type input "initPreviewResourcePage"
click at [458, 349] on div "gsap . set ( paths [ 0 ] , { rotate : - 3 * R , yPercent : [DEMOGRAPHIC_DATA] g…" at bounding box center [901, 447] width 1202 height 685
click at [437, 374] on div "gsap . set ( paths [ 0 ] , { rotate : - 3 * R , yPercent : [DEMOGRAPHIC_DATA] g…" at bounding box center [901, 447] width 1202 height 685
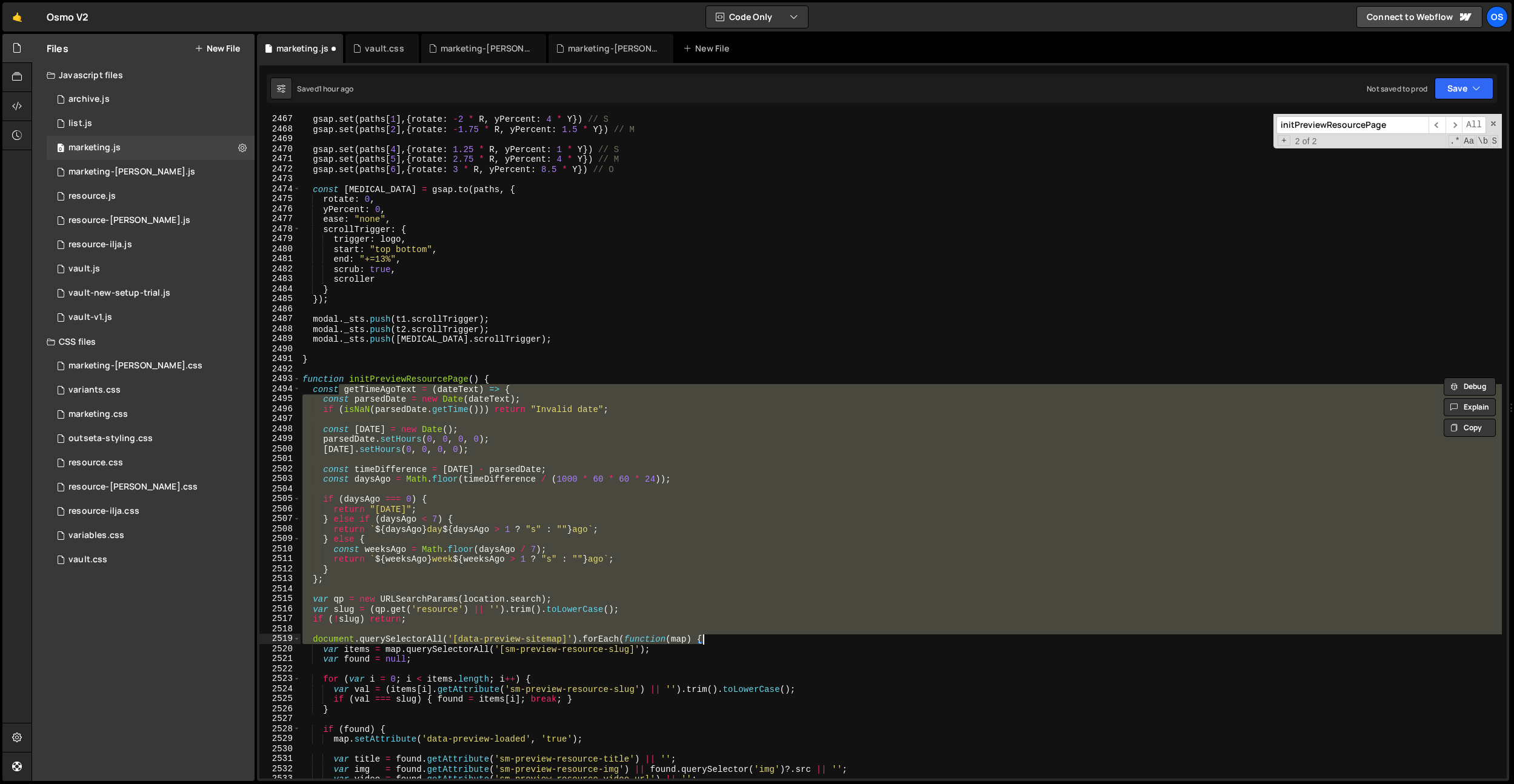
drag, startPoint x: 362, startPoint y: 406, endPoint x: 712, endPoint y: 635, distance: 418.3
click at [712, 635] on div "gsap . set ( paths [ 0 ] , { rotate : - 3 * R , yPercent : [DEMOGRAPHIC_DATA] g…" at bounding box center [901, 447] width 1202 height 685
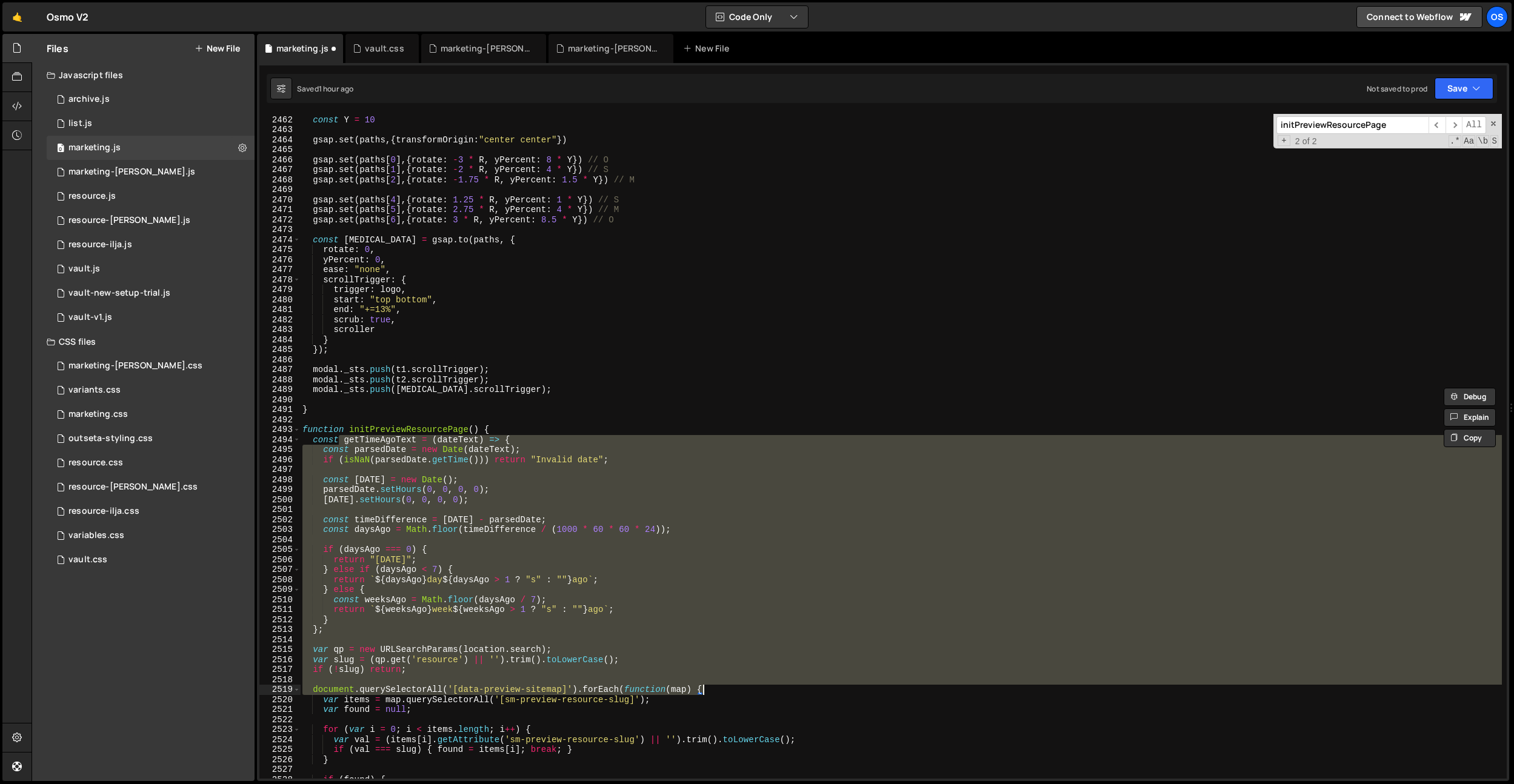
scroll to position [18091, 0]
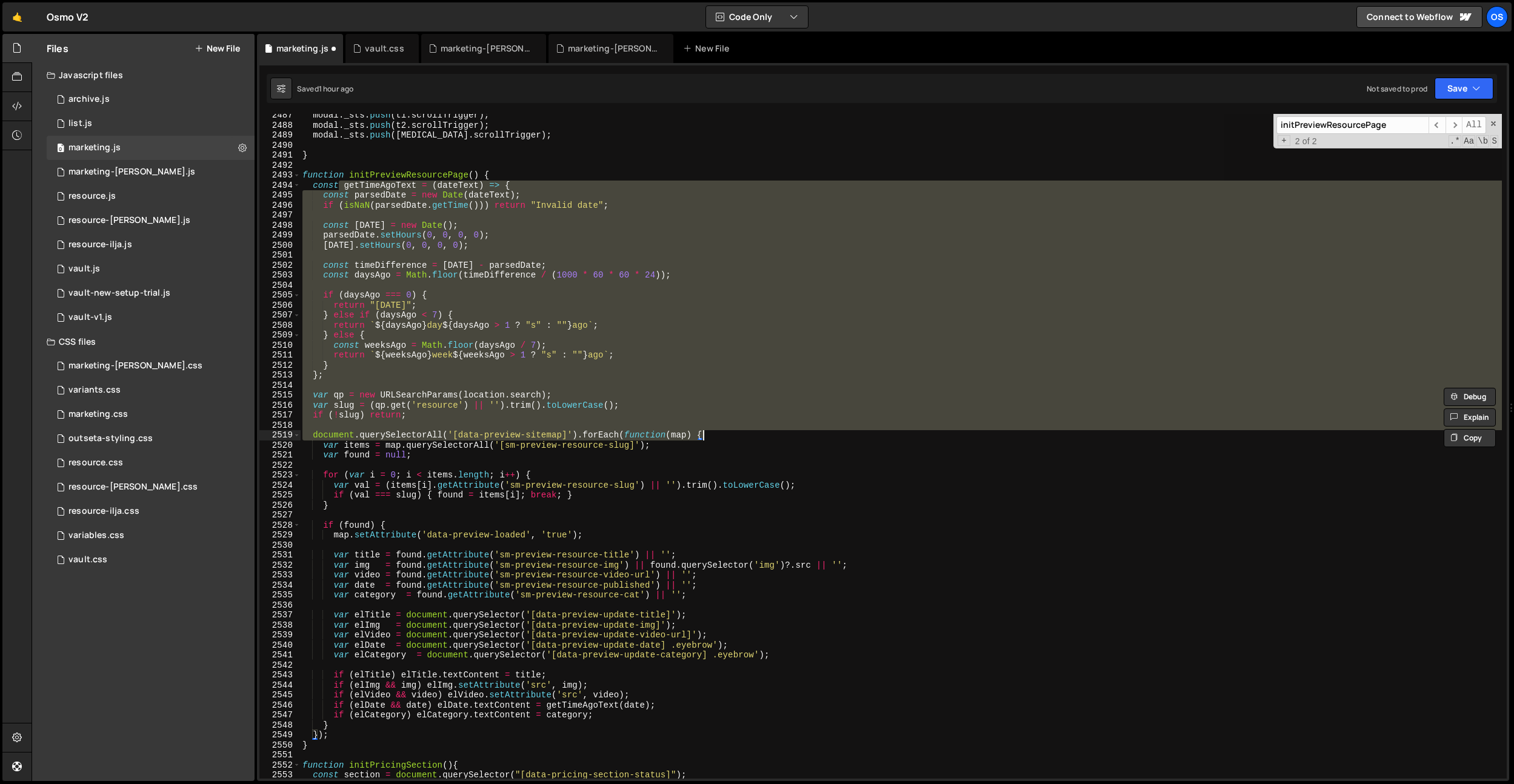
click at [567, 293] on div "modal . _sts . push ( t1 . scrollTrigger ) ; modal . _sts . push ( t2 . scrollT…" at bounding box center [901, 446] width 1202 height 665
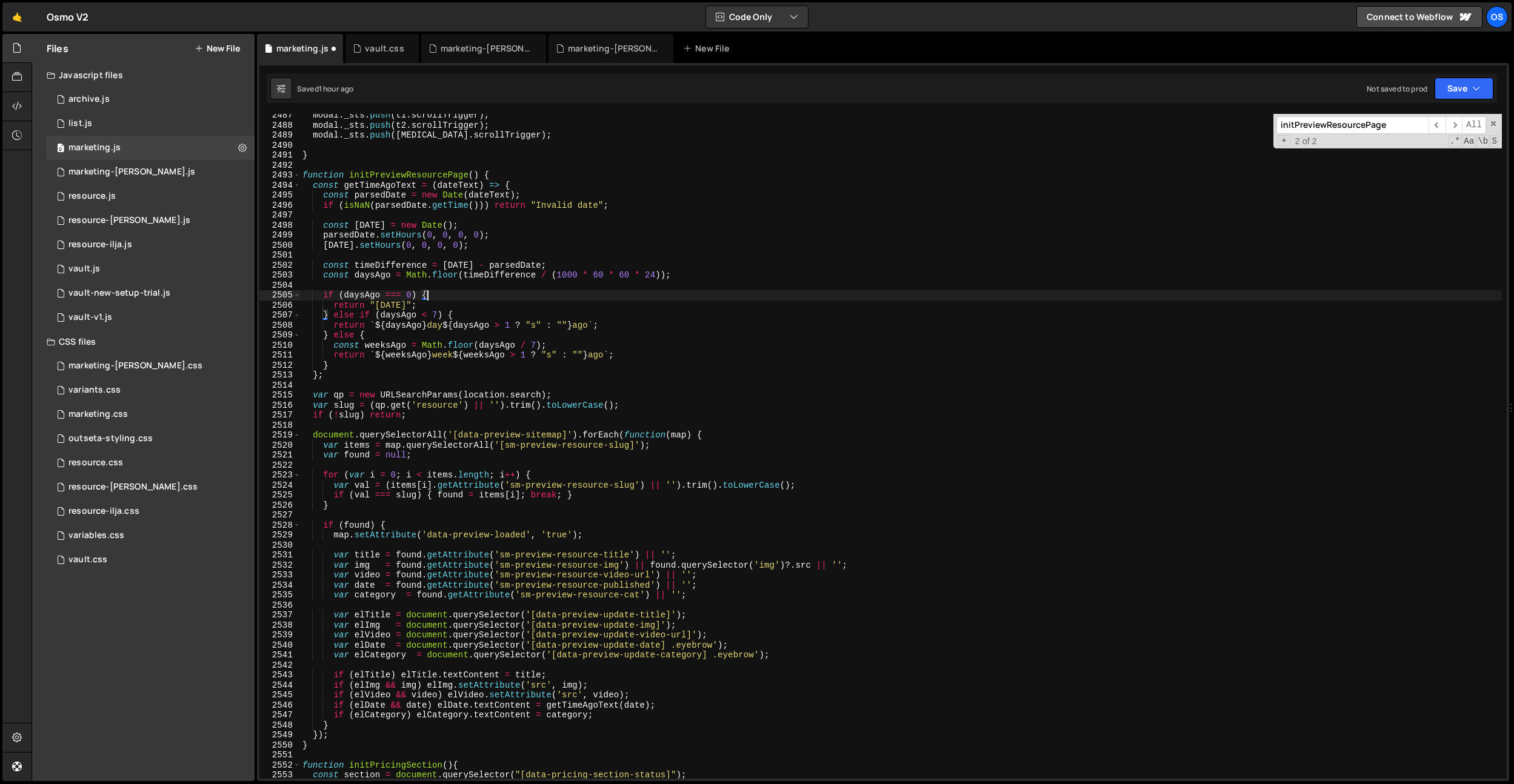
click at [427, 178] on div "modal . _sts . push ( t1 . scrollTrigger ) ; modal . _sts . push ( t2 . scrollT…" at bounding box center [901, 453] width 1202 height 685
click at [478, 196] on div "modal . _sts . push ( t1 . scrollTrigger ) ; modal . _sts . push ( t2 . scrollT…" at bounding box center [901, 453] width 1202 height 685
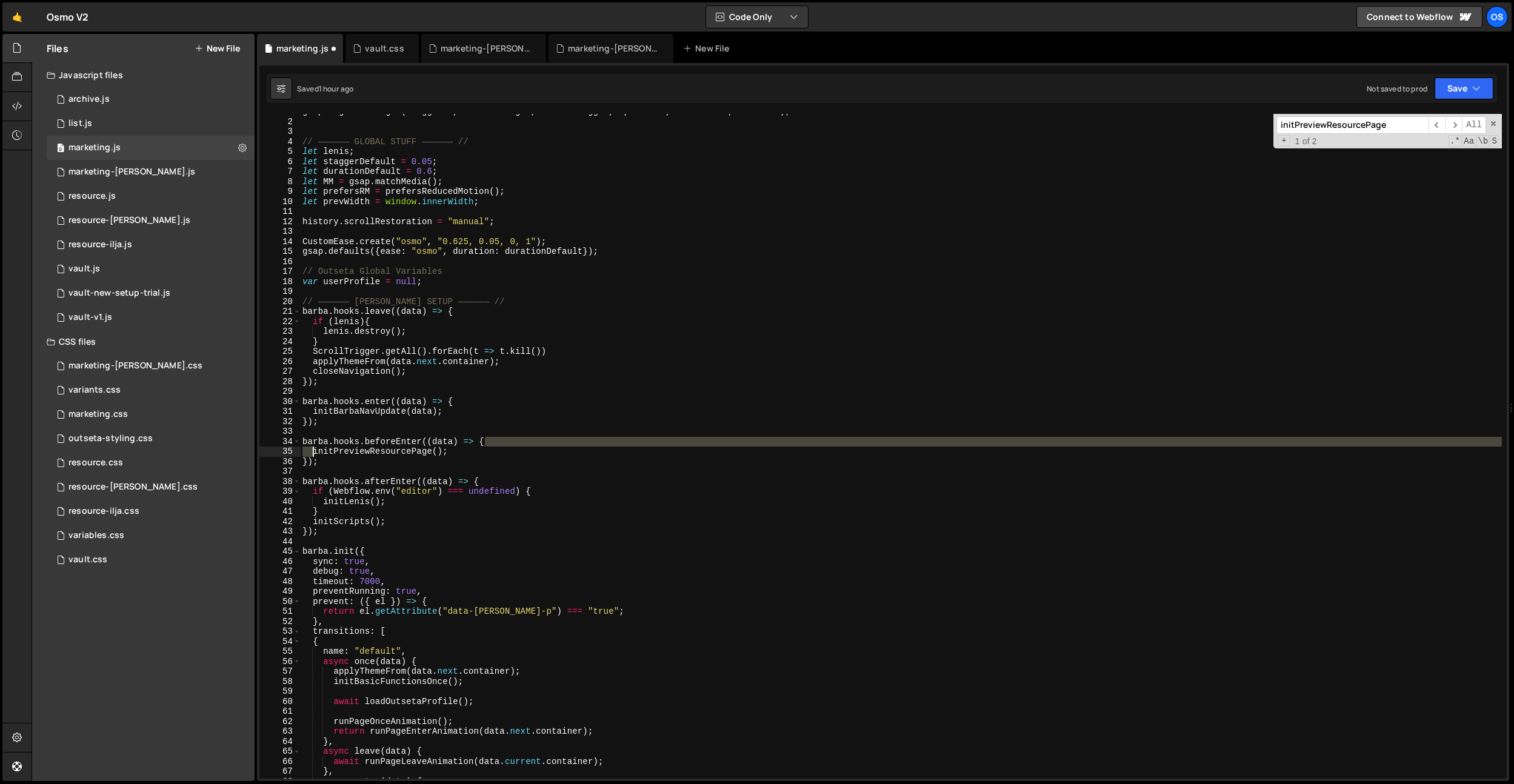
drag, startPoint x: 493, startPoint y: 446, endPoint x: 442, endPoint y: 451, distance: 51.2
click at [313, 448] on div "gsap . registerPlugin ( Draggable , InertiaPlugin , ScrollTrigger , SplitText ,…" at bounding box center [901, 449] width 1202 height 685
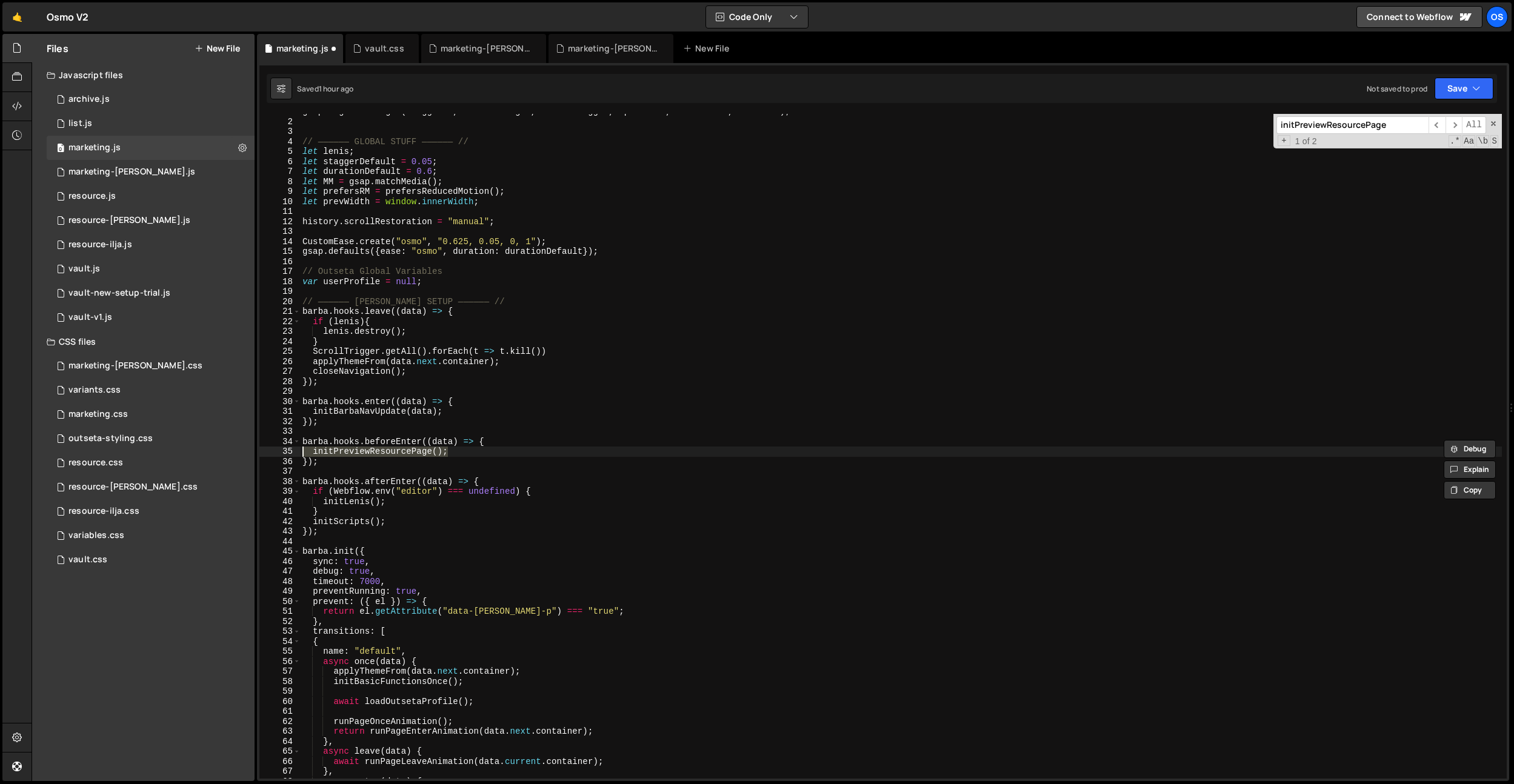
drag, startPoint x: 460, startPoint y: 449, endPoint x: 274, endPoint y: 452, distance: 186.0
click at [274, 452] on div "[PERSON_NAME].hooks.beforeEnter((data) => { initPreviewResourcePage(); 1 2 3 4 …" at bounding box center [883, 446] width 1247 height 665
drag, startPoint x: 440, startPoint y: 405, endPoint x: 435, endPoint y: 410, distance: 7.1
click at [440, 405] on div "gsap . registerPlugin ( Draggable , InertiaPlugin , ScrollTrigger , SplitText ,…" at bounding box center [901, 449] width 1202 height 685
click at [402, 440] on div "gsap . registerPlugin ( Draggable , InertiaPlugin , ScrollTrigger , SplitText ,…" at bounding box center [901, 449] width 1202 height 685
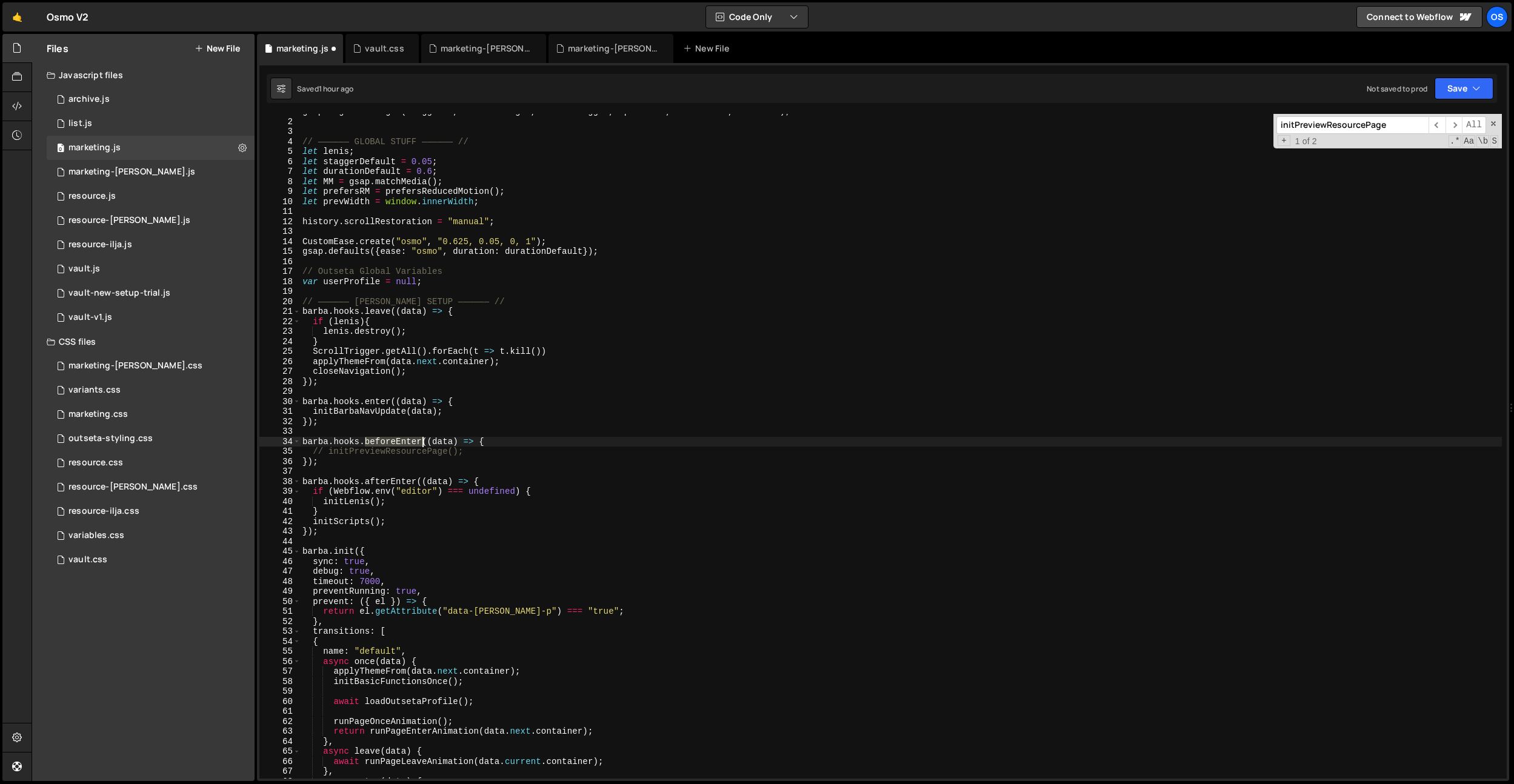
click at [402, 440] on div "gsap . registerPlugin ( Draggable , InertiaPlugin , ScrollTrigger , SplitText ,…" at bounding box center [901, 449] width 1202 height 685
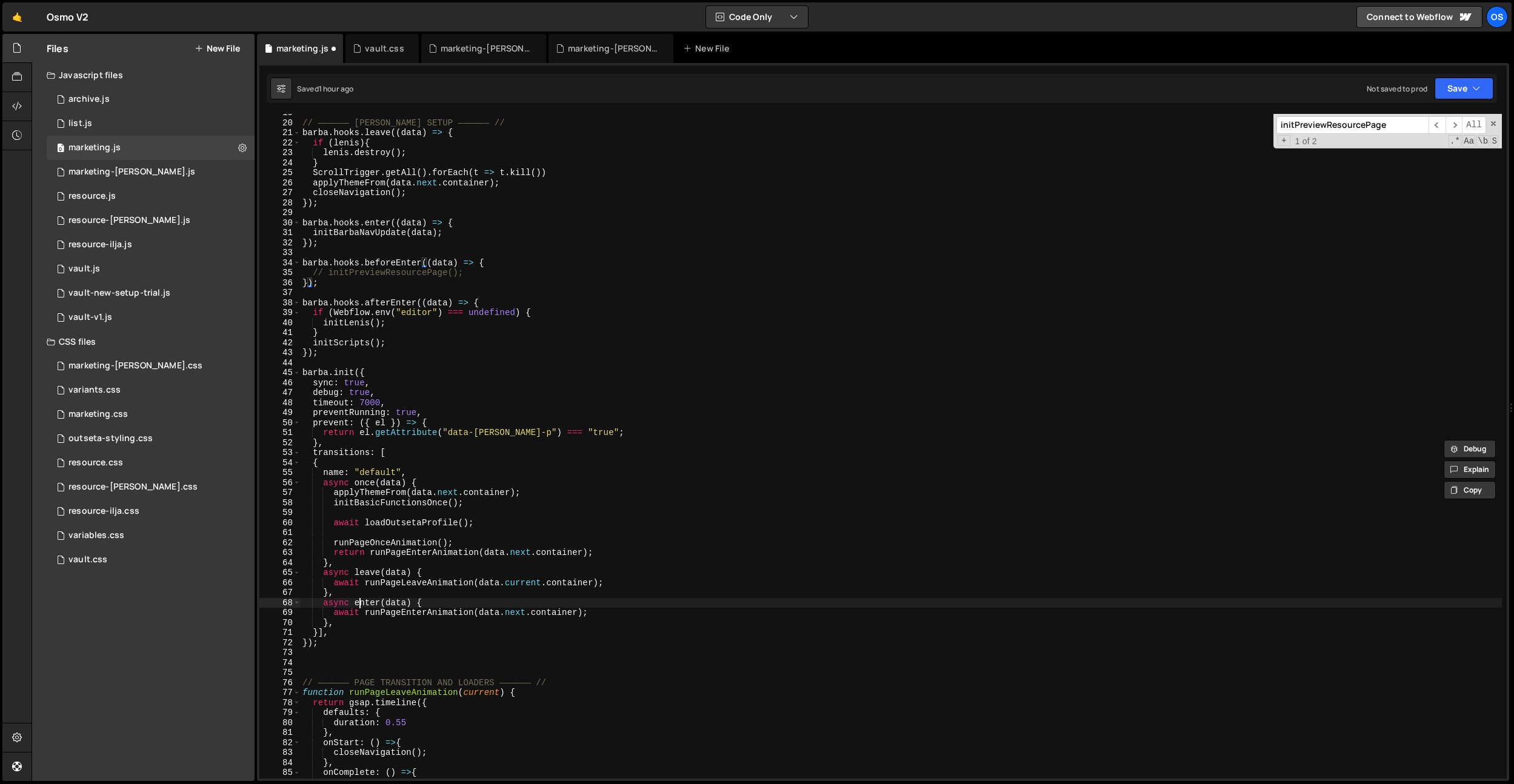
click at [360, 601] on div "// —————— [PERSON_NAME] SETUP —————— // [PERSON_NAME] . hooks . leave (( data )…" at bounding box center [901, 450] width 1202 height 685
click at [363, 572] on div "// —————— [PERSON_NAME] SETUP —————— // [PERSON_NAME] . hooks . leave (( data )…" at bounding box center [901, 450] width 1202 height 685
click at [110, 269] on div "0 vault.js 0" at bounding box center [151, 269] width 208 height 24
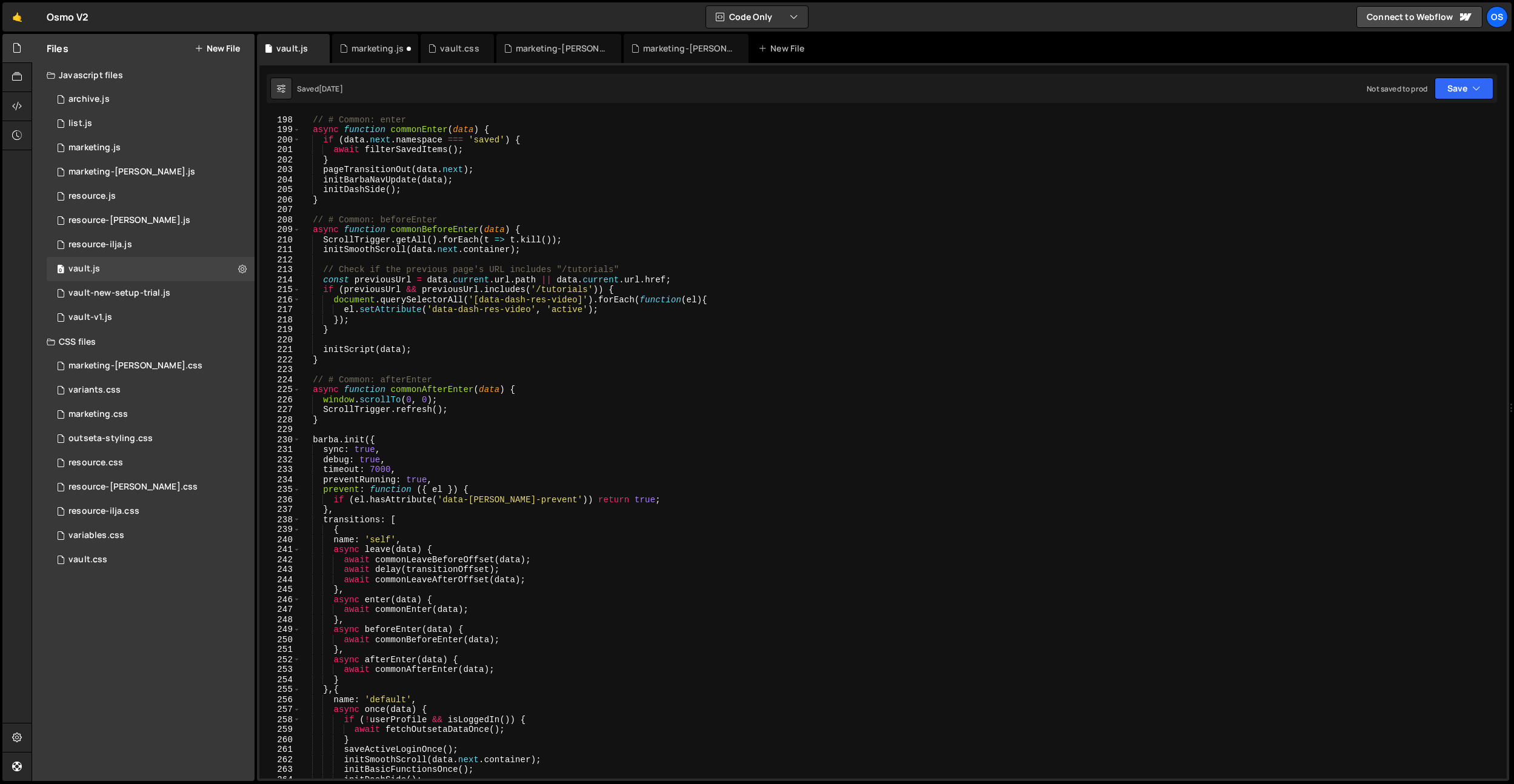
scroll to position [1855, 0]
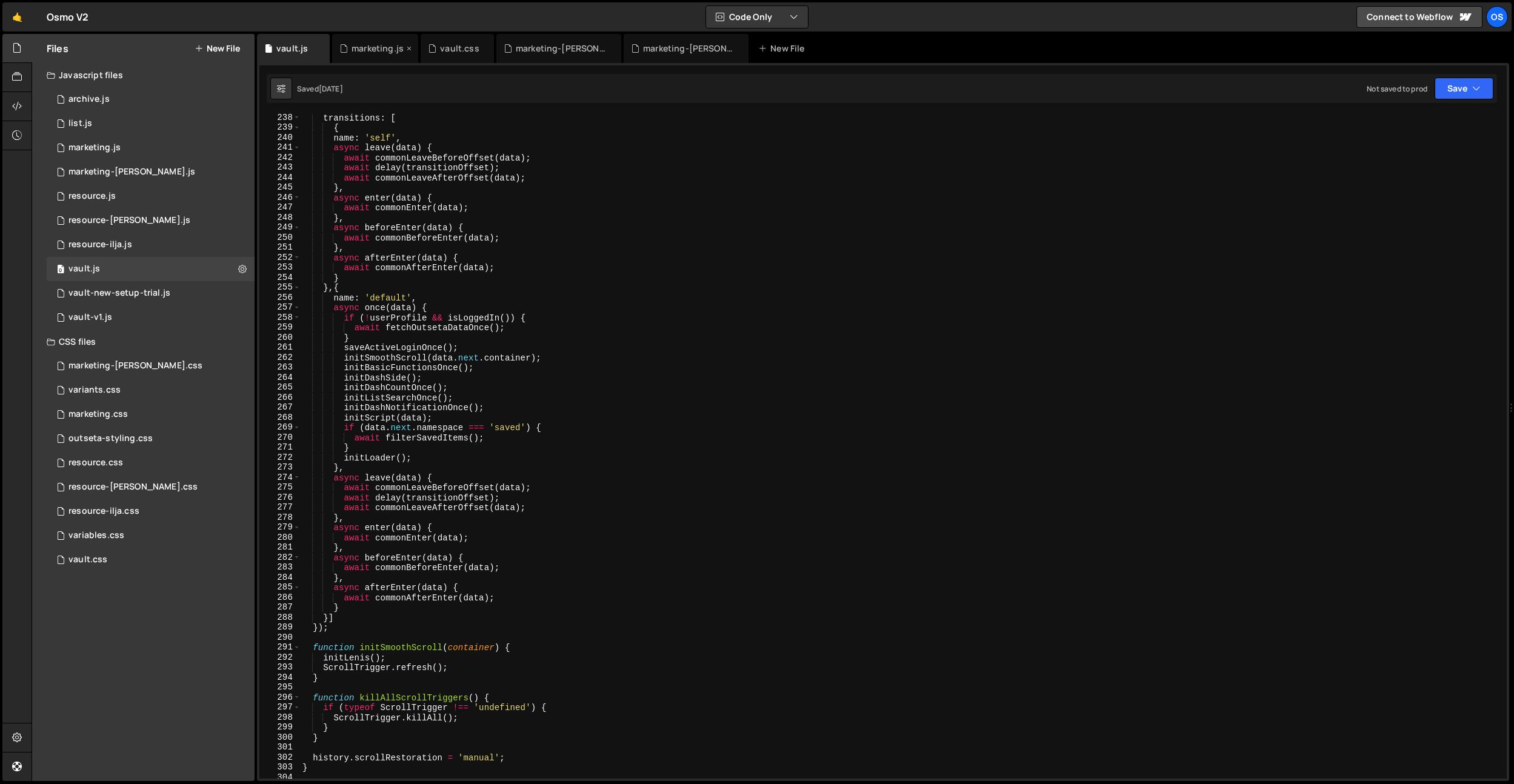
click at [379, 54] on div "marketing.js" at bounding box center [378, 49] width 52 height 12
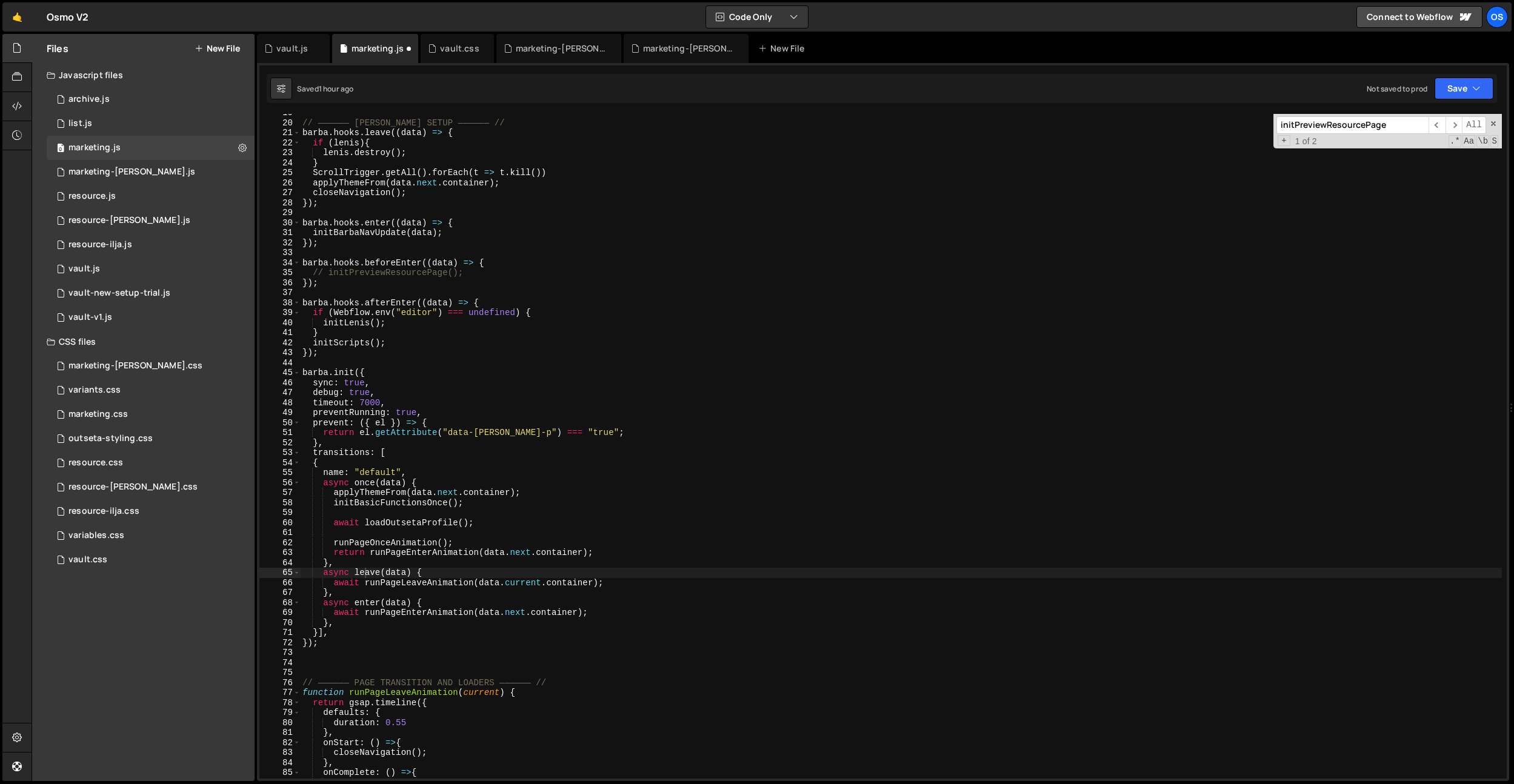
click at [366, 608] on div "// —————— [PERSON_NAME] SETUP —————— // [PERSON_NAME] . hooks . leave (( data )…" at bounding box center [901, 450] width 1202 height 685
click at [368, 604] on div "// —————— [PERSON_NAME] SETUP —————— // [PERSON_NAME] . hooks . leave (( data )…" at bounding box center [901, 450] width 1202 height 685
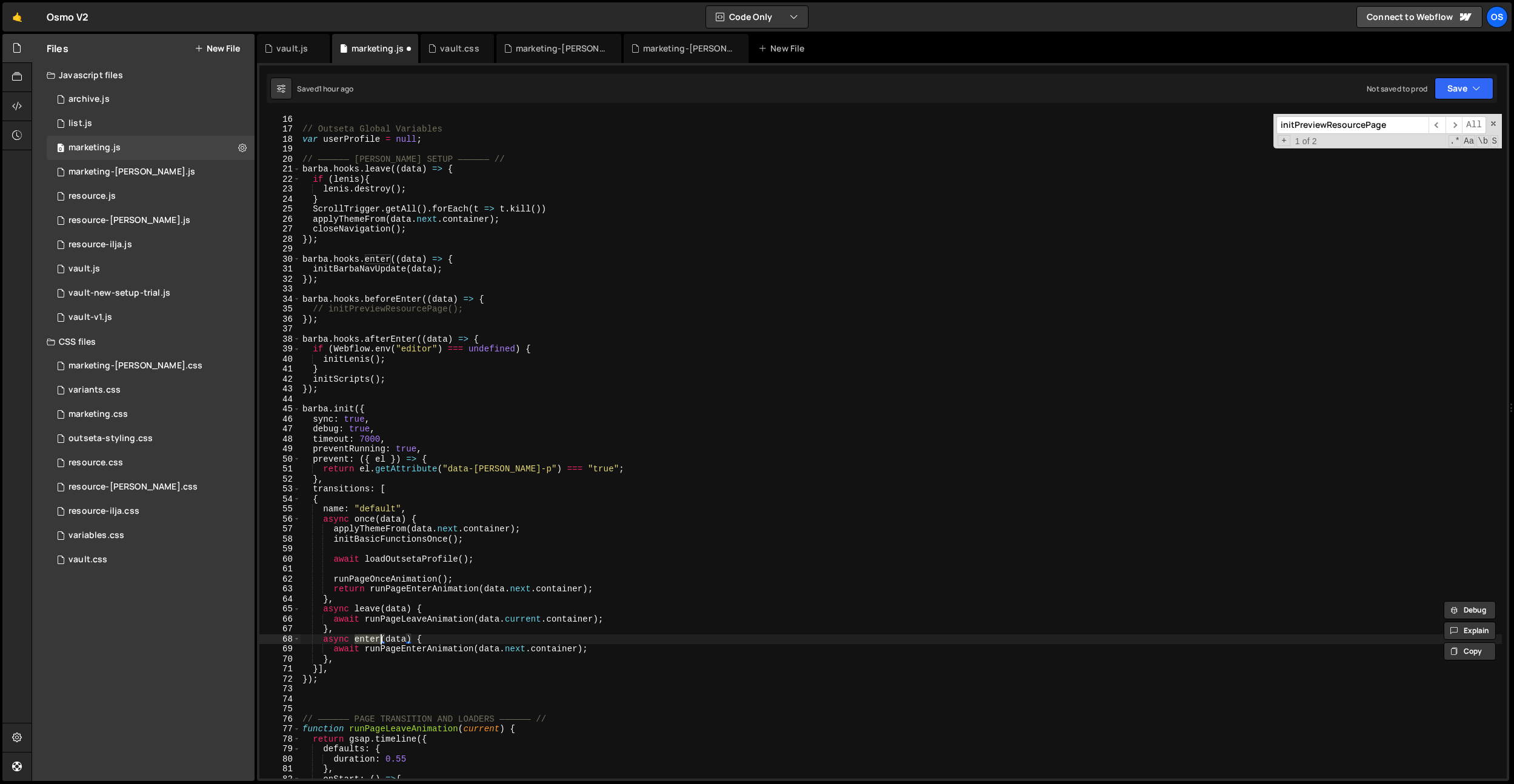
scroll to position [108, 0]
click at [355, 382] on div "gsap . defaults ({ ease : "osmo" , duration : durationDefault }) ; // Outseta G…" at bounding box center [901, 447] width 1202 height 685
type textarea "initScripts();"
drag, startPoint x: 381, startPoint y: 376, endPoint x: 312, endPoint y: 384, distance: 69.5
click at [313, 376] on div "gsap . defaults ({ ease : "osmo" , duration : durationDefault }) ; // Outseta G…" at bounding box center [901, 447] width 1202 height 685
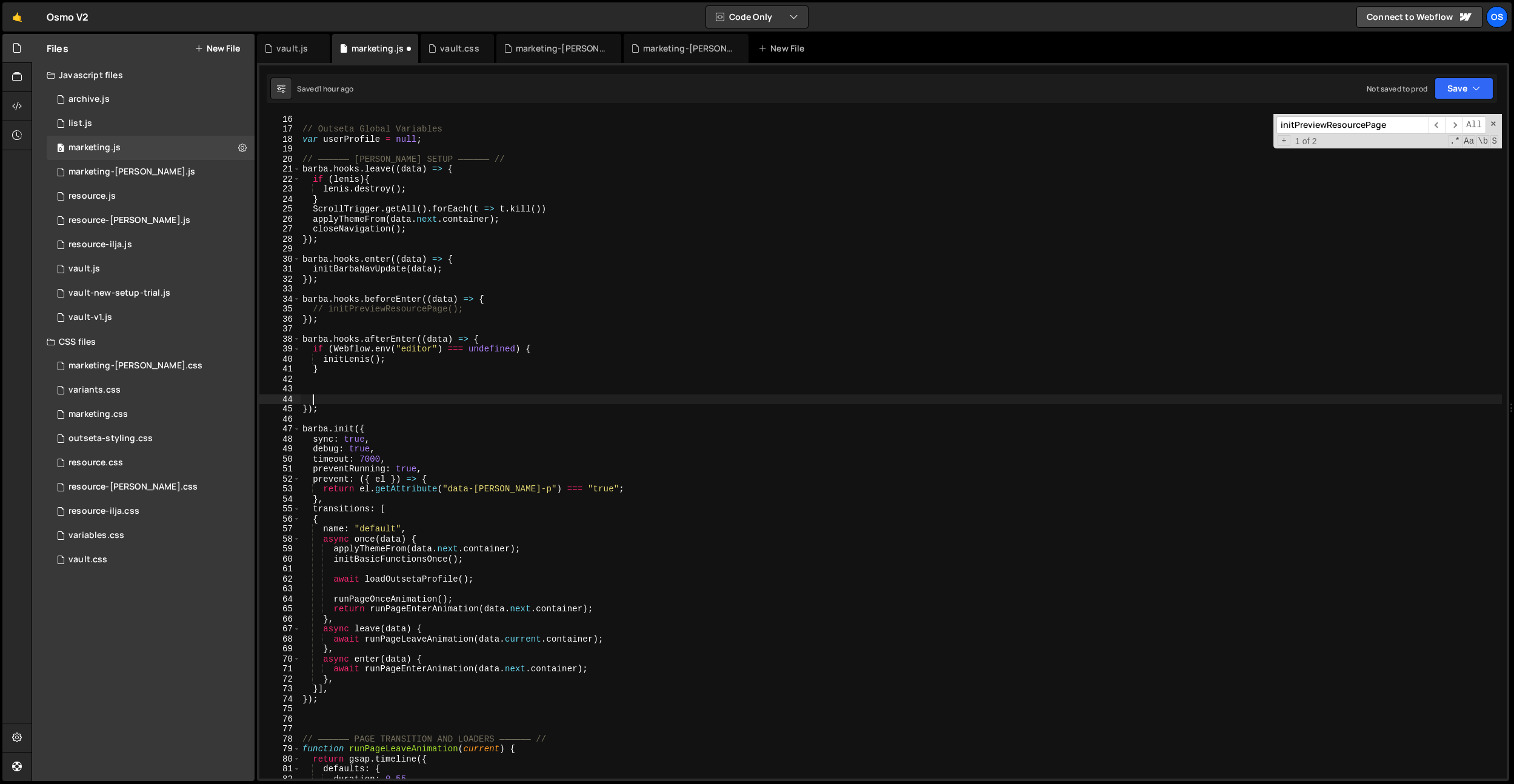
type textarea "initScripts();"
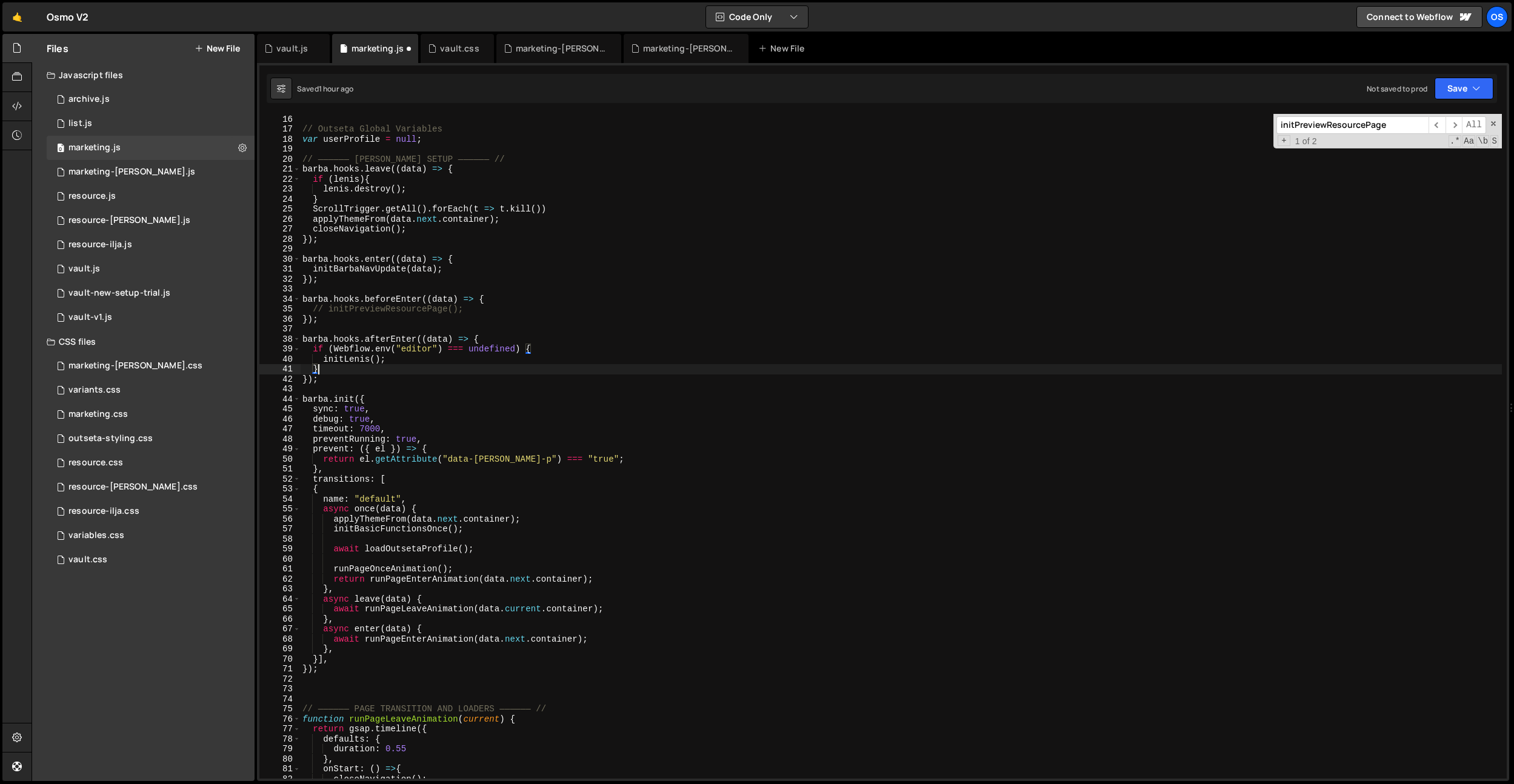
click at [485, 310] on div "gsap . defaults ({ ease : "osmo" , duration : durationDefault }) ; // Outseta G…" at bounding box center [901, 447] width 1202 height 685
type textarea "// initPreviewResourcePage();"
paste textarea "initScripts();"
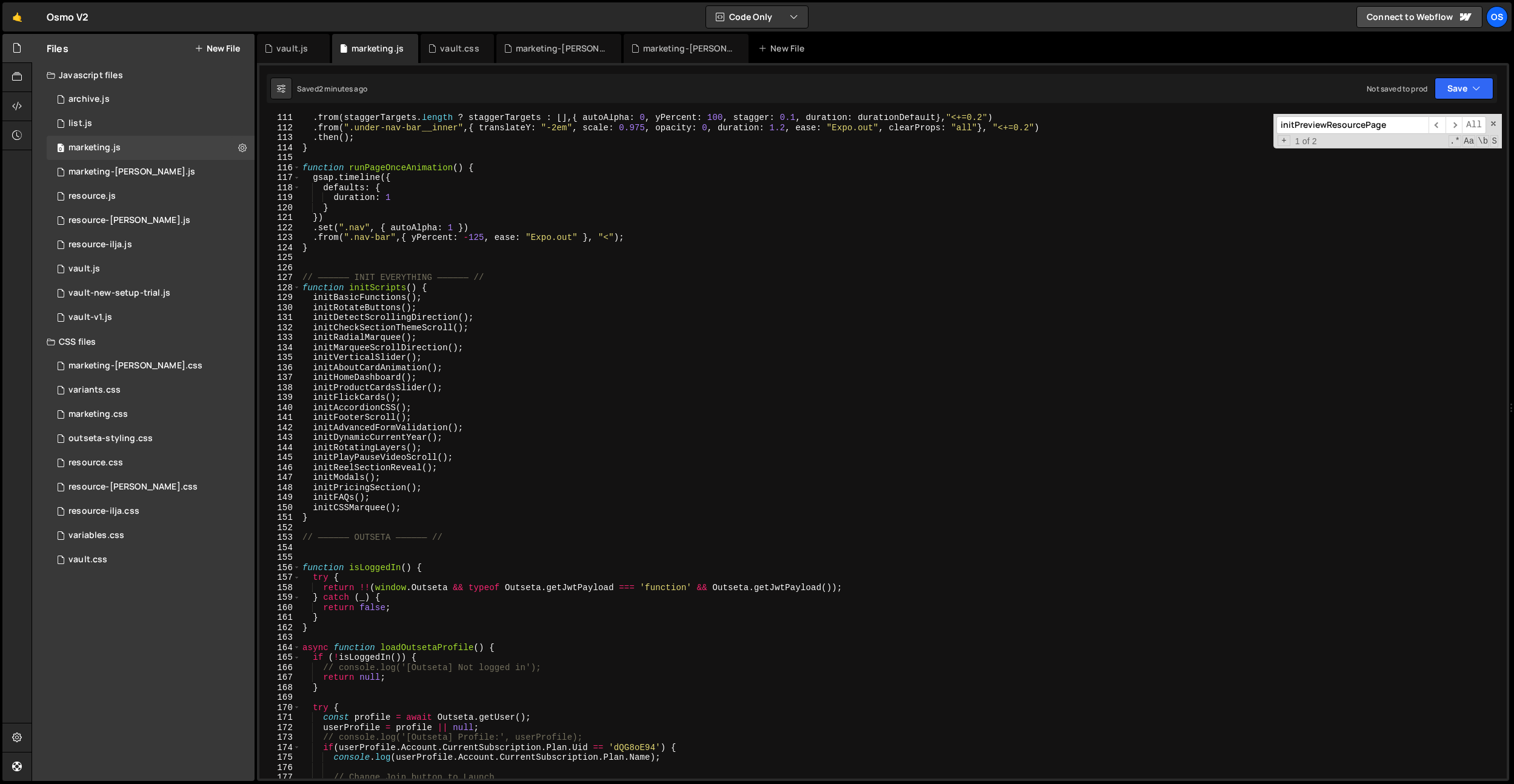
scroll to position [880, 0]
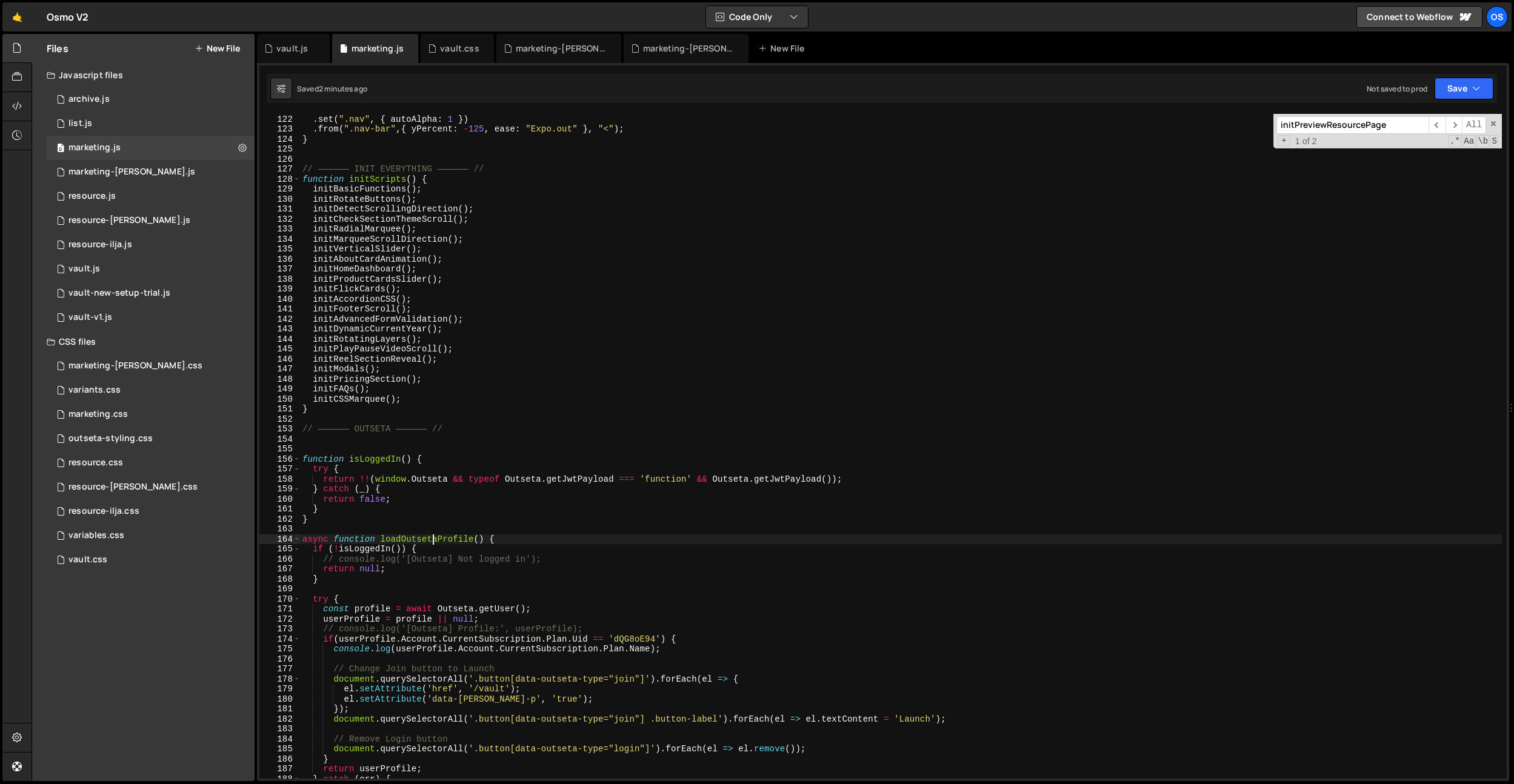
click at [432, 539] on div "}) . set ( ".nav" , { autoAlpha : 1 }) . from ( ".nav-bar" , { yPercent : - 125…" at bounding box center [901, 447] width 1202 height 685
click at [552, 355] on div "}) . set ( ".nav" , { autoAlpha : 1 }) . from ( ".nav-bar" , { yPercent : - 125…" at bounding box center [901, 447] width 1202 height 685
type textarea "initReelSectionReveal();"
paste input "loadOutsetaProfil"
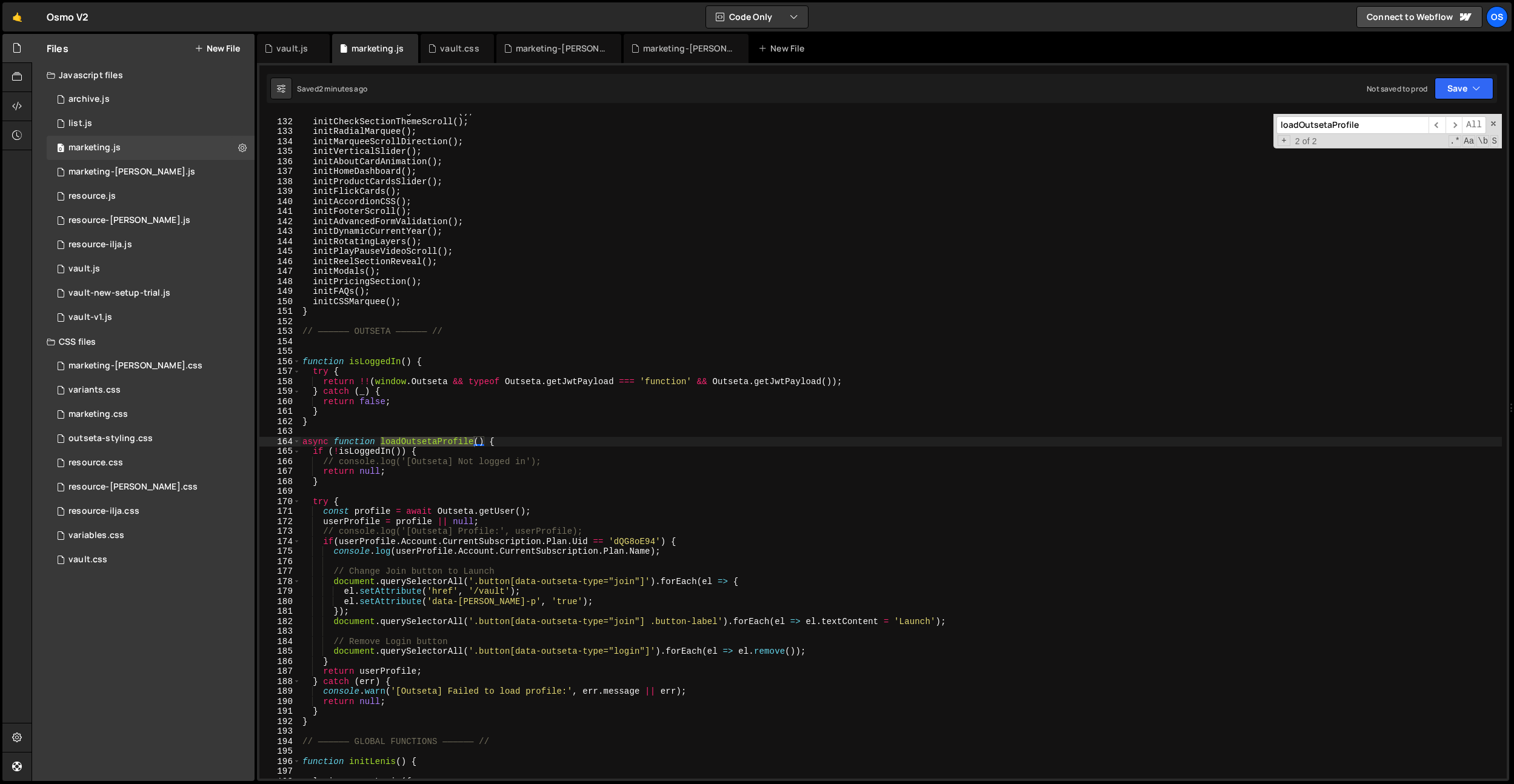
scroll to position [188, 0]
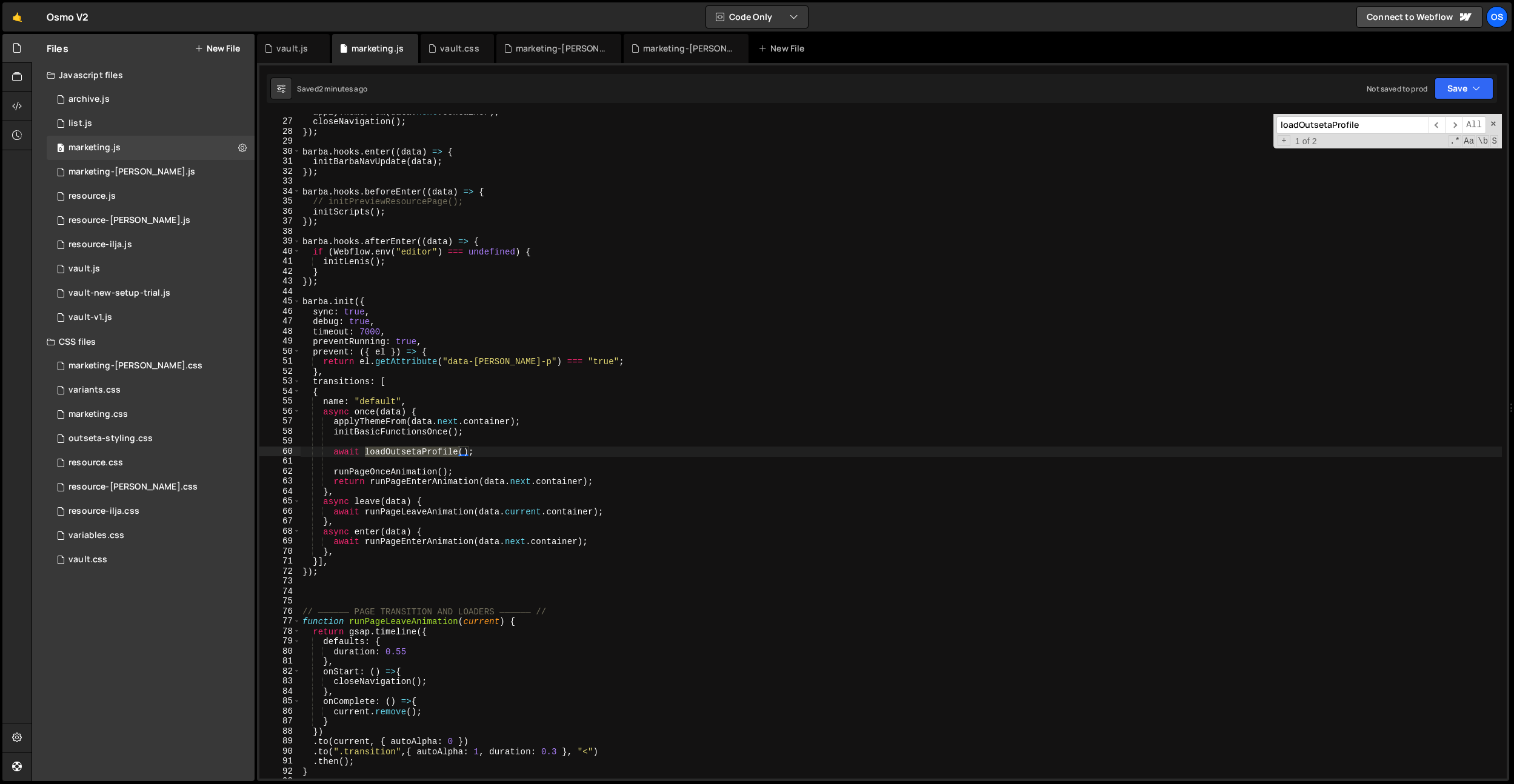
type input "loadOutsetaProfile"
drag, startPoint x: 533, startPoint y: 457, endPoint x: 518, endPoint y: 457, distance: 15.0
click at [533, 457] on div "applyThemeFrom ( data . next . container ) ; closeNavigation ( ) ; }) ; [PERSON…" at bounding box center [901, 449] width 1202 height 685
drag, startPoint x: 507, startPoint y: 453, endPoint x: 332, endPoint y: 449, distance: 175.0
click at [332, 449] on div "applyThemeFrom ( data . next . container ) ; closeNavigation ( ) ; }) ; [PERSON…" at bounding box center [901, 449] width 1202 height 685
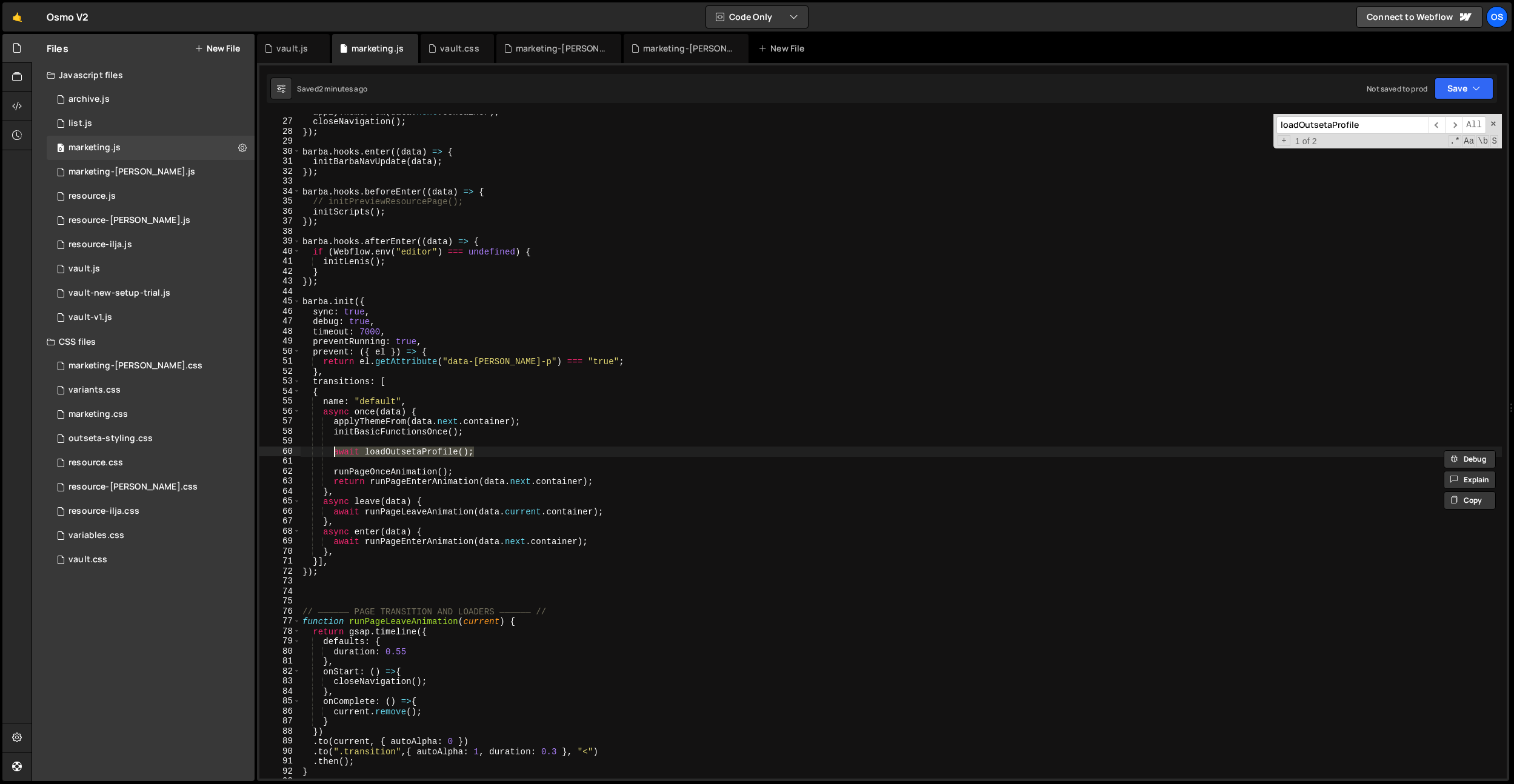
click at [371, 453] on div "applyThemeFrom ( data . next . container ) ; closeNavigation ( ) ; }) ; [PERSON…" at bounding box center [901, 446] width 1202 height 665
type textarea "loadOutsetaProfile();"
click at [391, 441] on div "applyThemeFrom ( data . next . container ) ; closeNavigation ( ) ; }) ; [PERSON…" at bounding box center [901, 449] width 1202 height 685
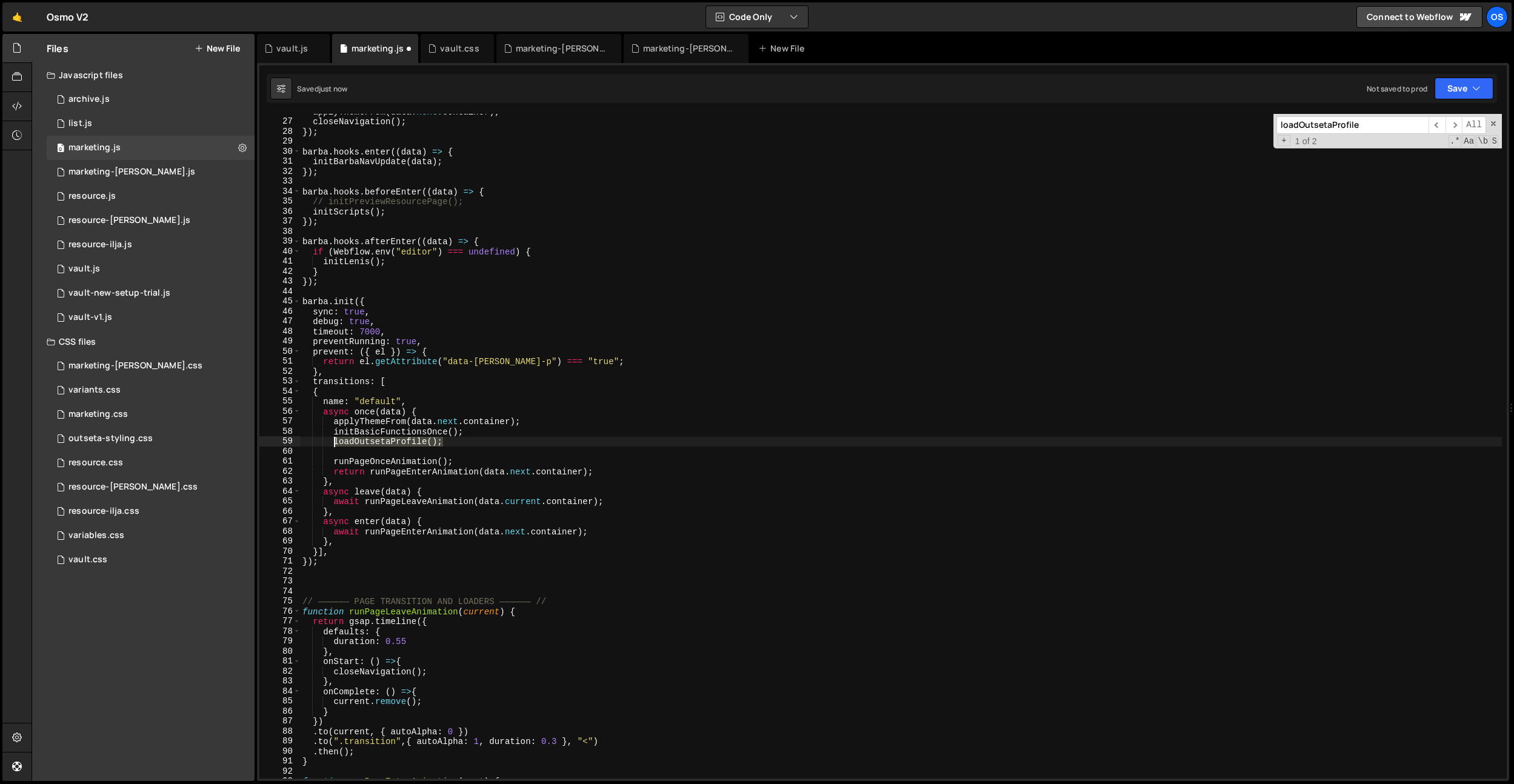
drag, startPoint x: 441, startPoint y: 440, endPoint x: 333, endPoint y: 440, distance: 108.0
click at [333, 440] on div "applyThemeFrom ( data . next . container ) ; closeNavigation ( ) ; }) ; [PERSON…" at bounding box center [901, 449] width 1202 height 685
type textarea "loadOutsetaProfile();"
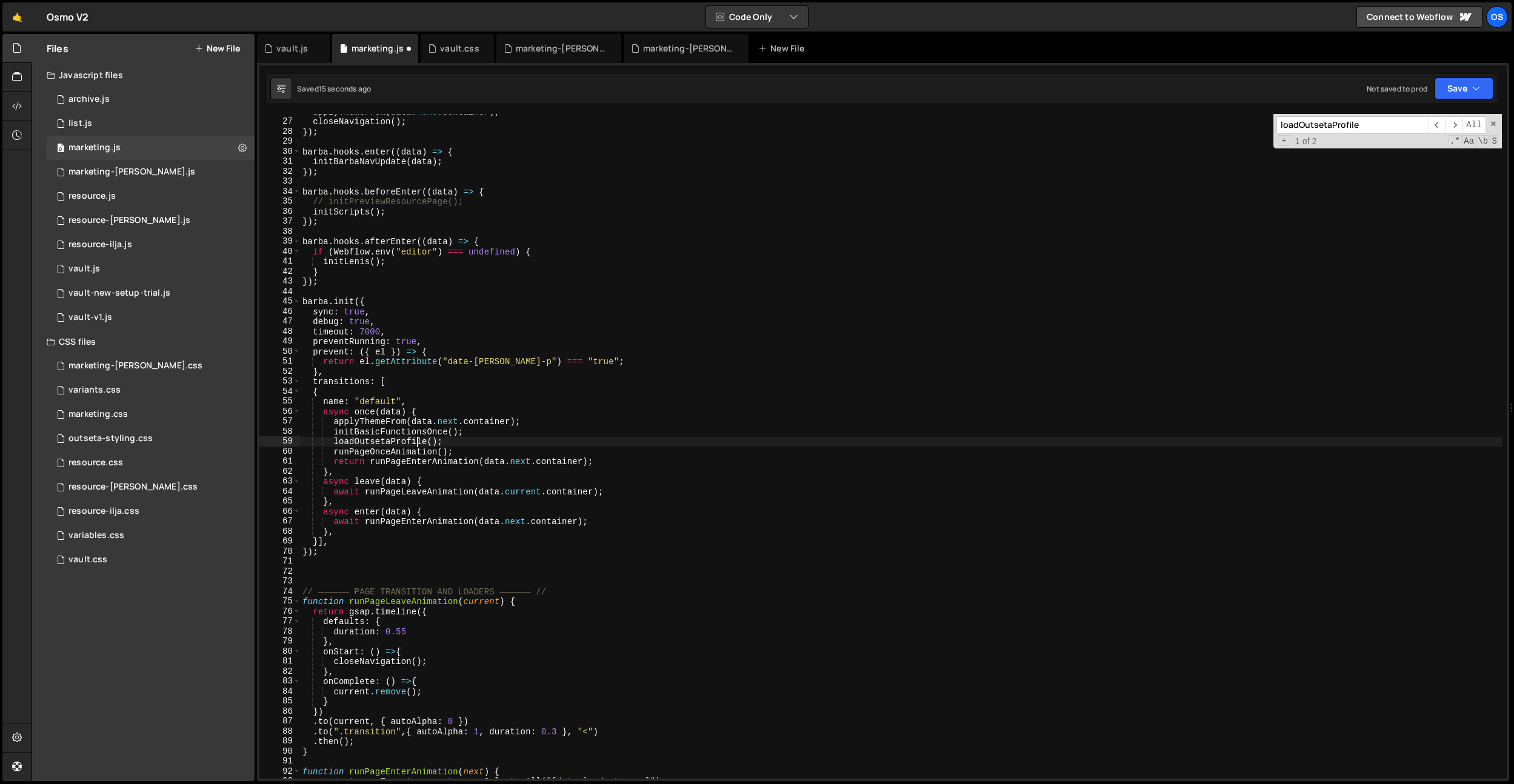
click at [415, 443] on div "applyThemeFrom ( data . next . container ) ; closeNavigation ( ) ; }) ; [PERSON…" at bounding box center [901, 449] width 1202 height 685
drag, startPoint x: 444, startPoint y: 440, endPoint x: 360, endPoint y: 443, distance: 84.1
click at [336, 442] on div "applyThemeFrom ( data . next . container ) ; closeNavigation ( ) ; }) ; [PERSON…" at bounding box center [901, 449] width 1202 height 685
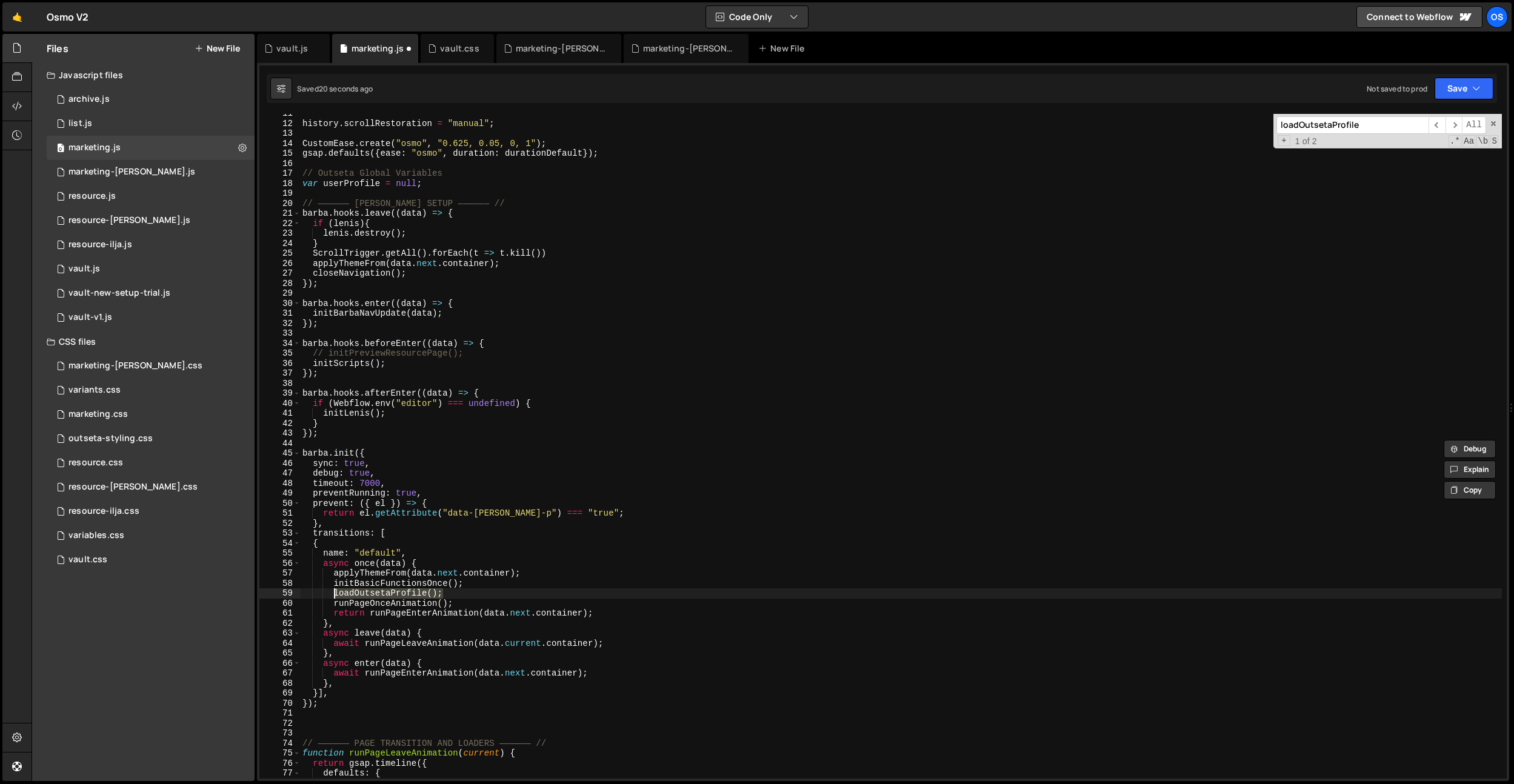
scroll to position [77, 0]
click at [499, 354] on div "history . scrollRestoration = "manual" ; CustomEase . create ( "osmo" , "0.625,…" at bounding box center [901, 451] width 1202 height 685
type textarea "// initPreviewResourcePage();"
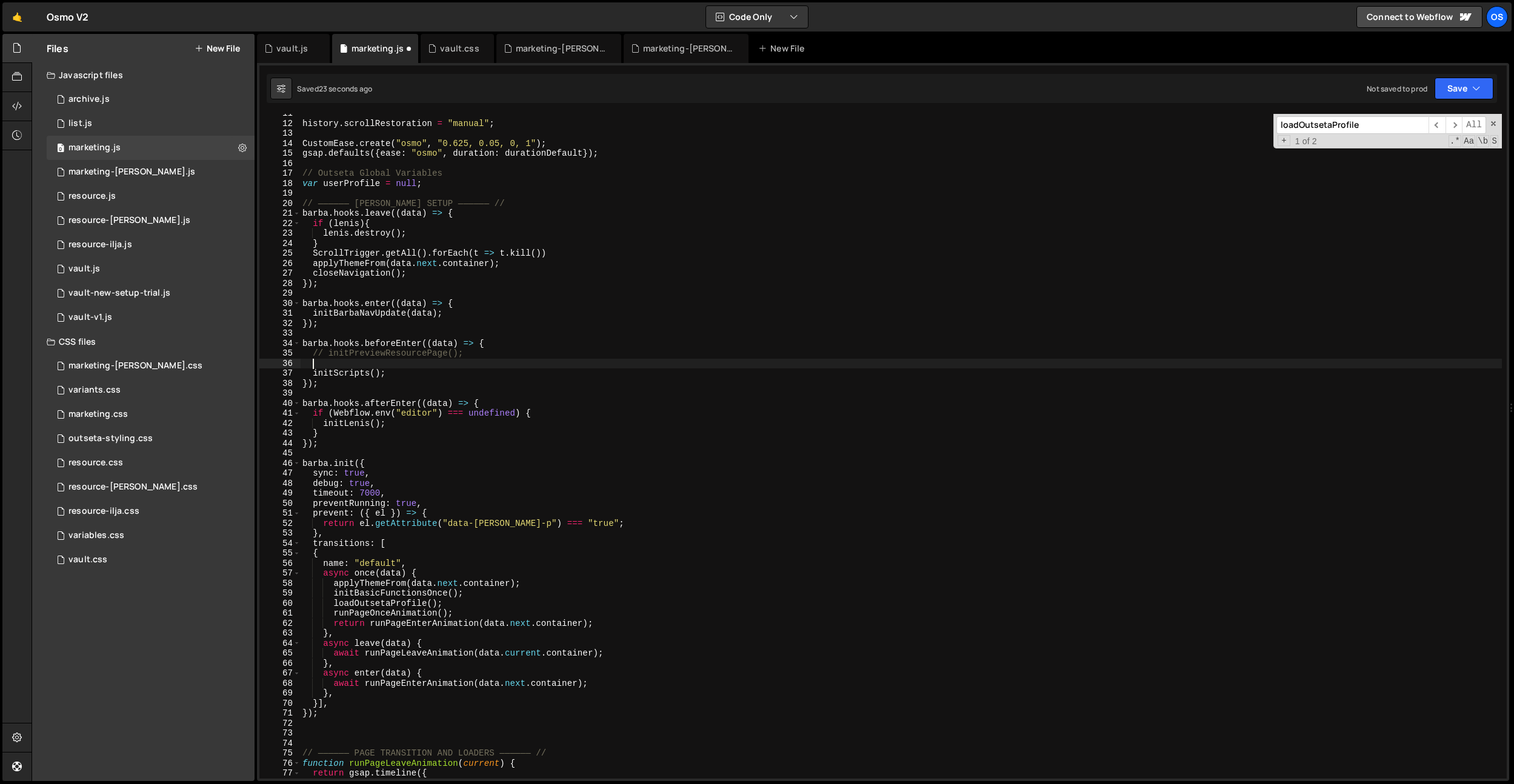
paste textarea "loadOutsetaProfile();"
type textarea "loadOutsetaProfile();"
drag, startPoint x: 84, startPoint y: 410, endPoint x: 115, endPoint y: 411, distance: 31.0
click at [84, 410] on div "marketing.css" at bounding box center [98, 414] width 60 height 11
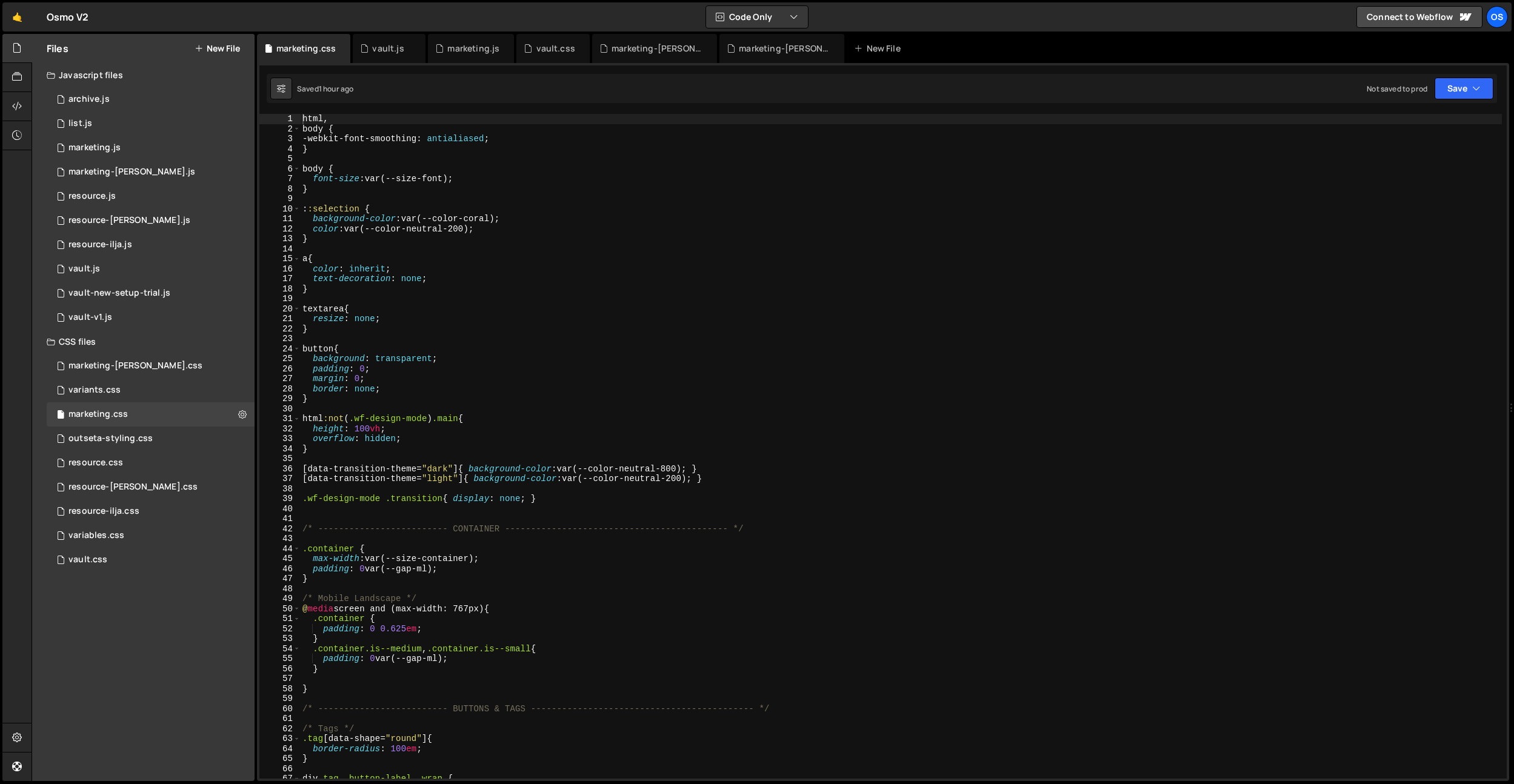
click at [508, 413] on div "html , body { -webkit-font-smoothing : antialiased ; } body { font-size : var(-…" at bounding box center [901, 456] width 1202 height 685
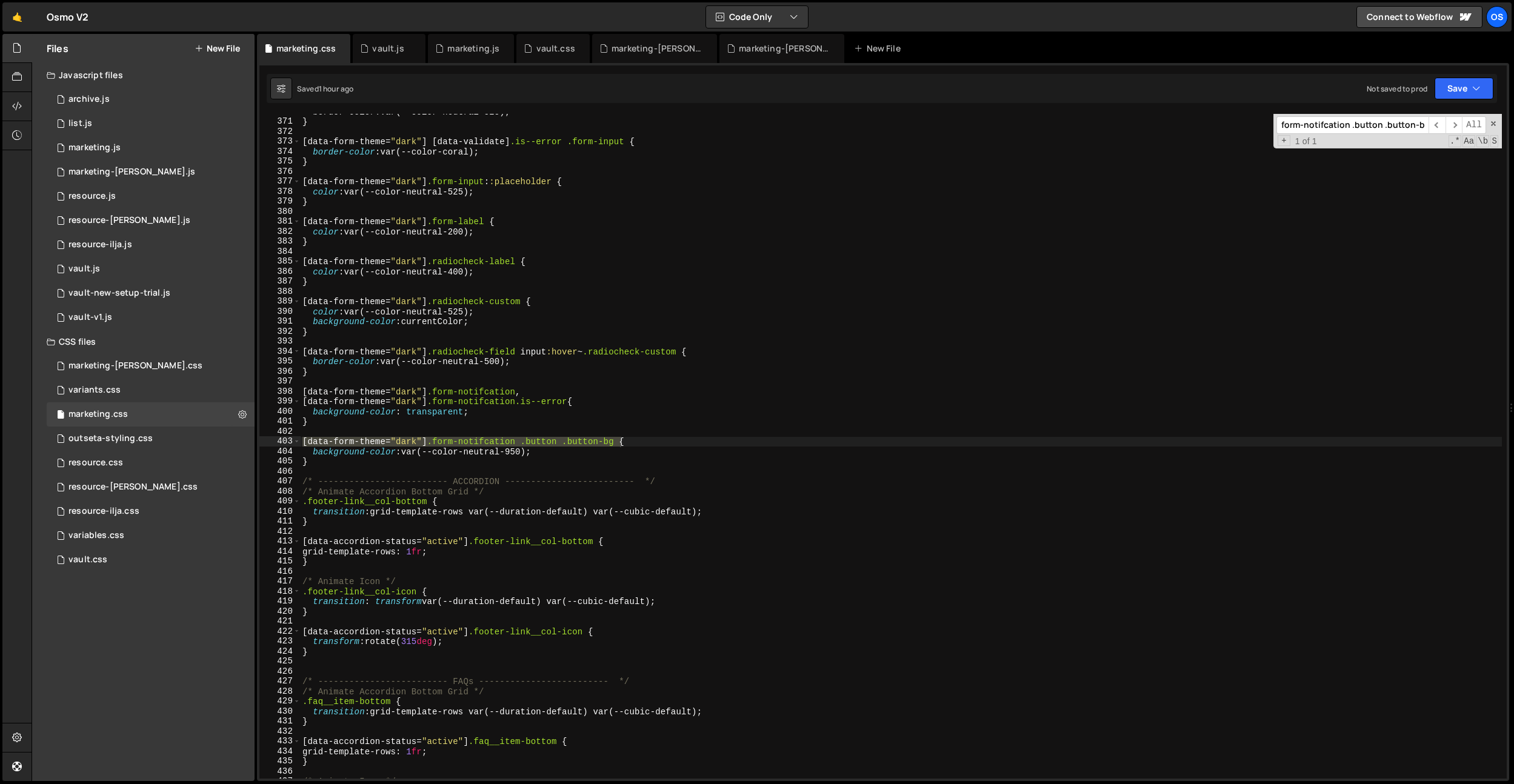
scroll to position [3697, 0]
type input "[data-form-theme="dark"] .form-notifcation .button .button-bg"
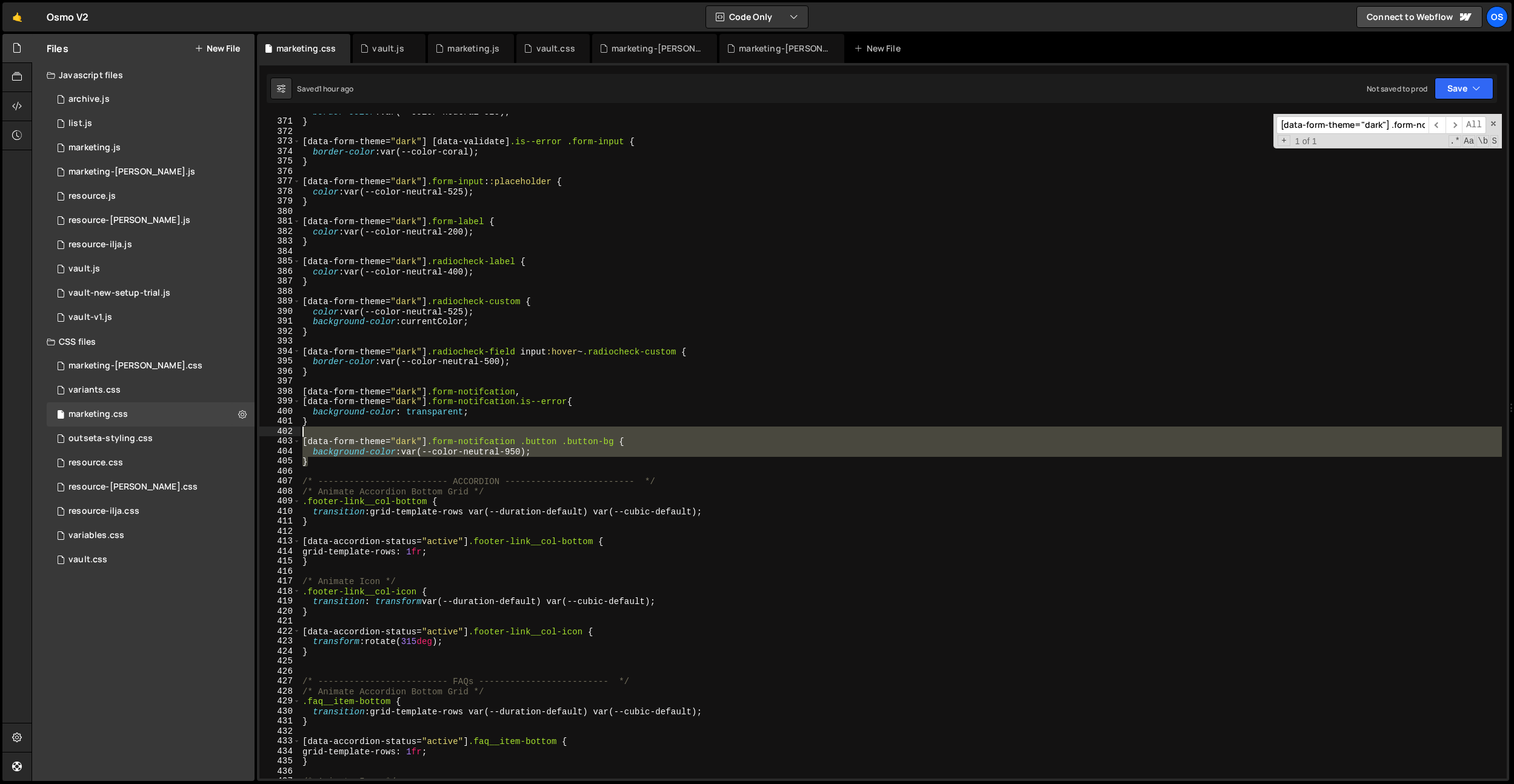
drag, startPoint x: 371, startPoint y: 461, endPoint x: 273, endPoint y: 433, distance: 101.9
click at [273, 434] on div "} 370 371 372 373 374 375 376 377 378 379 380 381 382 383 384 385 386 387 388 3…" at bounding box center [883, 446] width 1247 height 665
type textarea "[data-form-theme="dark"] .form-notifcation .button .button-bg {"
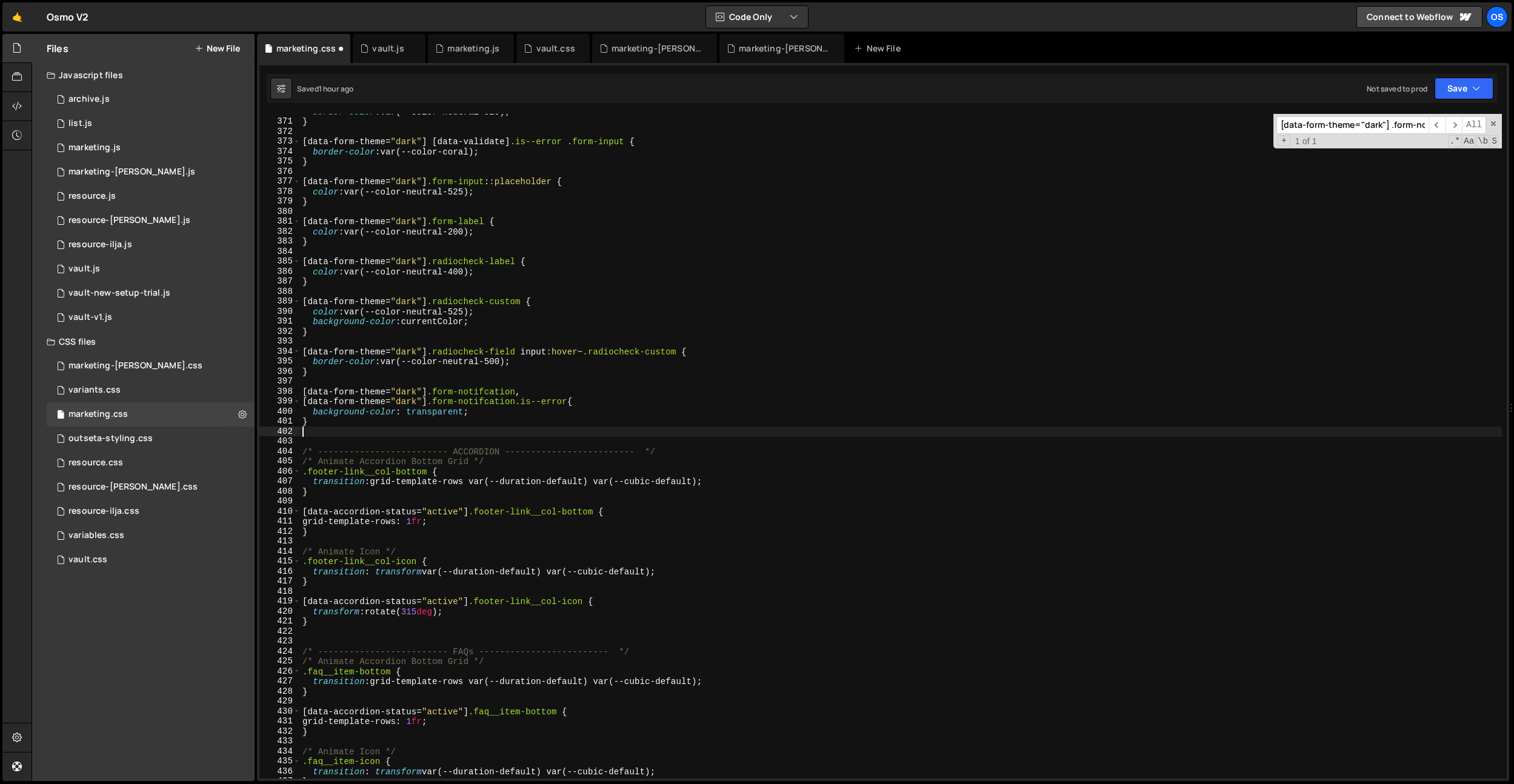
type textarea "}"
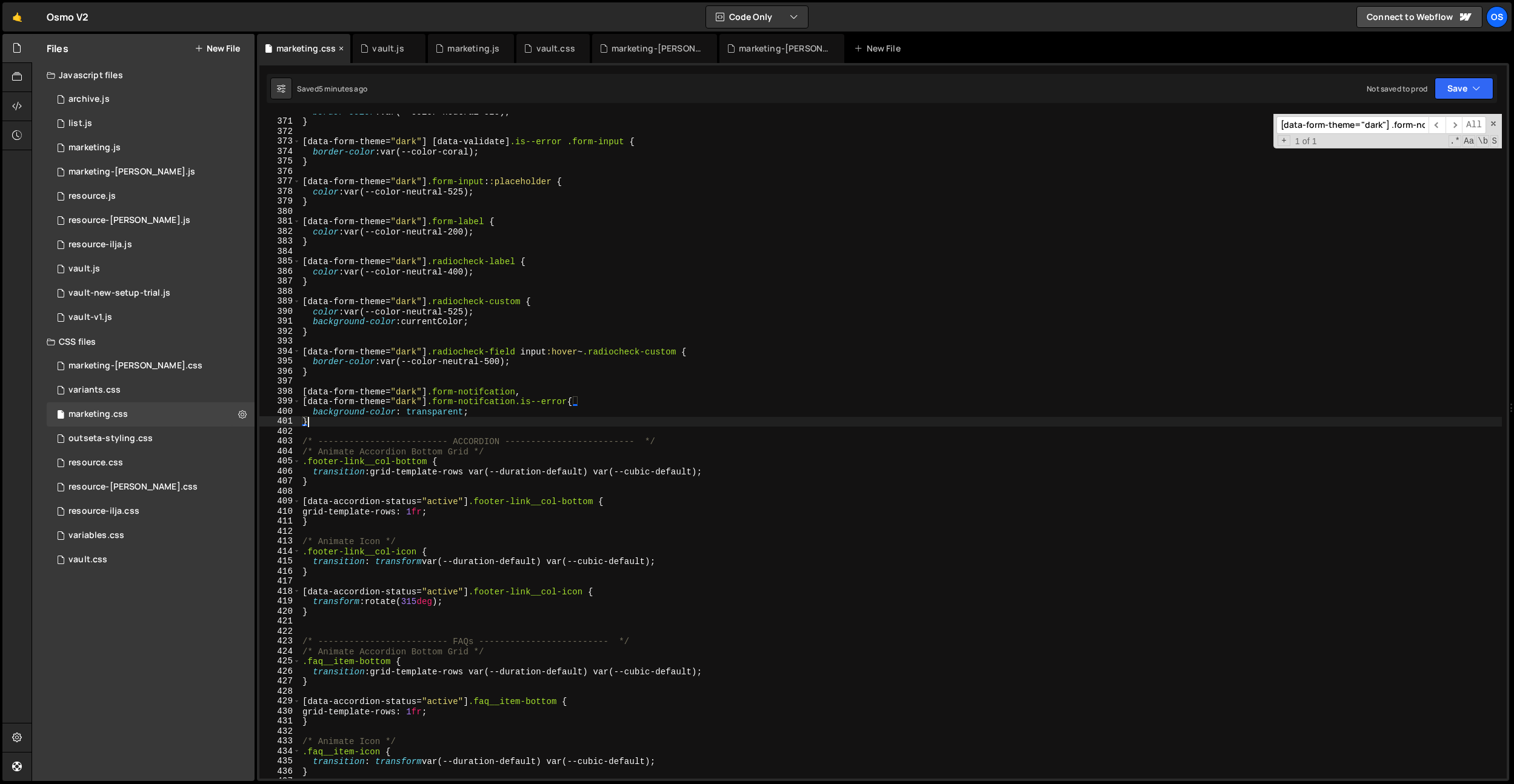
click at [343, 52] on icon at bounding box center [341, 49] width 9 height 12
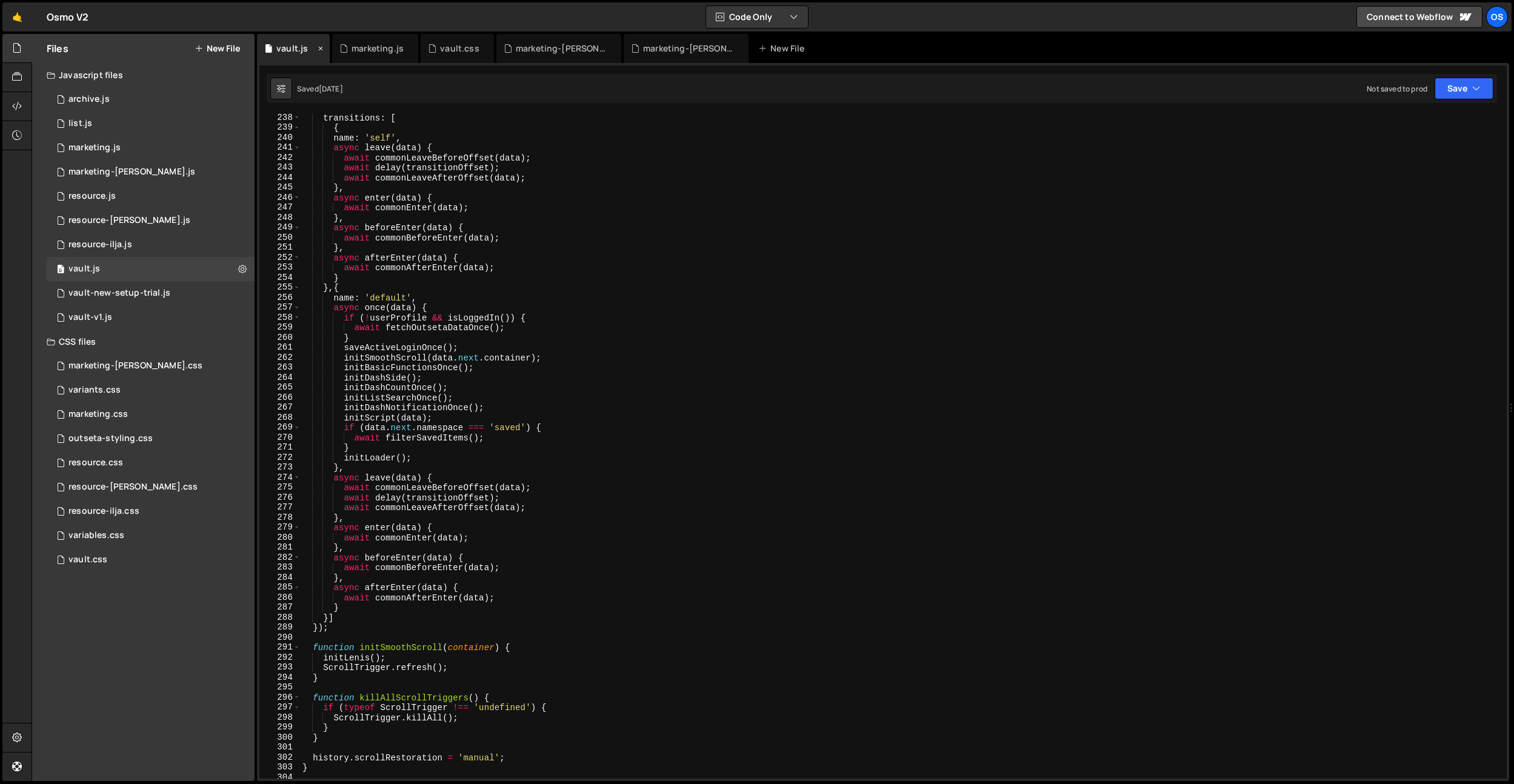
click at [320, 50] on icon at bounding box center [320, 49] width 9 height 12
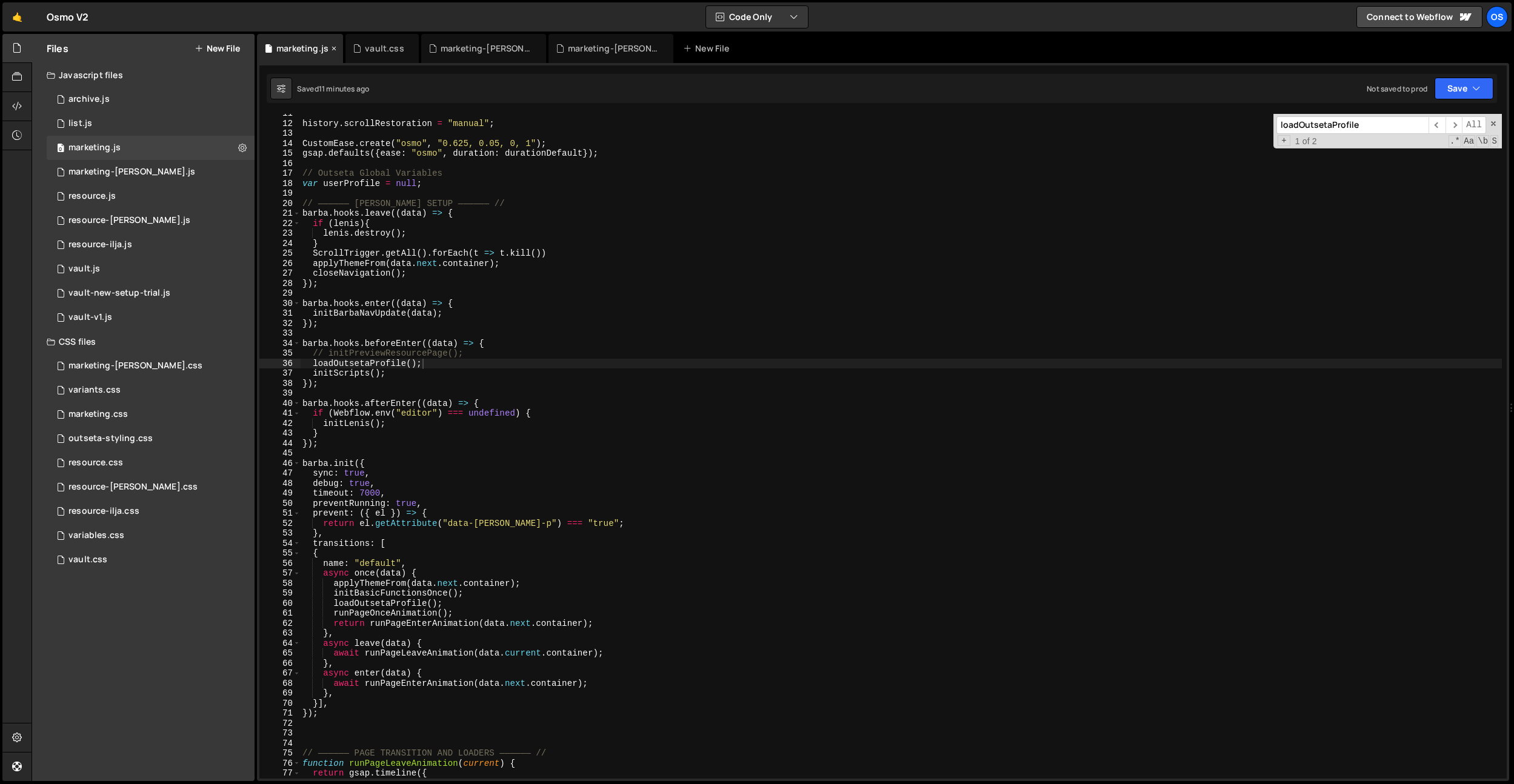
click at [331, 50] on icon at bounding box center [334, 49] width 9 height 12
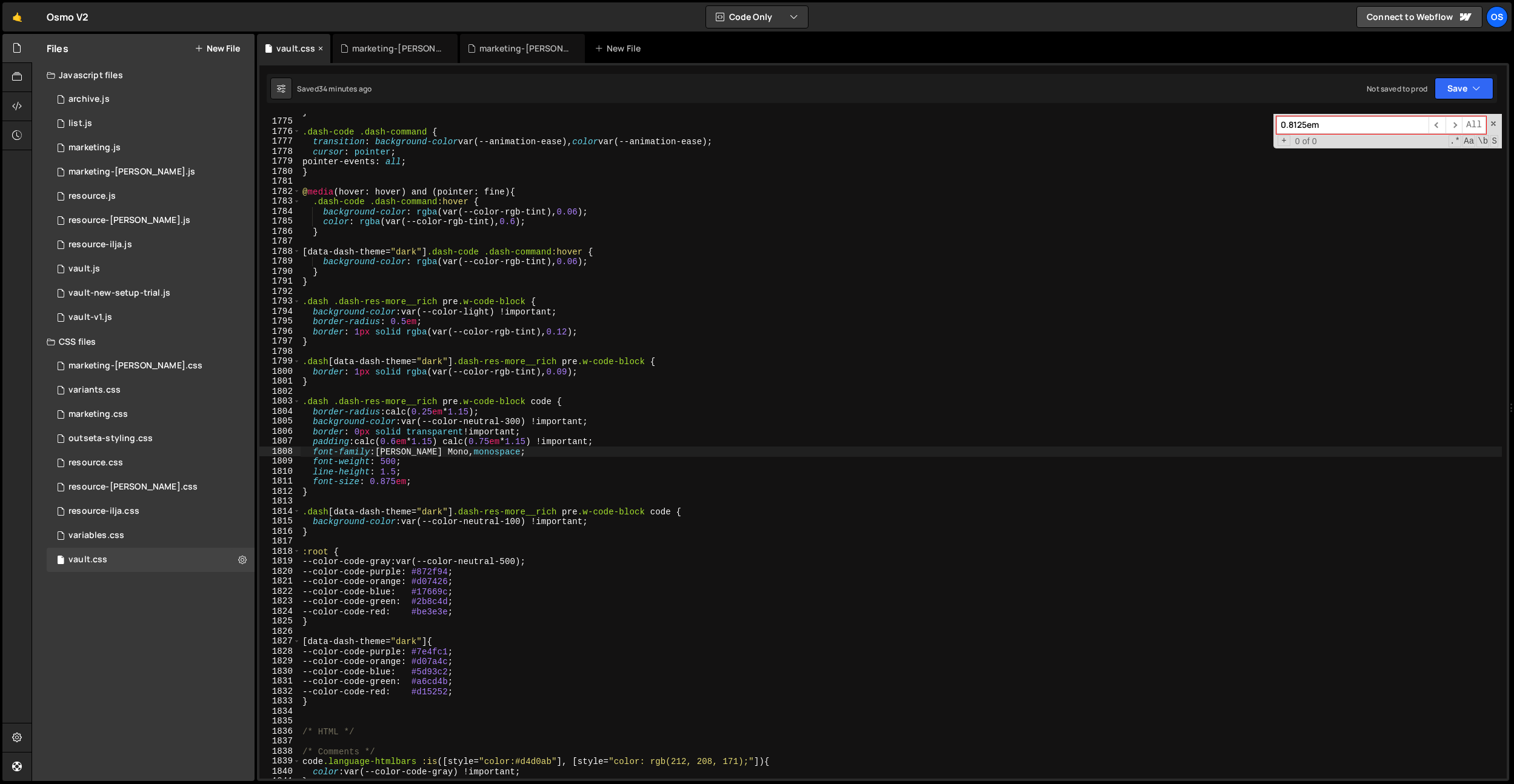
click at [322, 51] on icon at bounding box center [320, 49] width 9 height 12
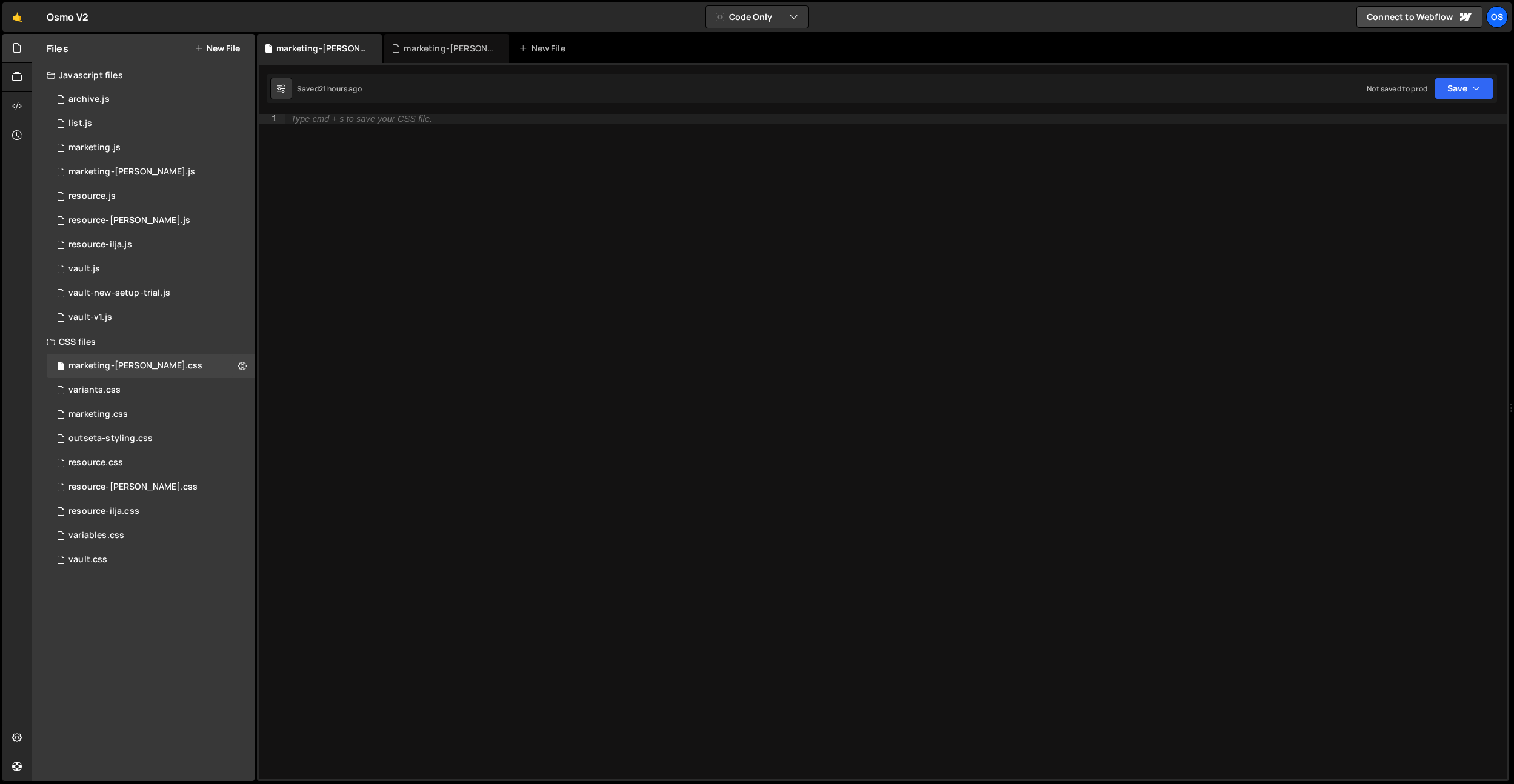
click at [671, 168] on div "Type cmd + s to save your CSS file." at bounding box center [895, 456] width 1222 height 685
click at [111, 152] on div "marketing.js" at bounding box center [94, 148] width 52 height 11
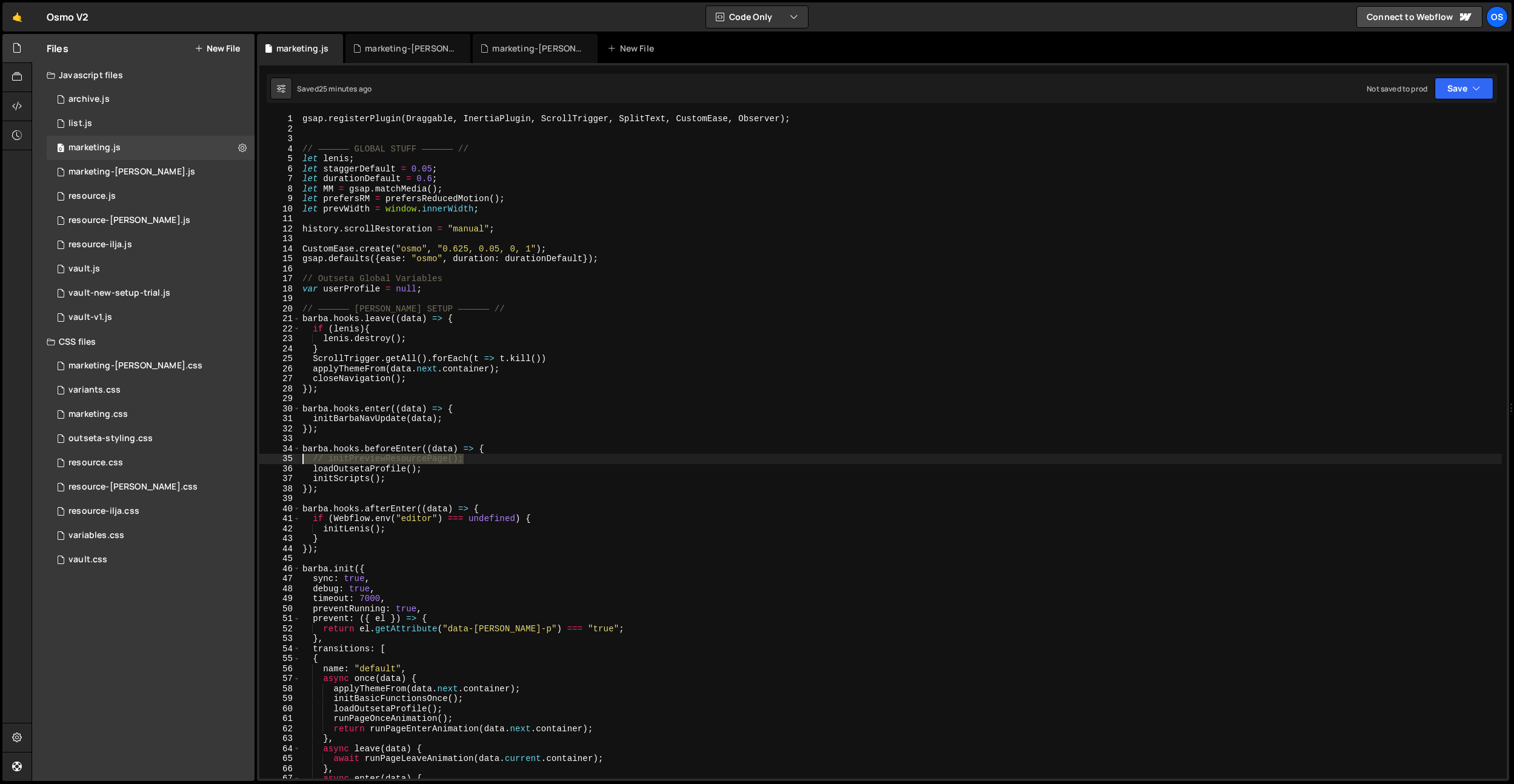
drag, startPoint x: 493, startPoint y: 463, endPoint x: 260, endPoint y: 458, distance: 233.1
click at [260, 458] on div "// initPreviewResourcePage(); 1 2 3 4 5 6 7 8 9 10 11 12 13 14 15 16 17 18 19 2…" at bounding box center [883, 446] width 1247 height 665
type textarea "initPreviewResourcePage();"
click at [451, 495] on div "gsap . registerPlugin ( Draggable , InertiaPlugin , ScrollTrigger , SplitText ,…" at bounding box center [901, 456] width 1202 height 685
drag, startPoint x: 457, startPoint y: 461, endPoint x: 315, endPoint y: 455, distance: 142.1
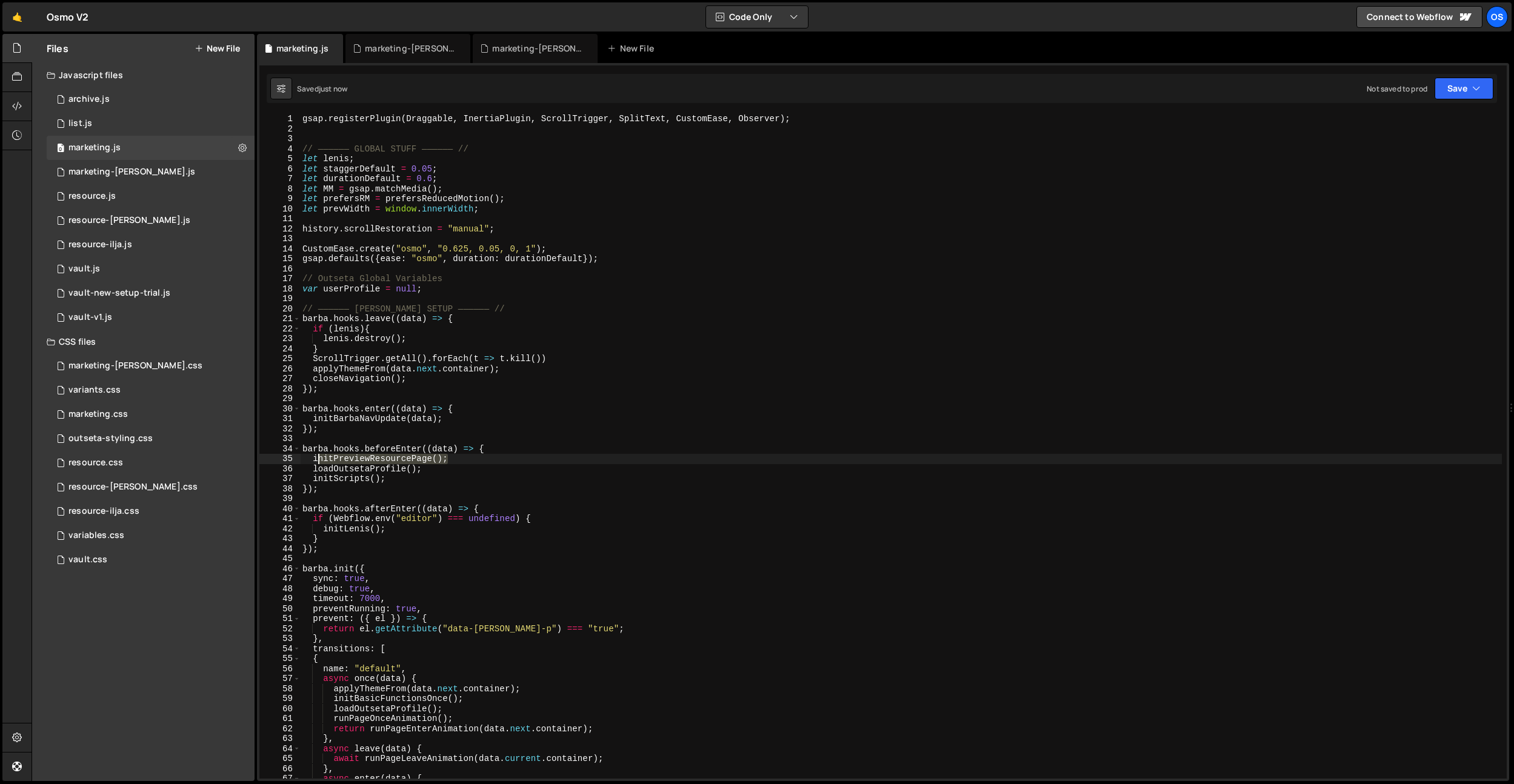
click at [315, 455] on div "gsap . registerPlugin ( Draggable , InertiaPlugin , ScrollTrigger , SplitText ,…" at bounding box center [901, 456] width 1202 height 685
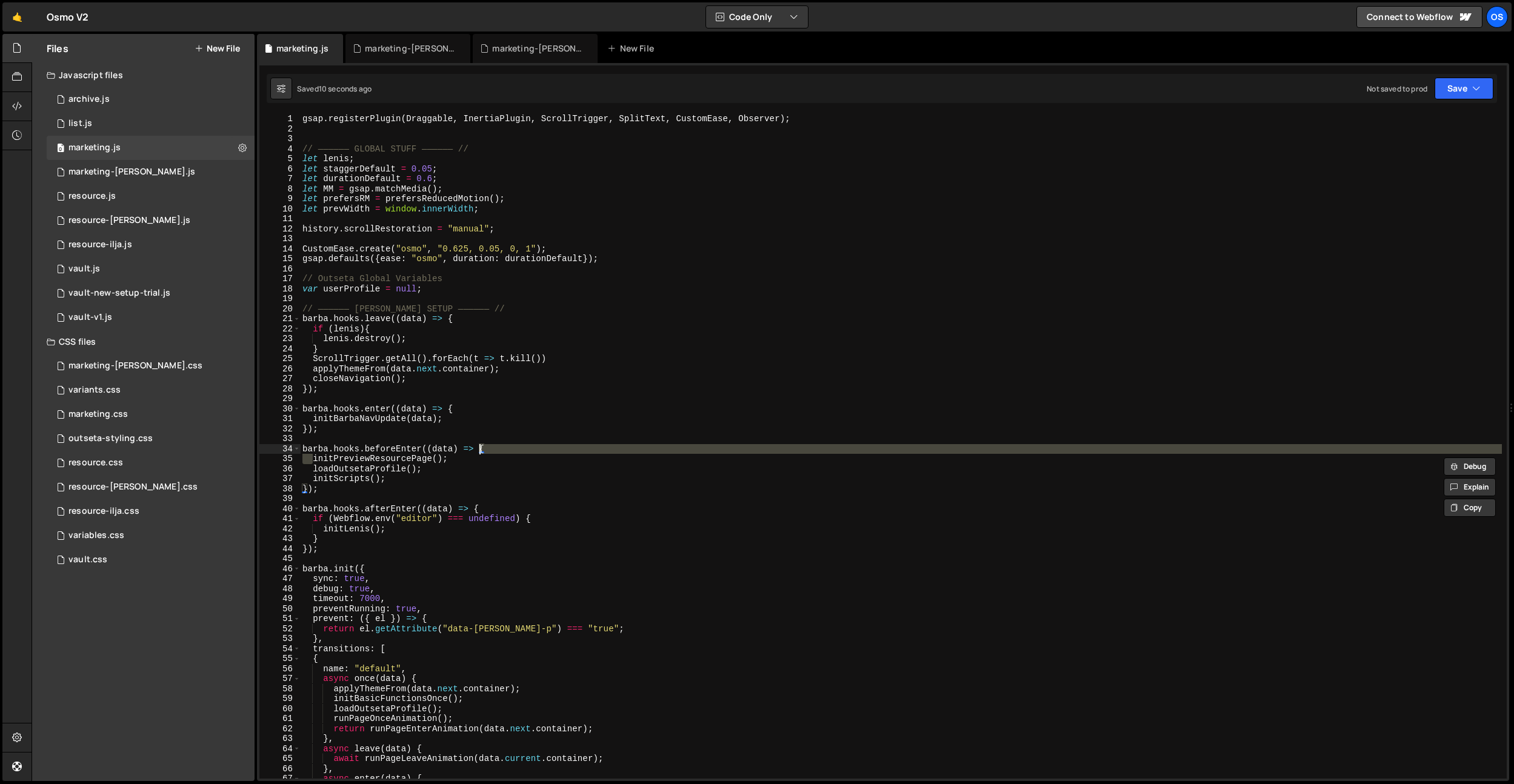
drag, startPoint x: 314, startPoint y: 455, endPoint x: 481, endPoint y: 453, distance: 167.0
click at [481, 453] on div "gsap . registerPlugin ( Draggable , InertiaPlugin , ScrollTrigger , SplitText ,…" at bounding box center [901, 456] width 1202 height 685
click at [481, 453] on div "gsap . registerPlugin ( Draggable , InertiaPlugin , ScrollTrigger , SplitText ,…" at bounding box center [901, 446] width 1202 height 665
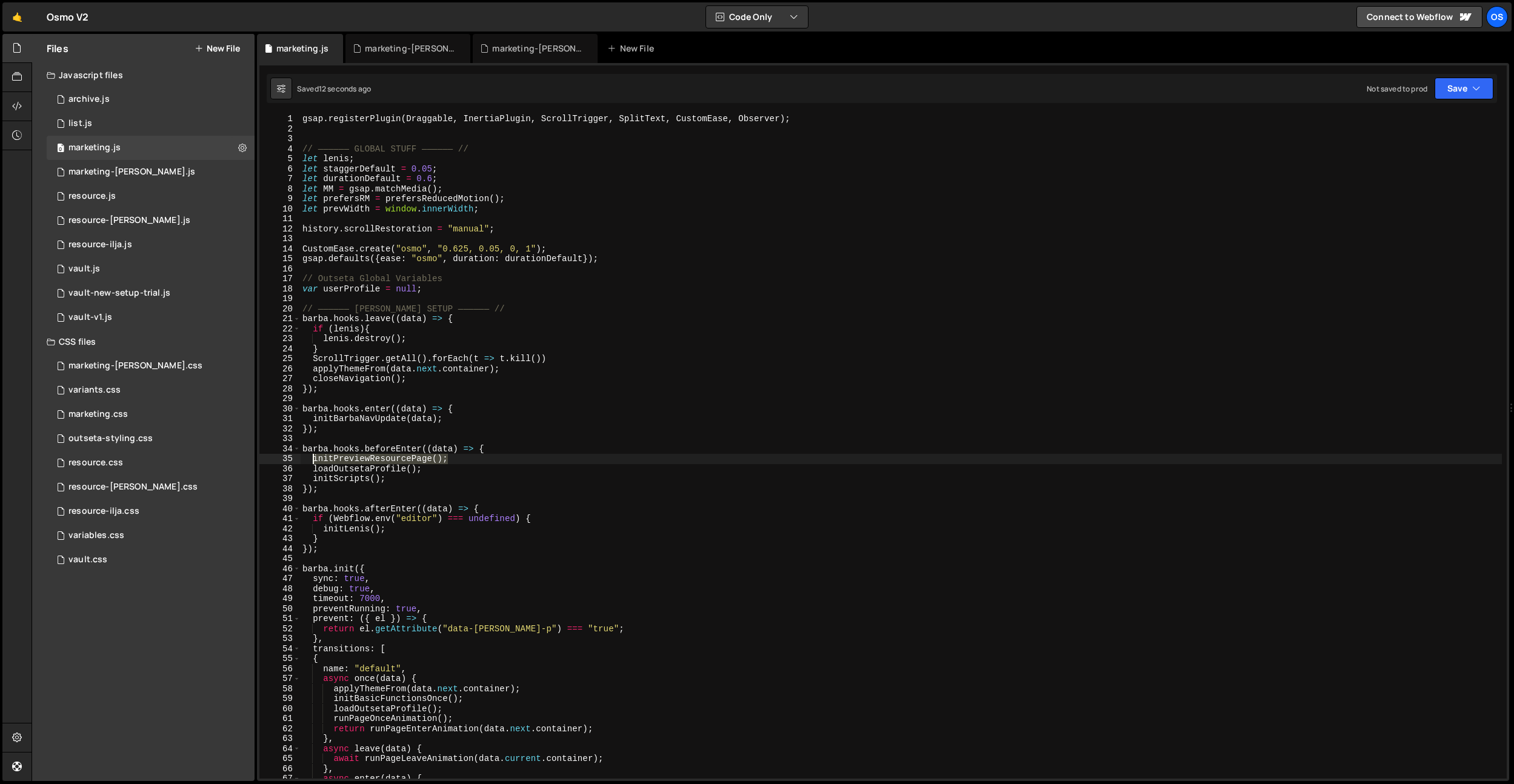
drag, startPoint x: 477, startPoint y: 456, endPoint x: 313, endPoint y: 457, distance: 164.0
click at [313, 457] on div "gsap . registerPlugin ( Draggable , InertiaPlugin , ScrollTrigger , SplitText ,…" at bounding box center [901, 456] width 1202 height 685
type textarea "initPreviewResourcePage();"
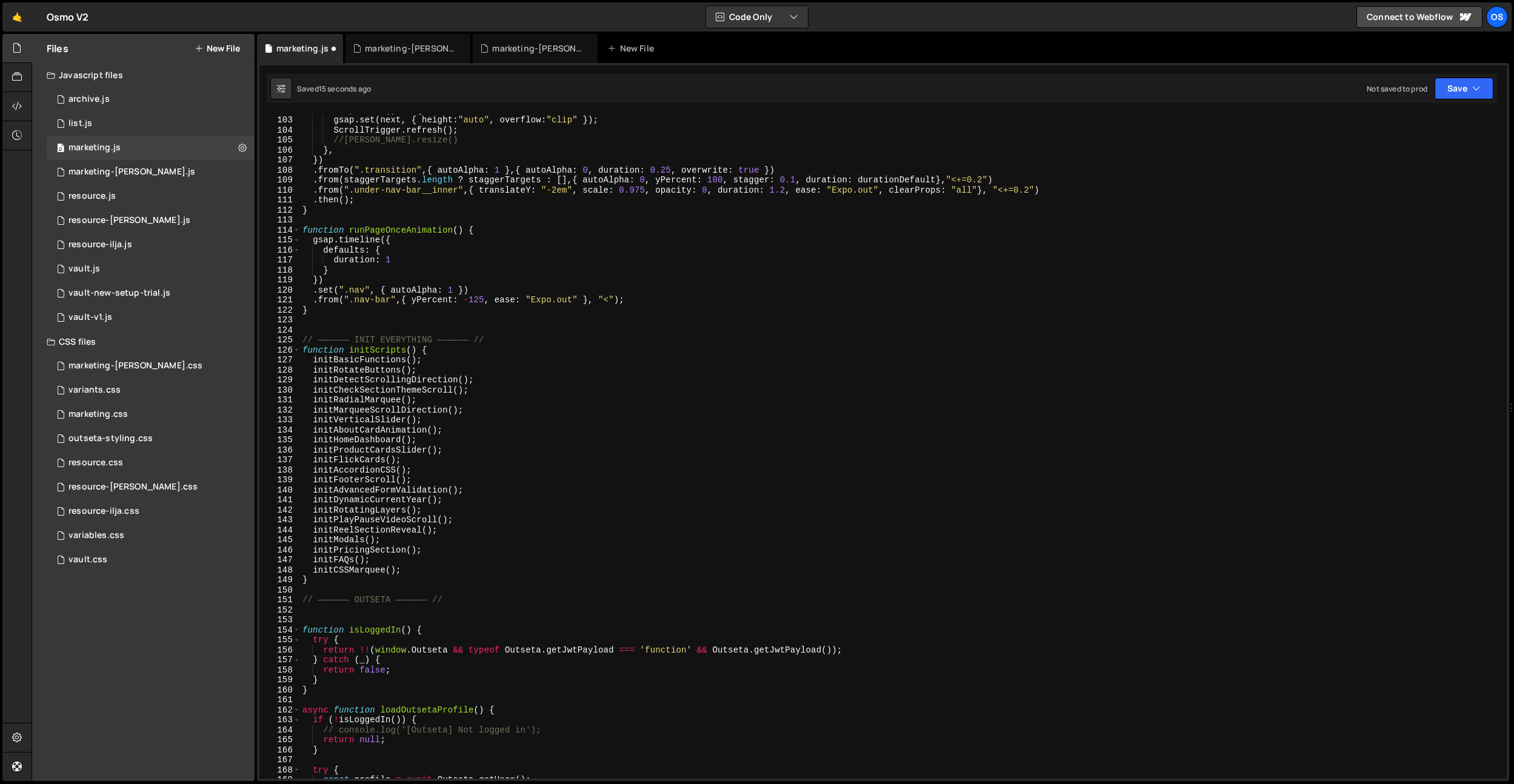
scroll to position [742, 0]
click at [419, 408] on div "onComplete : ( ) => { gsap . set ( next , { height : "auto" , overflow : "clip"…" at bounding box center [901, 447] width 1202 height 685
click at [397, 473] on div "onComplete : ( ) => { gsap . set ( next , { height : "auto" , overflow : "clip"…" at bounding box center [901, 447] width 1202 height 685
click at [432, 469] on div "onComplete : ( ) => { gsap . set ( next , { height : "auto" , overflow : "clip"…" at bounding box center [901, 447] width 1202 height 685
click at [450, 440] on div "onComplete : ( ) => { gsap . set ( next , { height : "auto" , overflow : "clip"…" at bounding box center [901, 447] width 1202 height 685
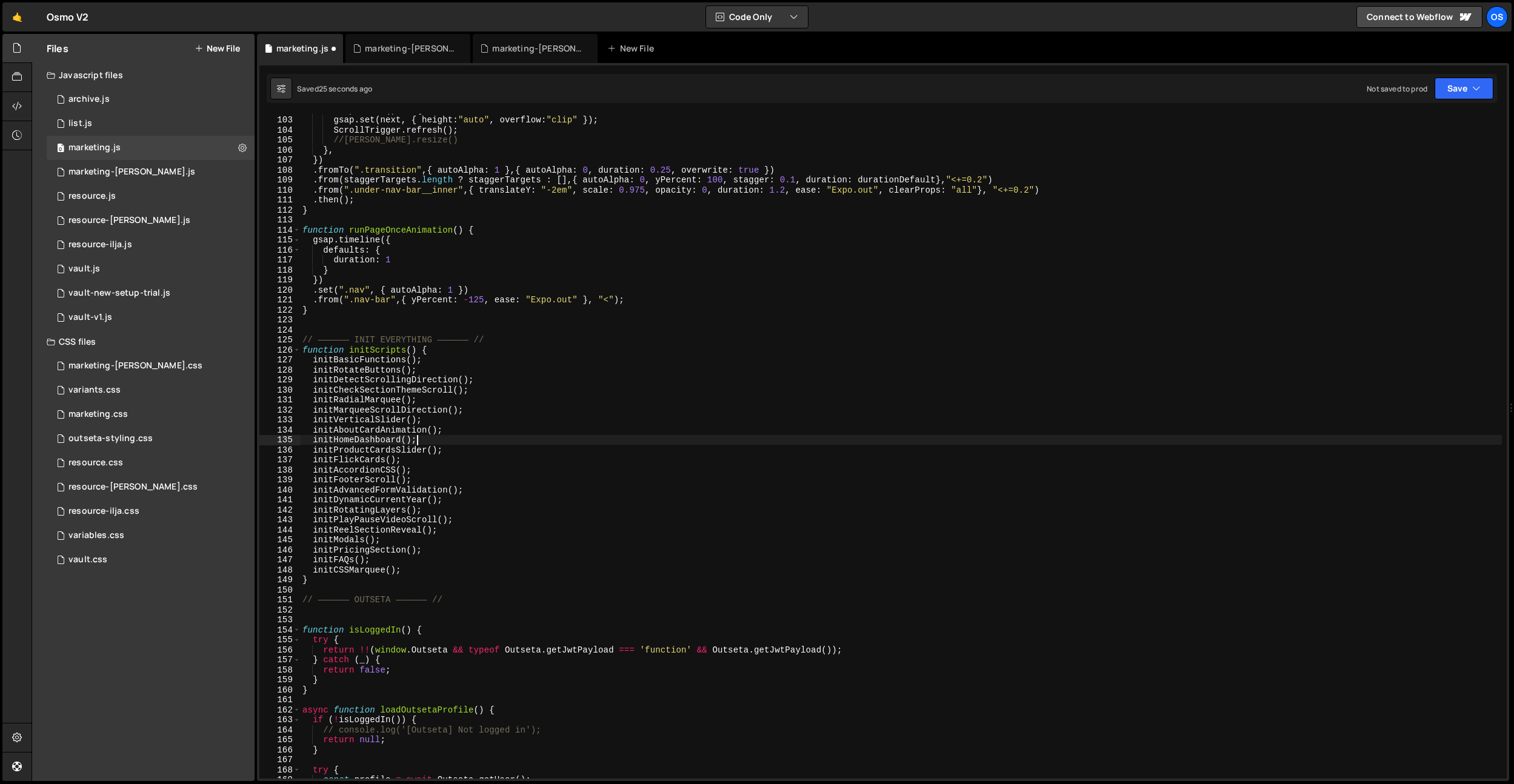
click at [416, 569] on div "onComplete : ( ) => { gsap . set ( next , { height : "auto" , overflow : "clip"…" at bounding box center [901, 447] width 1202 height 685
type textarea "initCSSMarquee();"
paste textarea "initPreviewResourcePage();"
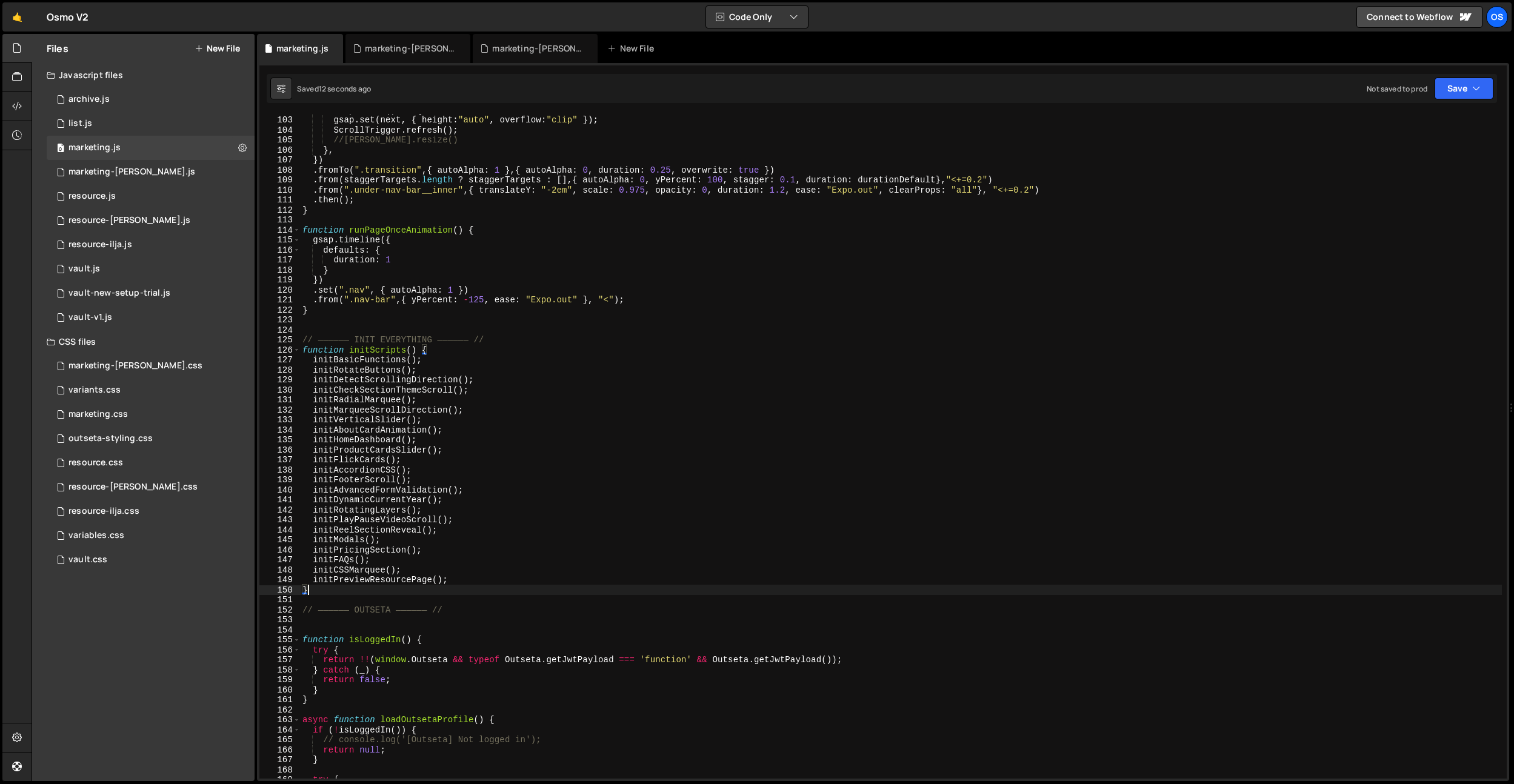
click at [471, 589] on div "onComplete : ( ) => { gsap . set ( next , { height : "auto" , overflow : "clip"…" at bounding box center [901, 447] width 1202 height 685
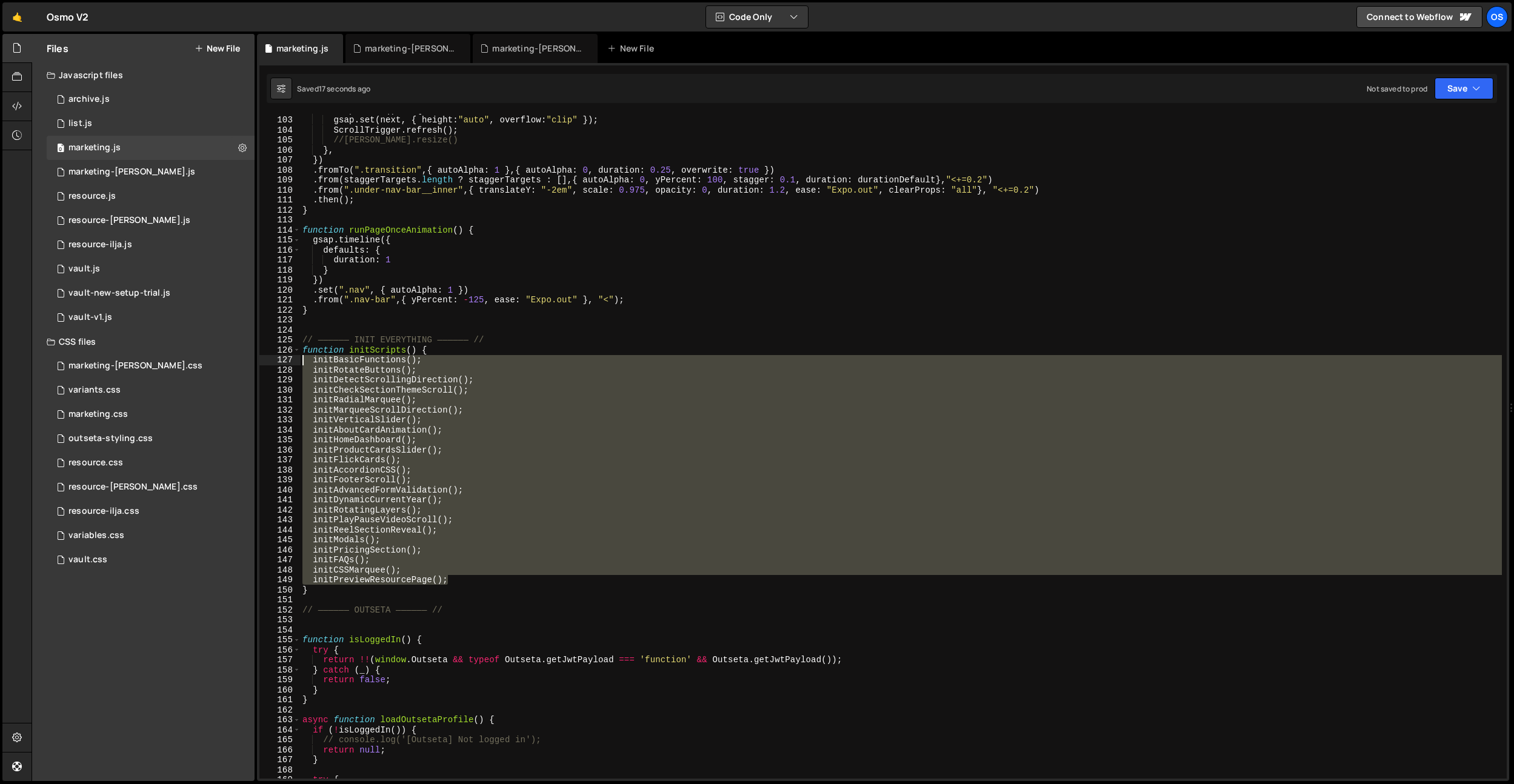
drag, startPoint x: 467, startPoint y: 584, endPoint x: 280, endPoint y: 361, distance: 291.0
click at [280, 361] on div "} 102 103 104 105 106 107 108 109 110 111 112 113 114 115 116 117 118 119 120 1…" at bounding box center [883, 446] width 1247 height 665
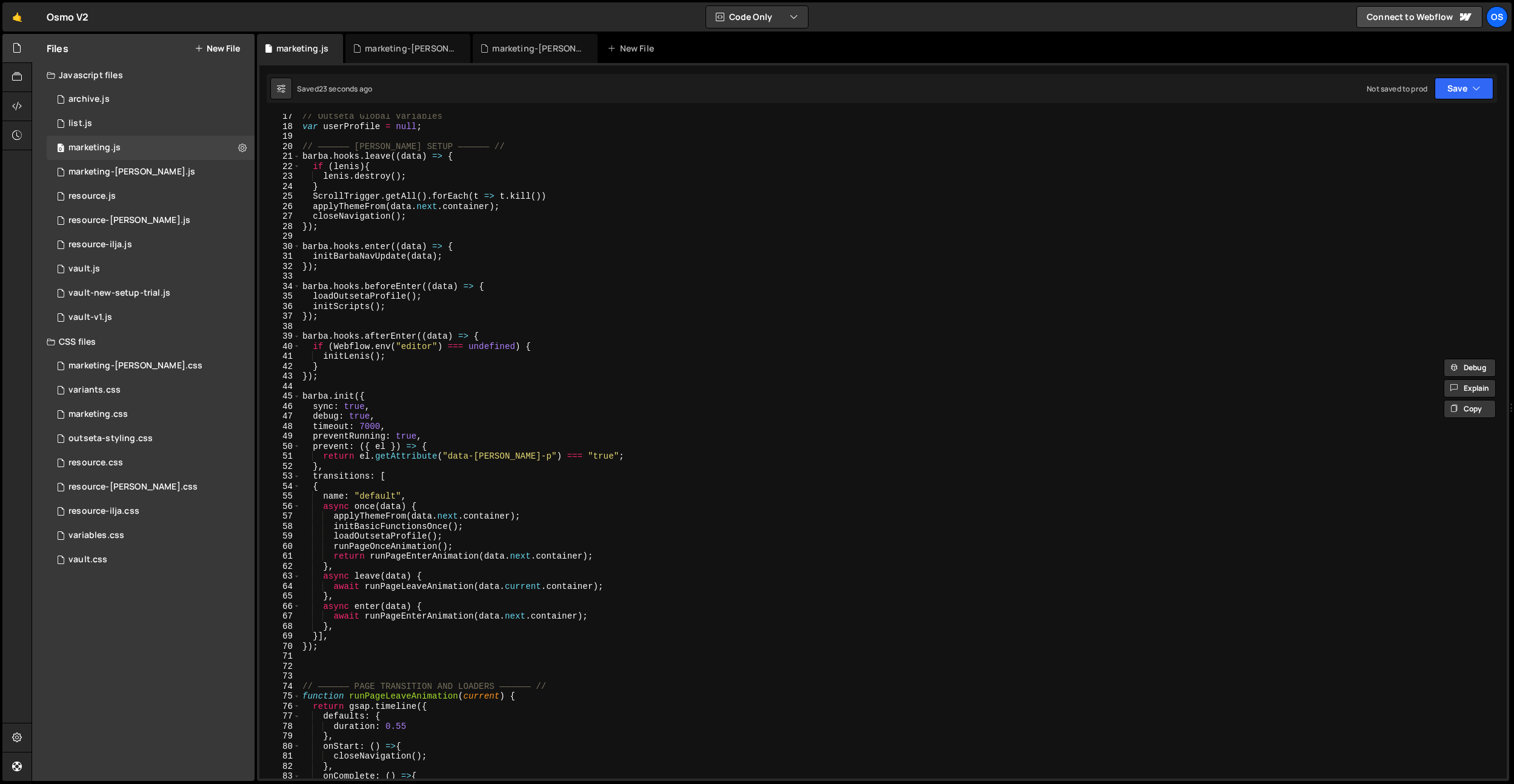
scroll to position [118, 0]
drag, startPoint x: 335, startPoint y: 593, endPoint x: 342, endPoint y: 598, distance: 8.6
click at [336, 593] on div "// Outseta Global Variables var userProfile = null ; // —————— [PERSON_NAME] SE…" at bounding box center [901, 454] width 1202 height 685
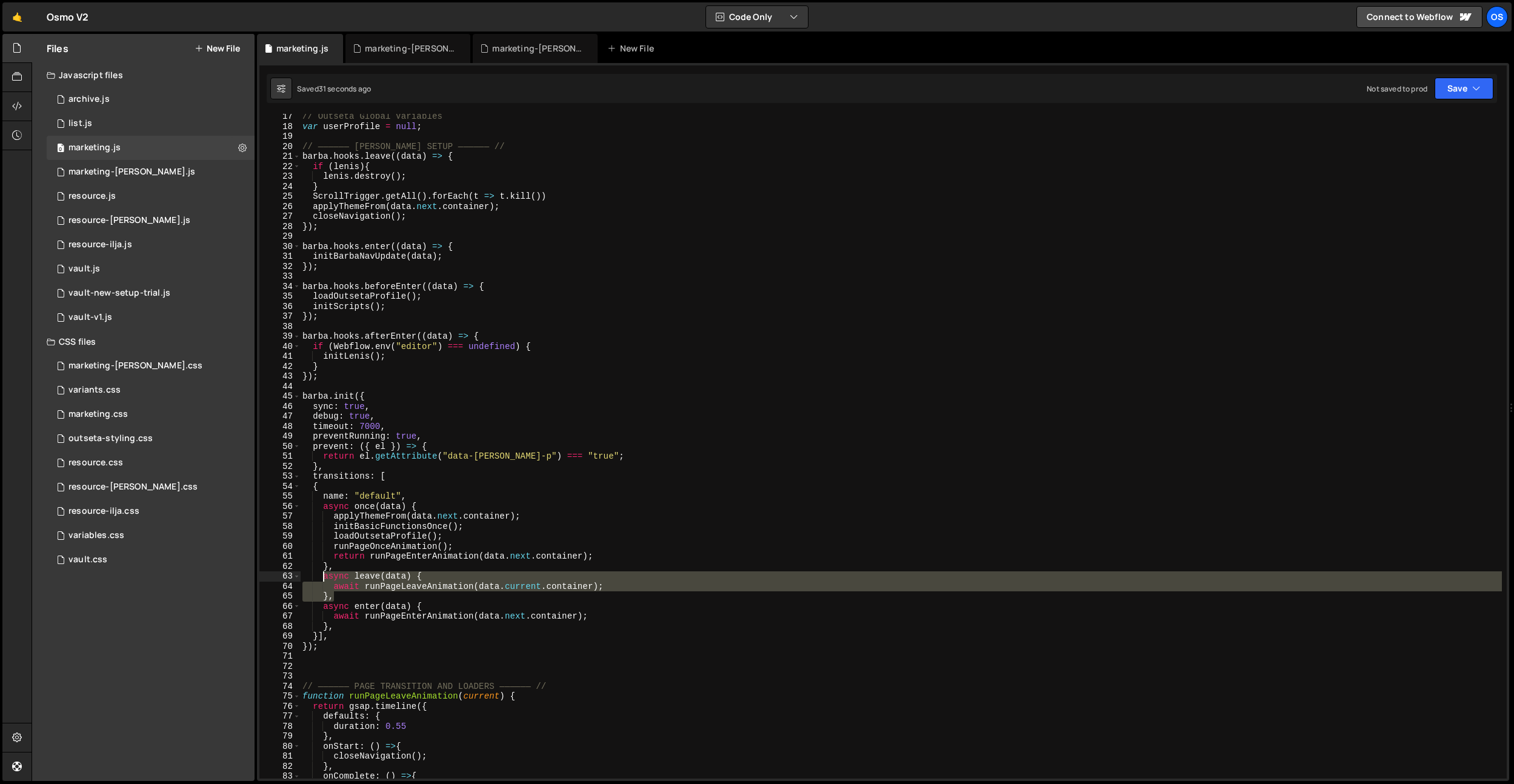
drag, startPoint x: 342, startPoint y: 598, endPoint x: 321, endPoint y: 577, distance: 29.7
click at [321, 577] on div "// Outseta Global Variables var userProfile = null ; // —————— [PERSON_NAME] SE…" at bounding box center [901, 454] width 1202 height 685
type textarea "},"
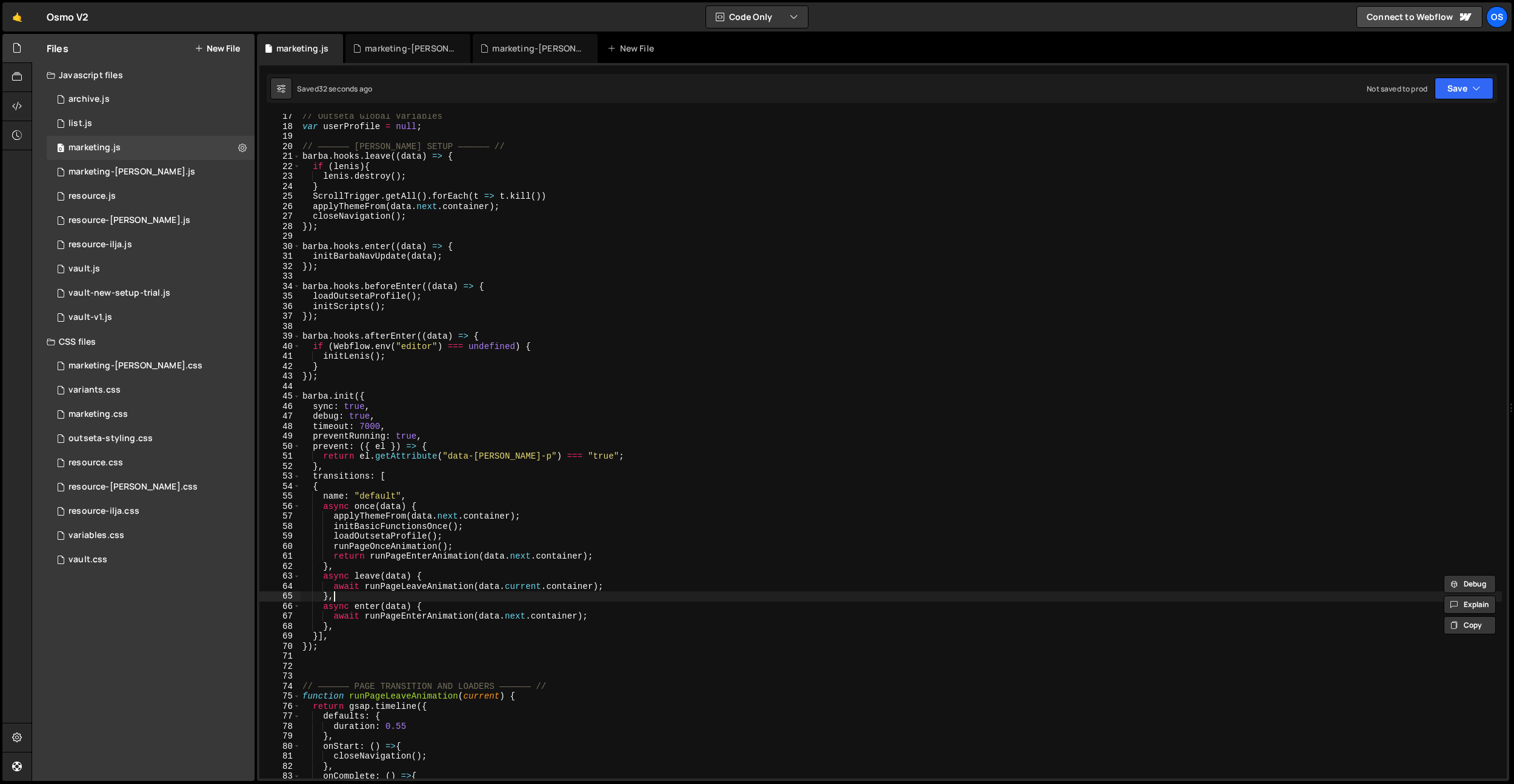
scroll to position [0, 1]
paste textarea "},"
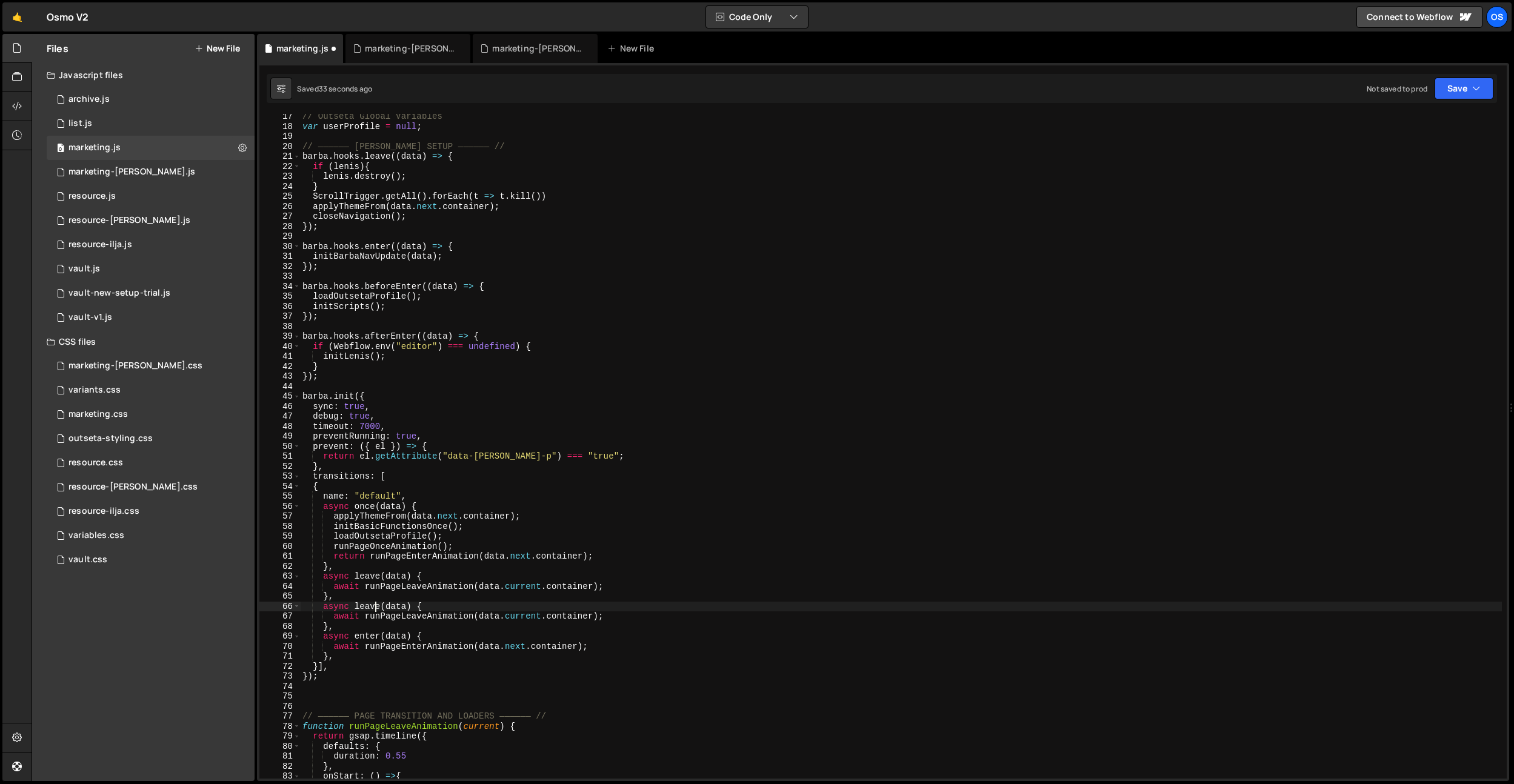
click at [375, 604] on div "// Outseta Global Variables var userProfile = null ; // —————— [PERSON_NAME] SE…" at bounding box center [901, 454] width 1202 height 685
click at [504, 517] on div "// Outseta Global Variables var userProfile = null ; // —————— [PERSON_NAME] SE…" at bounding box center [901, 454] width 1202 height 685
click at [385, 257] on div "// Outseta Global Variables var userProfile = null ; // —————— [PERSON_NAME] SE…" at bounding box center [901, 454] width 1202 height 685
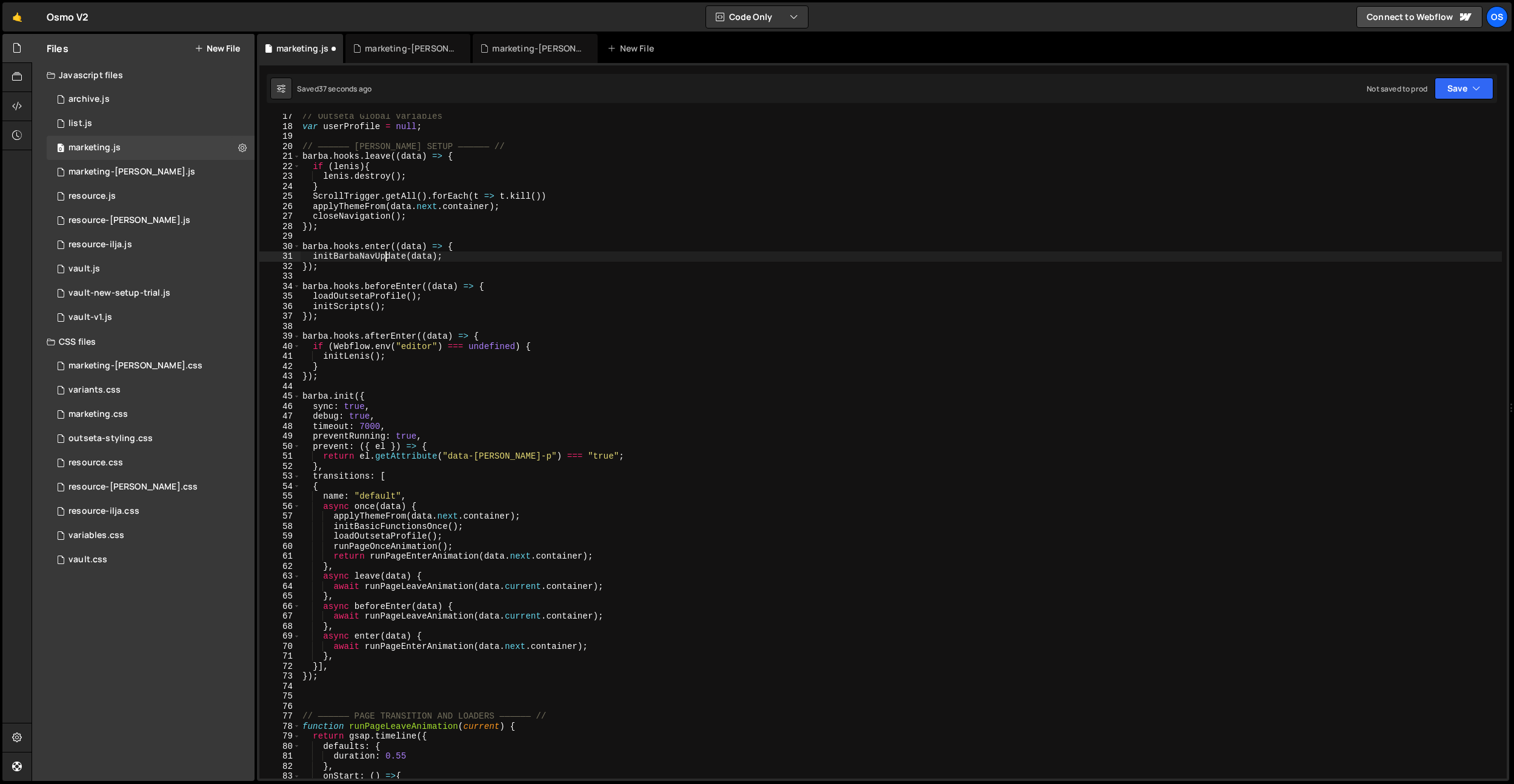
click at [385, 257] on div "// Outseta Global Variables var userProfile = null ; // —————— [PERSON_NAME] SE…" at bounding box center [901, 454] width 1202 height 685
click at [376, 297] on div "// Outseta Global Variables var userProfile = null ; // —————— [PERSON_NAME] SE…" at bounding box center [901, 454] width 1202 height 685
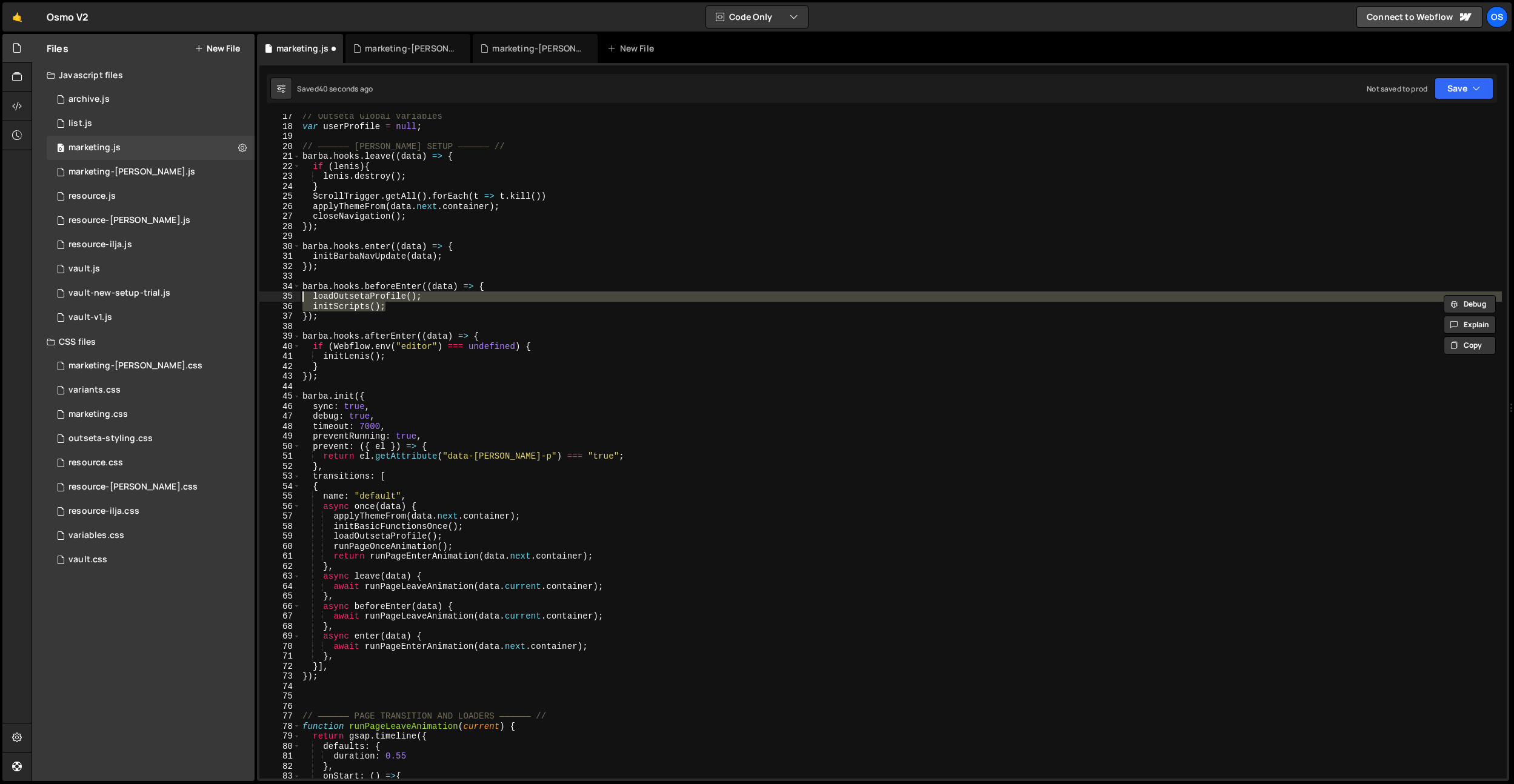
drag, startPoint x: 399, startPoint y: 309, endPoint x: 321, endPoint y: 314, distance: 78.2
click at [275, 296] on div "loadOutsetaProfile(); 17 18 19 20 21 22 23 24 25 26 27 28 29 30 31 32 33 34 35 …" at bounding box center [883, 446] width 1247 height 665
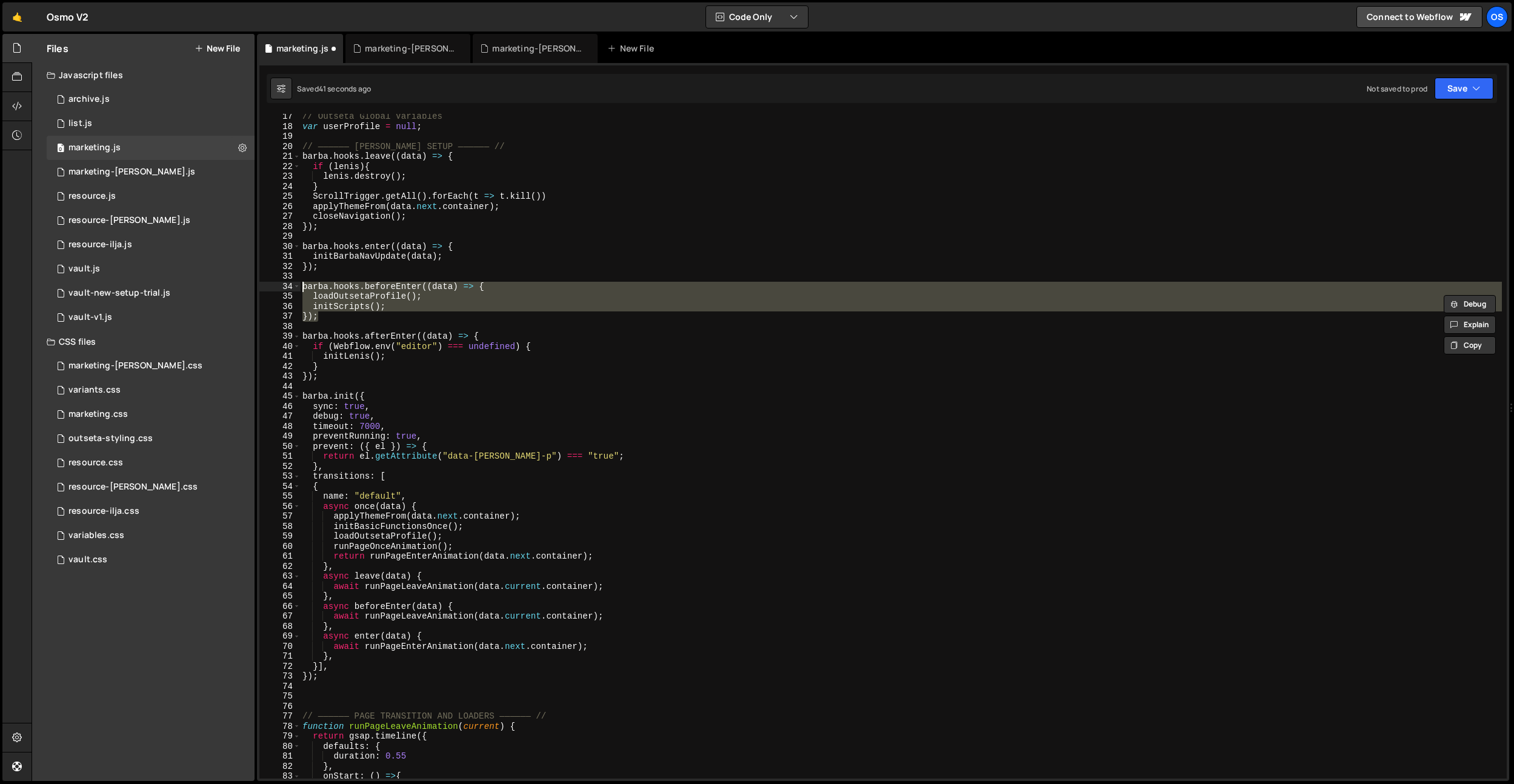
drag, startPoint x: 320, startPoint y: 314, endPoint x: 284, endPoint y: 285, distance: 46.2
click at [284, 285] on div "loadOutsetaProfile(); initScripts(); 17 18 19 20 21 22 23 24 25 26 27 28 29 30 …" at bounding box center [883, 446] width 1247 height 665
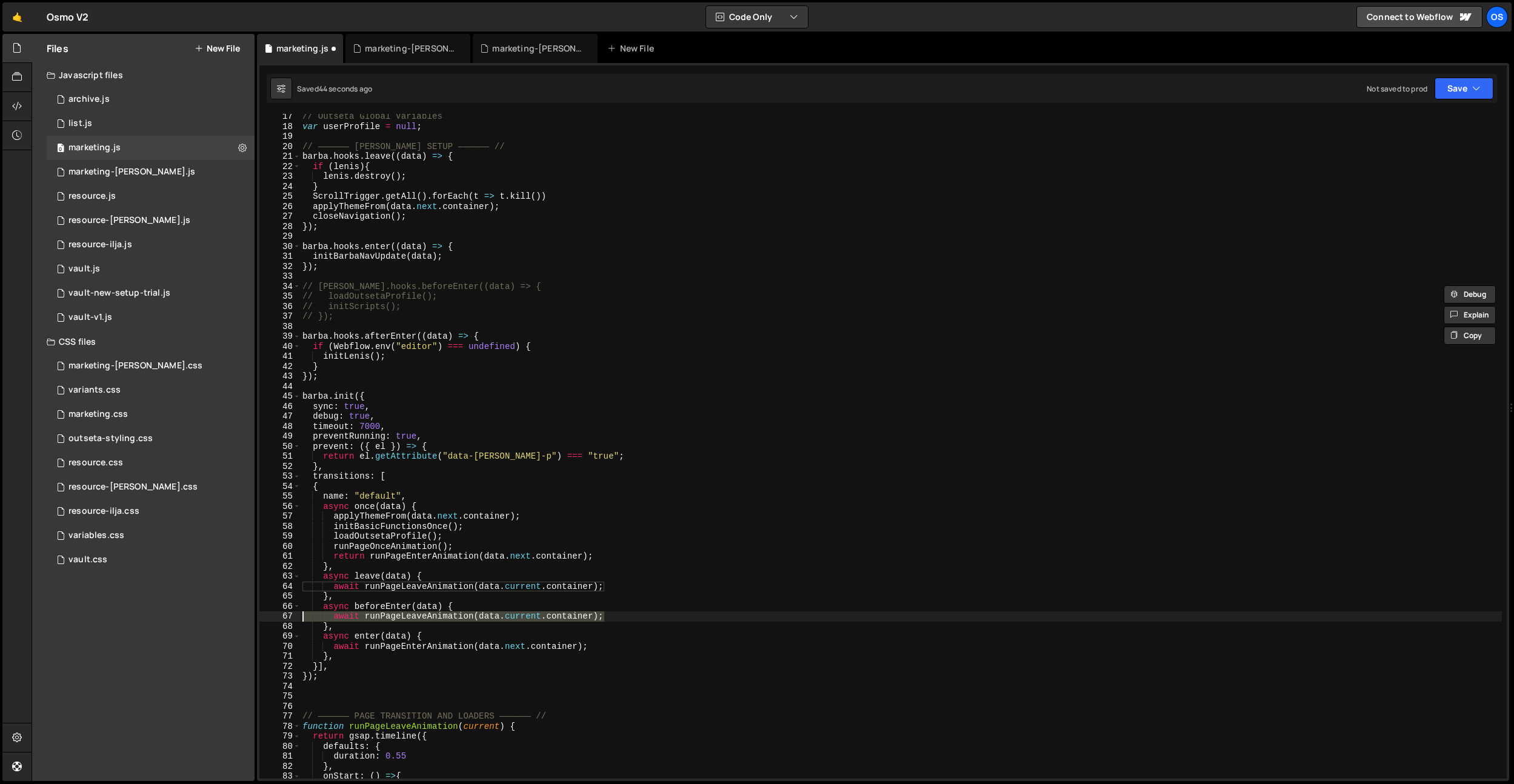
drag, startPoint x: 612, startPoint y: 615, endPoint x: 277, endPoint y: 614, distance: 335.0
click at [277, 614] on div "// [PERSON_NAME].hooks.beforeEnter((data) => { // loadOutsetaProfile(); 17 18 1…" at bounding box center [883, 446] width 1247 height 665
paste textarea "initScripts("
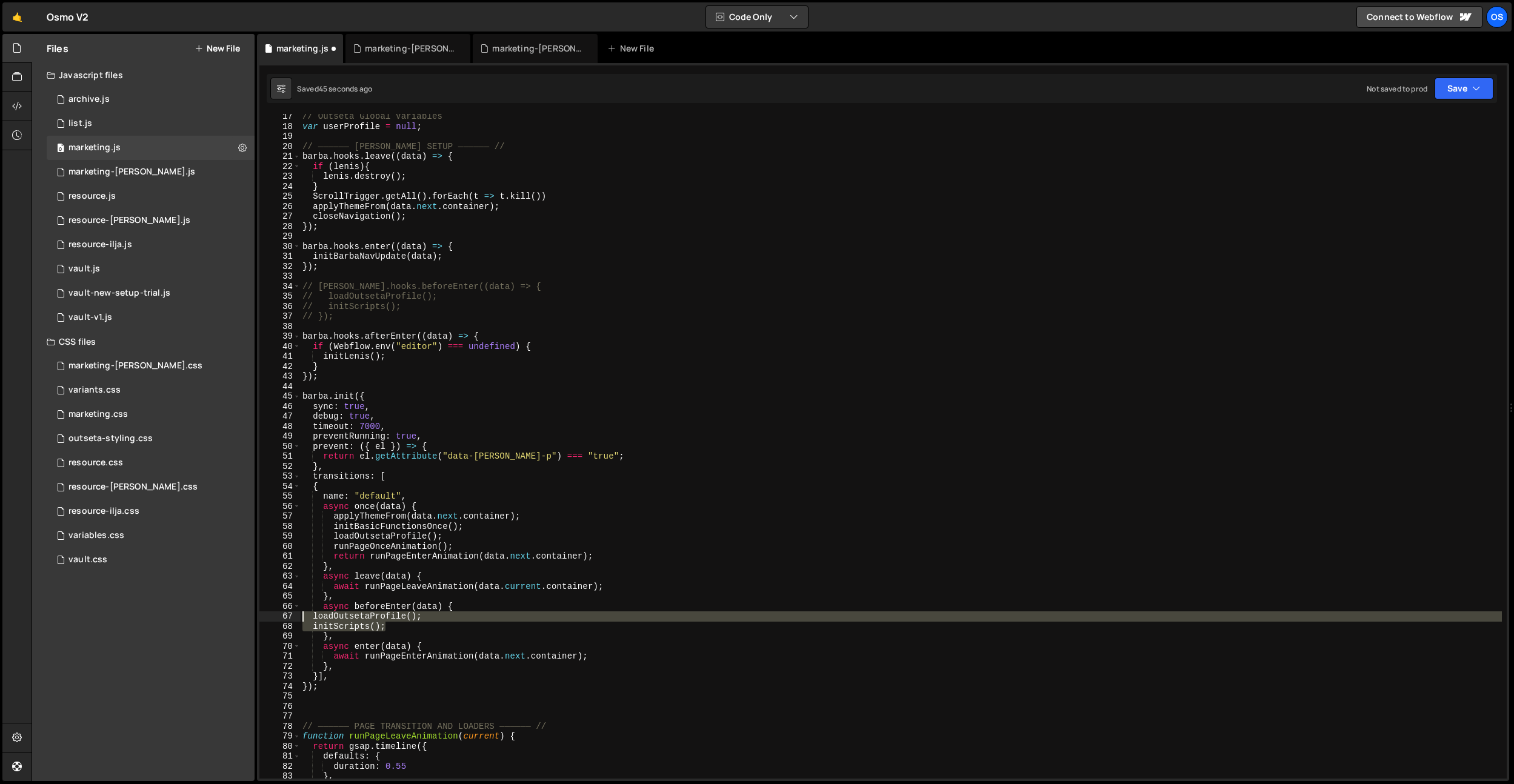
drag, startPoint x: 396, startPoint y: 628, endPoint x: 279, endPoint y: 616, distance: 117.6
click at [279, 616] on div "initScripts(); 17 18 19 20 21 22 23 24 25 26 27 28 29 30 31 32 33 34 35 36 37 3…" at bounding box center [883, 446] width 1247 height 665
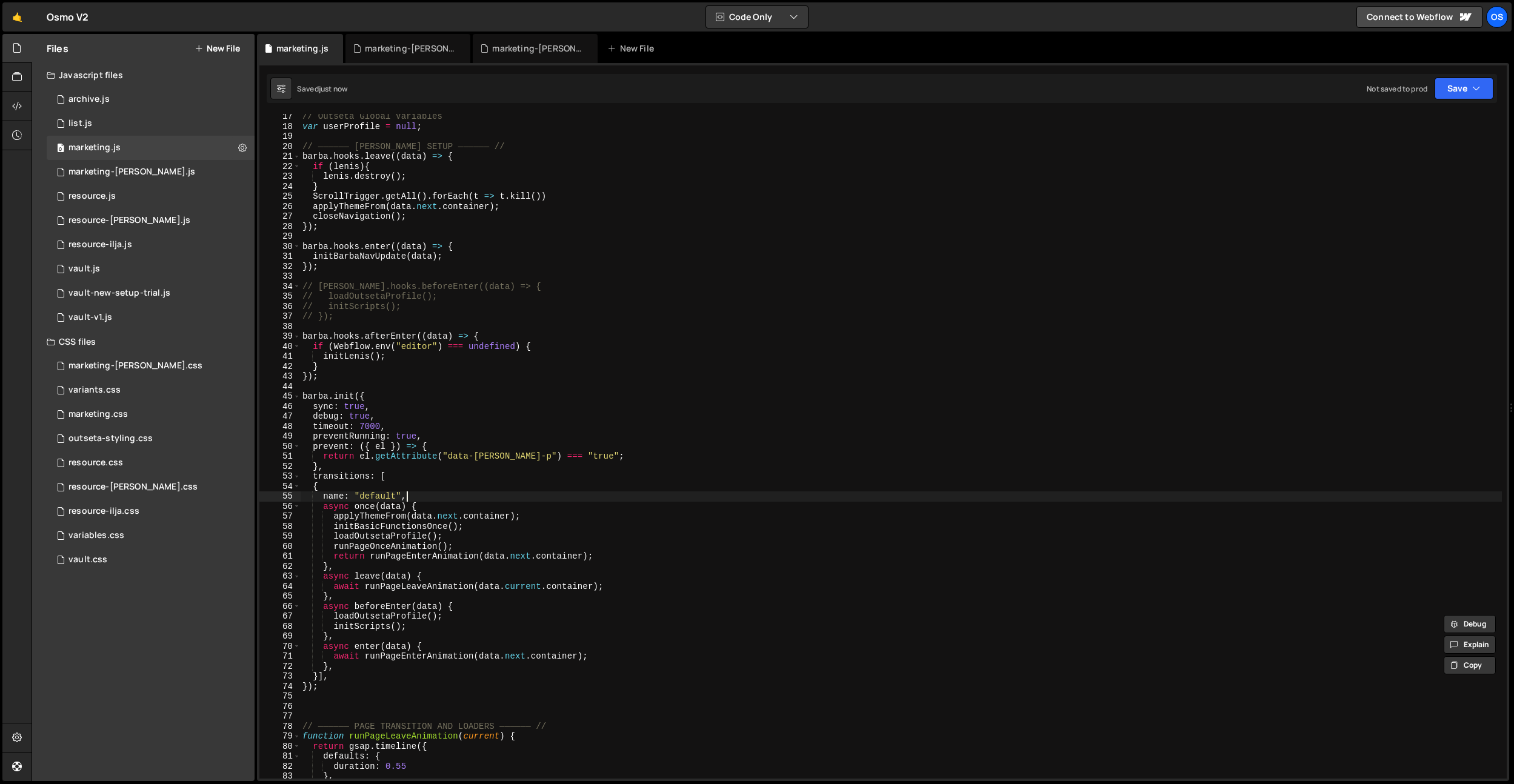
click at [414, 493] on div "// Outseta Global Variables var userProfile = null ; // —————— [PERSON_NAME] SE…" at bounding box center [901, 454] width 1202 height 685
click at [414, 636] on div "// Outseta Global Variables var userProfile = null ; // —————— [PERSON_NAME] SE…" at bounding box center [901, 454] width 1202 height 685
click at [111, 268] on div "0 vault.js 0" at bounding box center [151, 269] width 208 height 24
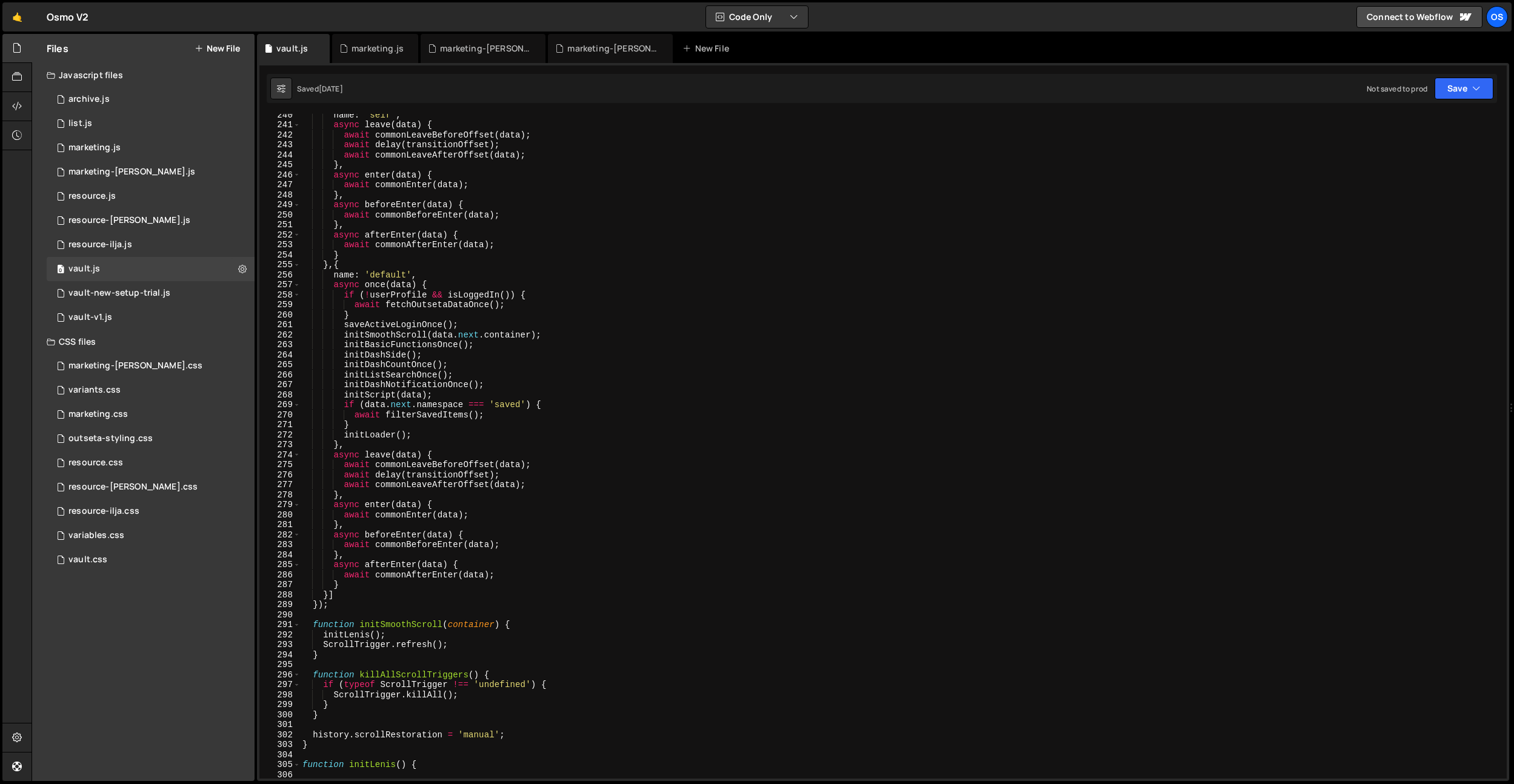
scroll to position [1992, 0]
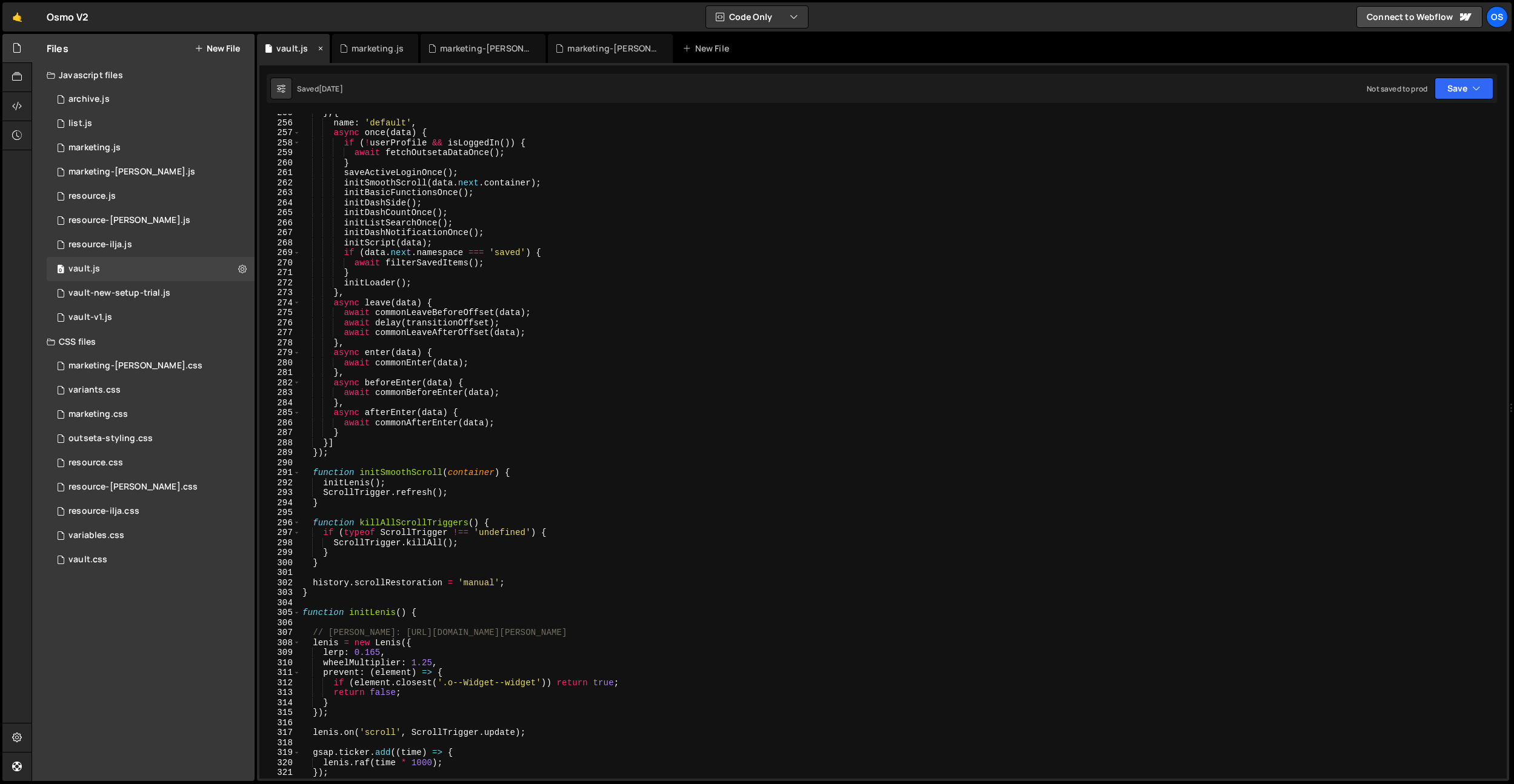
click at [320, 50] on icon at bounding box center [320, 49] width 9 height 12
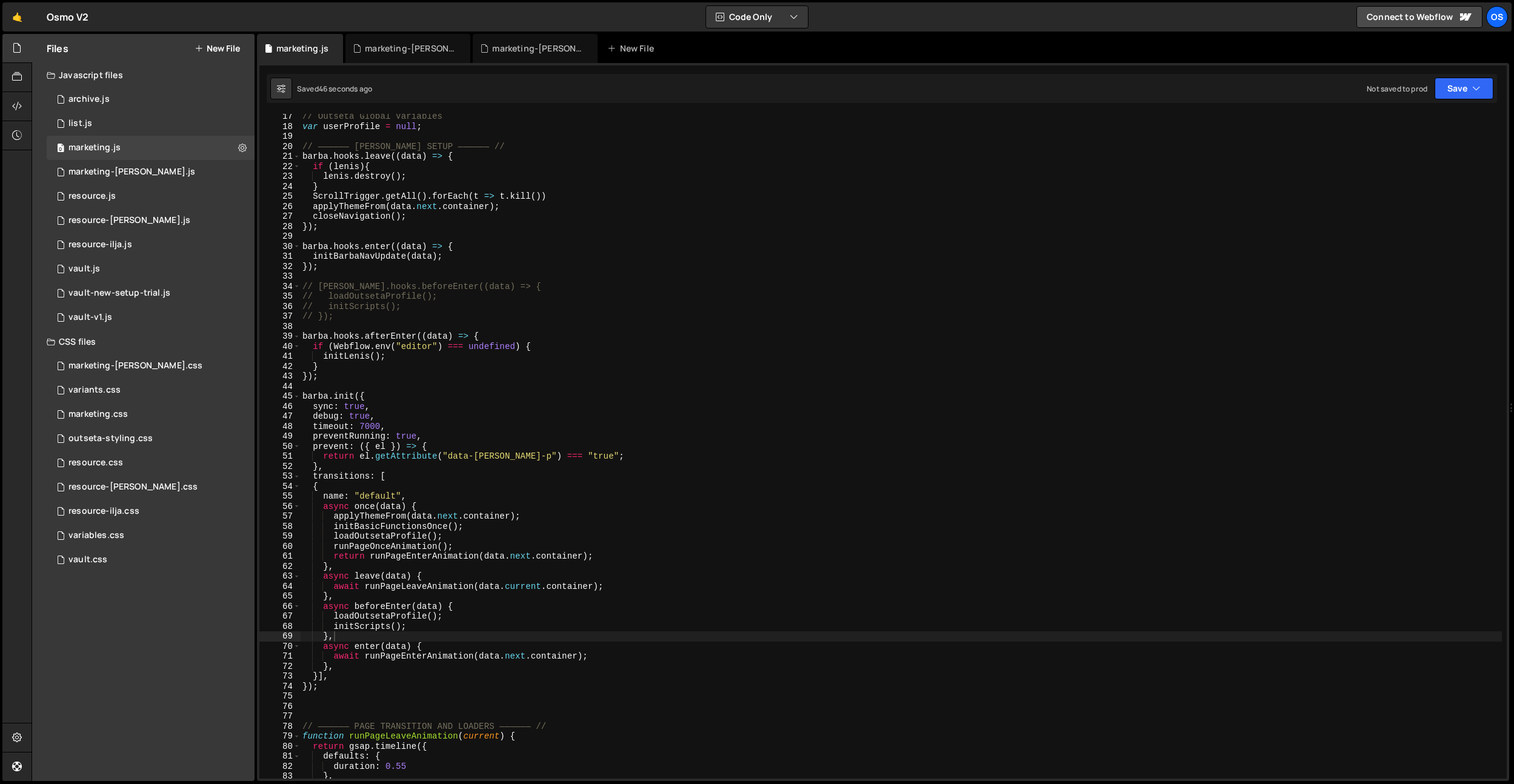
click at [489, 483] on div "// Outseta Global Variables var userProfile = null ; // —————— [PERSON_NAME] SE…" at bounding box center [901, 454] width 1202 height 685
click at [491, 607] on div "// Outseta Global Variables var userProfile = null ; // —————— [PERSON_NAME] SE…" at bounding box center [901, 454] width 1202 height 685
click at [478, 617] on div "// Outseta Global Variables var userProfile = null ; // —————— [PERSON_NAME] SE…" at bounding box center [901, 454] width 1202 height 685
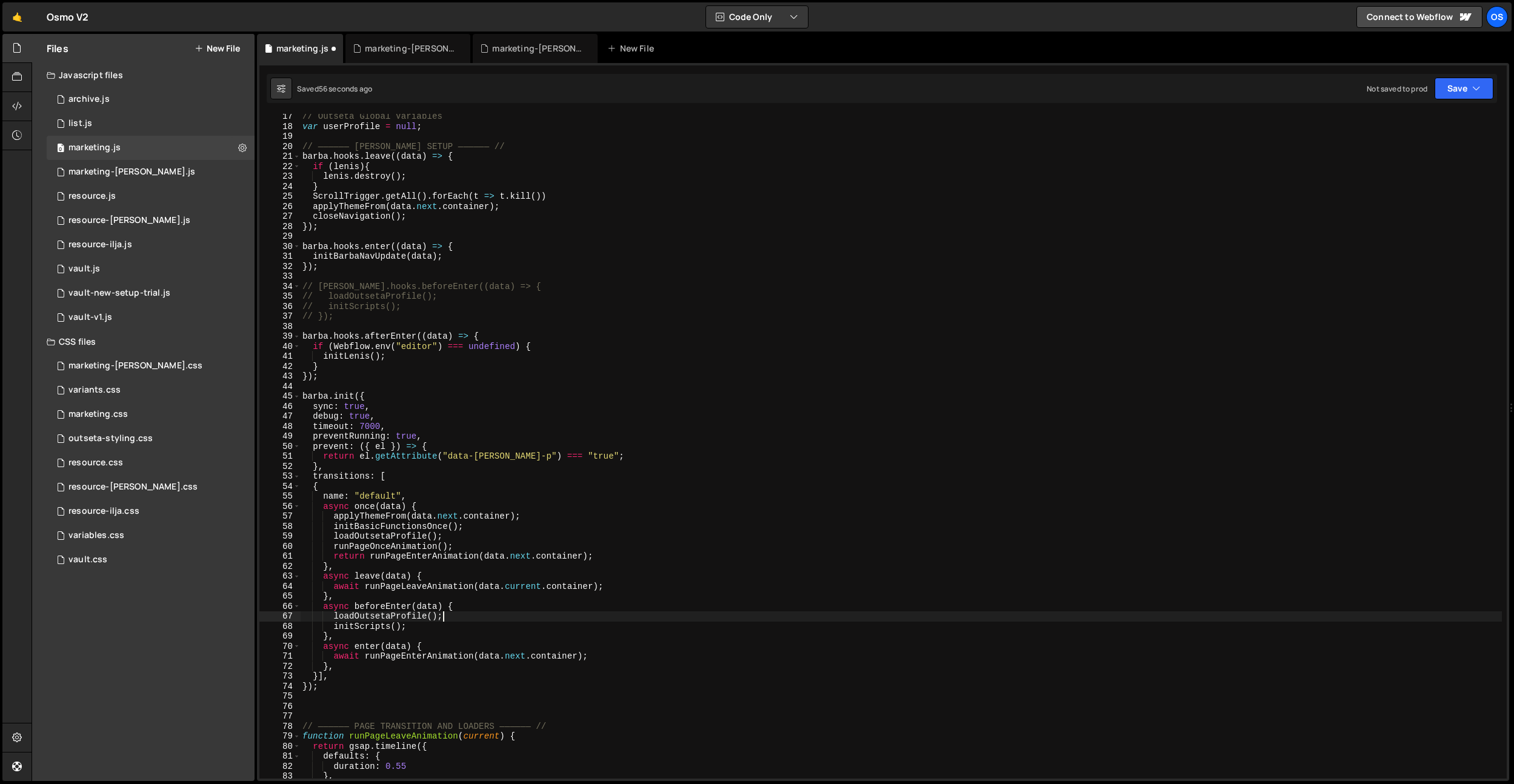
click at [473, 611] on div "// Outseta Global Variables var userProfile = null ; // —————— [PERSON_NAME] SE…" at bounding box center [901, 454] width 1202 height 685
type textarea "async leave(data) {"
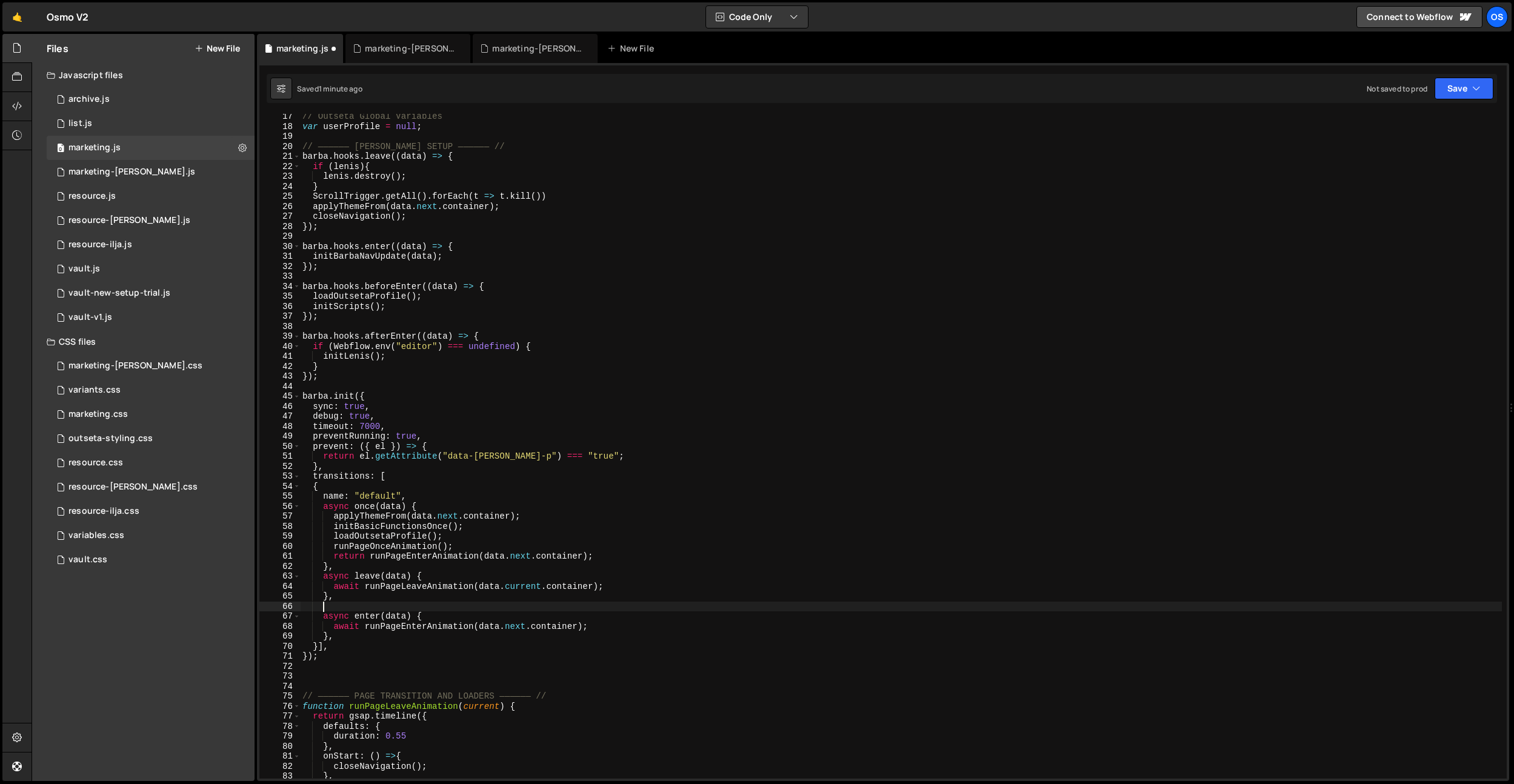
type textarea "},"
click at [85, 313] on div "vault-v1.js" at bounding box center [90, 318] width 44 height 11
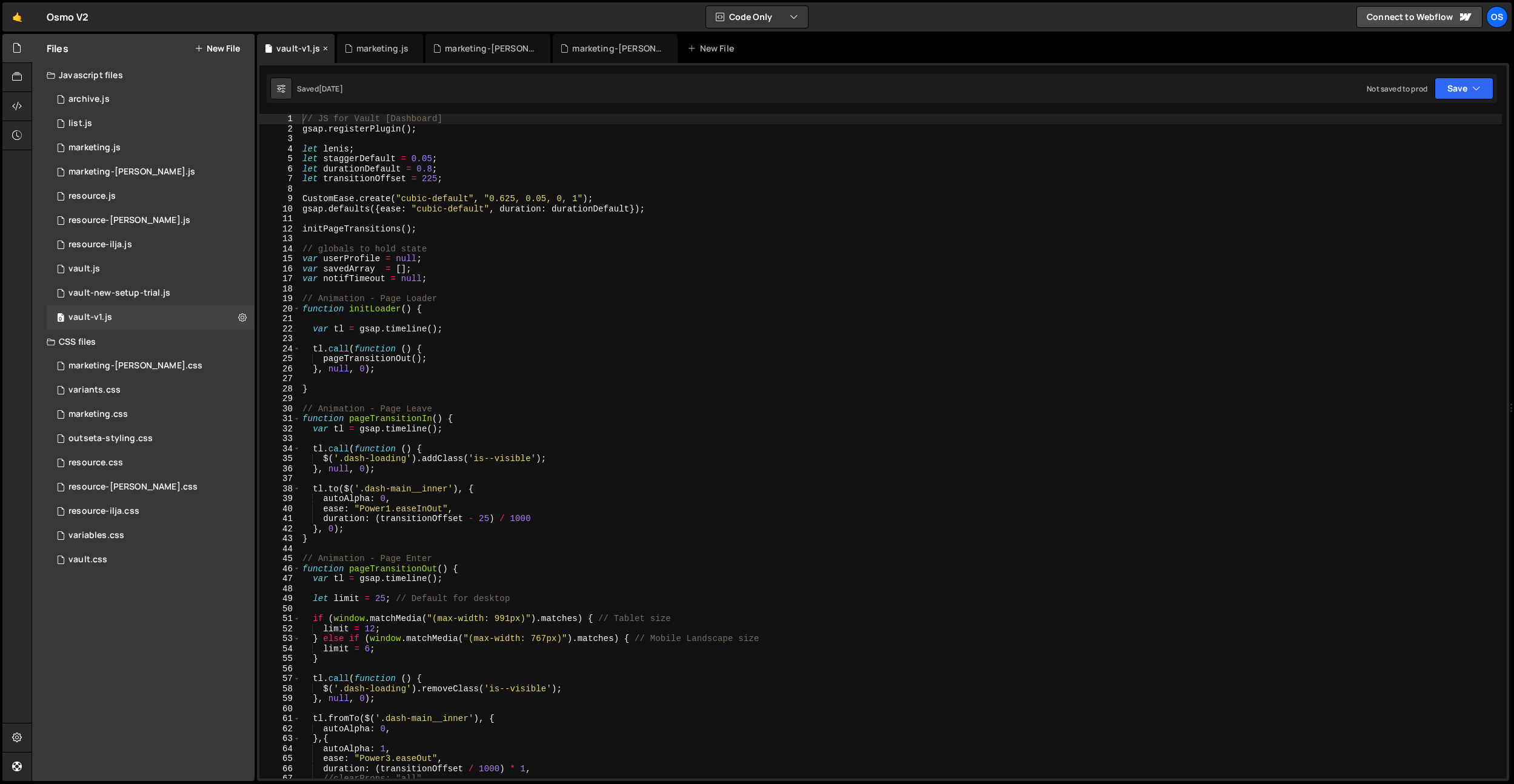
click at [321, 47] on icon at bounding box center [325, 49] width 9 height 12
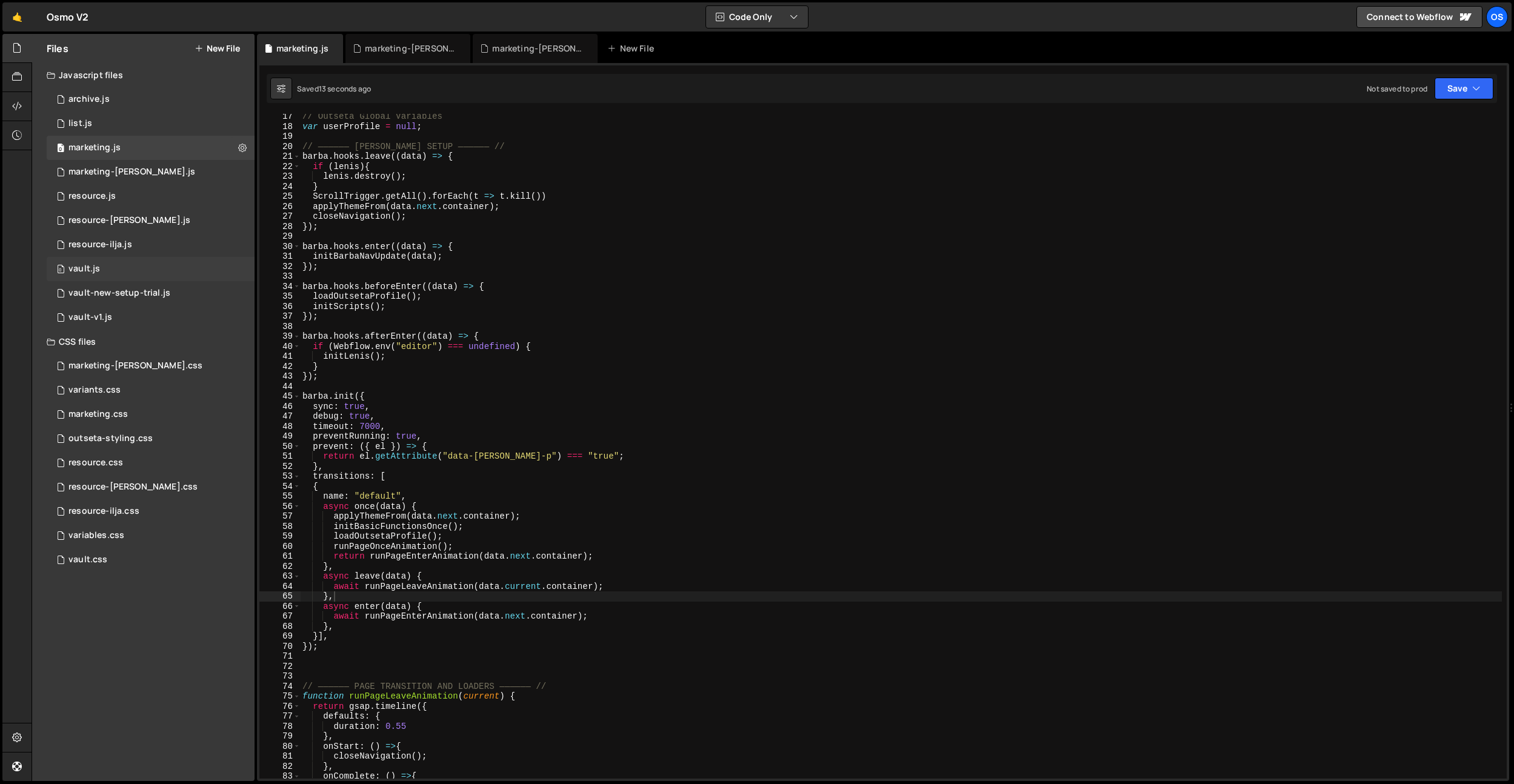
click at [85, 263] on div "0 vault.js 0" at bounding box center [151, 269] width 208 height 24
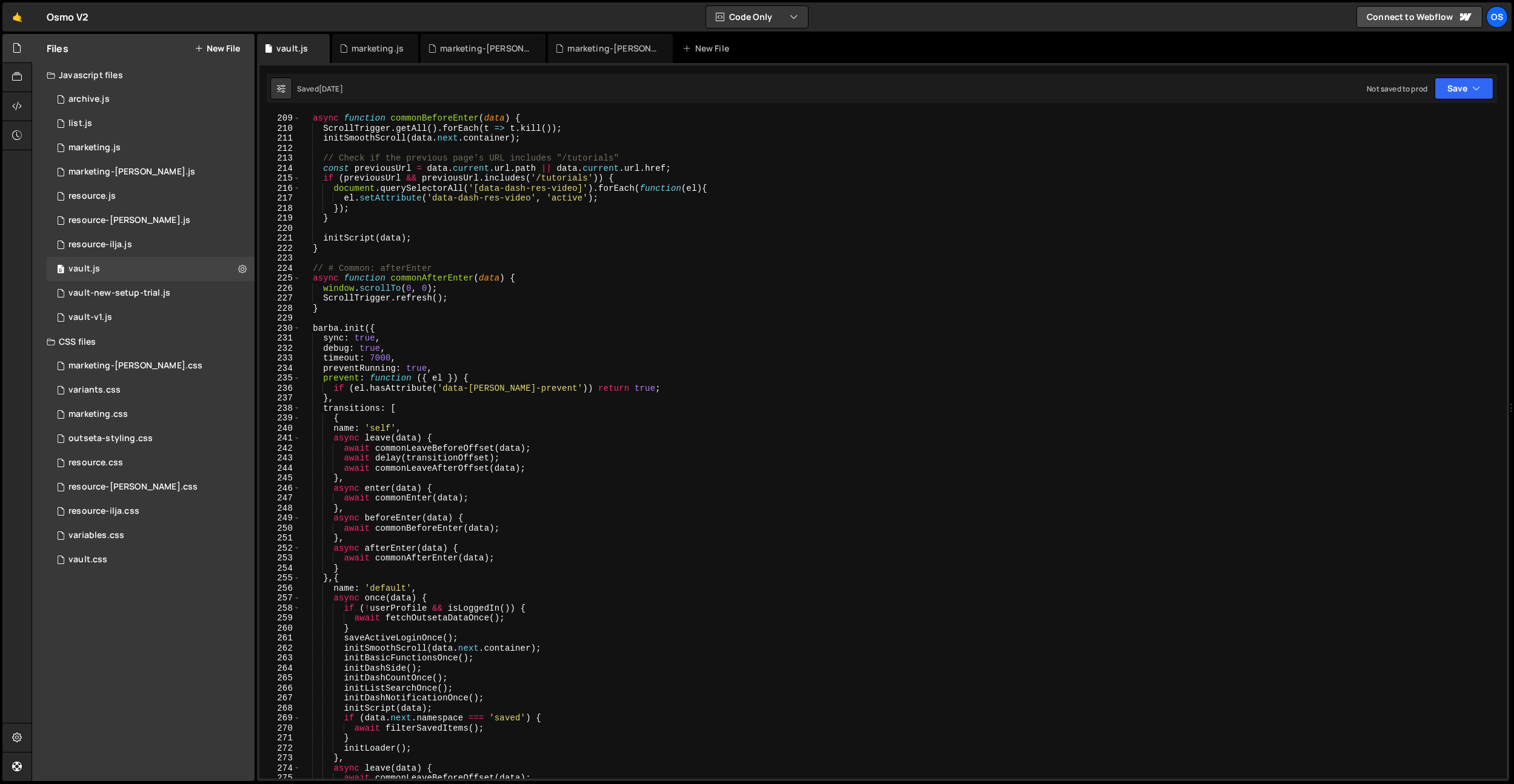
scroll to position [1889, 0]
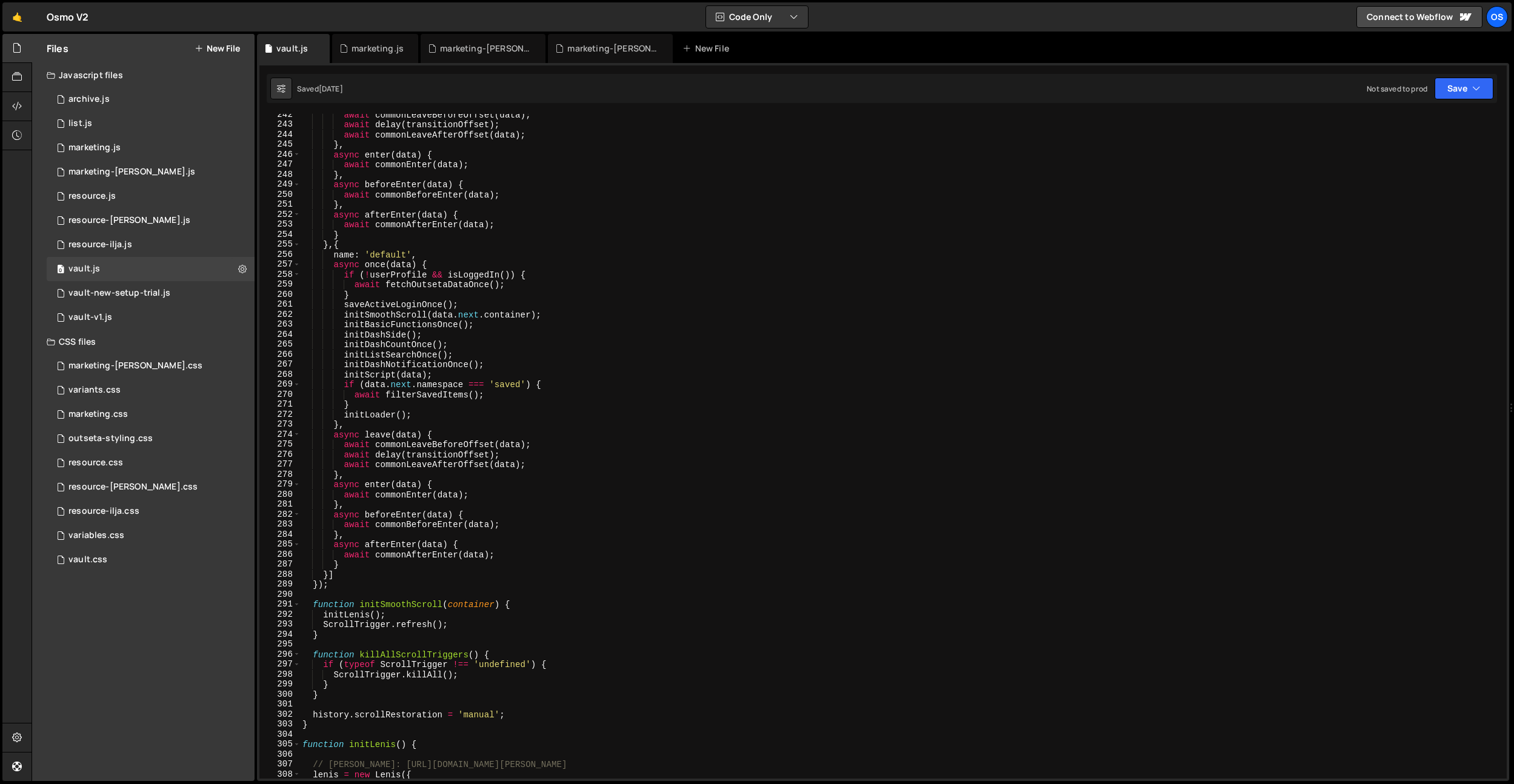
type textarea "initLoader();"
click at [426, 410] on div "await commonLeaveBeforeOffset ( data ) ; await delay ( transitionOffset ) ; awa…" at bounding box center [901, 452] width 1202 height 685
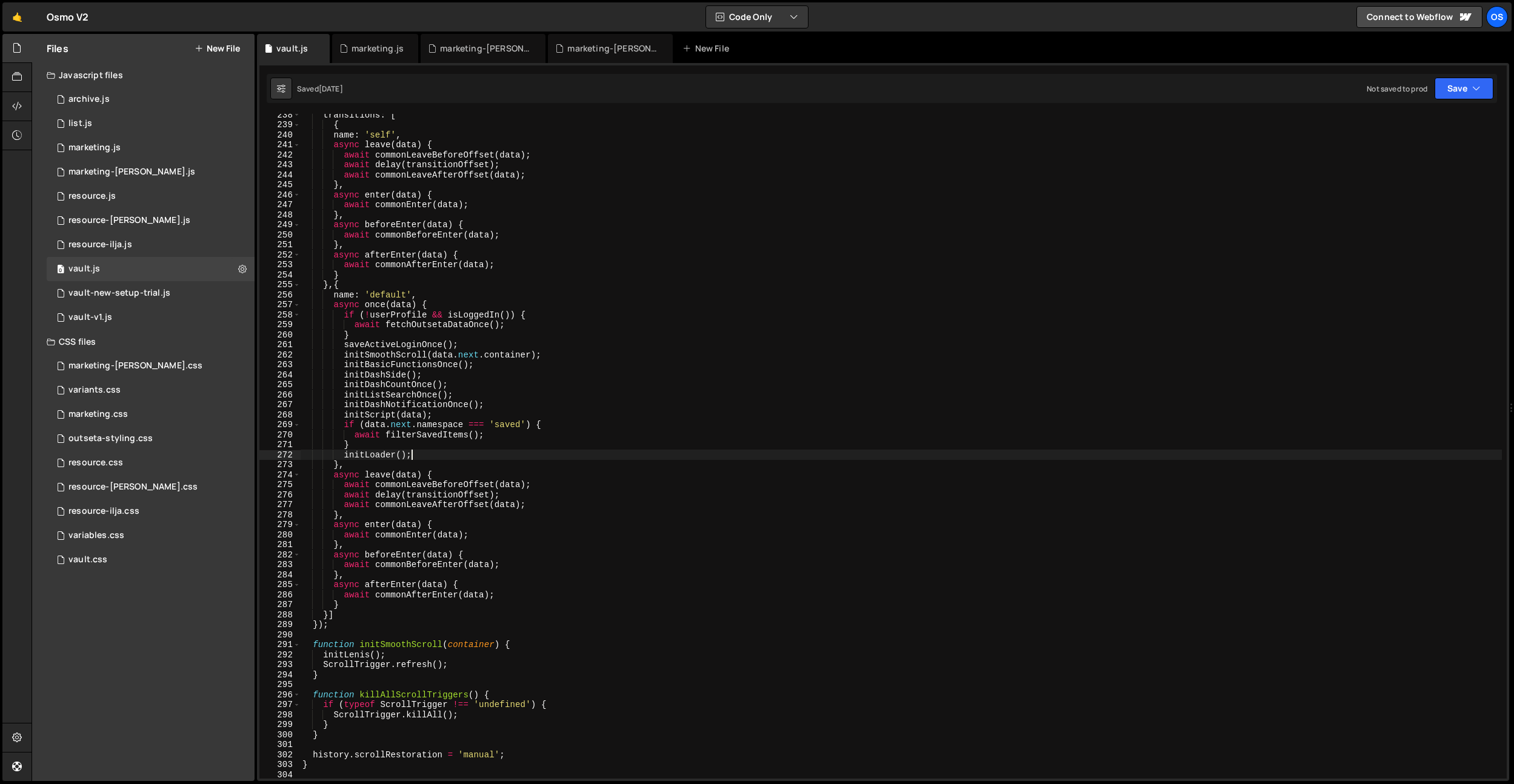
scroll to position [1856, 0]
click at [321, 50] on icon at bounding box center [320, 49] width 9 height 12
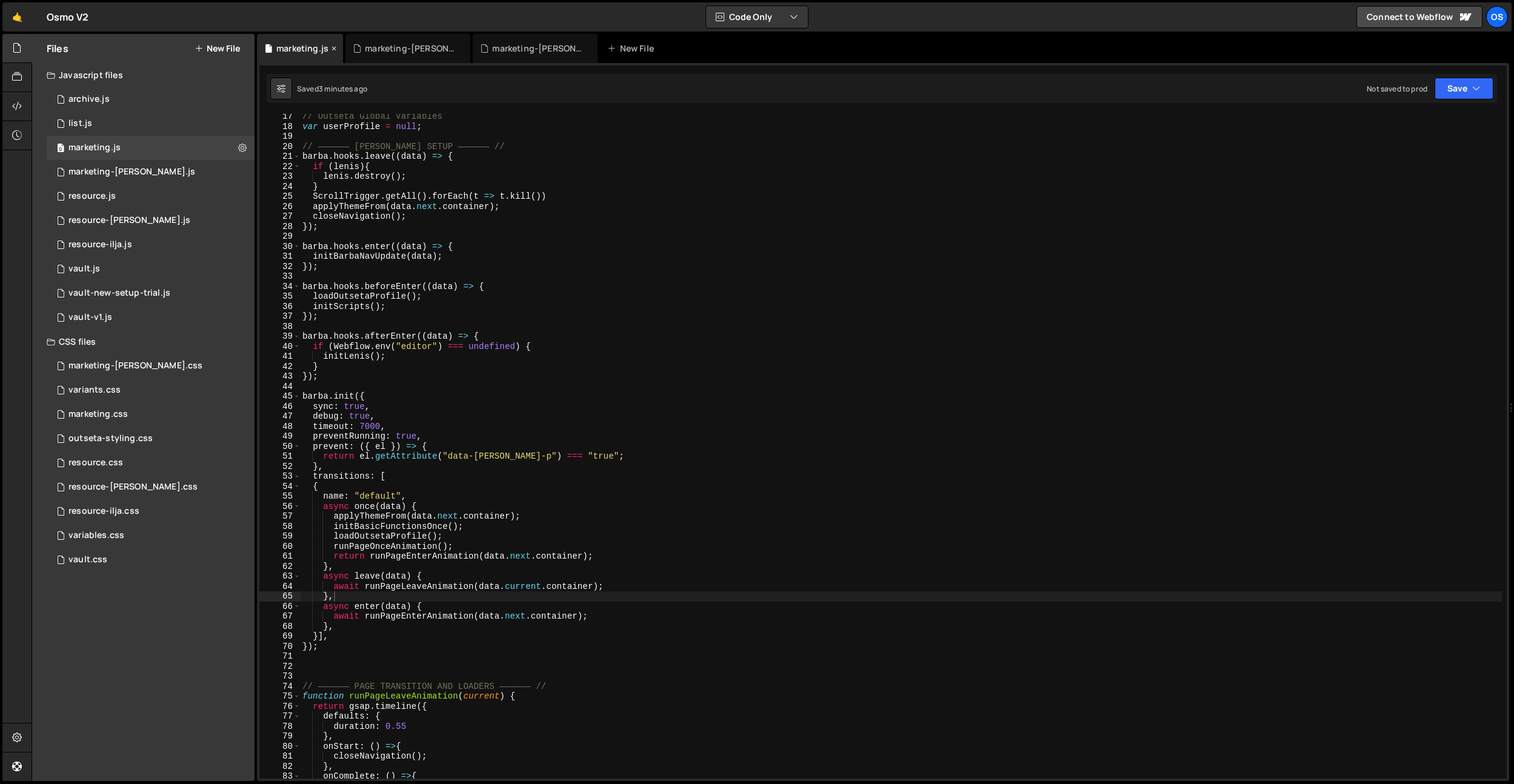
click at [335, 48] on icon at bounding box center [334, 49] width 9 height 12
